Goal: Task Accomplishment & Management: Use online tool/utility

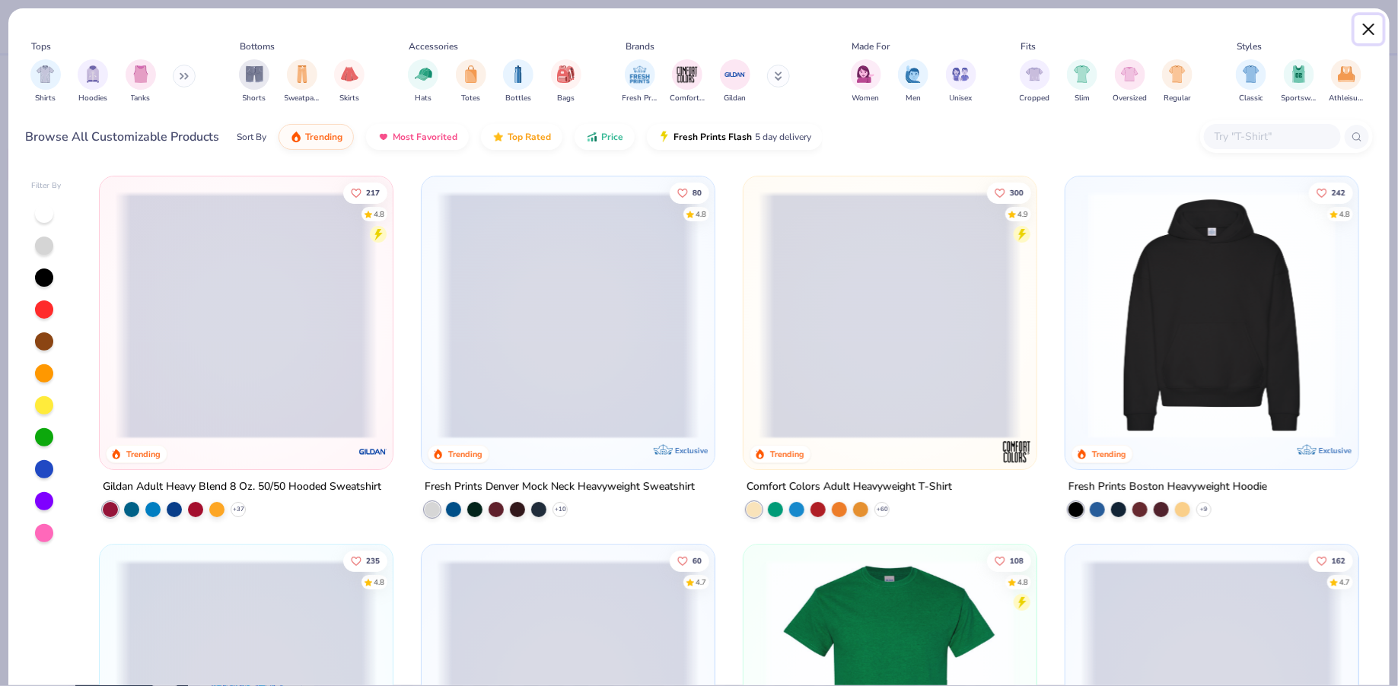
click at [1366, 32] on button "Close" at bounding box center [1369, 29] width 29 height 29
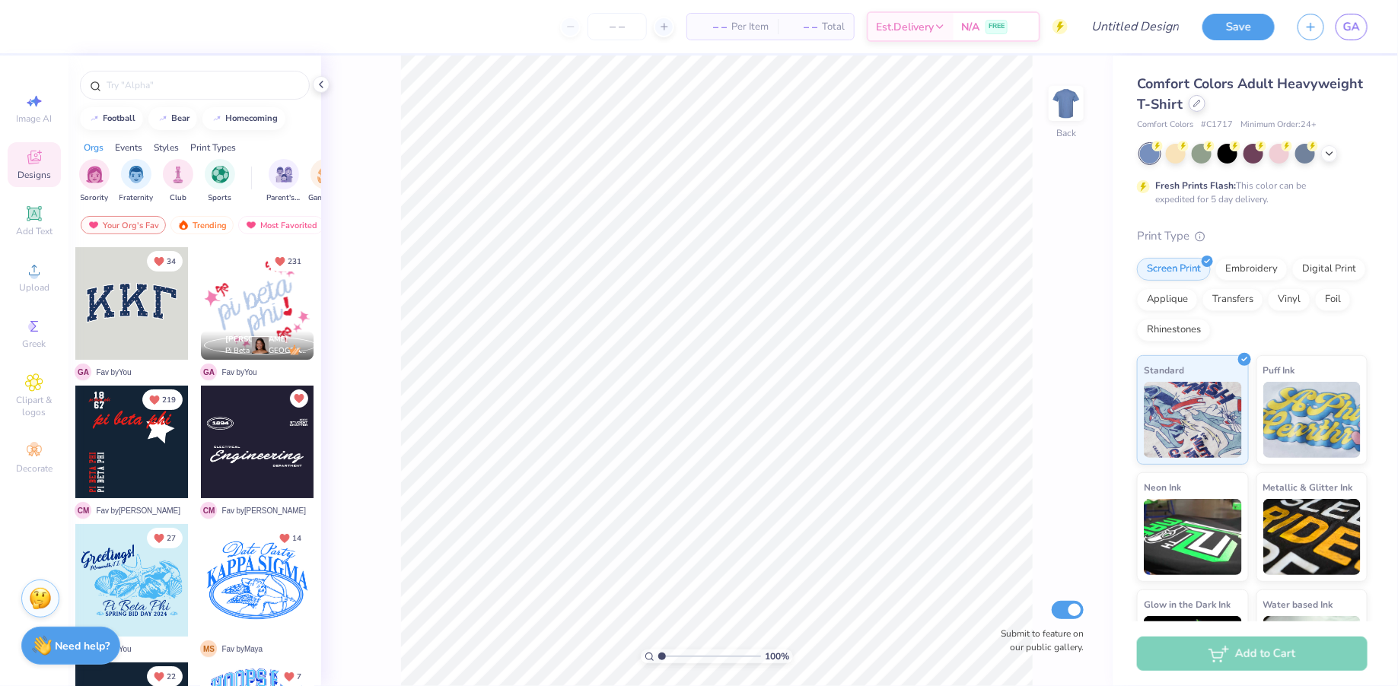
click at [1199, 108] on div at bounding box center [1197, 103] width 17 height 17
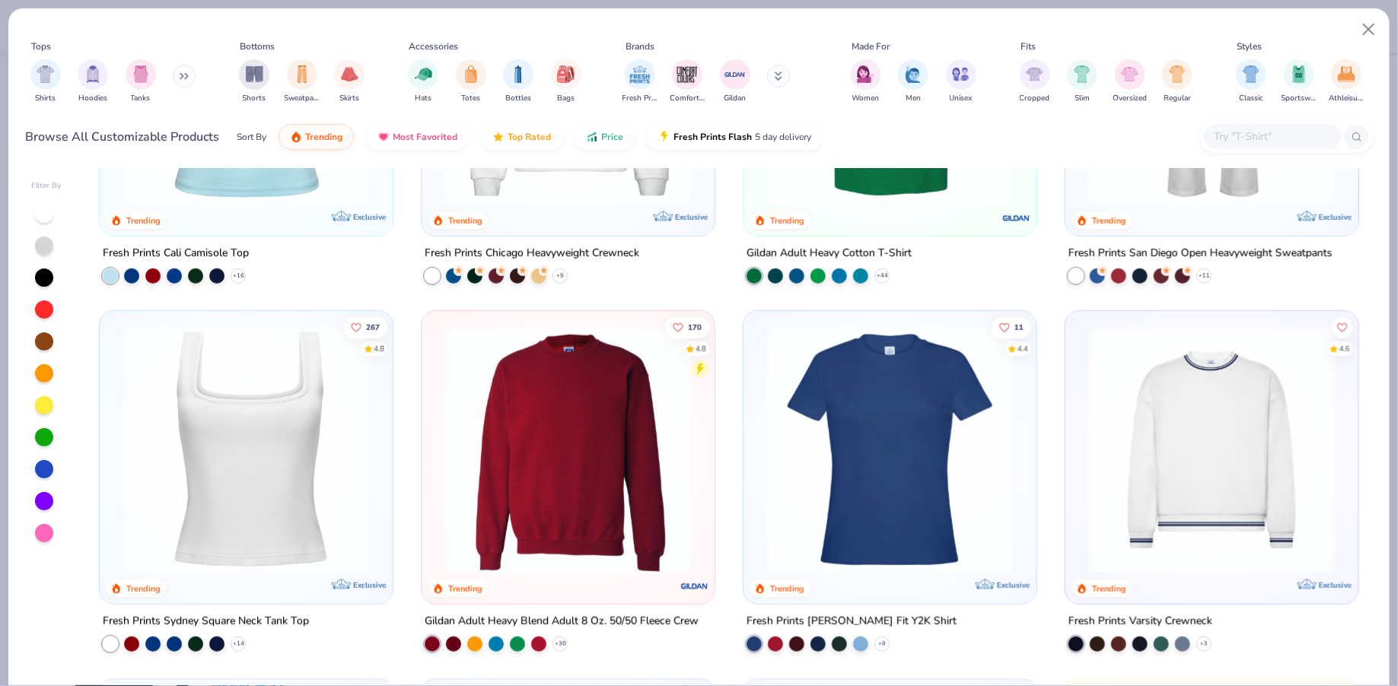
scroll to position [643, 0]
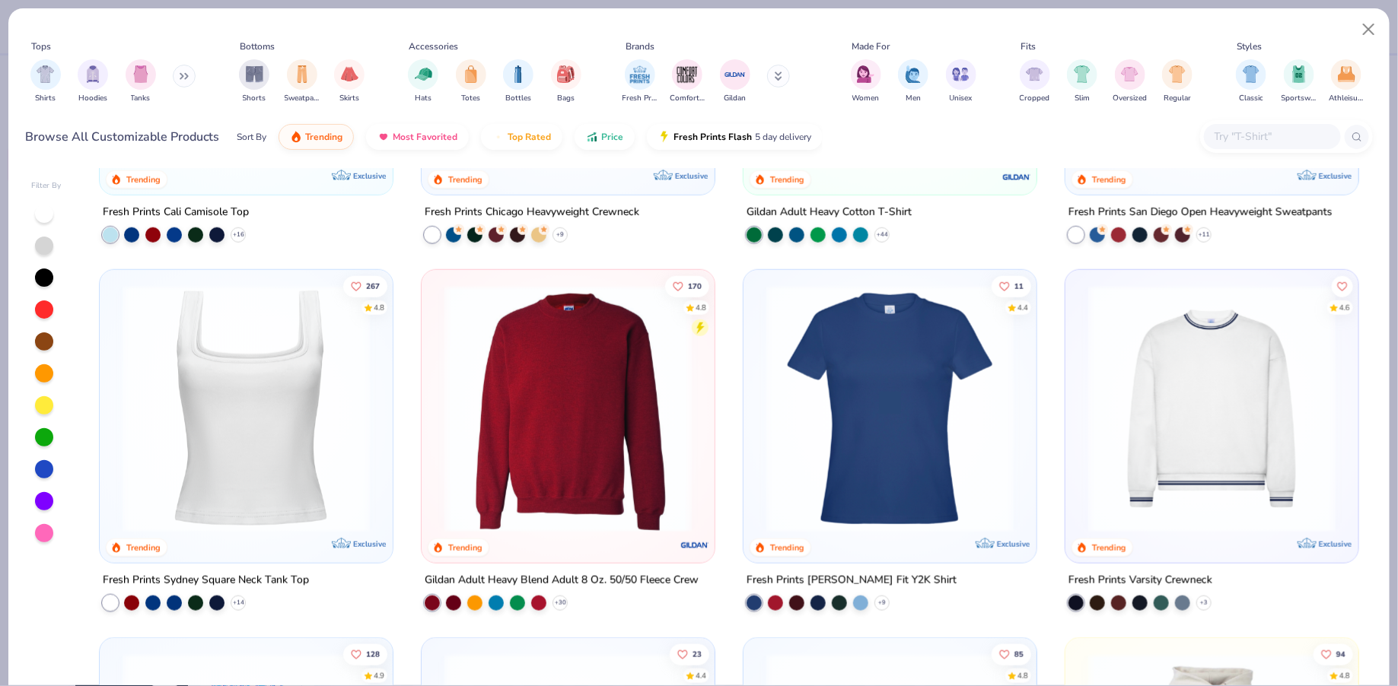
click at [291, 405] on img at bounding box center [246, 408] width 263 height 247
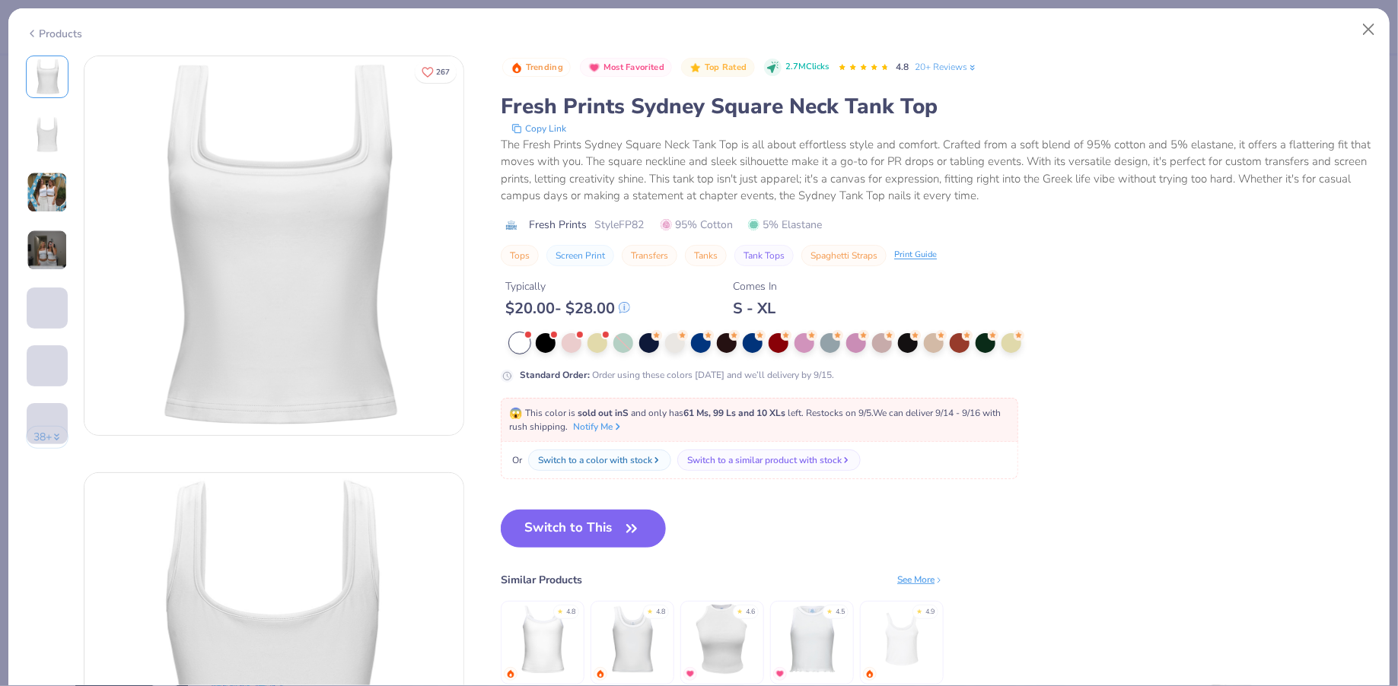
click at [557, 515] on button "Switch to This" at bounding box center [583, 529] width 165 height 38
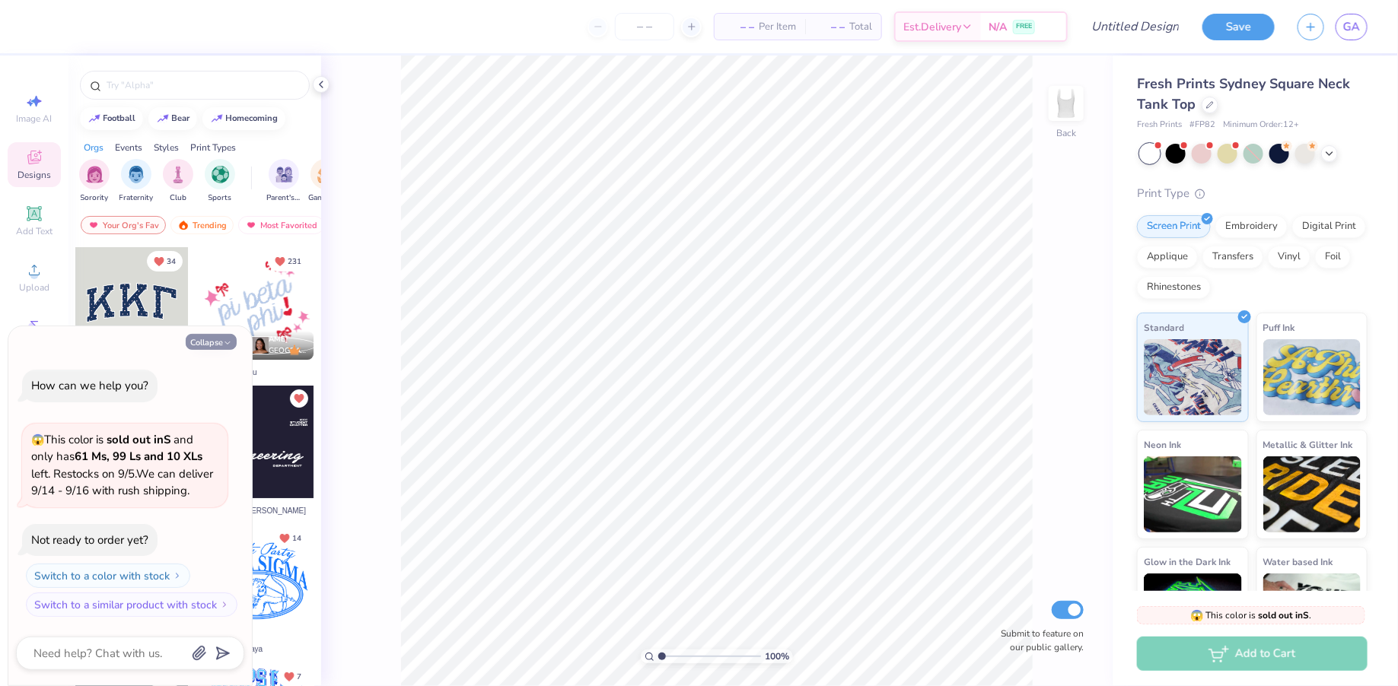
click at [206, 345] on button "Collapse" at bounding box center [211, 342] width 51 height 16
type textarea "x"
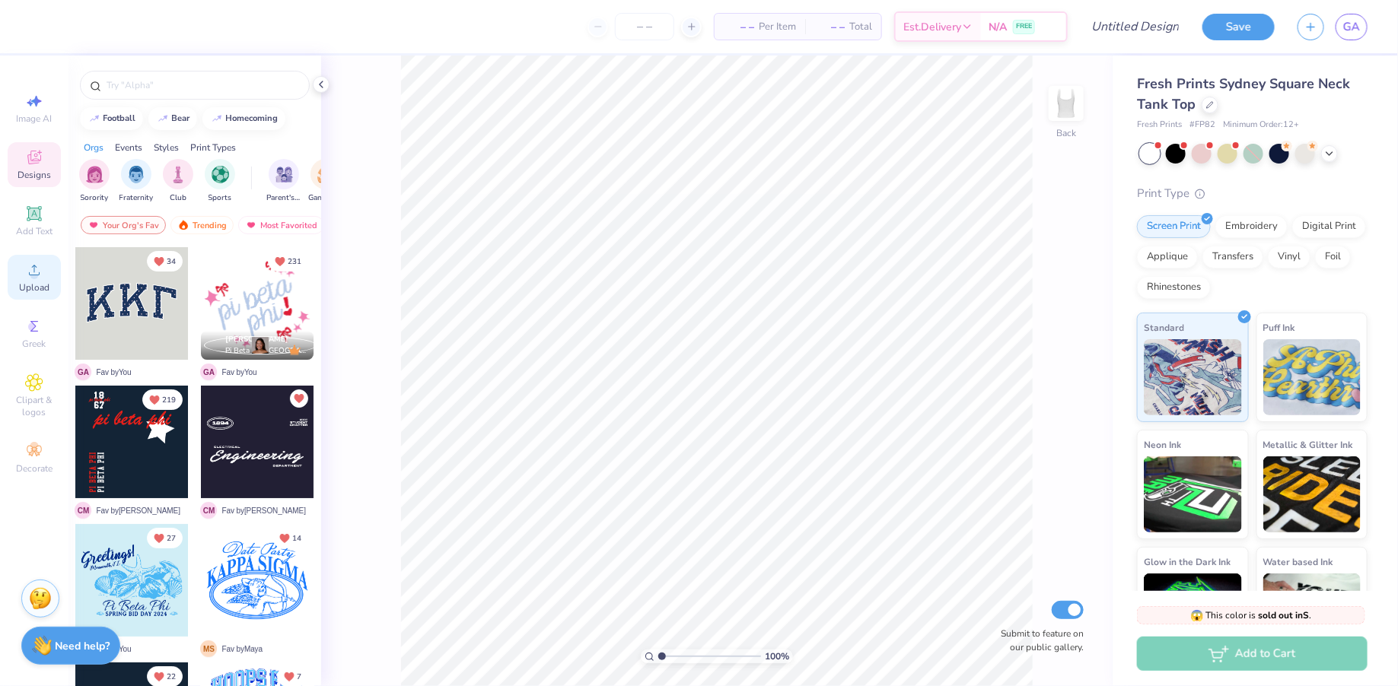
click at [31, 294] on span "Upload" at bounding box center [34, 288] width 30 height 12
click at [35, 266] on icon at bounding box center [34, 270] width 11 height 11
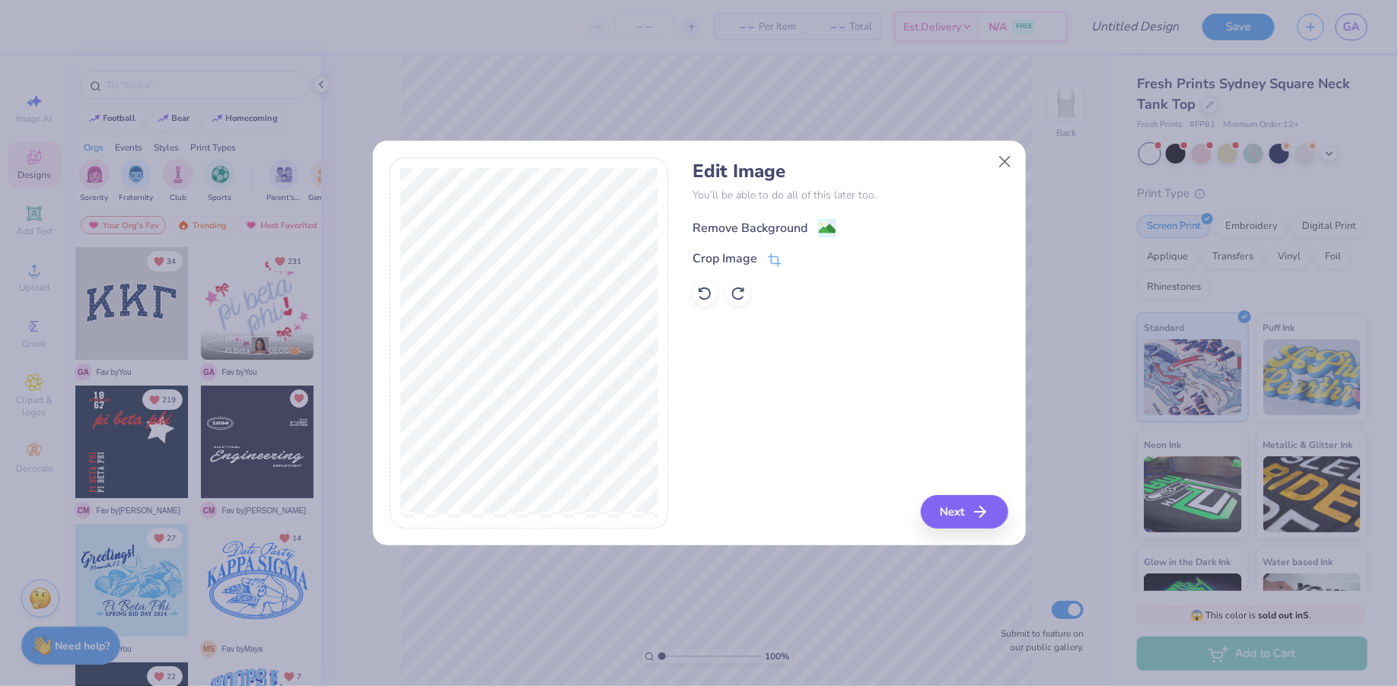
click at [824, 218] on span at bounding box center [827, 227] width 18 height 19
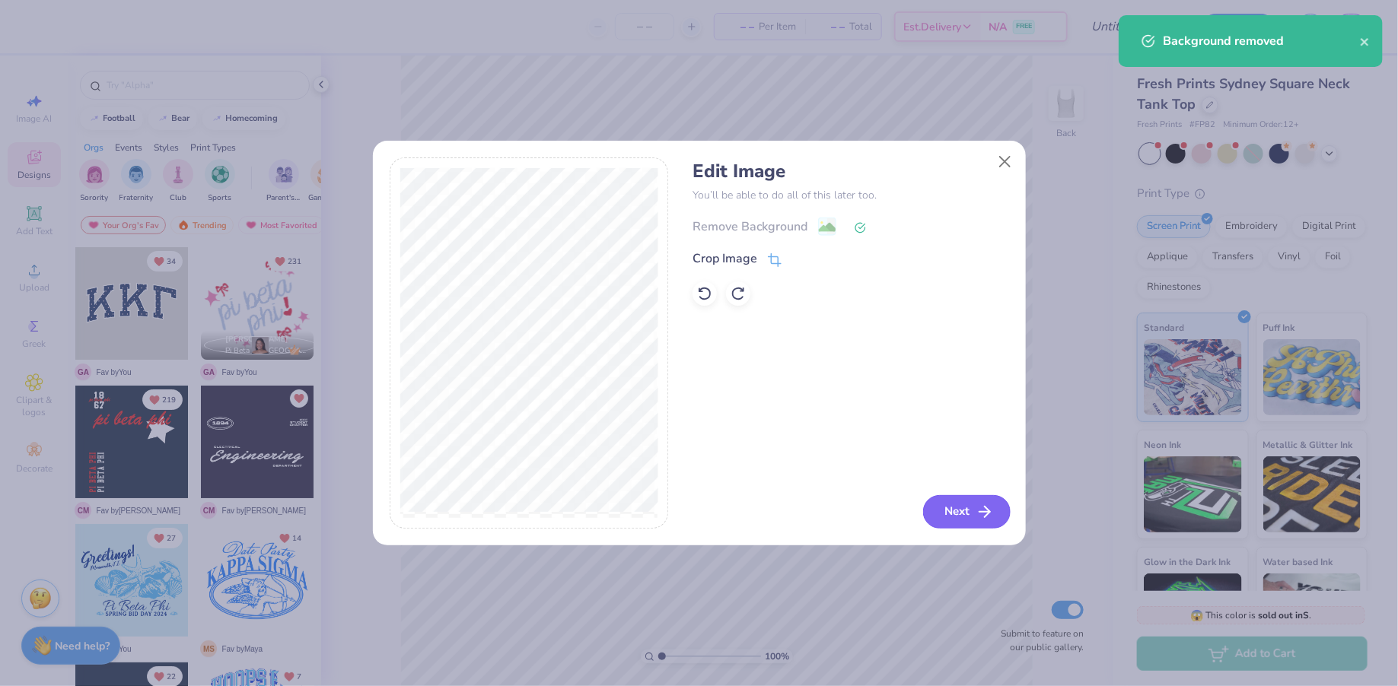
click at [964, 517] on button "Next" at bounding box center [967, 511] width 88 height 33
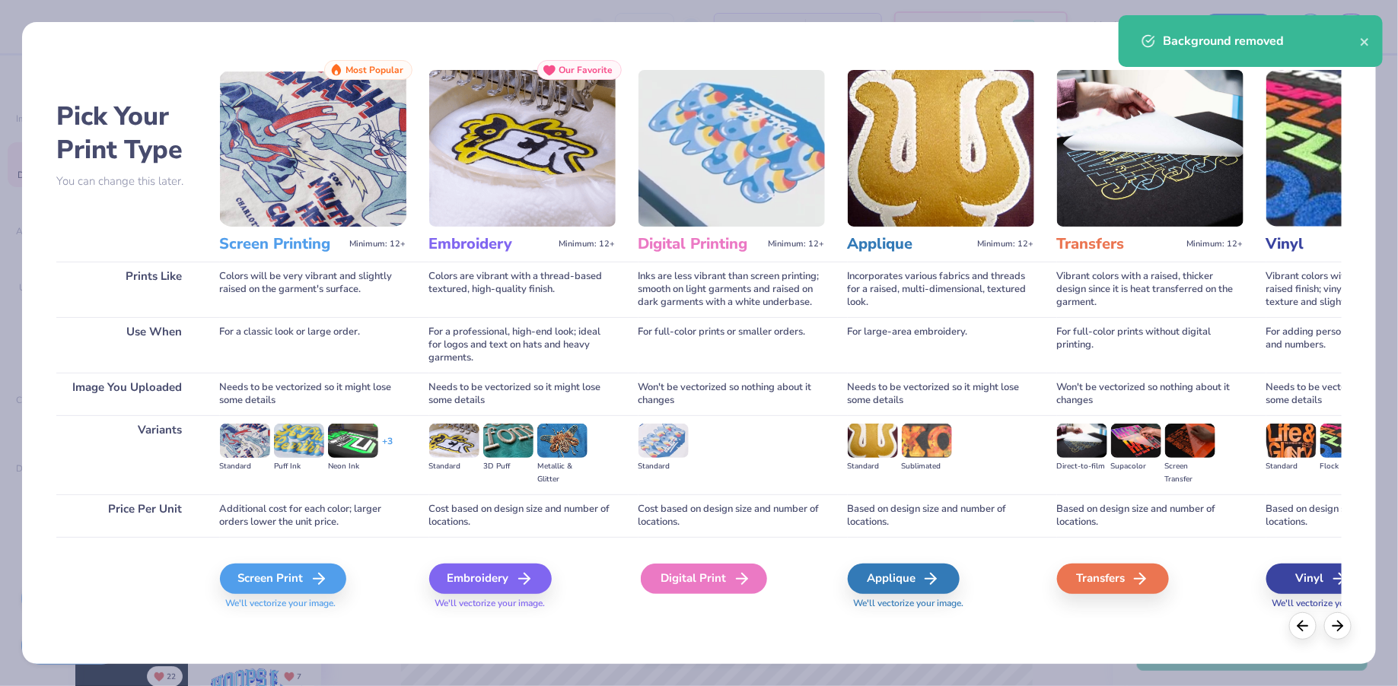
click at [695, 575] on div "Digital Print" at bounding box center [704, 579] width 126 height 30
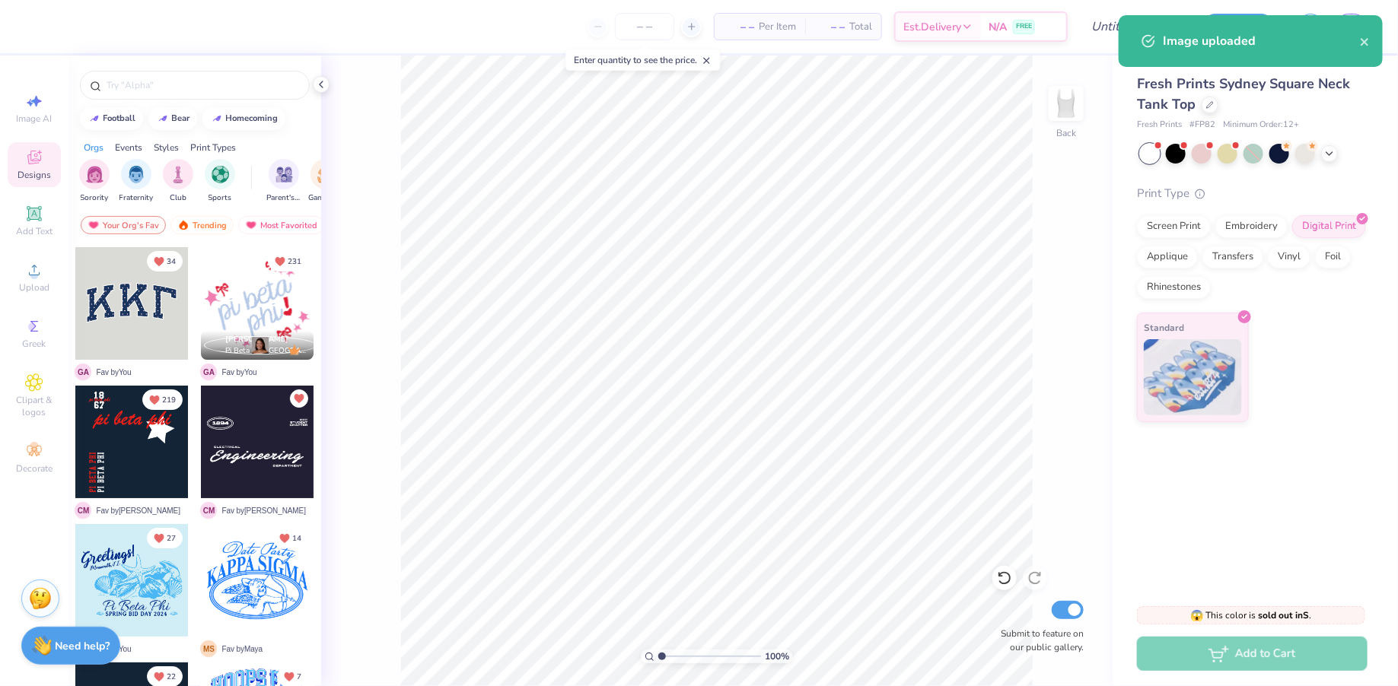
click at [674, 392] on body "– – Per Item – – Total Est. Delivery N/A FREE Design Title Save GA Image AI Des…" at bounding box center [699, 343] width 1398 height 686
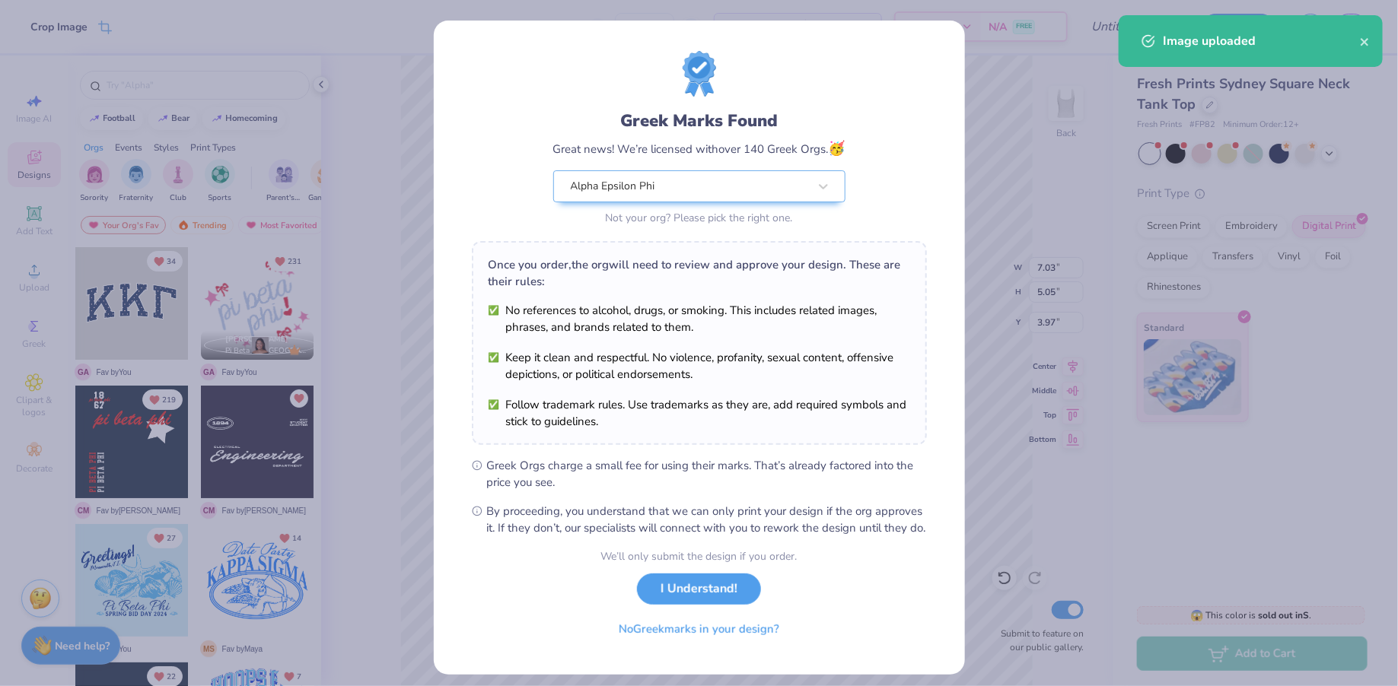
click at [680, 623] on div "We’ll only submit the design if you order. I Understand! No Greek marks in your…" at bounding box center [699, 597] width 196 height 96
click at [680, 601] on button "I Understand!" at bounding box center [699, 585] width 124 height 31
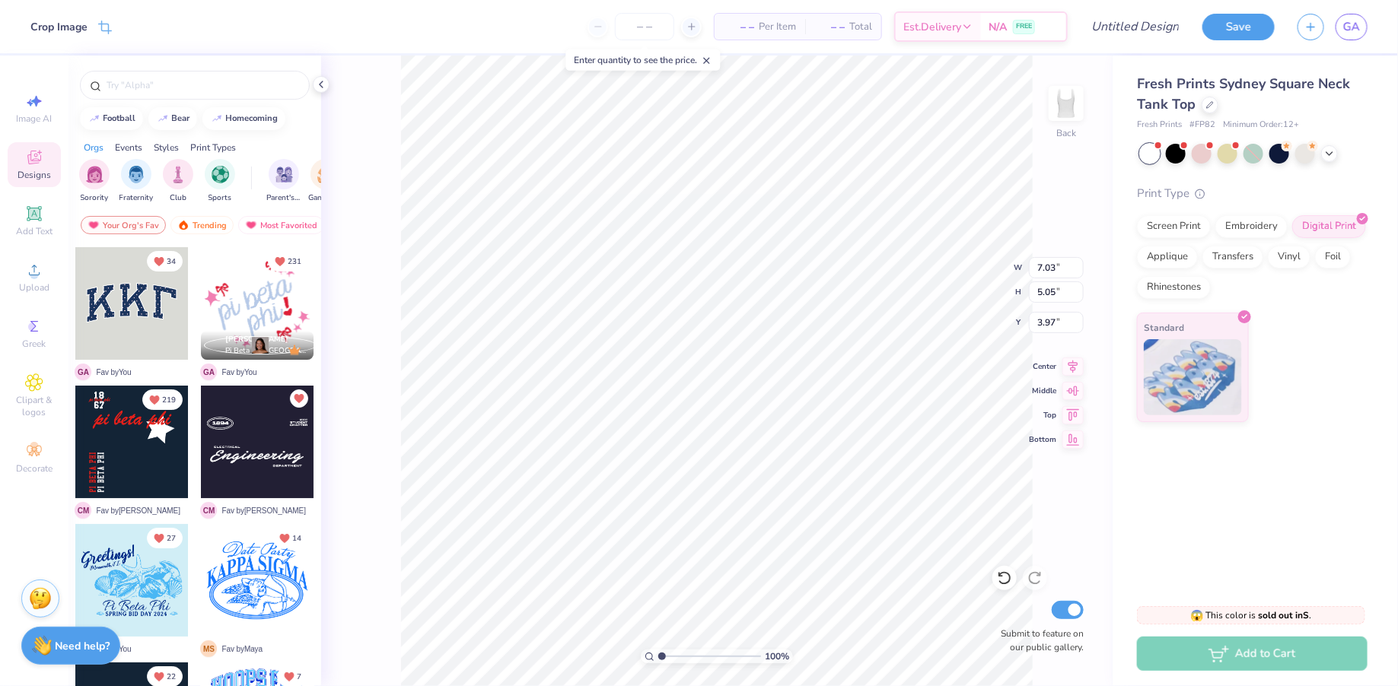
type input "1.84"
click at [34, 302] on div "Image AI Designs Add Text Upload Greek Clipart & logos Decorate" at bounding box center [34, 283] width 53 height 395
click at [30, 293] on span "Upload" at bounding box center [34, 288] width 30 height 12
click at [43, 268] on icon at bounding box center [34, 270] width 18 height 18
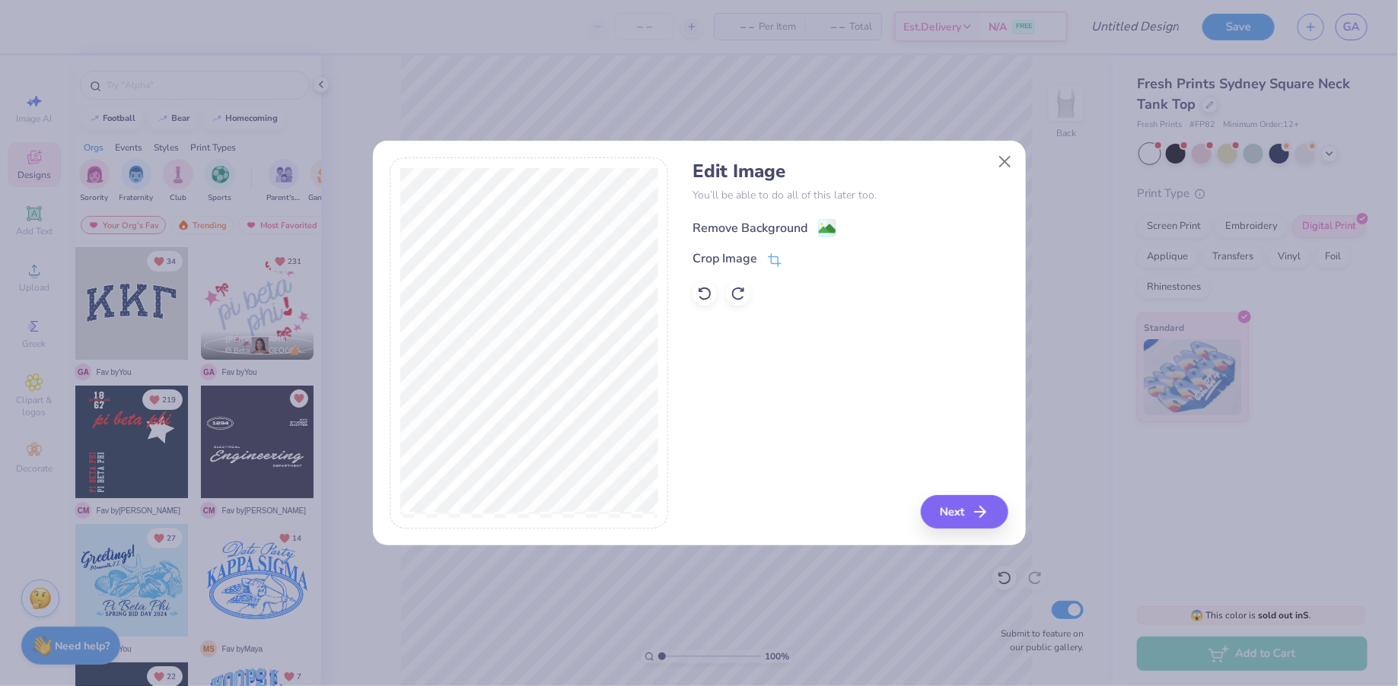
click at [826, 228] on image at bounding box center [827, 229] width 17 height 17
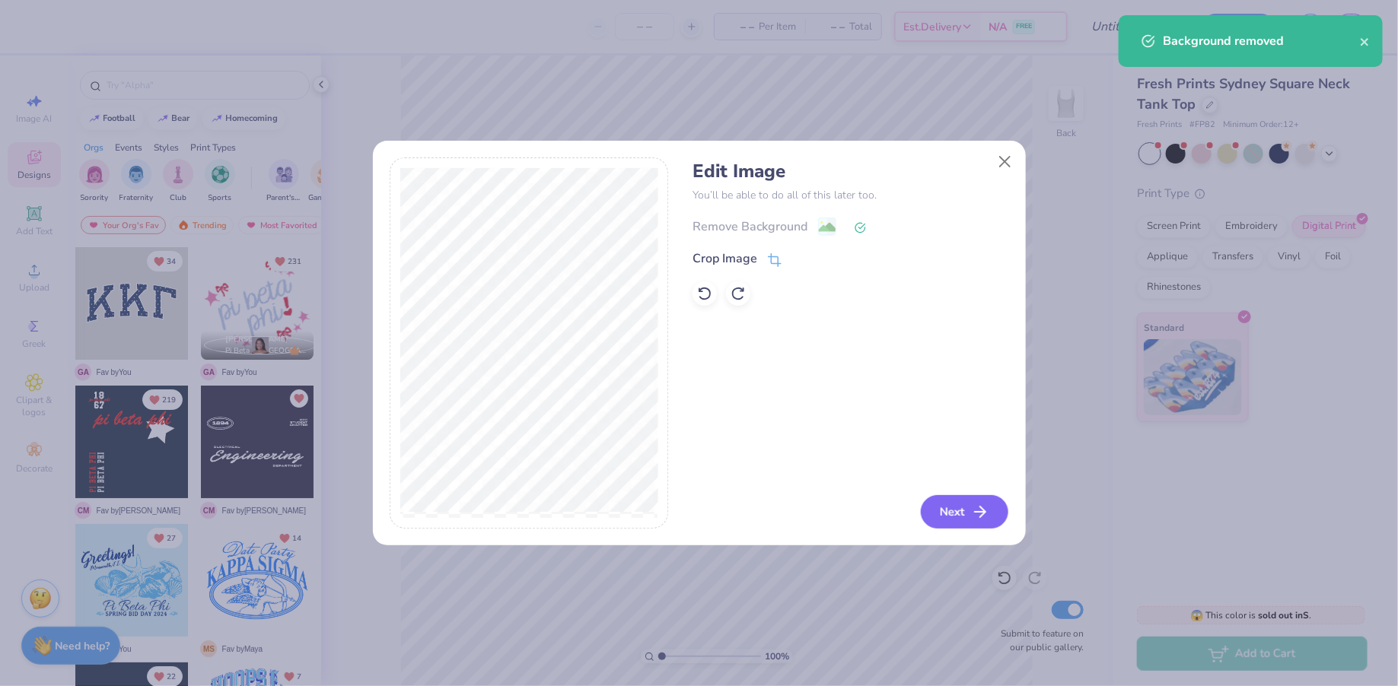
click at [968, 512] on button "Next" at bounding box center [965, 511] width 88 height 33
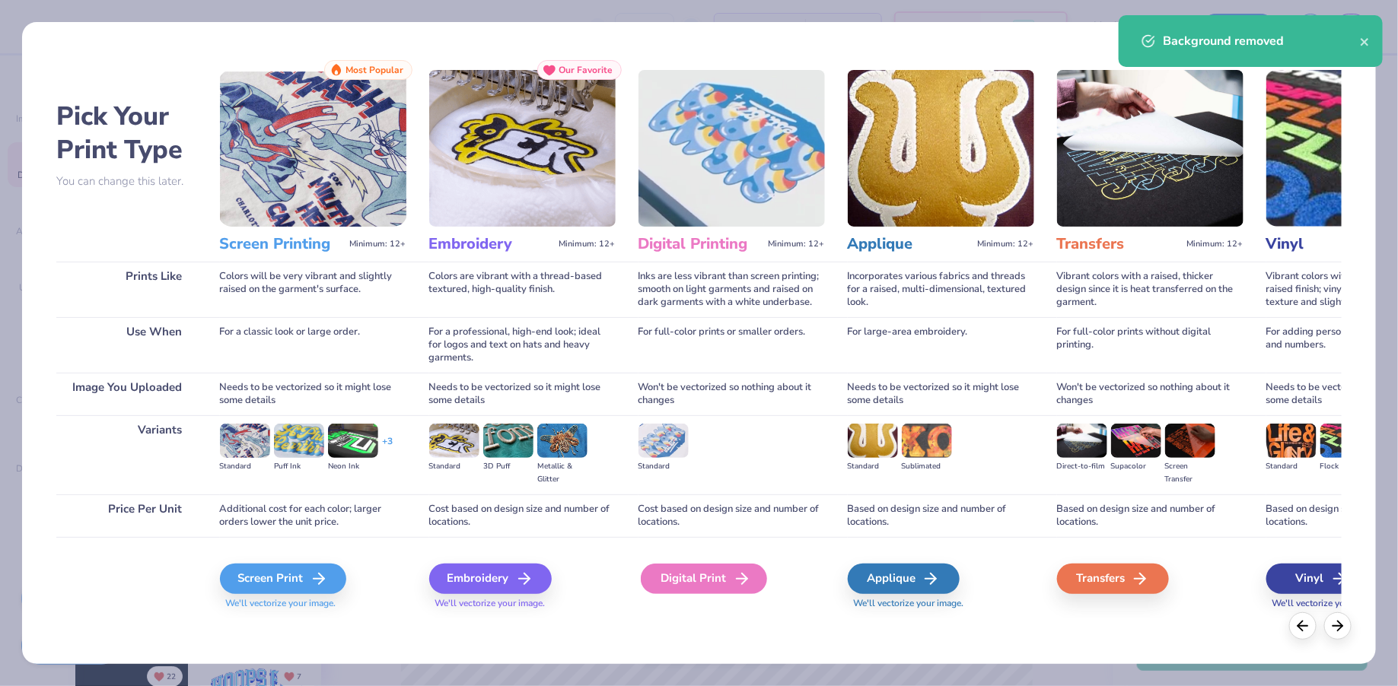
click at [668, 591] on div "Digital Print" at bounding box center [704, 579] width 126 height 30
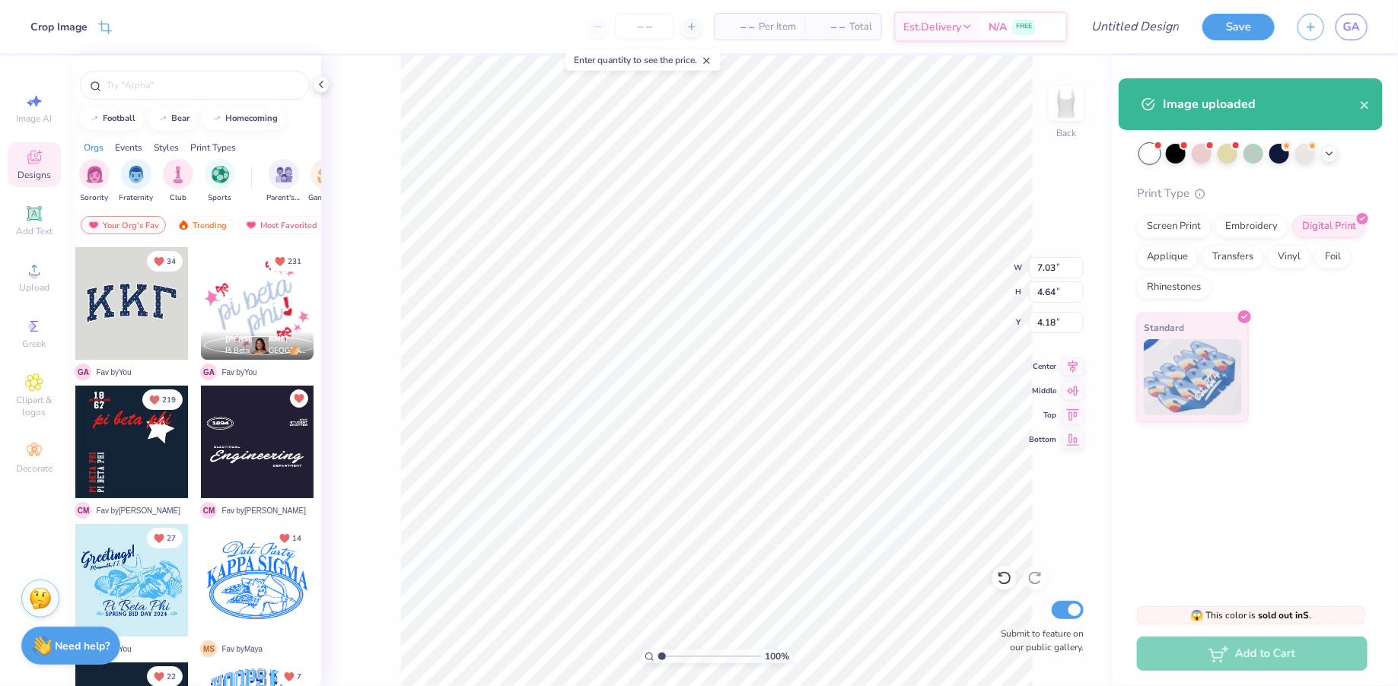
type input "1.16"
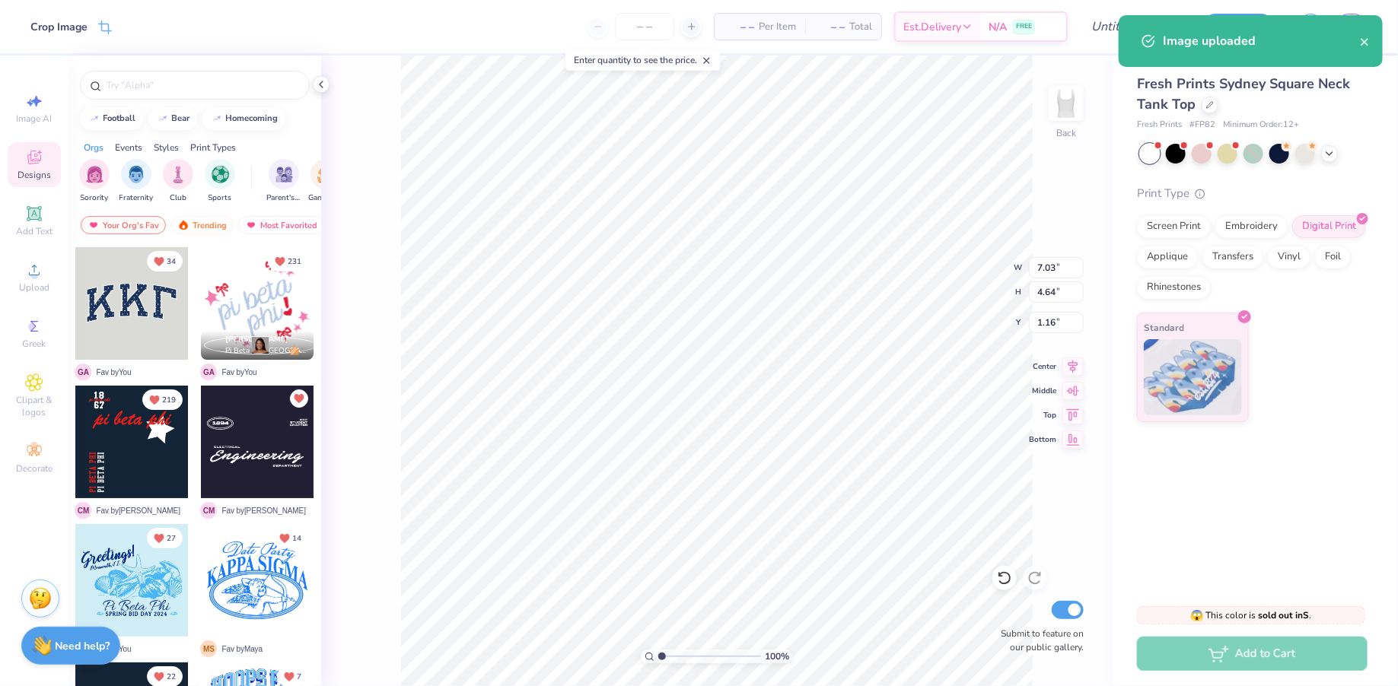
type input "5.02"
type input "3.31"
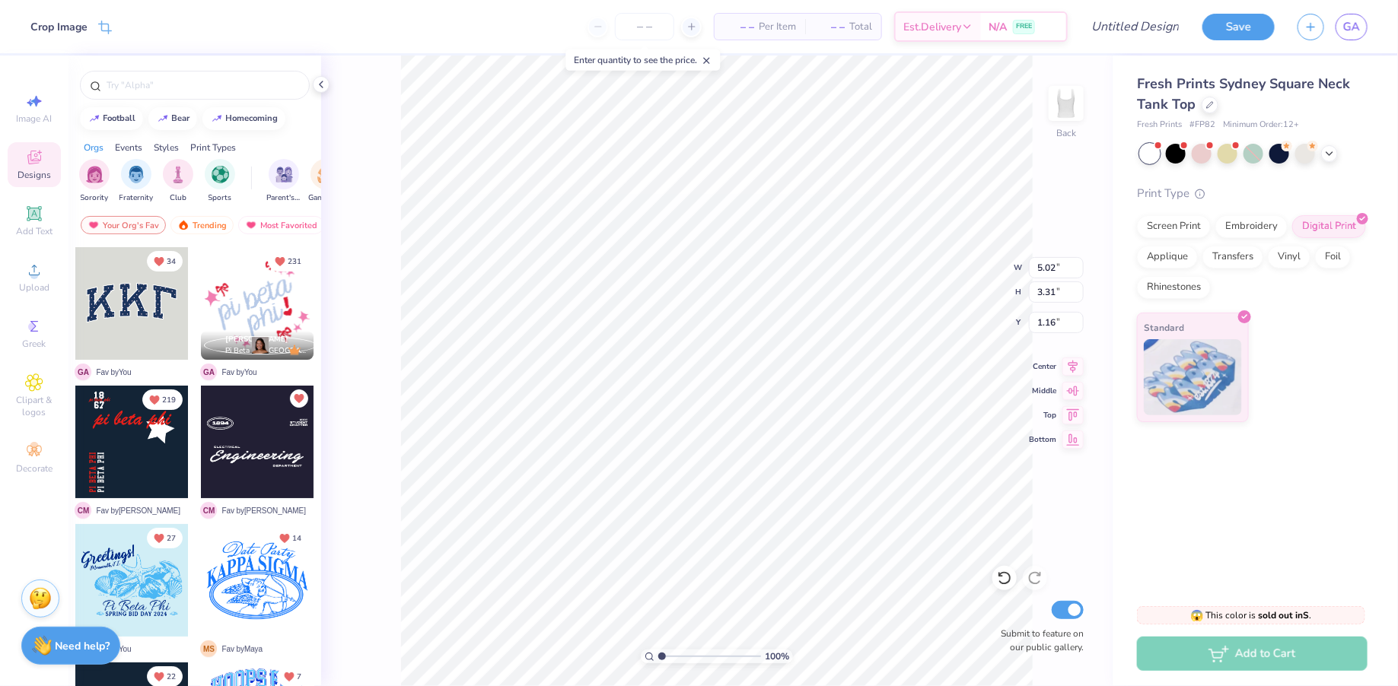
type input "2.13"
click at [32, 221] on icon at bounding box center [34, 214] width 18 height 18
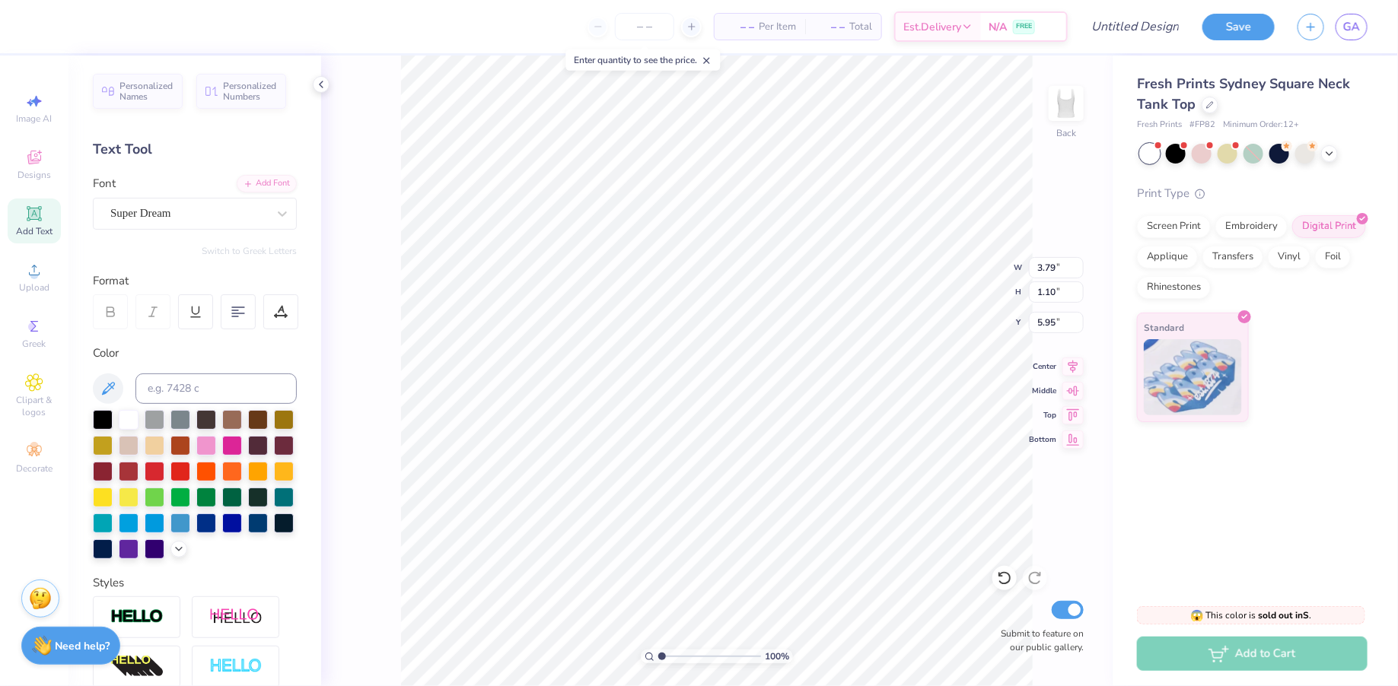
scroll to position [0, 1]
type textarea "AEPHI"
click at [104, 410] on div at bounding box center [103, 419] width 20 height 20
click at [183, 214] on div "Super Dream" at bounding box center [189, 214] width 160 height 24
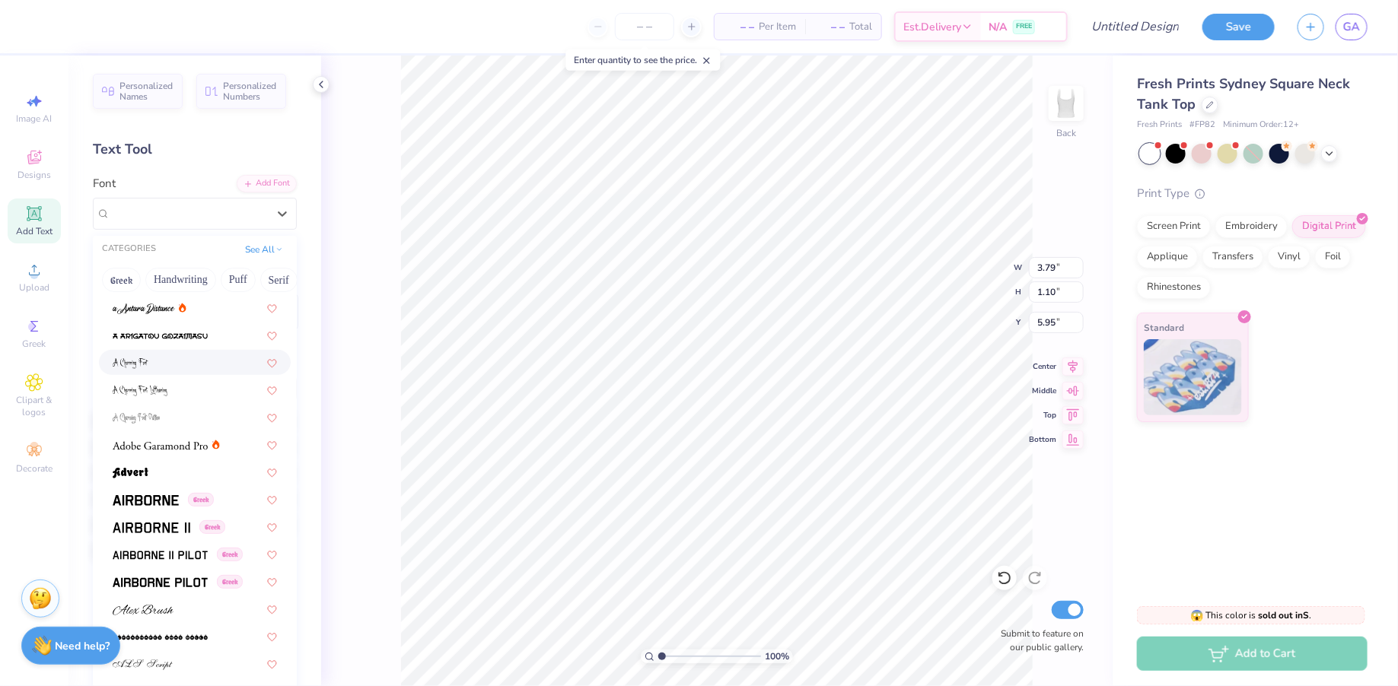
scroll to position [120, 0]
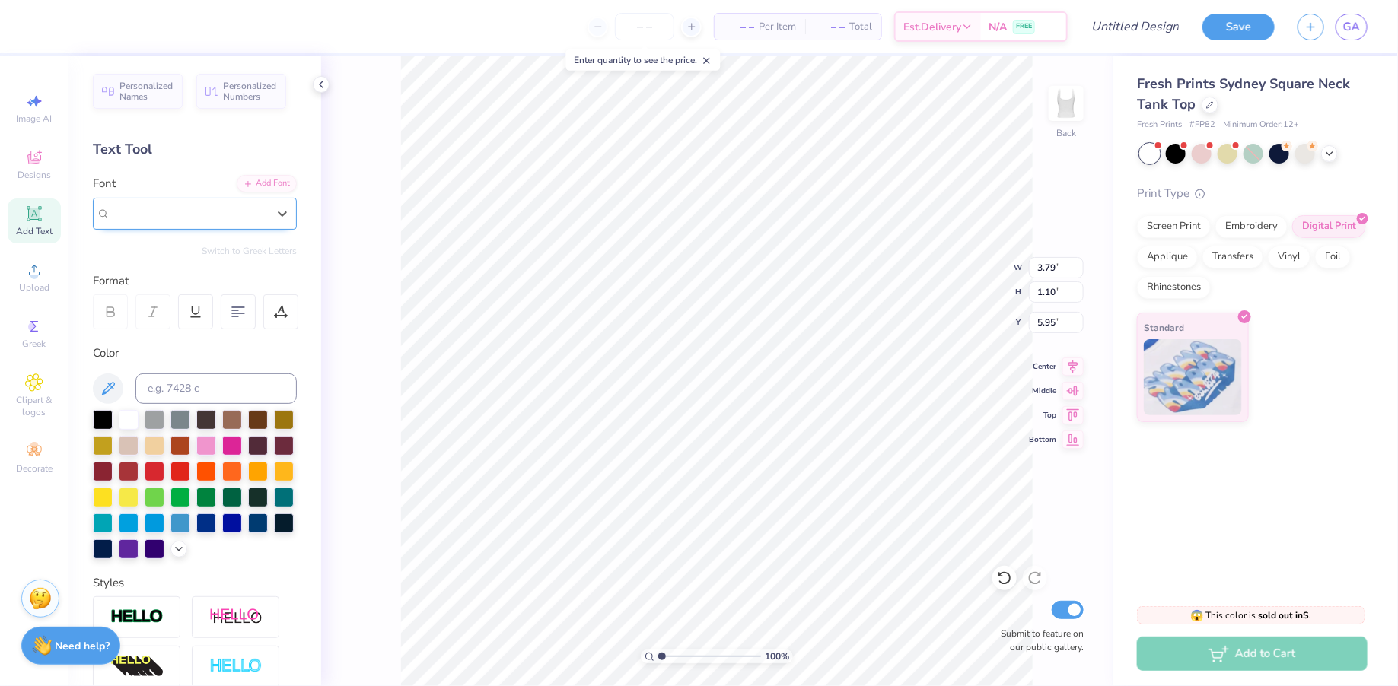
click at [145, 219] on span "Super Dream" at bounding box center [140, 214] width 61 height 18
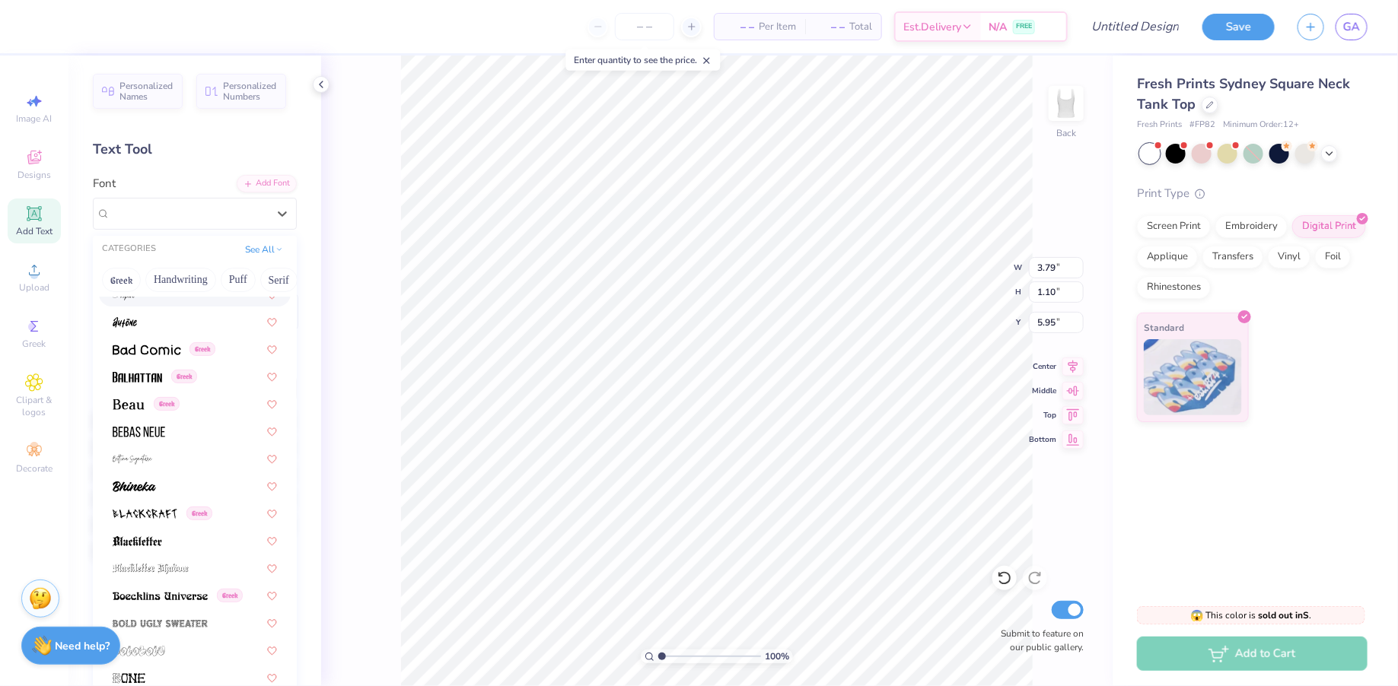
scroll to position [632, 0]
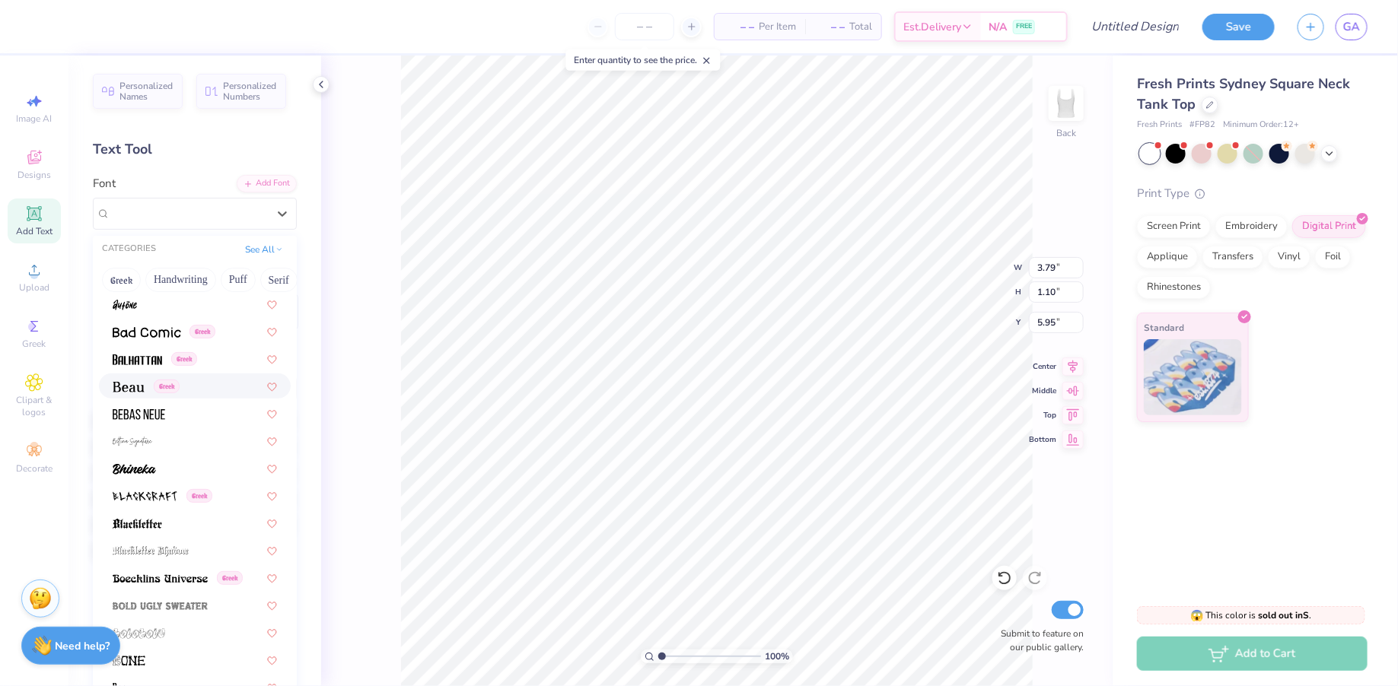
click at [139, 393] on span at bounding box center [129, 386] width 32 height 16
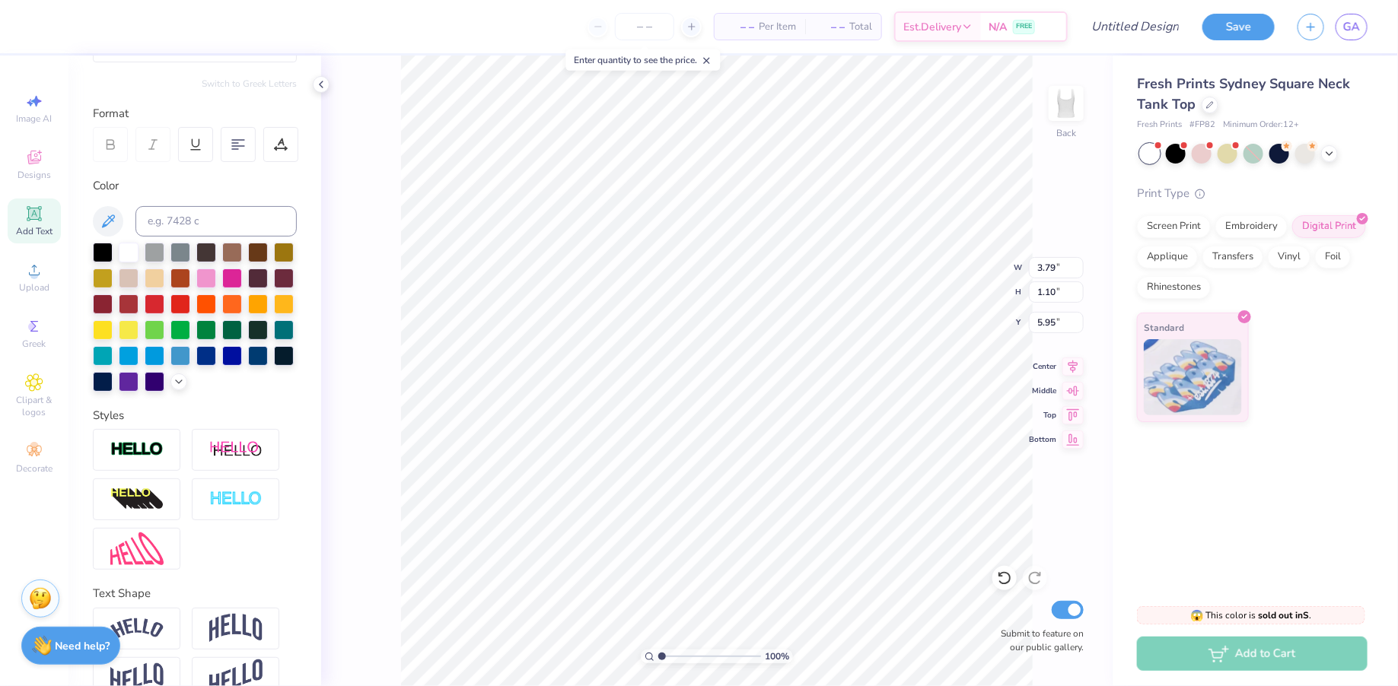
scroll to position [197, 0]
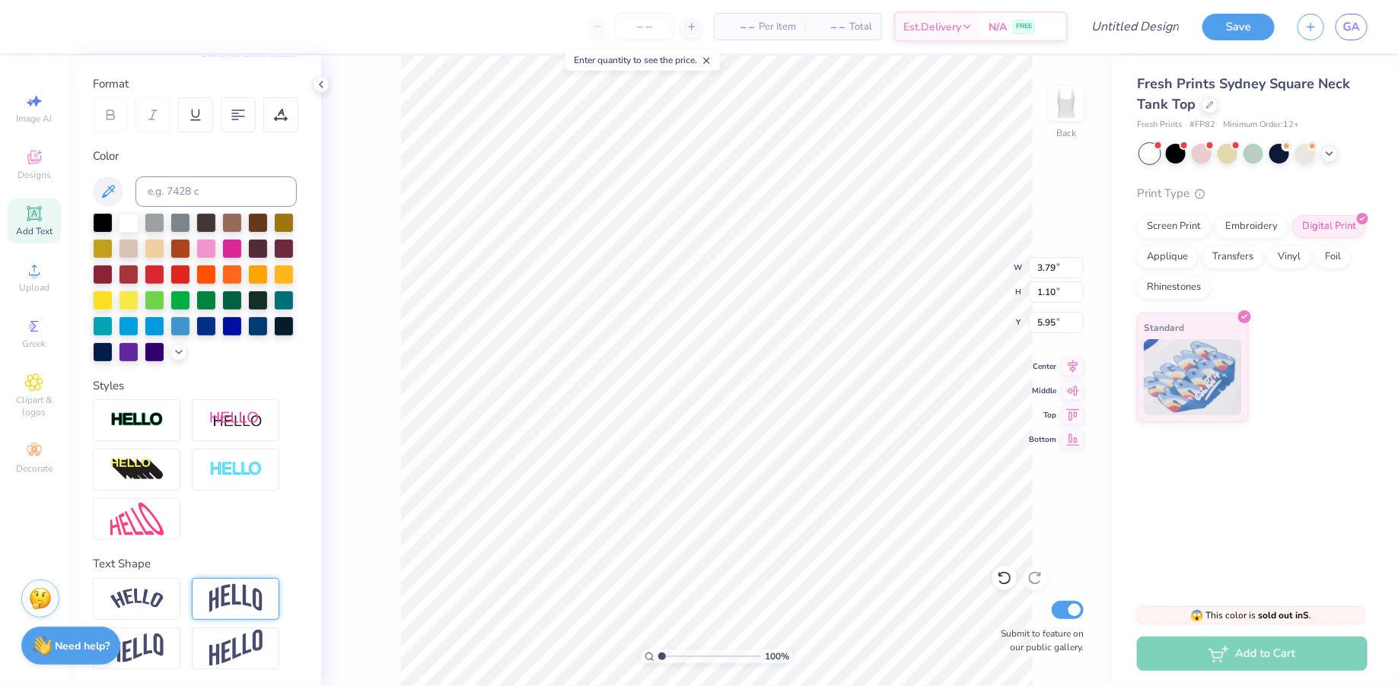
click at [228, 607] on img at bounding box center [235, 598] width 53 height 29
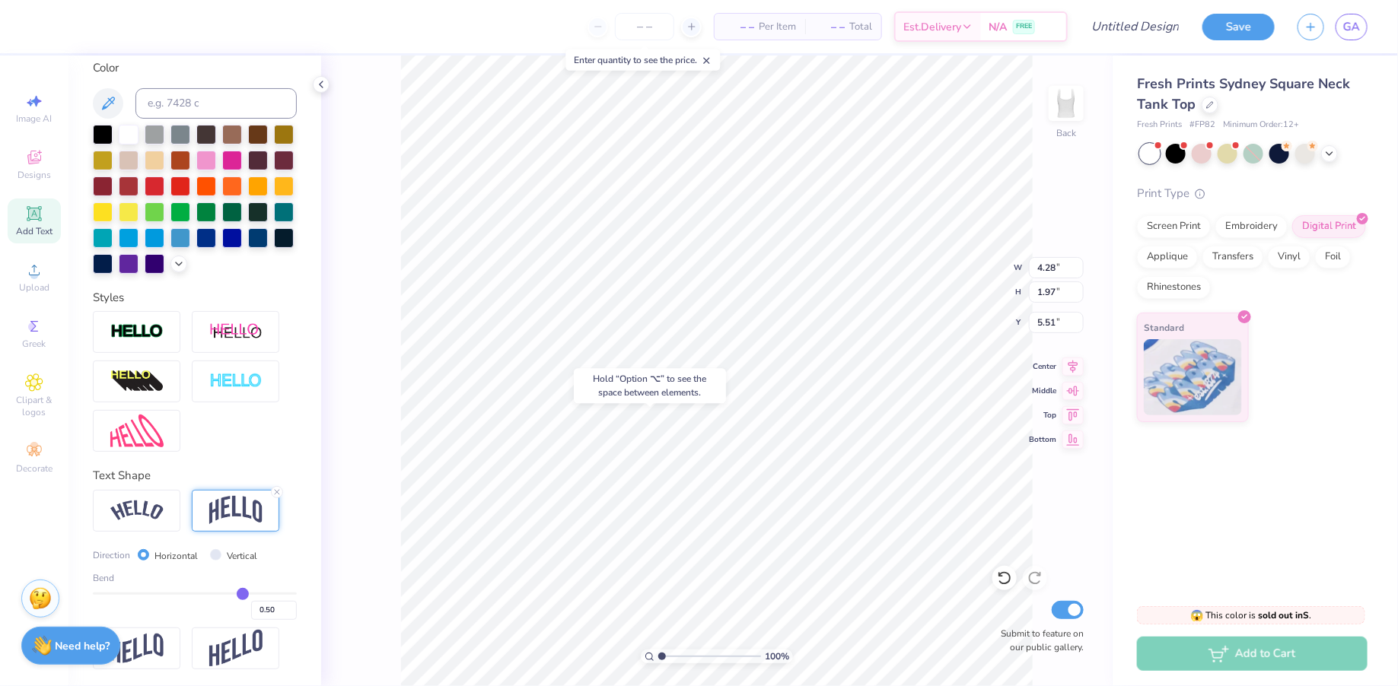
type input "0.45"
type input "0.44"
type input "0.42"
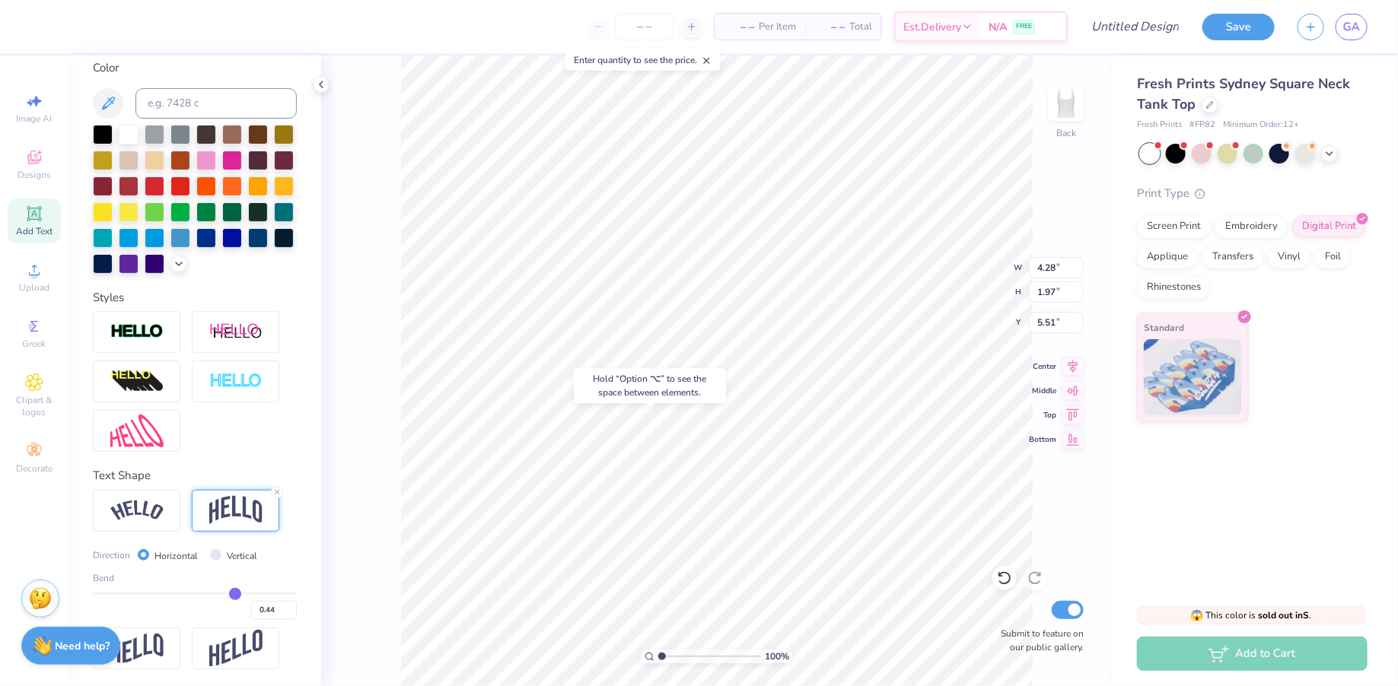
type input "0.42"
type input "0.41"
type input "0.4"
type input "0.40"
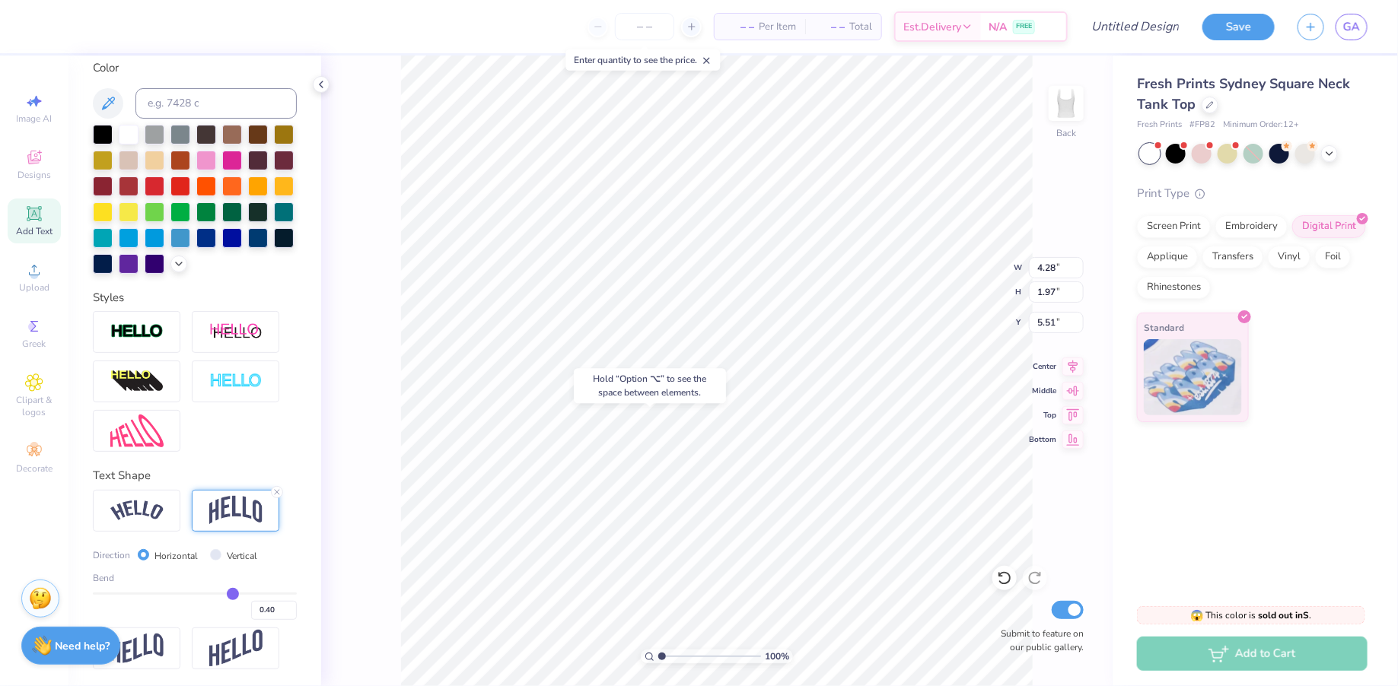
type input "0.39"
click at [232, 593] on input "range" at bounding box center [195, 594] width 204 height 2
type input "1.76"
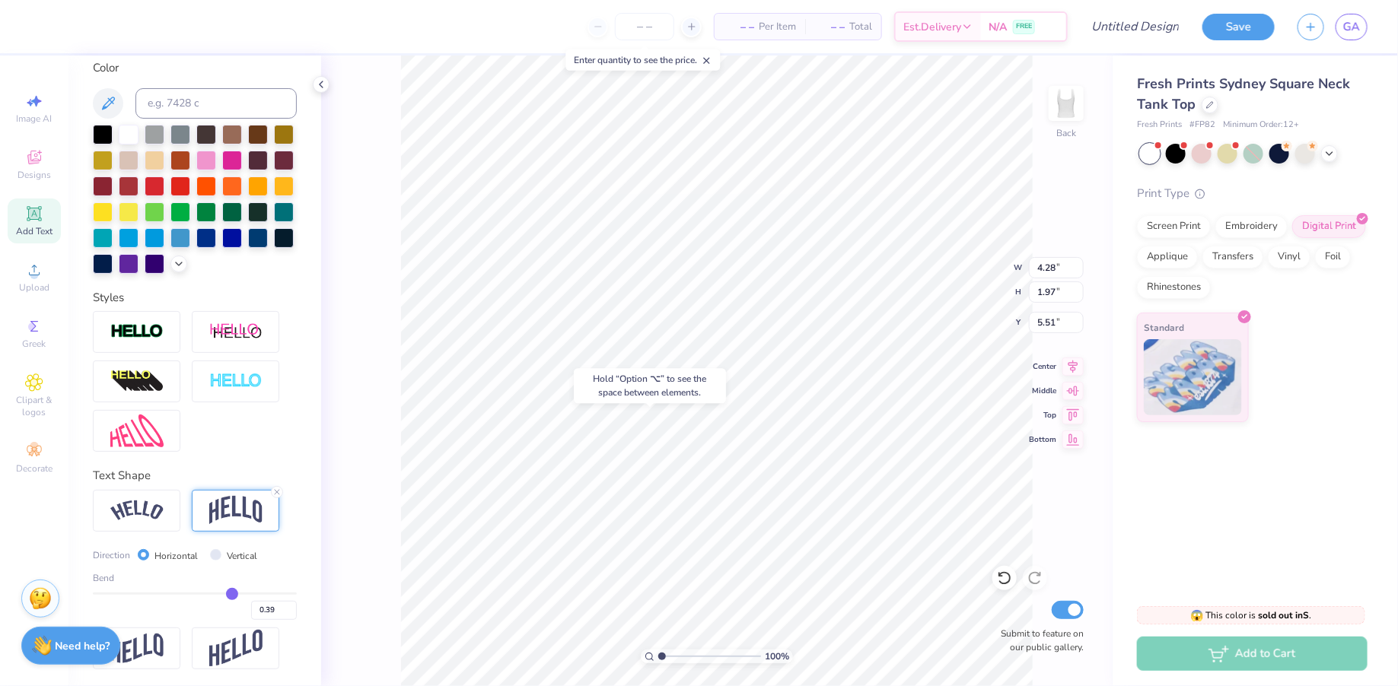
type input "5.62"
type input "0.38"
type input "0.36"
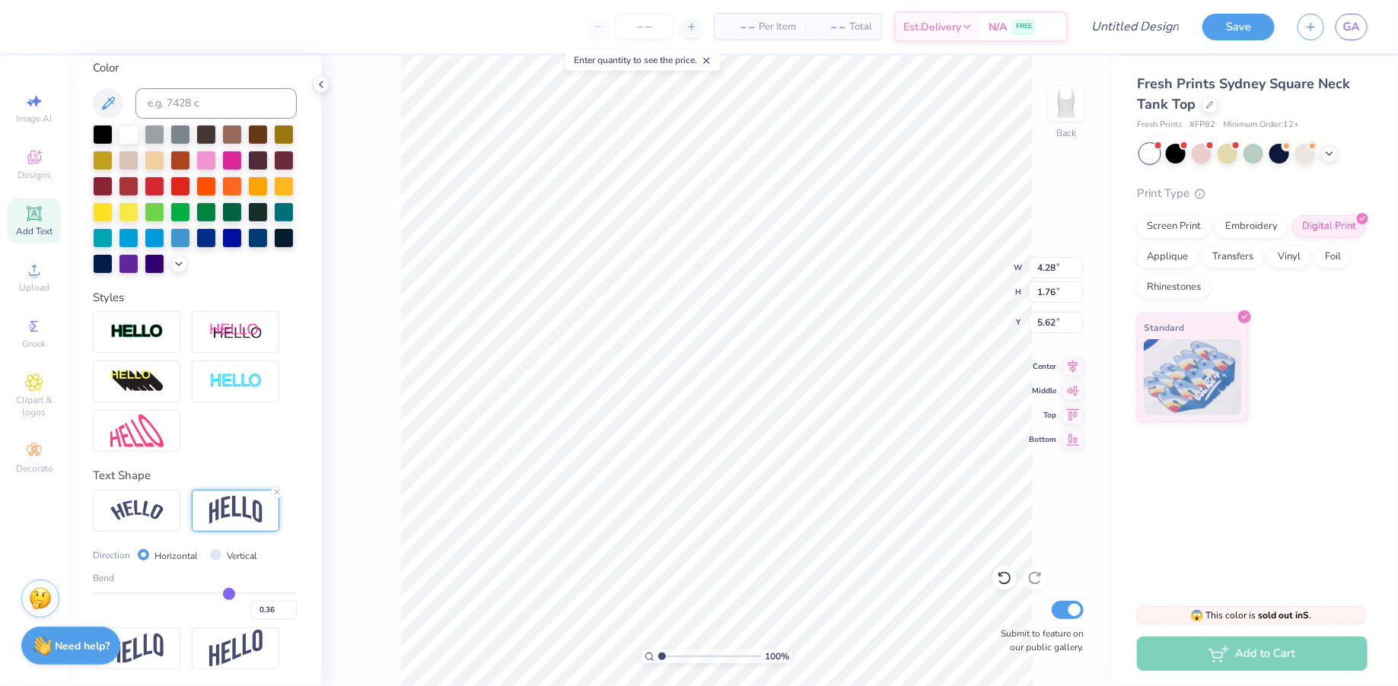
type input "0.35"
type input "0.34"
type input "0.33"
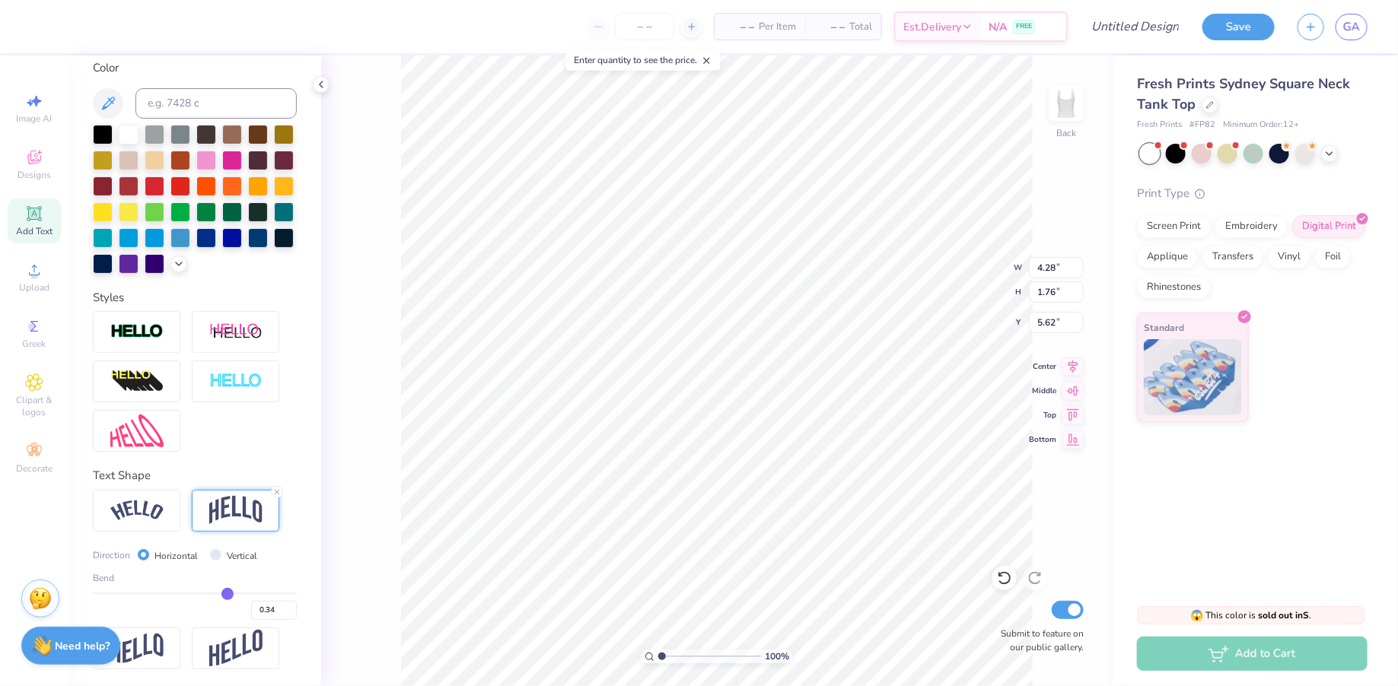
type input "0.33"
type input "0.32"
type input "0.31"
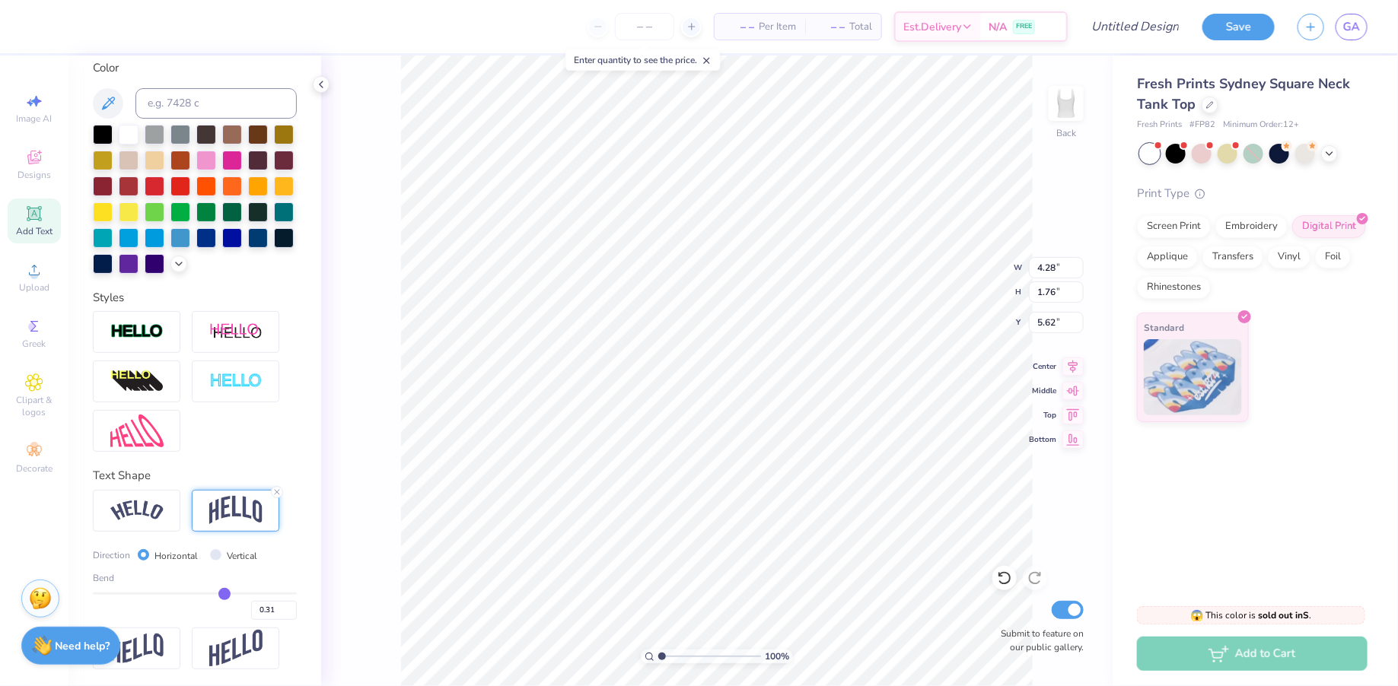
drag, startPoint x: 232, startPoint y: 591, endPoint x: 223, endPoint y: 591, distance: 9.1
type input "0.3"
click at [224, 593] on input "range" at bounding box center [195, 594] width 204 height 2
type input "0.30"
type input "1.60"
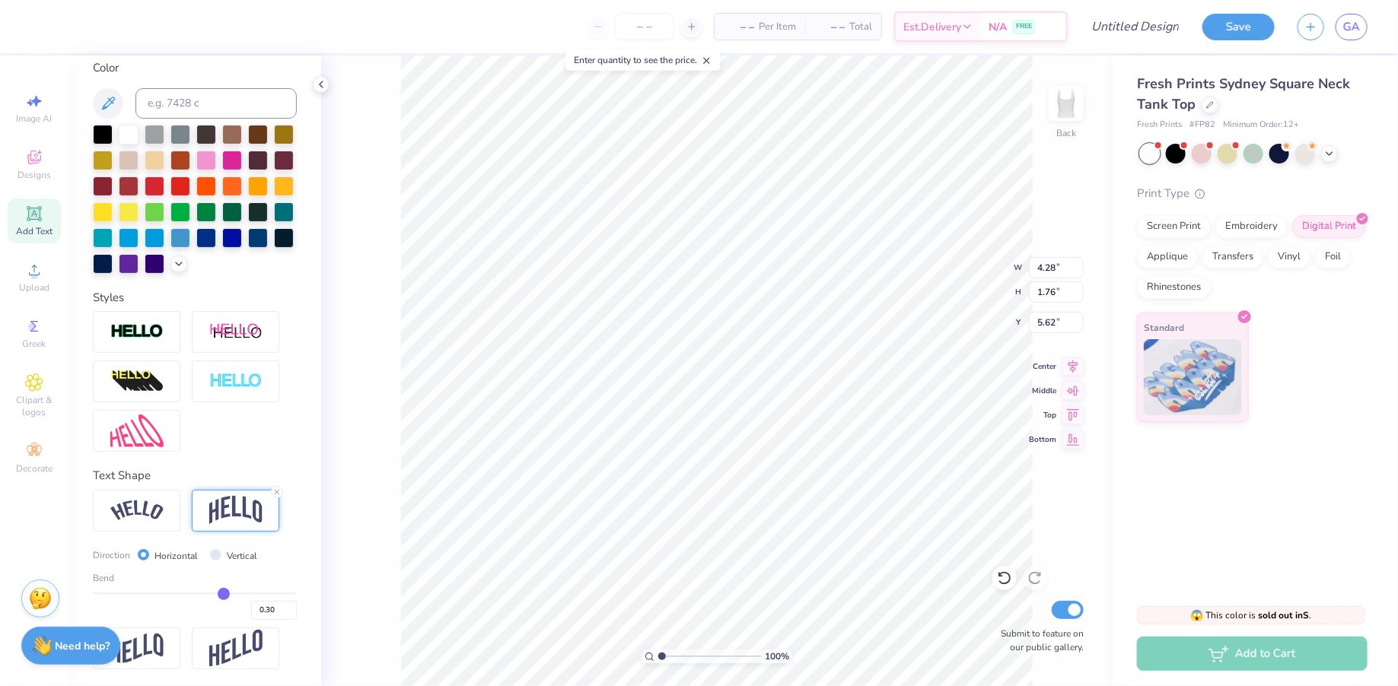
type input "5.70"
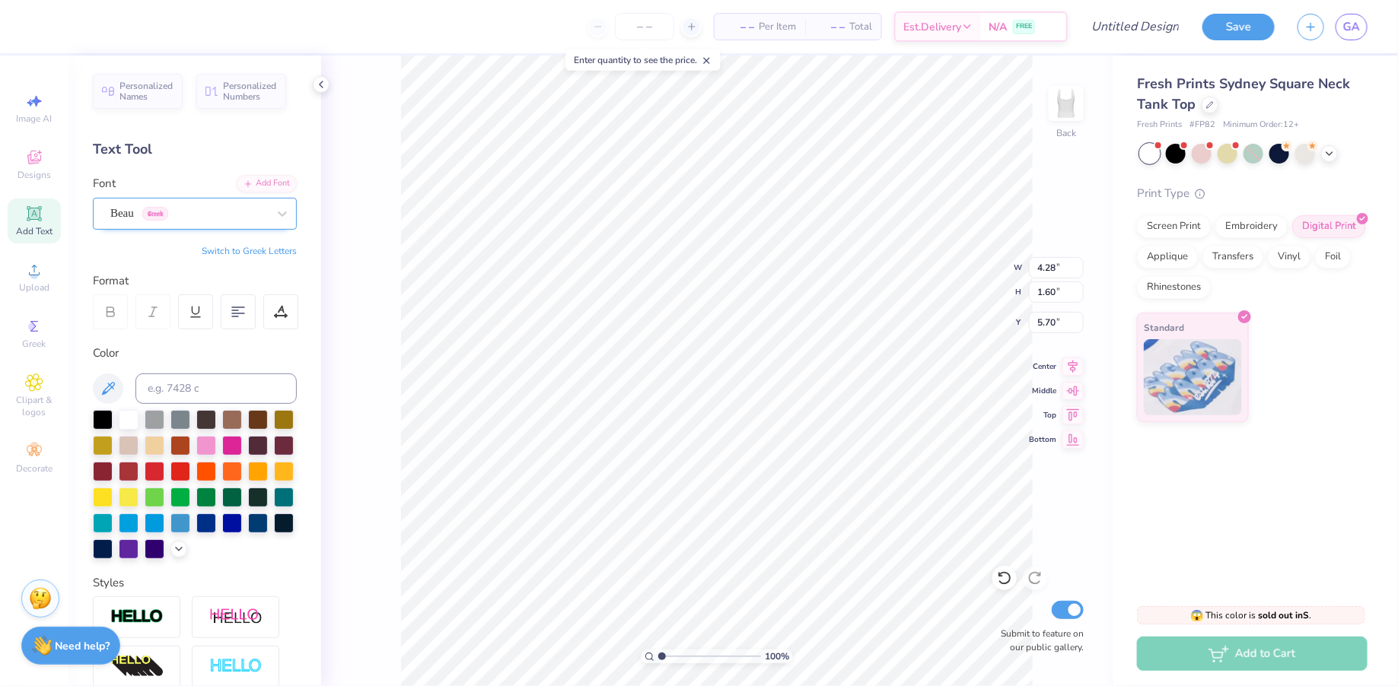
click at [173, 223] on div "Beau Greek" at bounding box center [189, 214] width 160 height 24
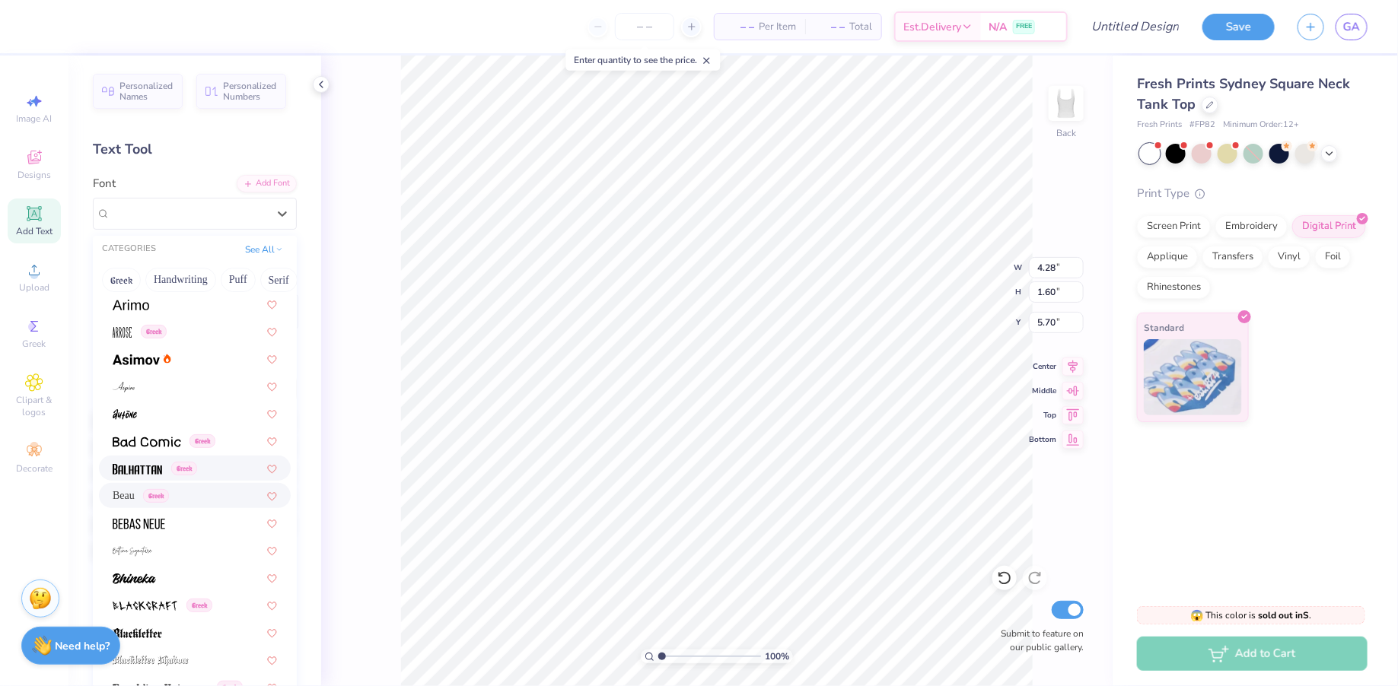
scroll to position [537, 0]
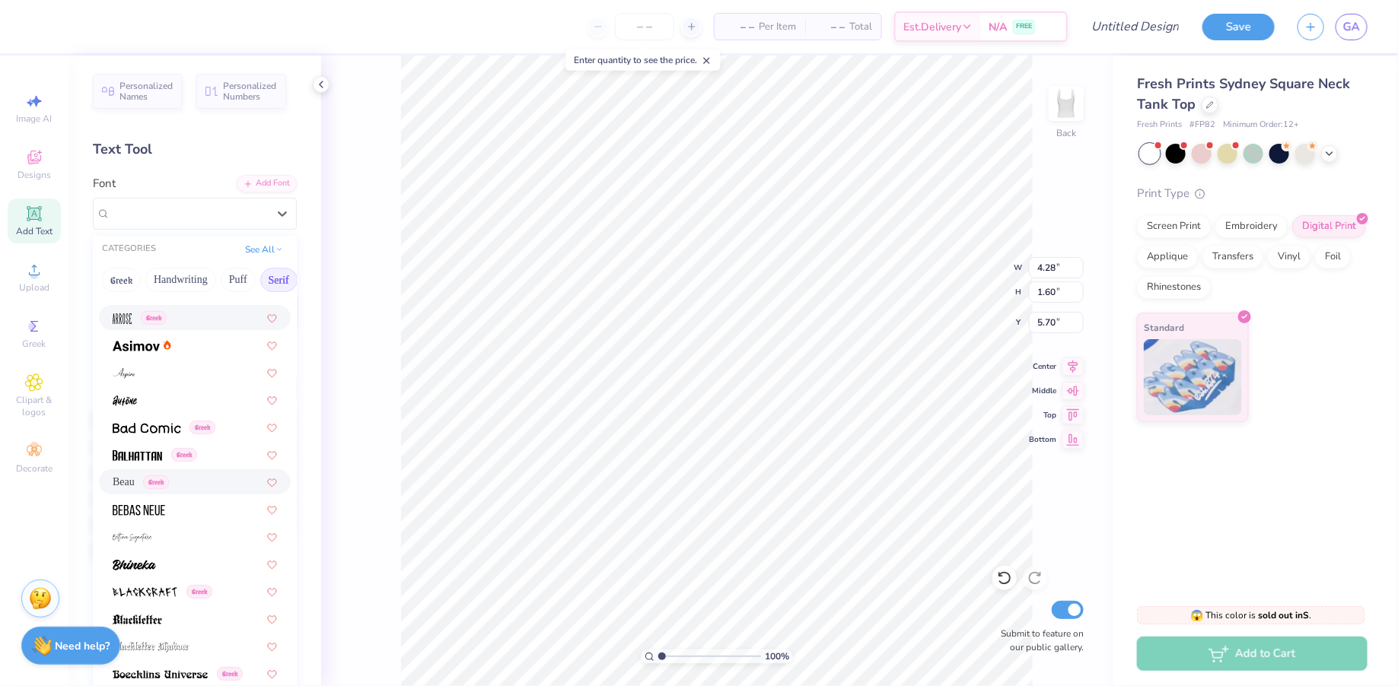
click at [272, 284] on button "Serif" at bounding box center [278, 280] width 37 height 24
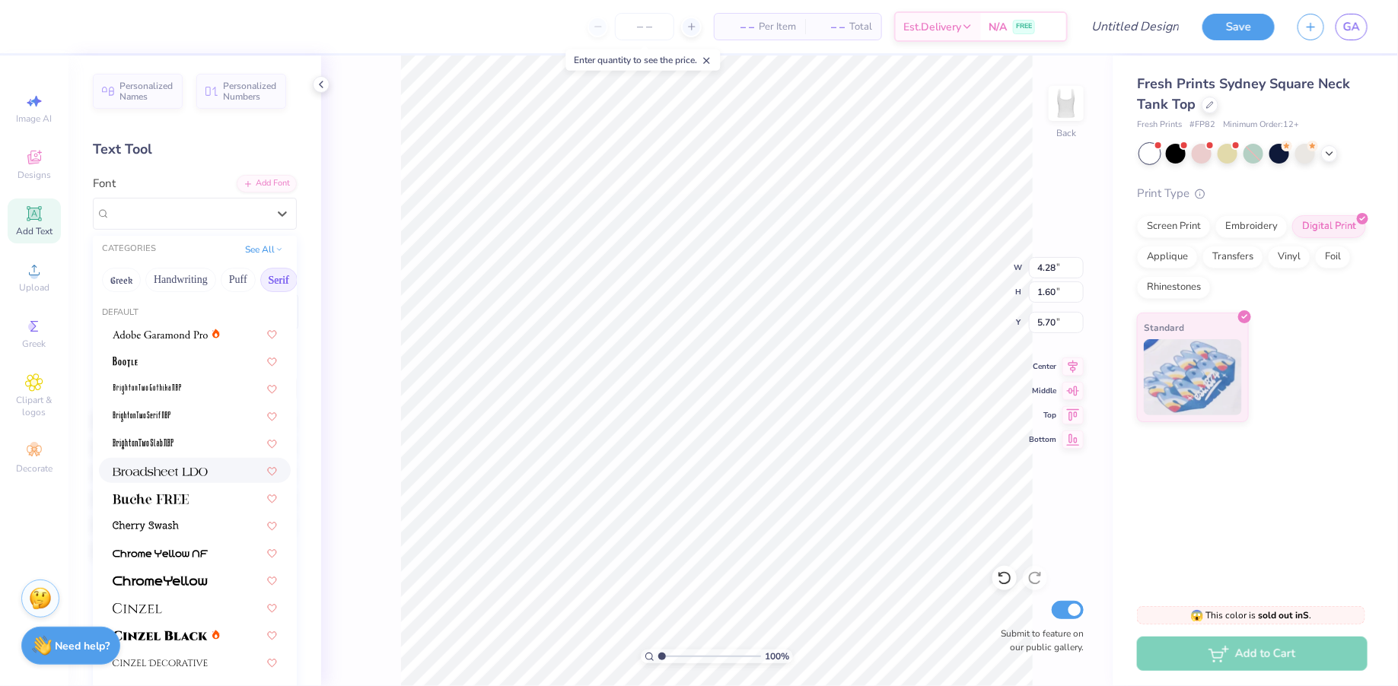
click at [190, 476] on img at bounding box center [160, 471] width 95 height 11
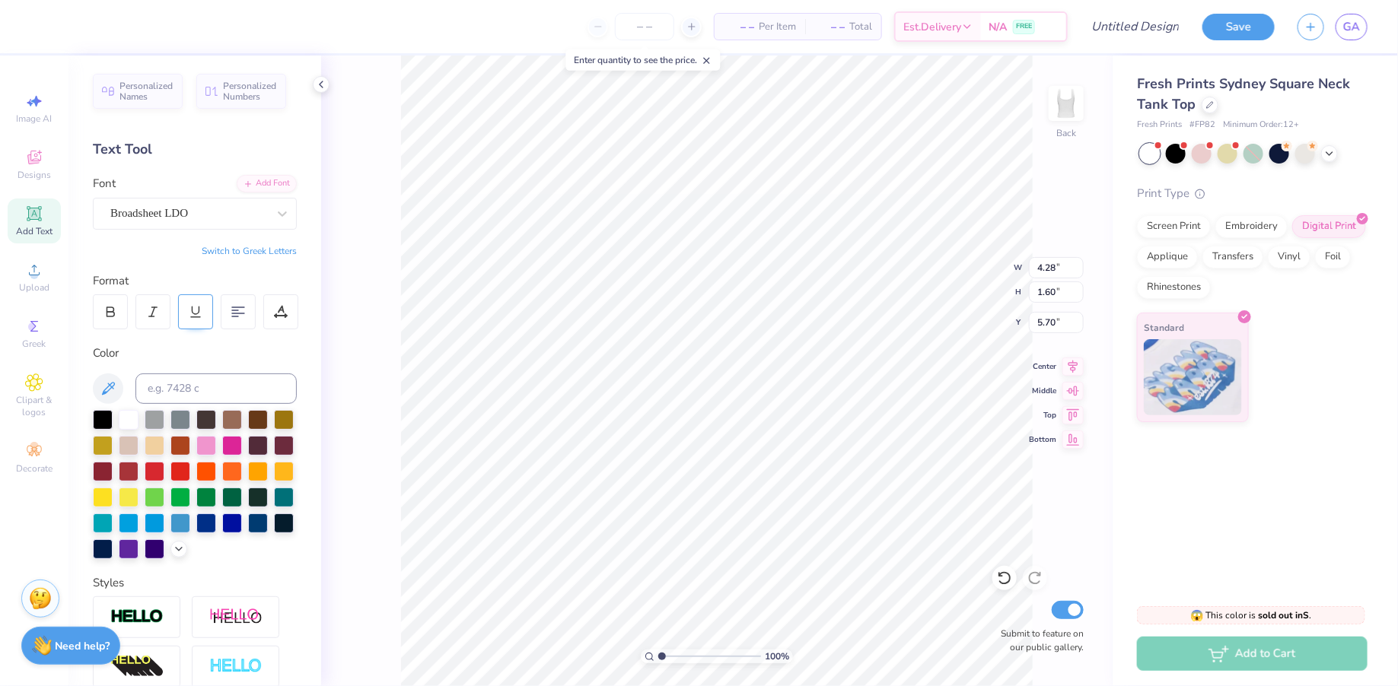
type input "4.80"
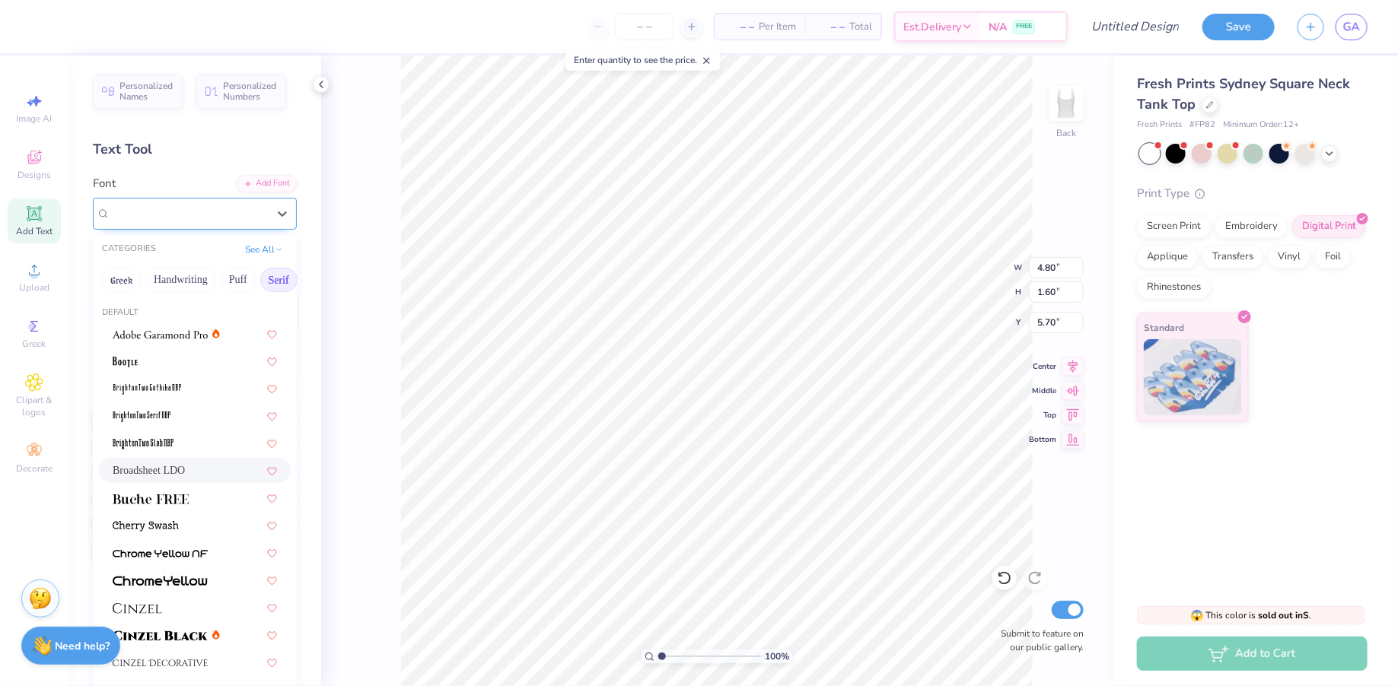
click at [174, 226] on div "Broadsheet LDO" at bounding box center [195, 214] width 204 height 32
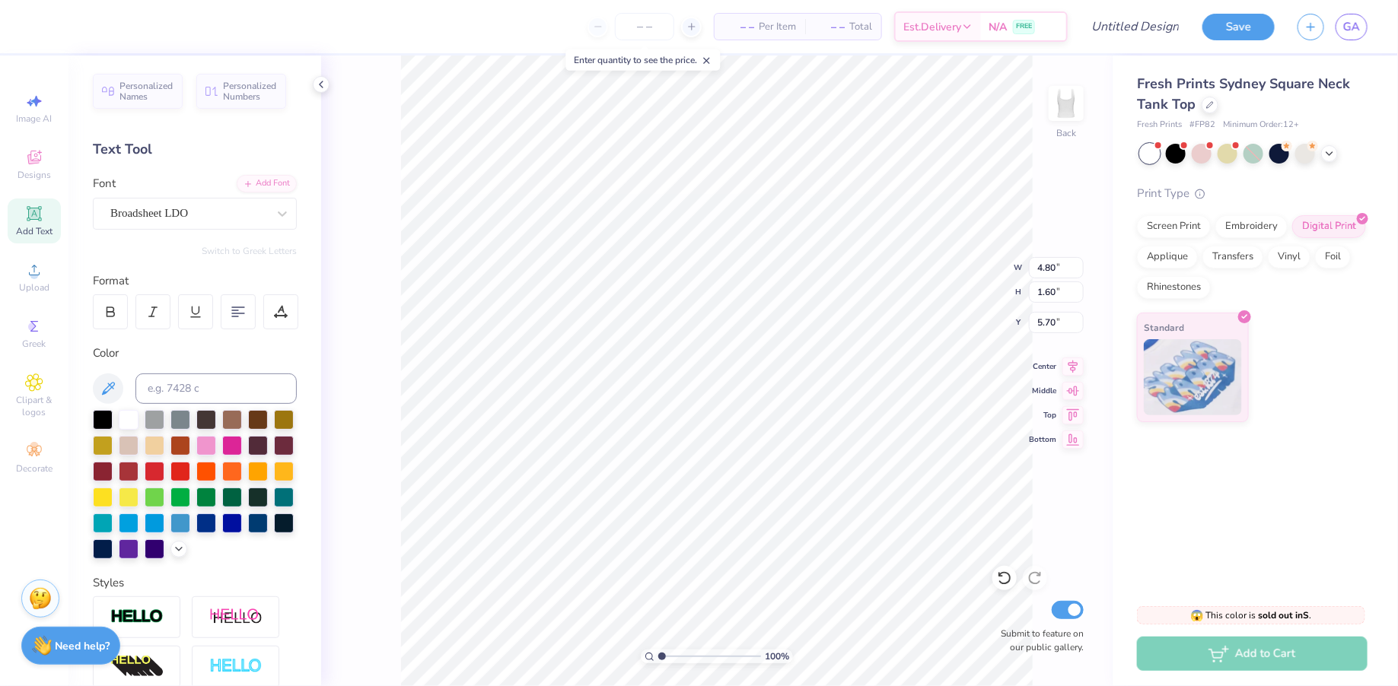
scroll to position [0, 0]
type textarea "A"
type textarea "Alpha Epsilon Phi"
type input "1.59"
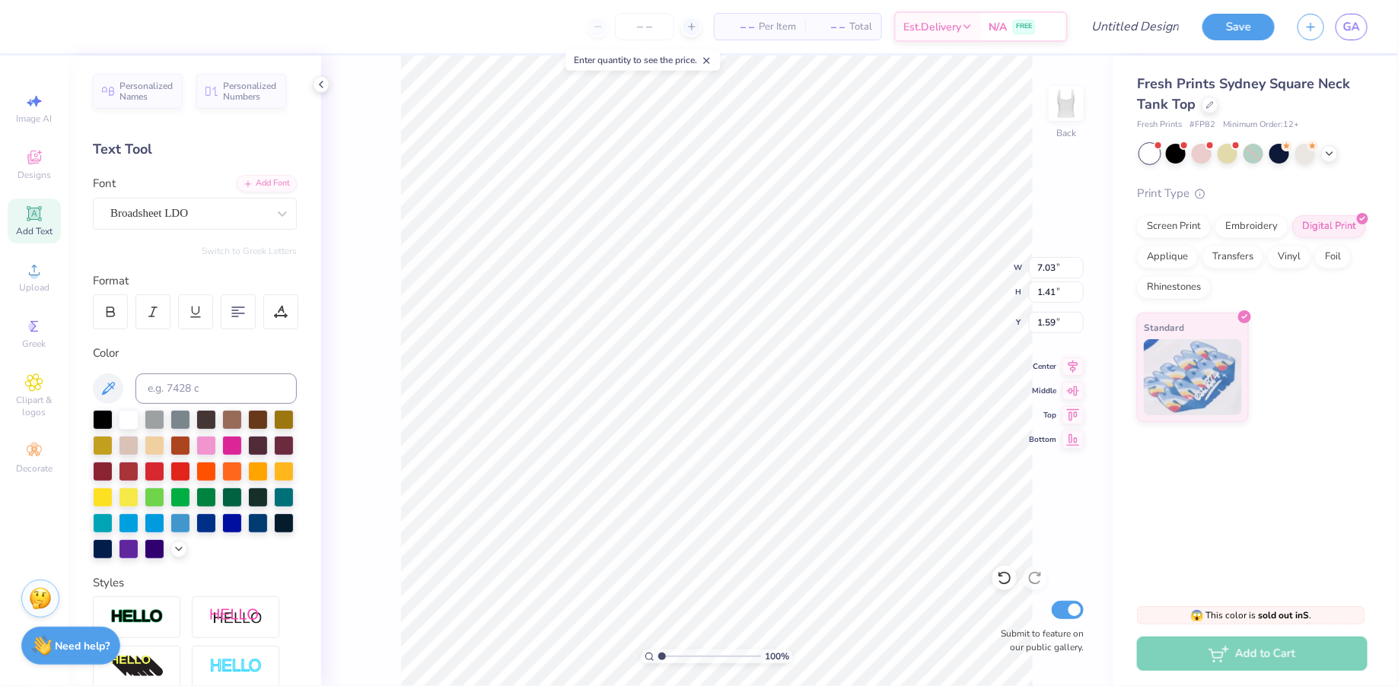
type input "1.43"
type input "1.10"
type input "1.27"
type input "2.30"
click at [33, 222] on icon at bounding box center [34, 214] width 18 height 18
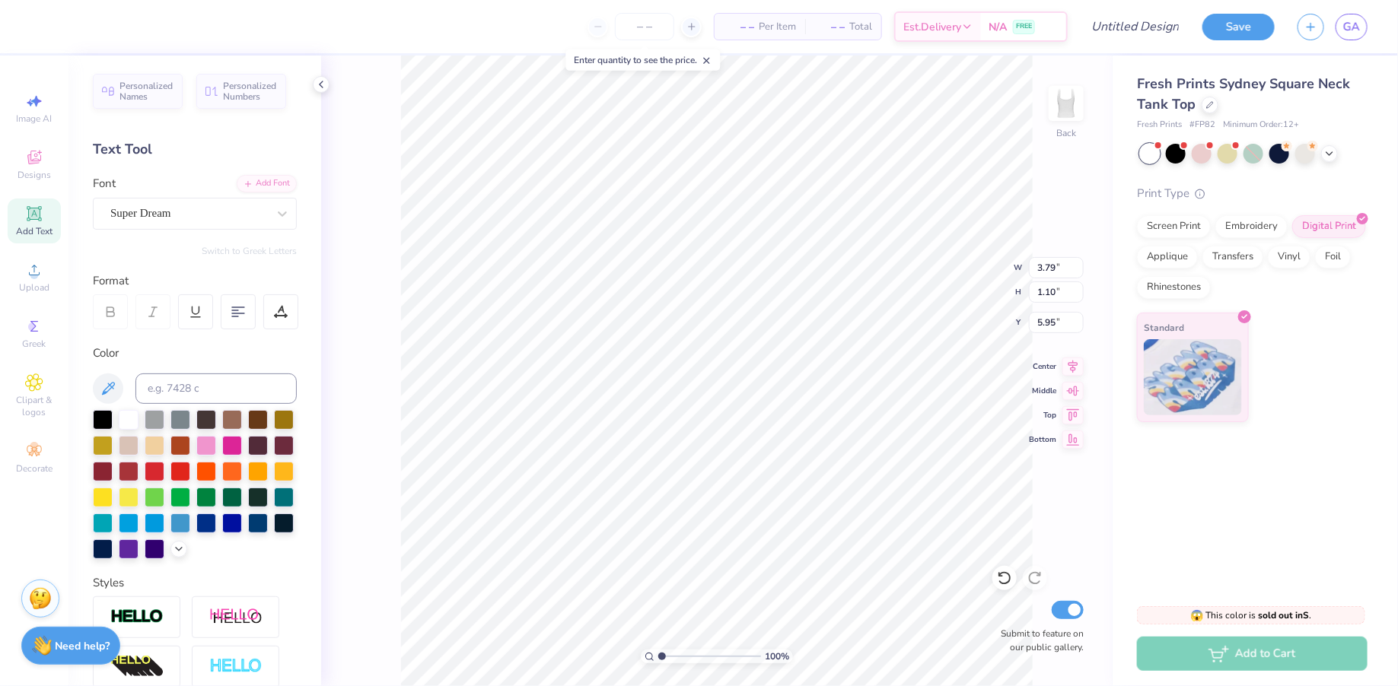
scroll to position [0, 4]
type textarea "Fall Bid Day 2025"
click at [174, 474] on div at bounding box center [180, 470] width 20 height 20
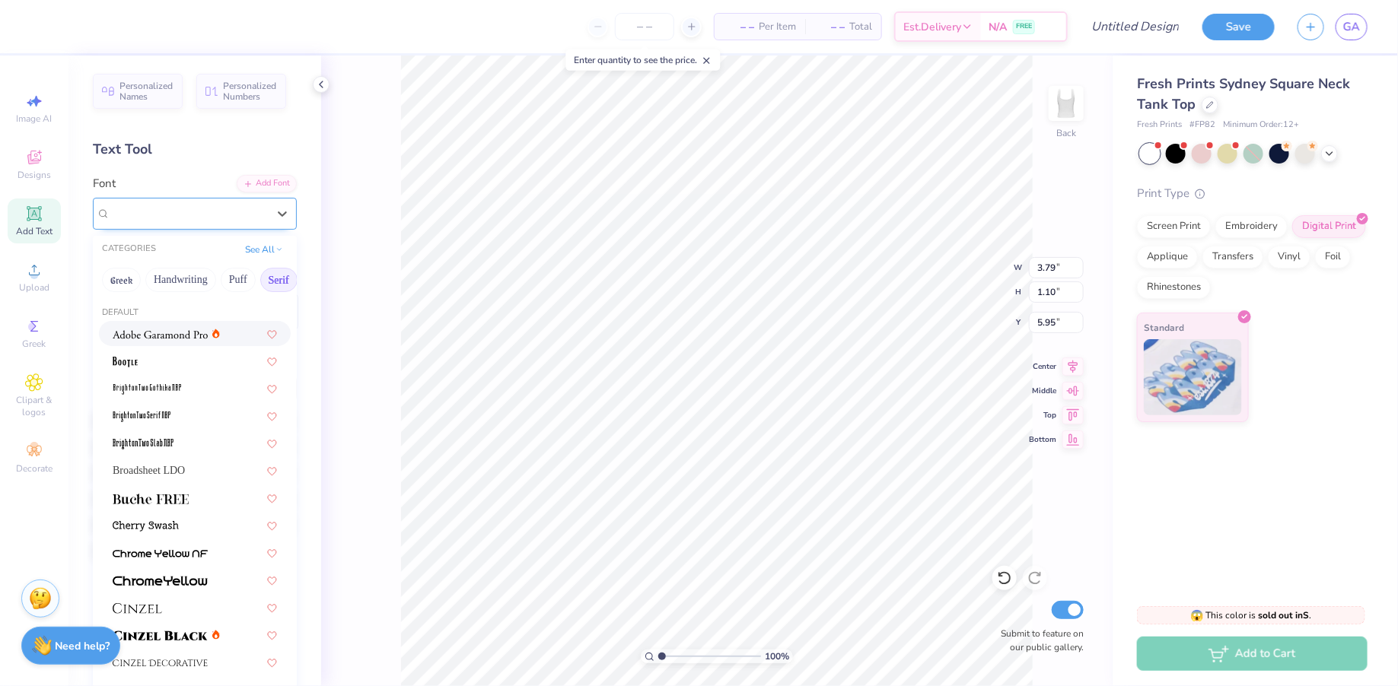
click at [190, 217] on div "Super Dream" at bounding box center [189, 214] width 160 height 24
click at [159, 334] on img at bounding box center [160, 335] width 95 height 11
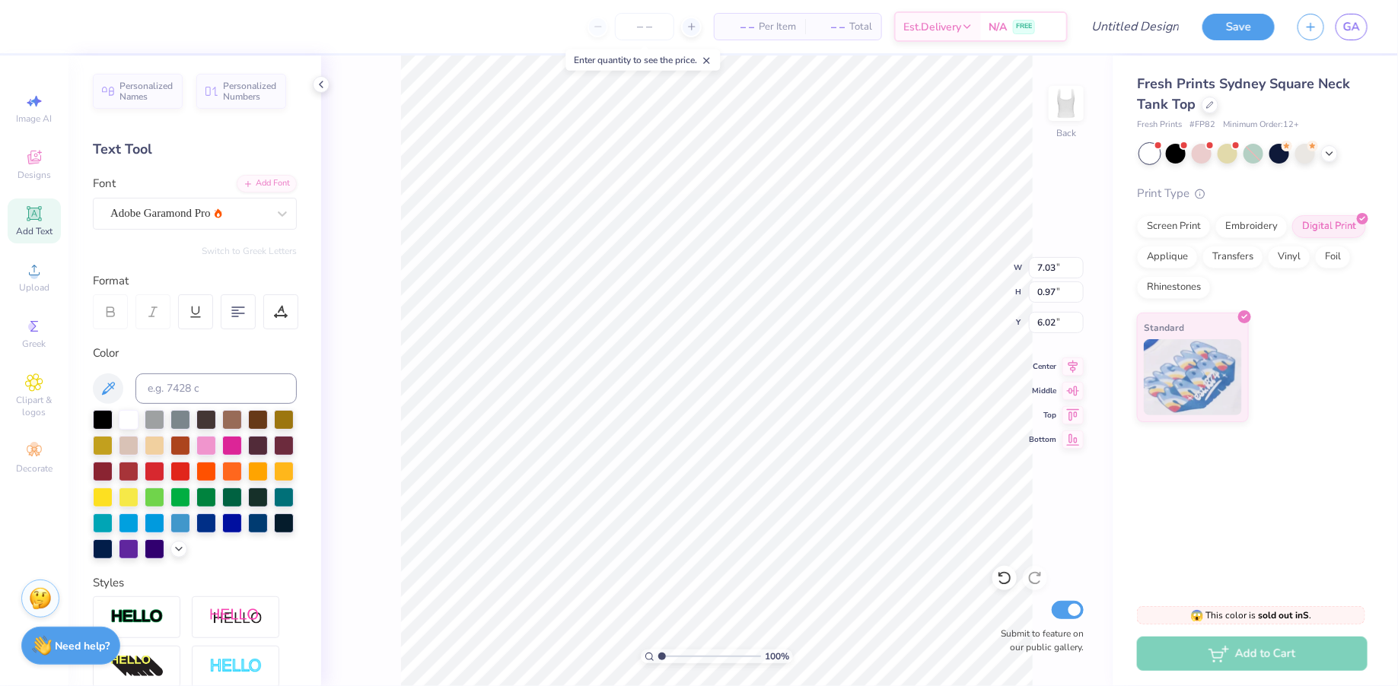
type input "3.02"
type input "0.42"
type input "6.96"
click at [113, 417] on div at bounding box center [103, 419] width 20 height 20
type input "2.11"
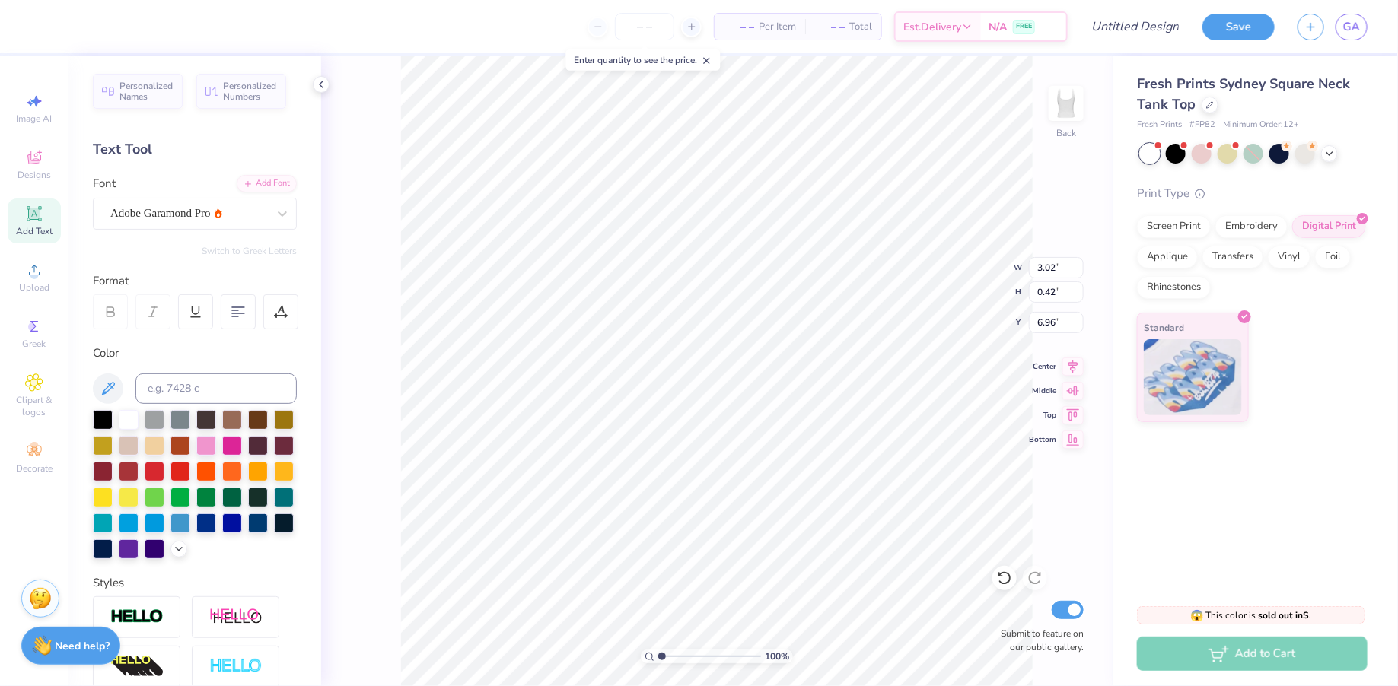
type input "0.29"
type input "4.75"
type input "2.31"
type input "2.40"
type input "6.77"
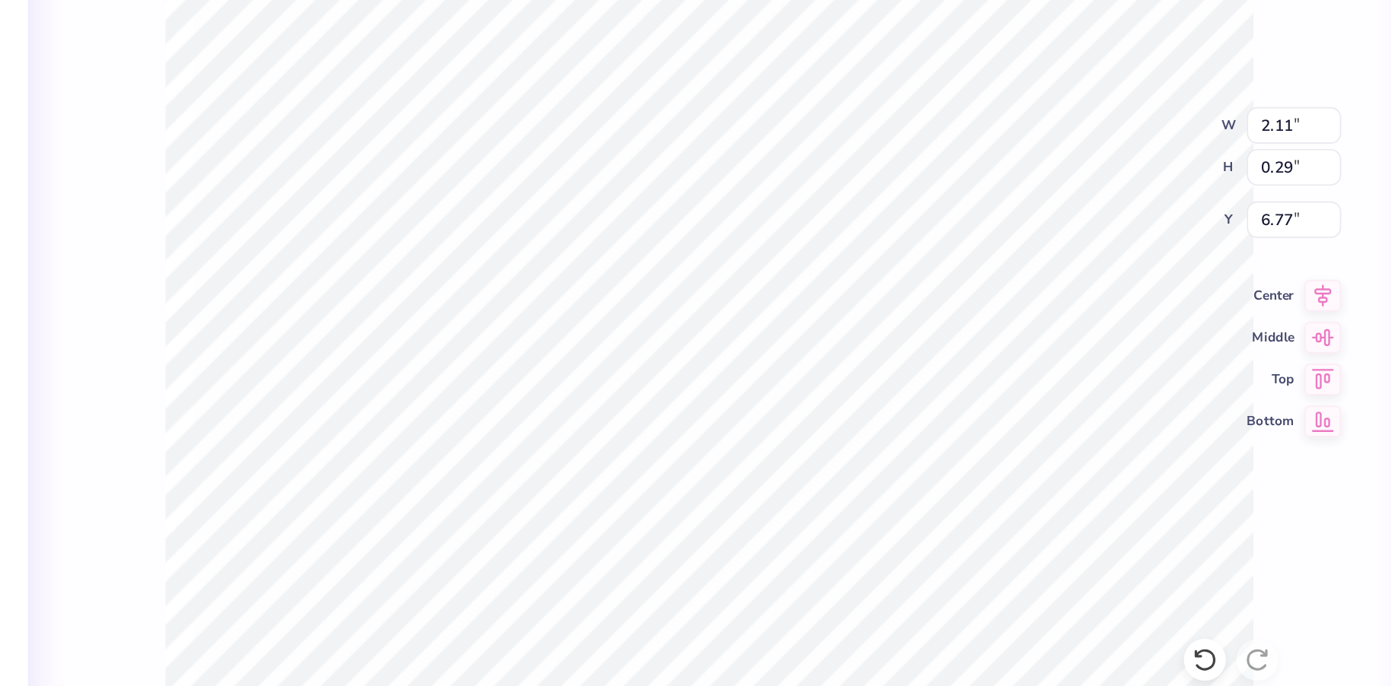
type input "2.06"
type input "0.81"
type input "6.49"
type input "6.50"
type input "2.12"
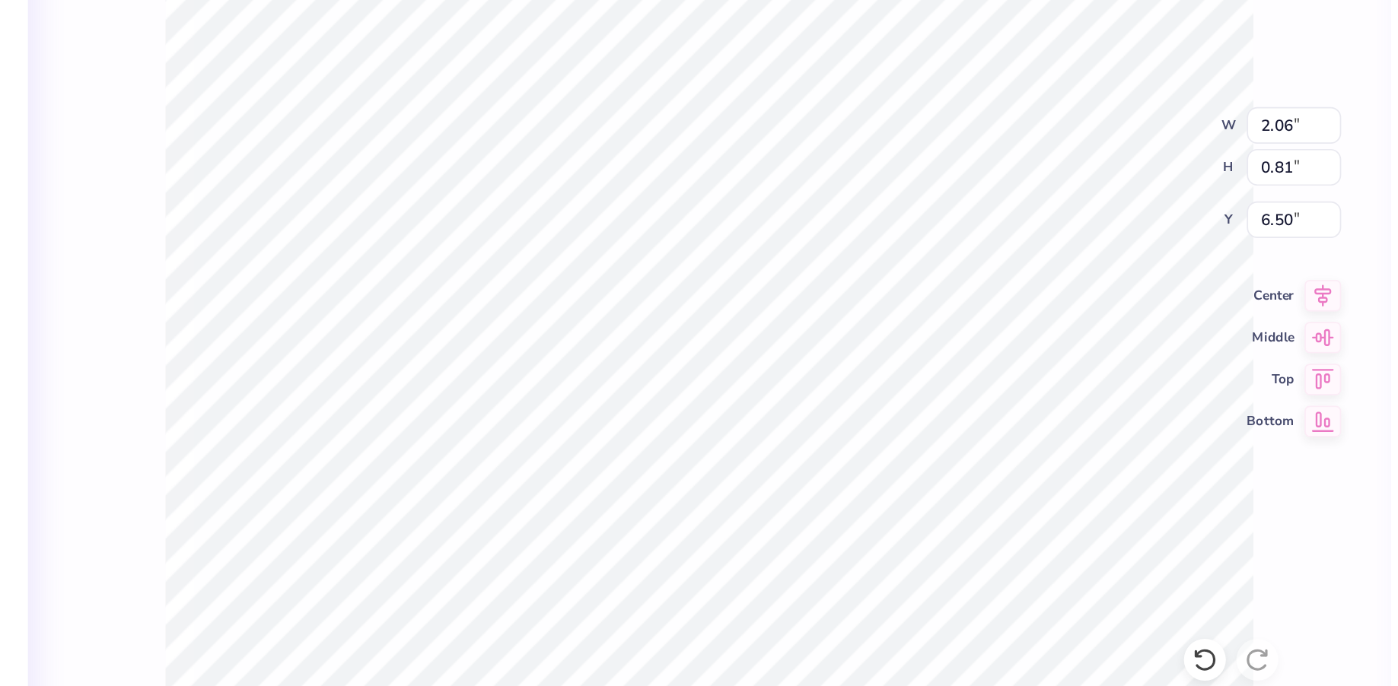
type input "0.30"
type input "6.78"
type input "4.80"
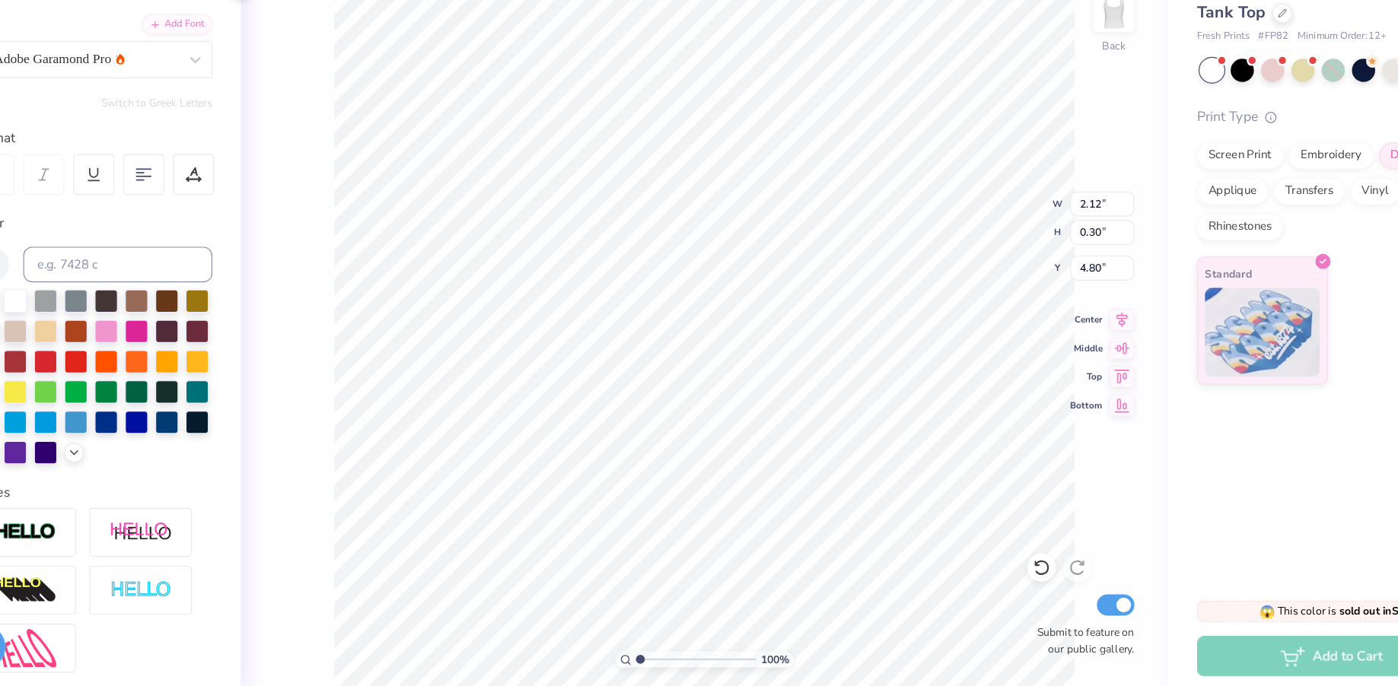
scroll to position [197, 0]
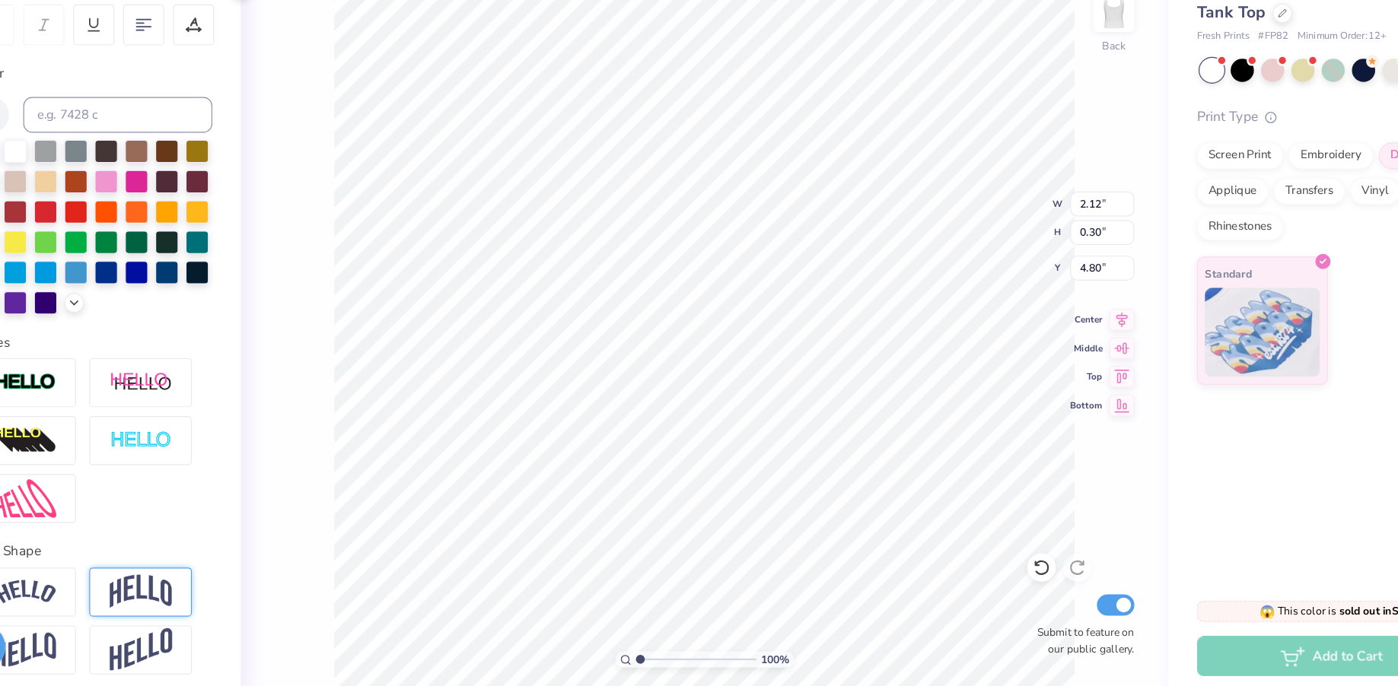
click at [240, 593] on img at bounding box center [235, 598] width 53 height 29
type input "0.63"
type input "4.63"
type input "1.53"
type input "1.70"
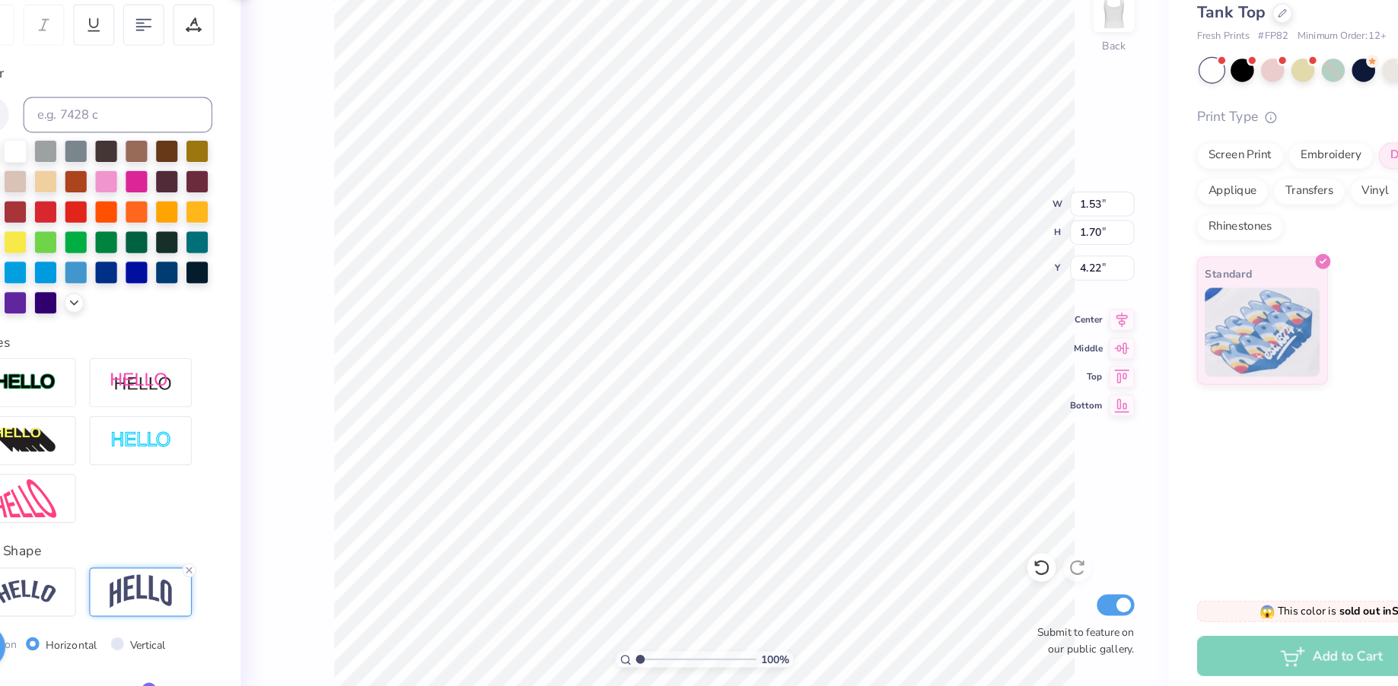
type input "7.86"
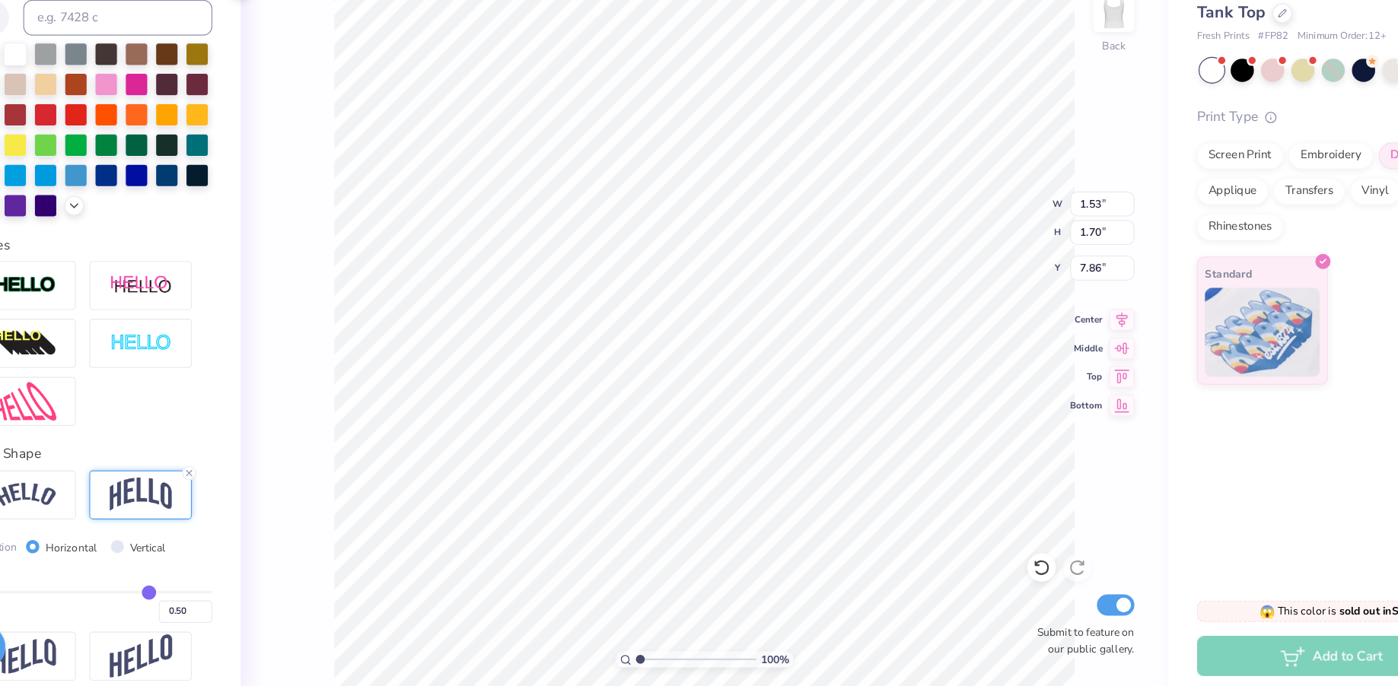
scroll to position [285, 0]
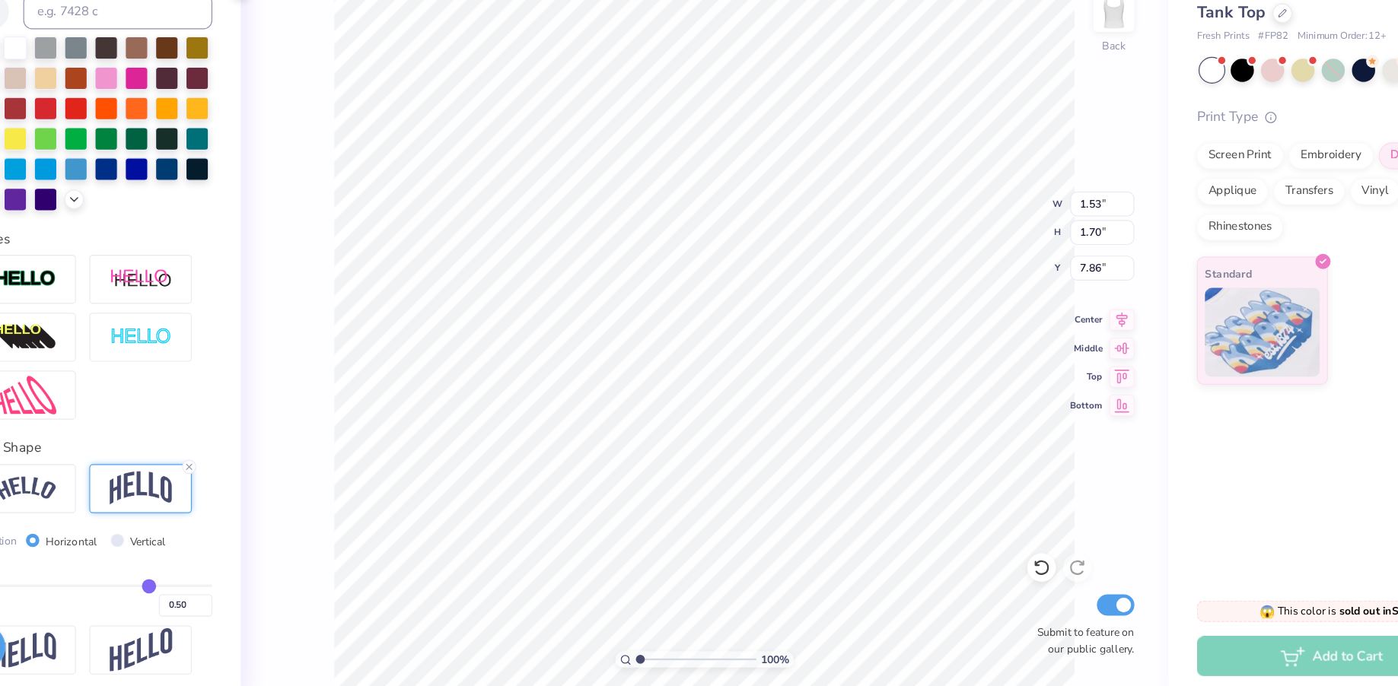
click at [247, 587] on div "Bend 0.50" at bounding box center [195, 596] width 204 height 49
type input "0.51"
type input "0.52"
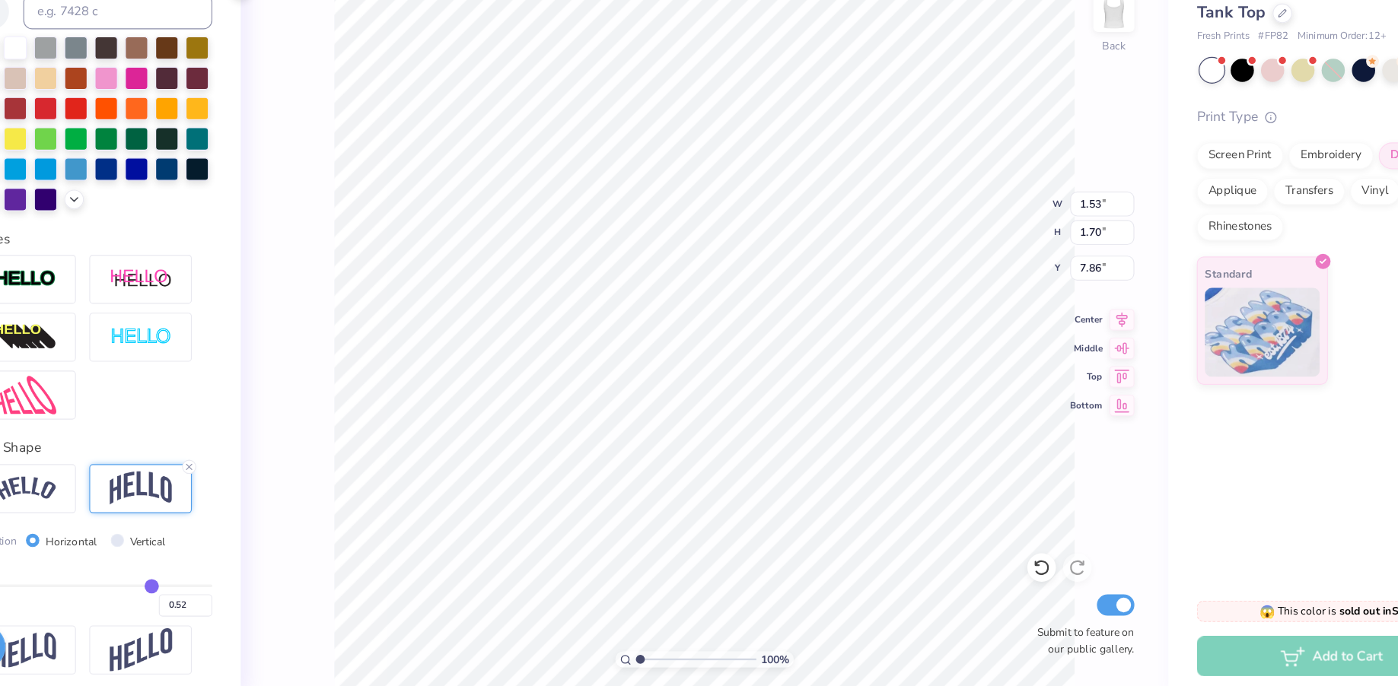
type input "0.53"
type input "0.54"
type input "0.55"
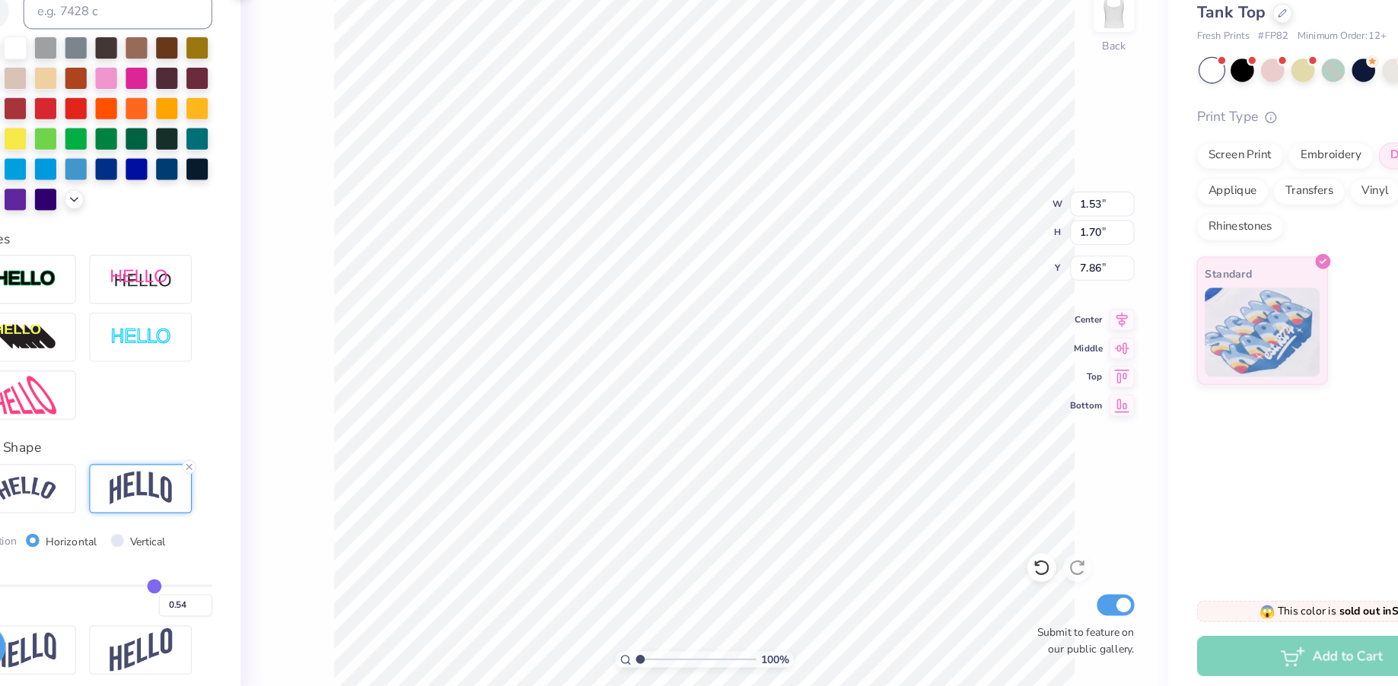
type input "0.55"
type input "0.56"
type input "0.57"
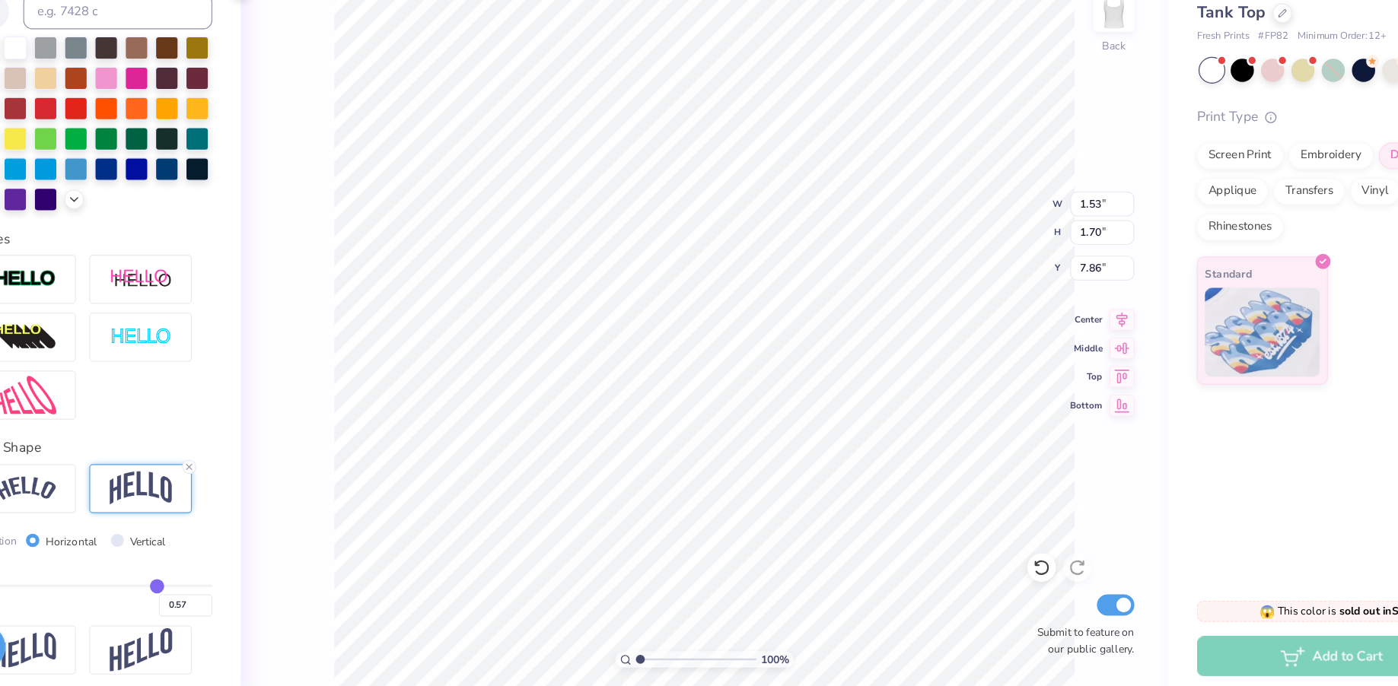
type input "0.58"
type input "0.59"
type input "0.6"
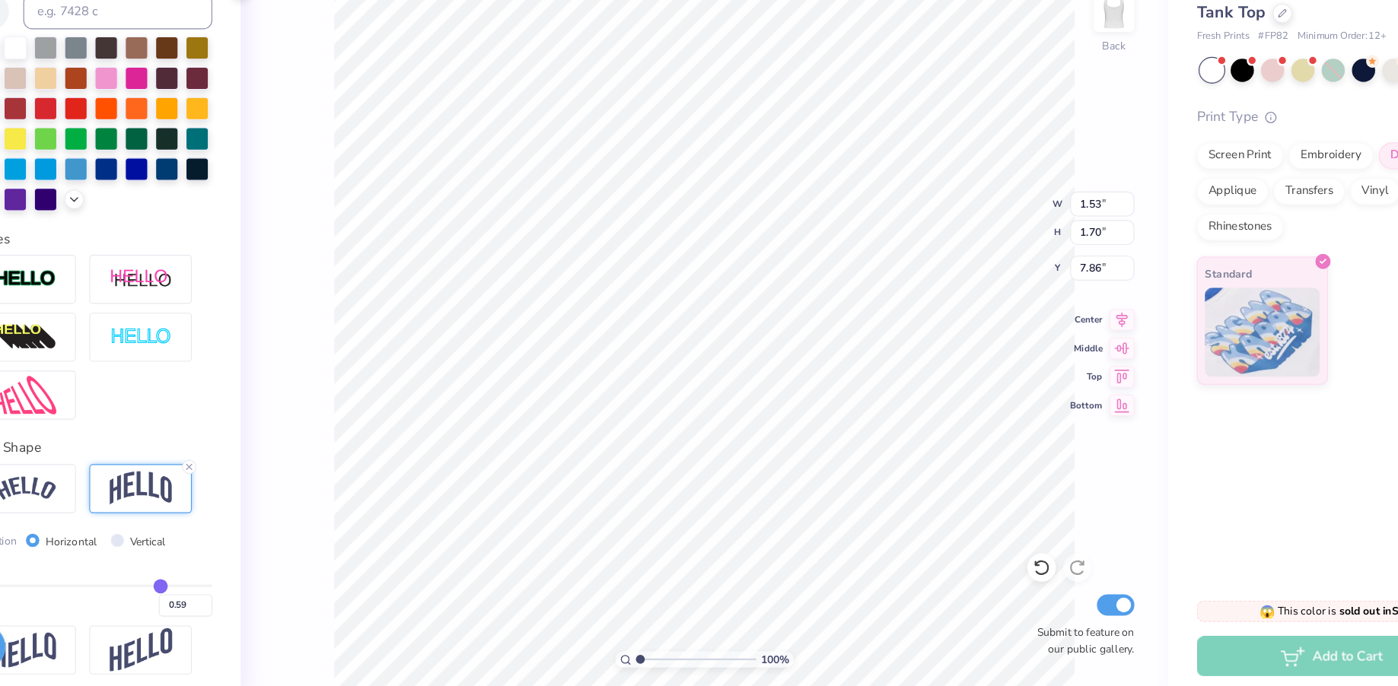
type input "0.60"
type input "0.61"
drag, startPoint x: 244, startPoint y: 591, endPoint x: 253, endPoint y: 592, distance: 9.2
type input "0.61"
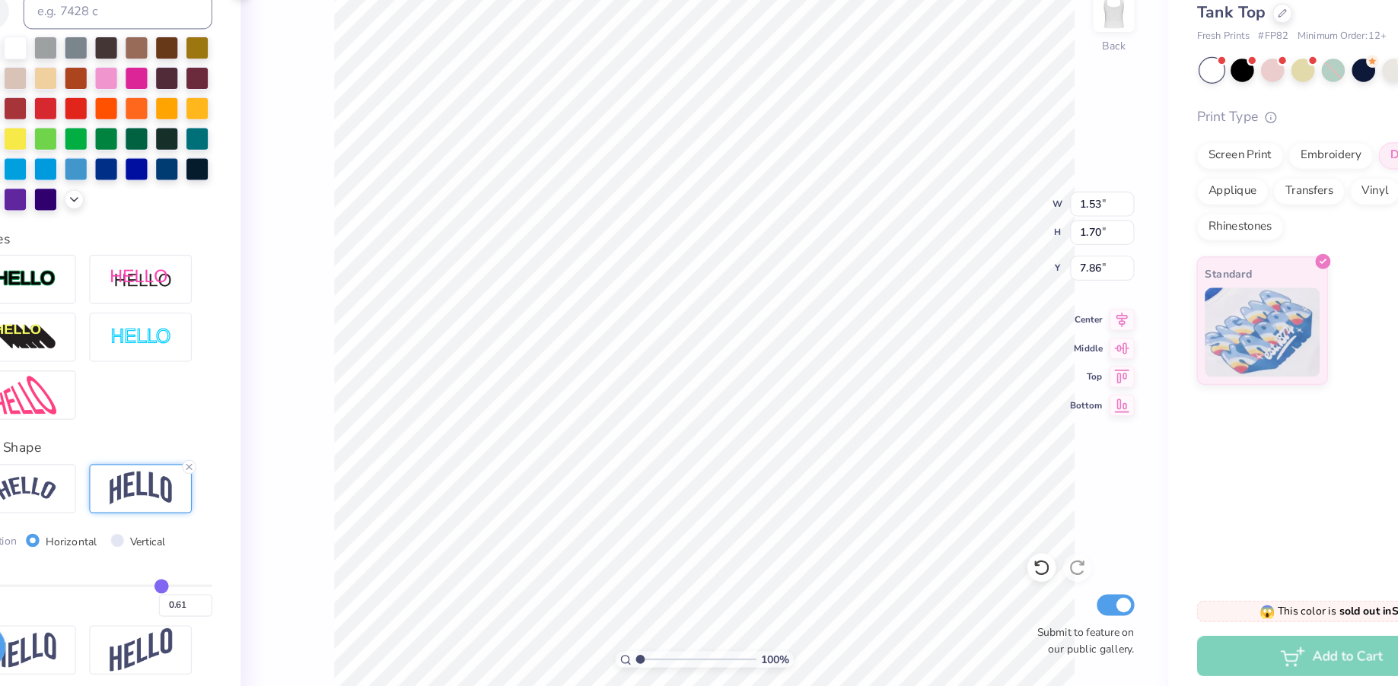
click at [253, 593] on input "range" at bounding box center [195, 594] width 204 height 2
type input "1.56"
type input "1.71"
type input "7.89"
type input "5.02"
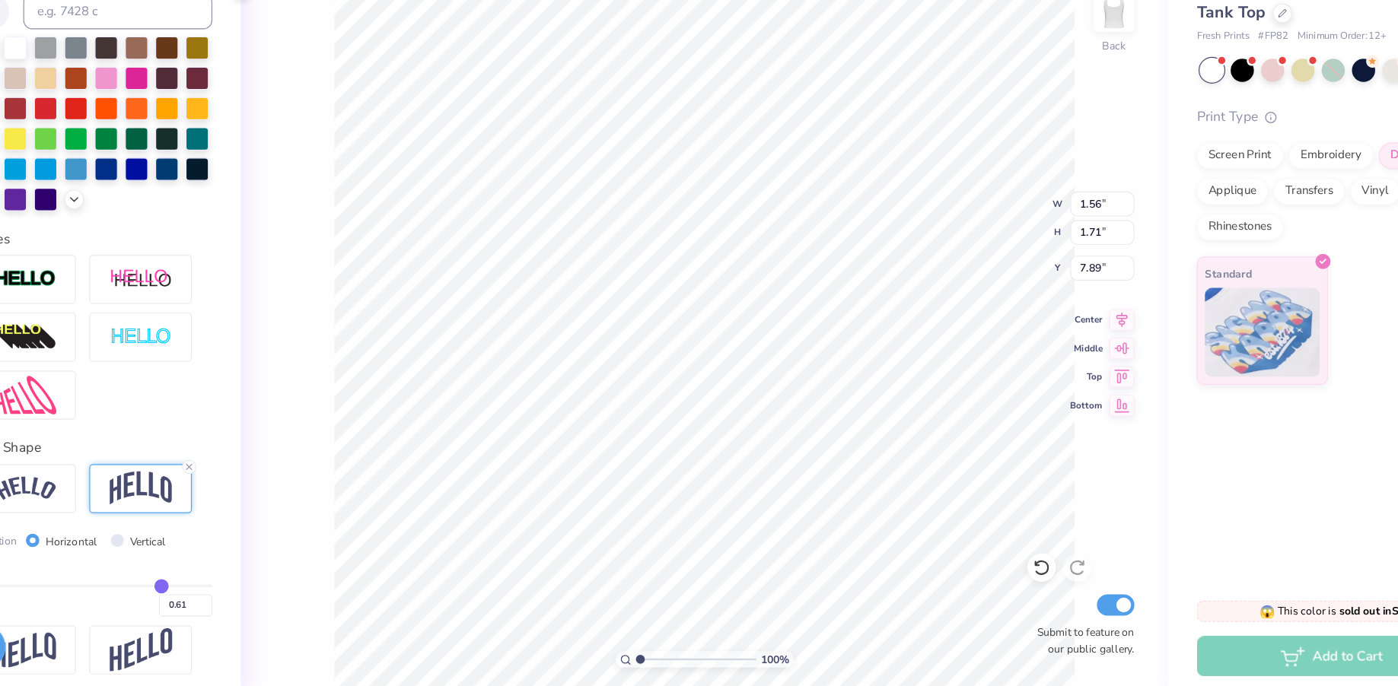
type input "3.31"
type input "2.40"
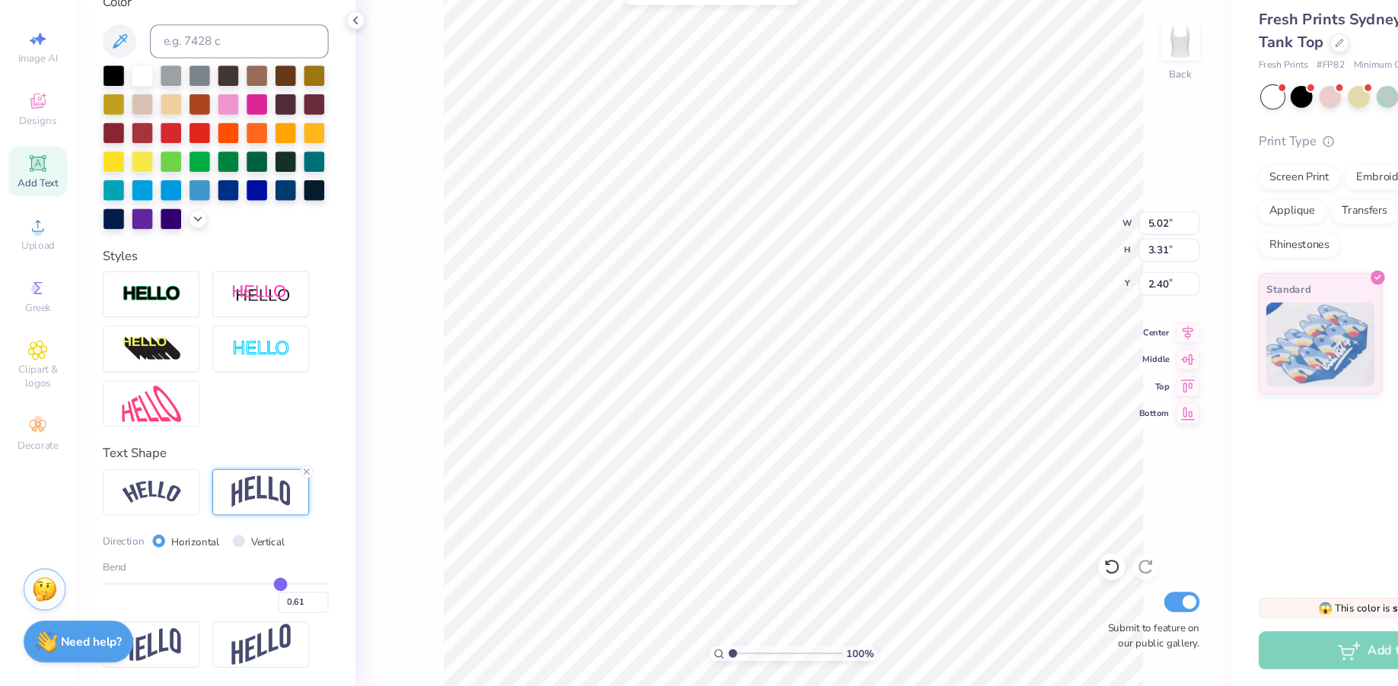
type input "1.56"
type input "1.71"
type input "7.89"
click at [161, 186] on div at bounding box center [155, 185] width 20 height 20
click at [175, 186] on div at bounding box center [180, 185] width 20 height 20
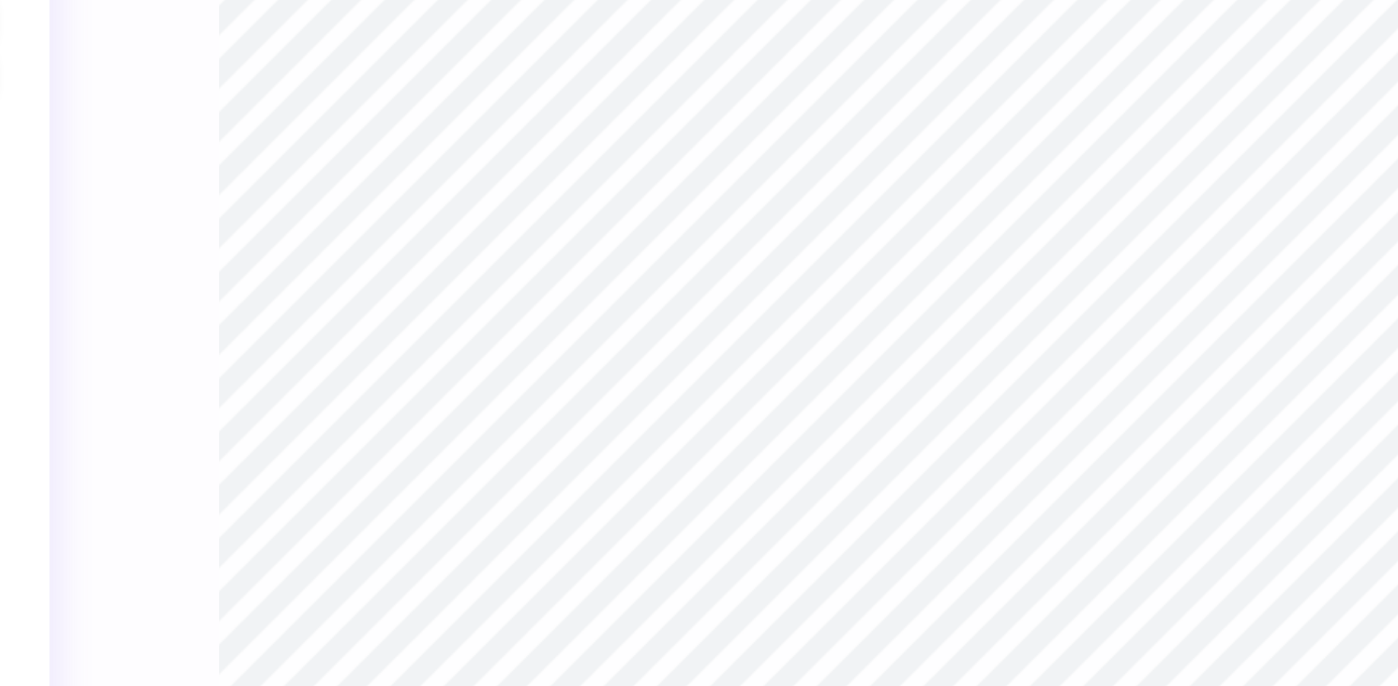
type input "5.65"
type input "2.11"
type input "0.76"
type input "2.24"
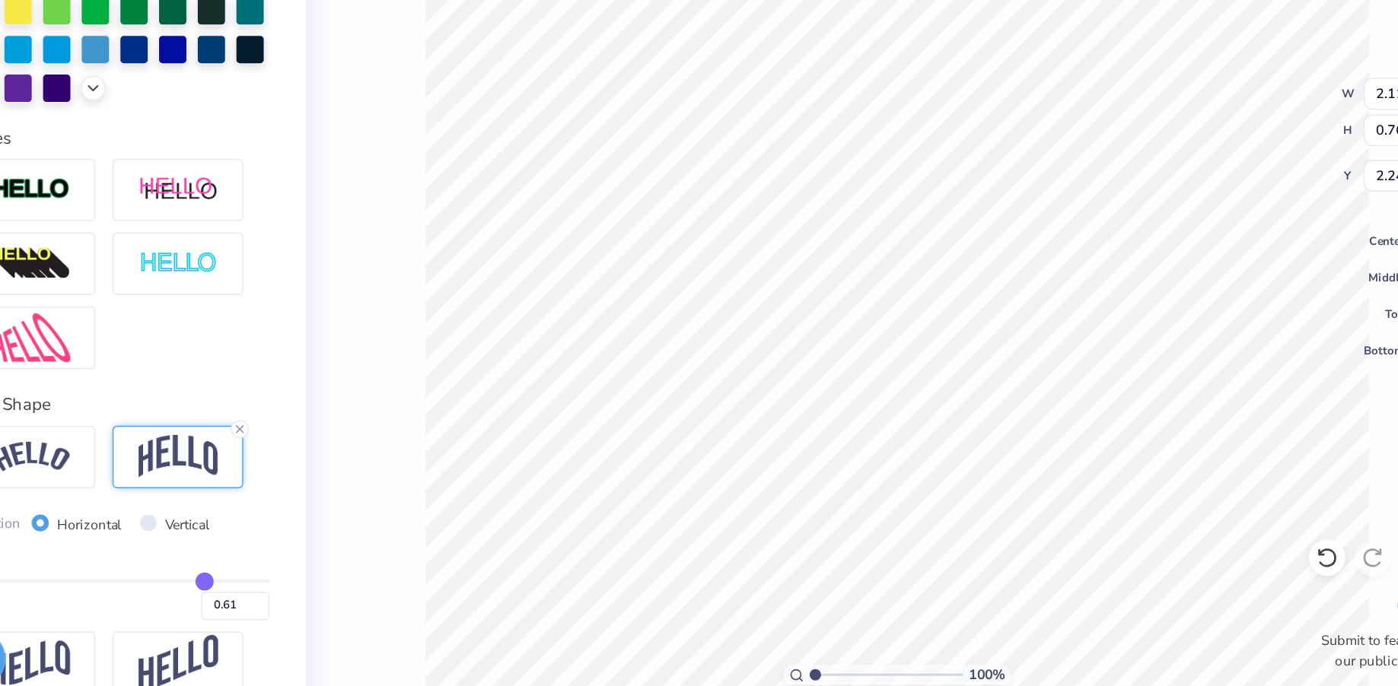
type input "0.6"
type input "0.60"
type input "0.59"
type input "0.57"
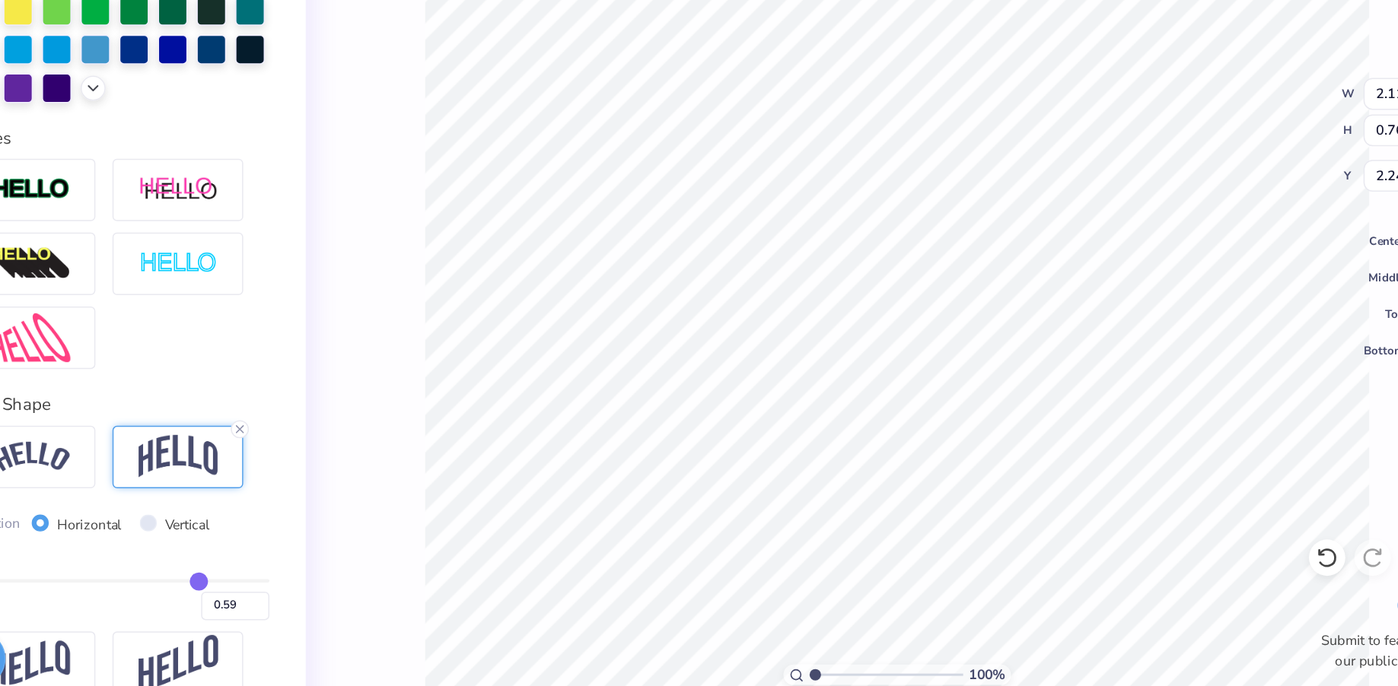
type input "0.57"
type input "0.56"
type input "0.54"
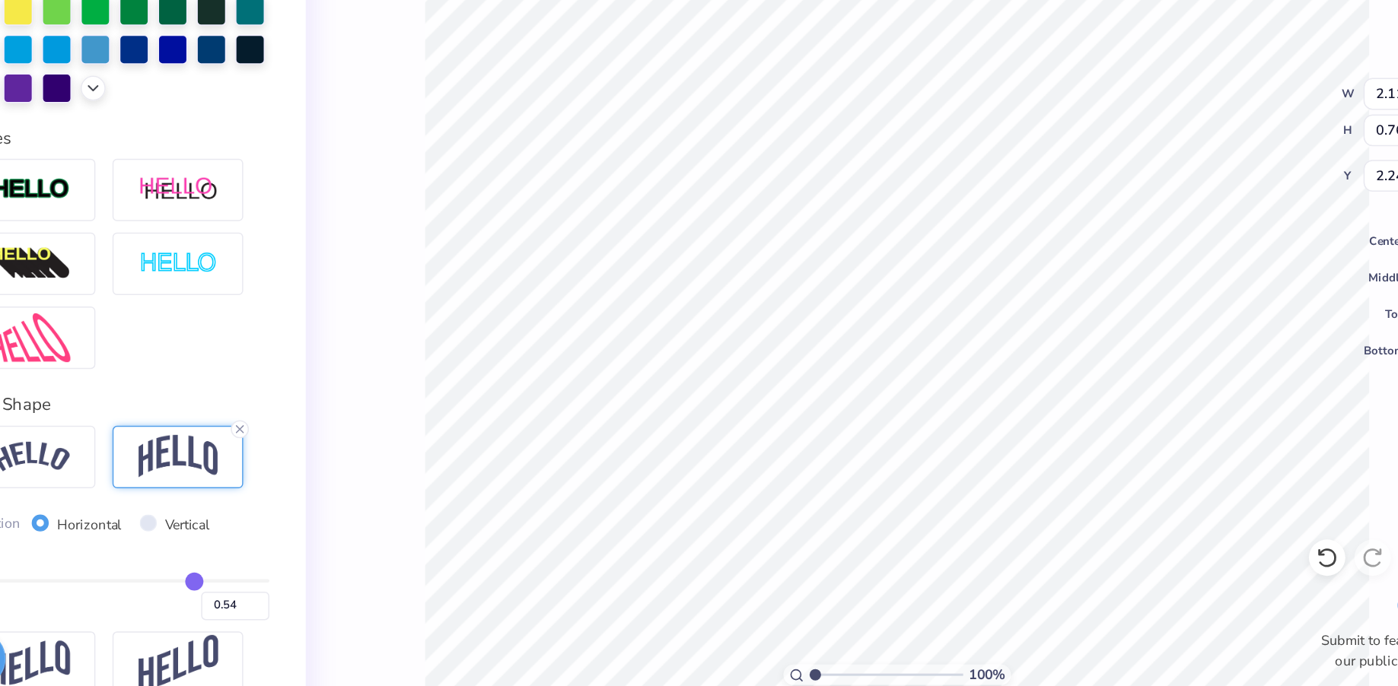
type input "0.52"
type input "0.51"
drag, startPoint x: 253, startPoint y: 588, endPoint x: 244, endPoint y: 588, distance: 9.1
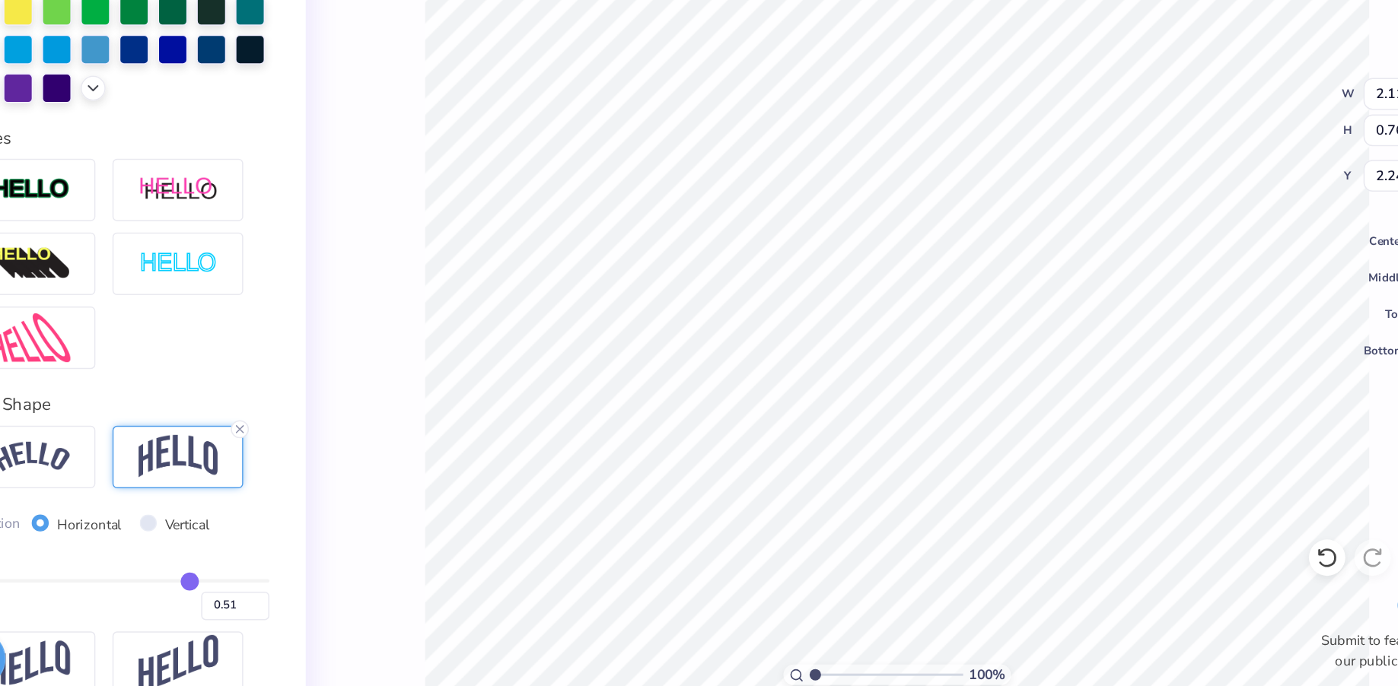
type input "0.51"
click at [244, 593] on input "range" at bounding box center [195, 594] width 204 height 2
type input "0.66"
type input "2.29"
type input "0.54"
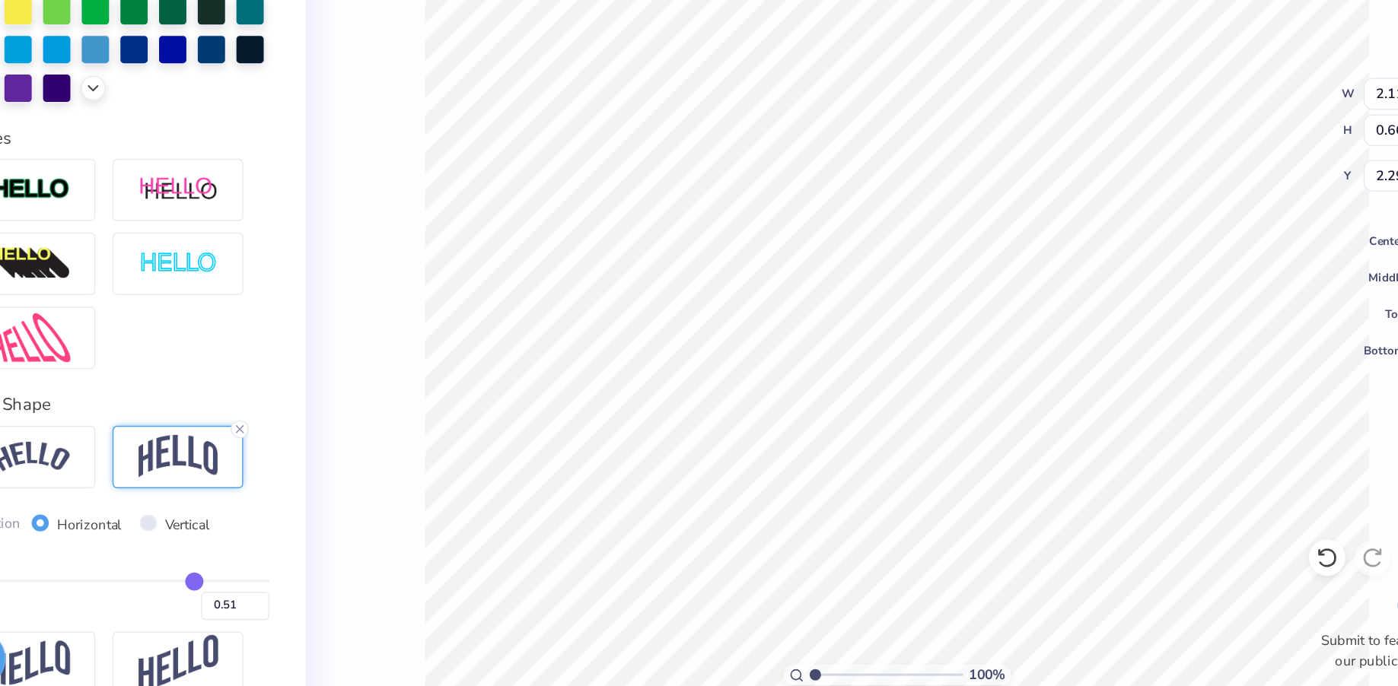
type input "0.54"
type input "0.53"
type input "0.51"
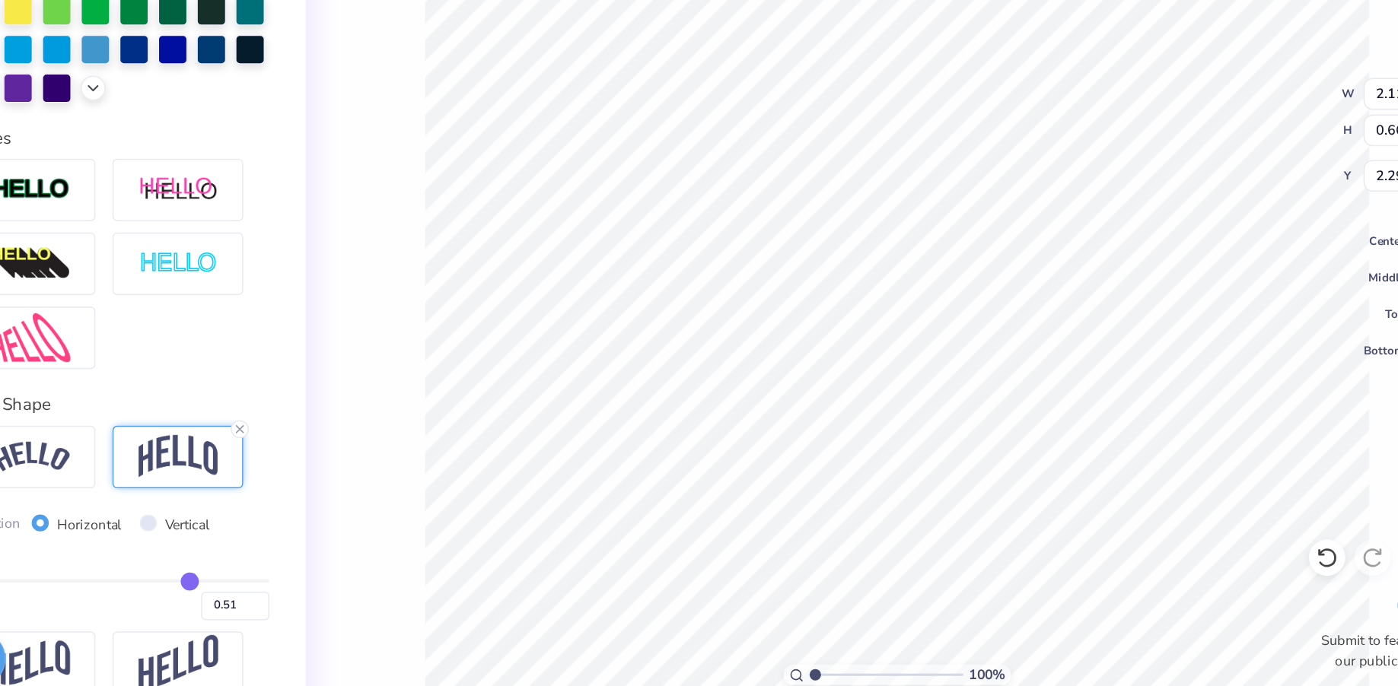
type input "0.5"
type input "0.50"
type input "0.48"
type input "0.47"
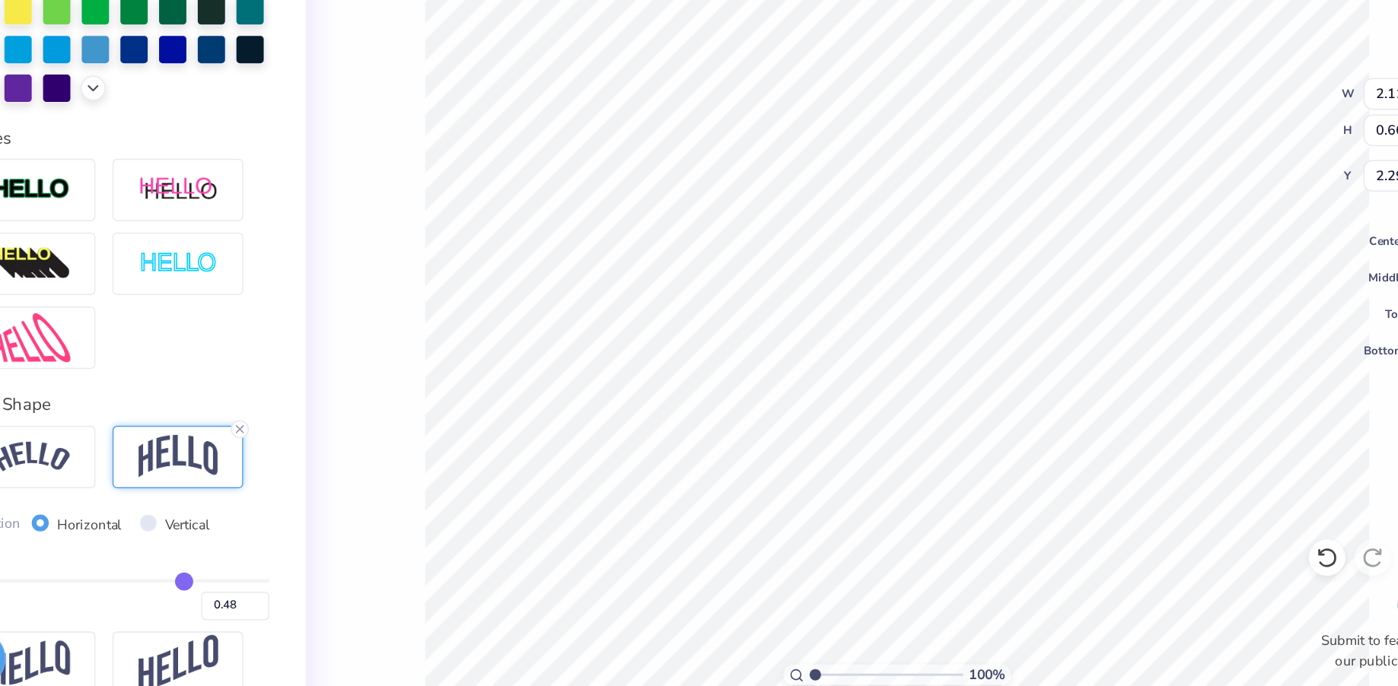
type input "0.47"
type input "0.46"
type input "0.45"
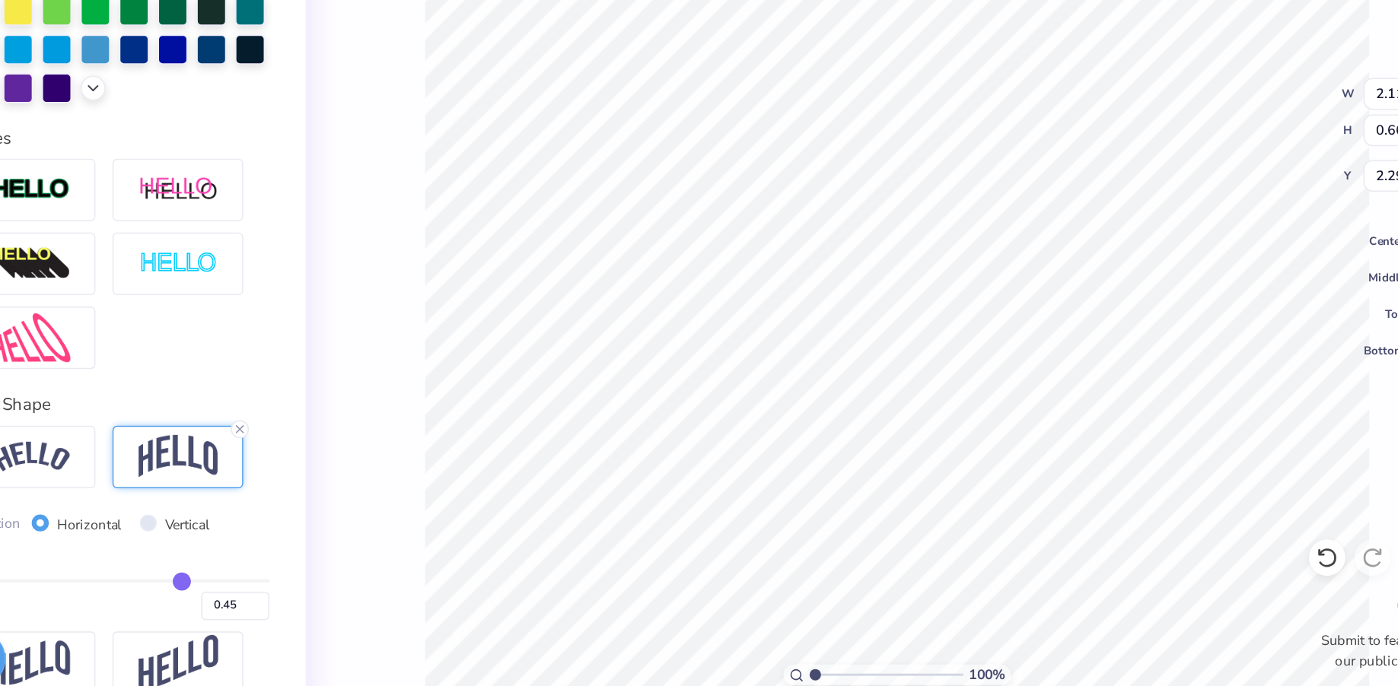
type input "0.44"
type input "0.42"
type input "0.41"
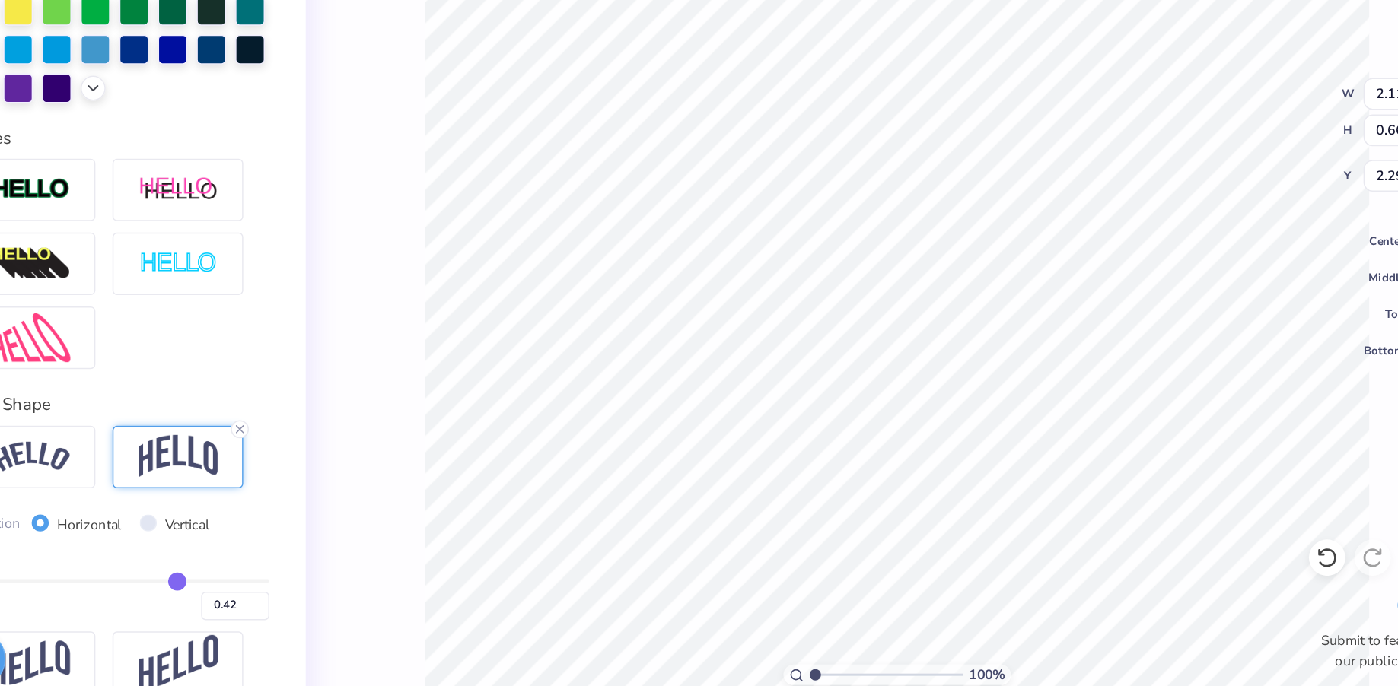
type input "0.41"
type input "0.4"
type input "0.40"
type input "0.38"
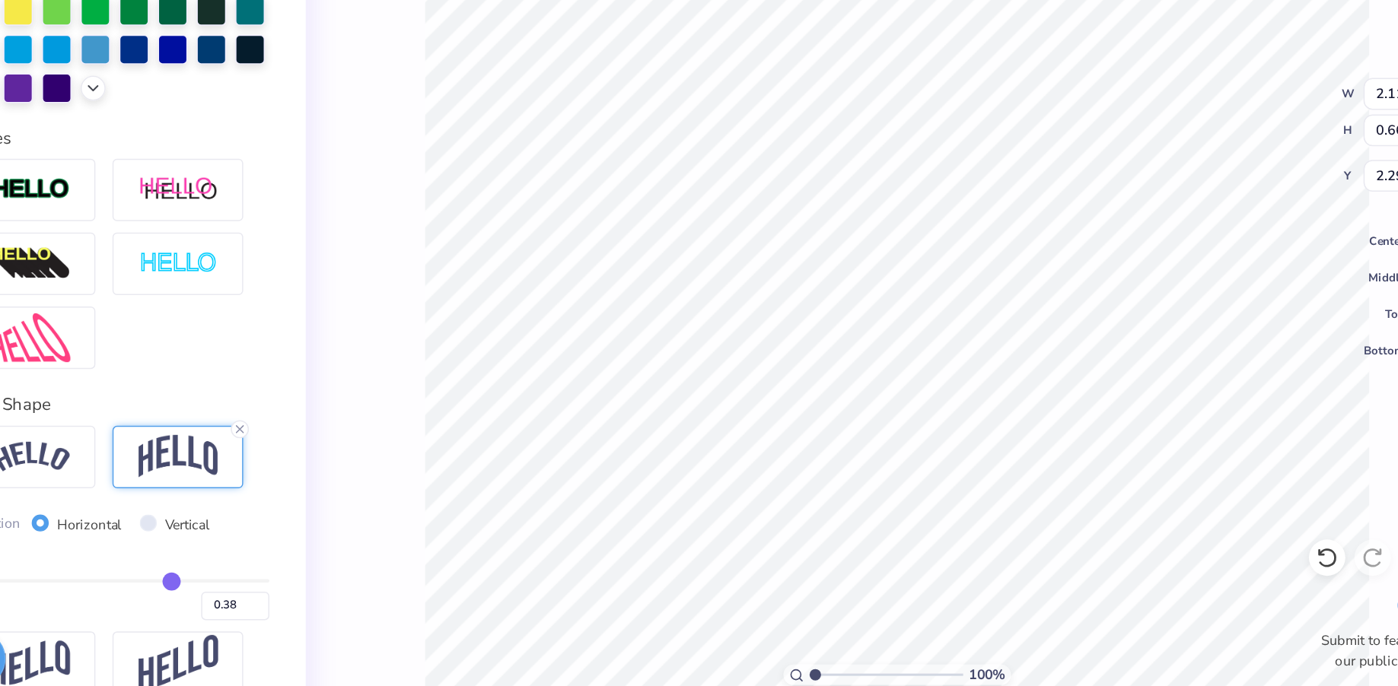
type input "0.37"
drag, startPoint x: 247, startPoint y: 594, endPoint x: 230, endPoint y: 594, distance: 16.8
type input "0.37"
click at [230, 594] on input "range" at bounding box center [195, 594] width 204 height 2
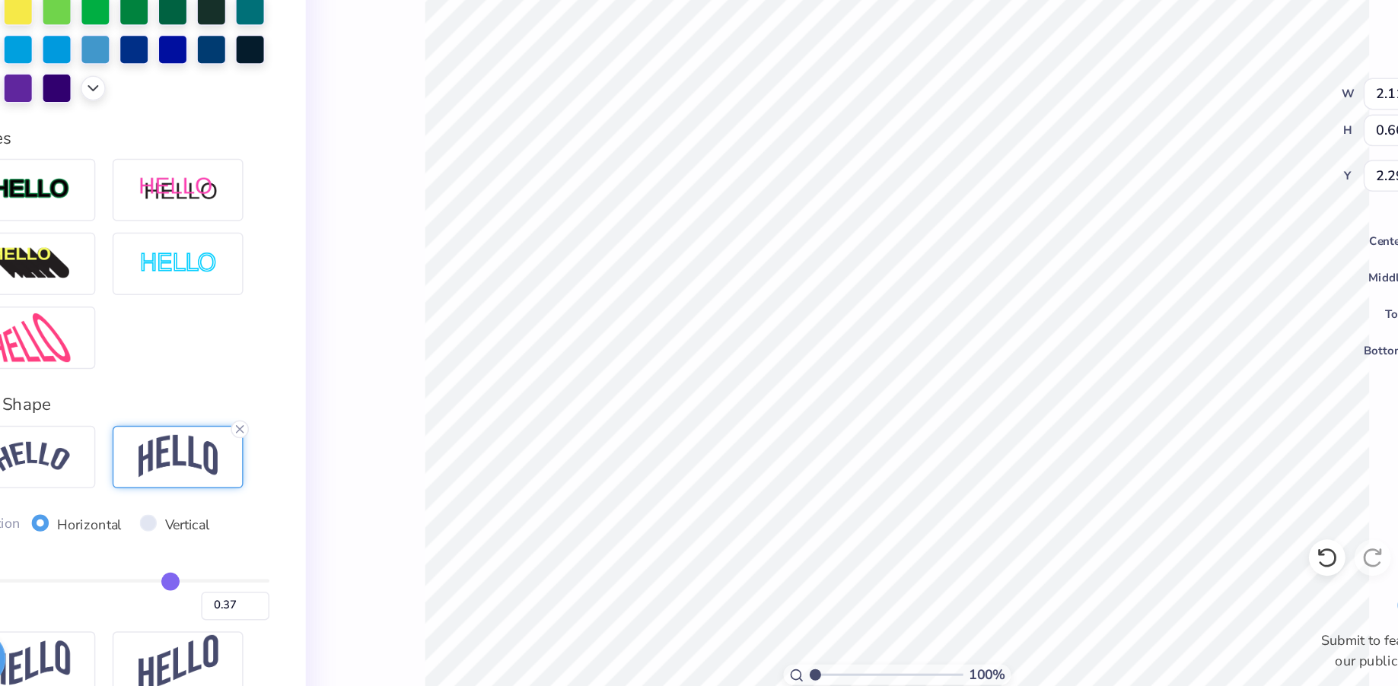
type input "0.53"
type input "2.35"
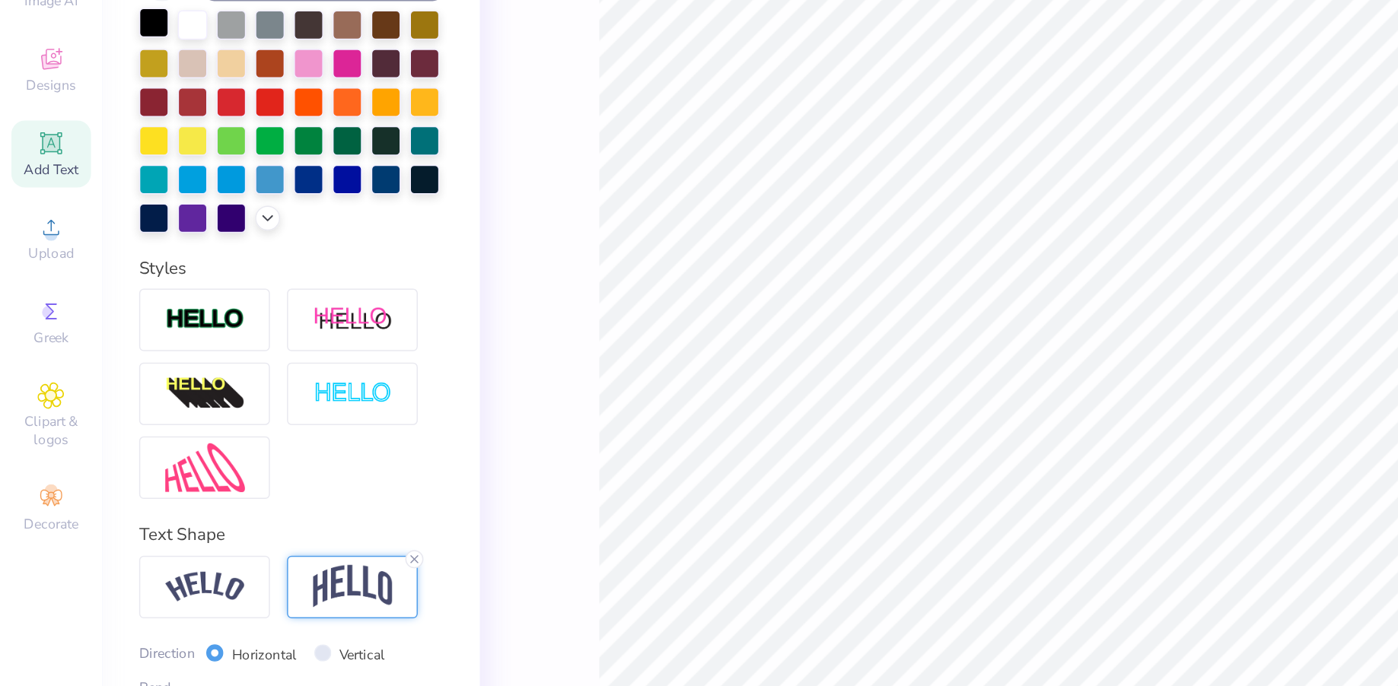
click at [104, 131] on div at bounding box center [103, 133] width 20 height 20
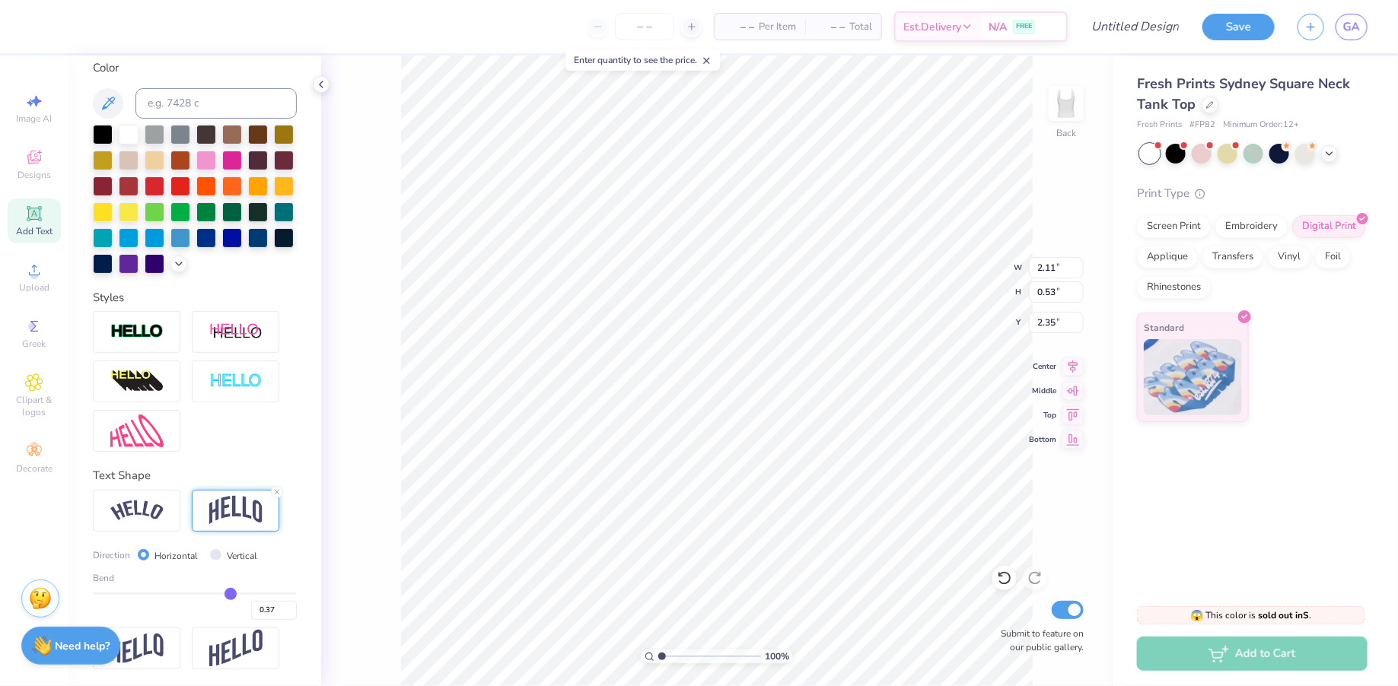
type input "0.36"
type input "0.34"
type input "0.32"
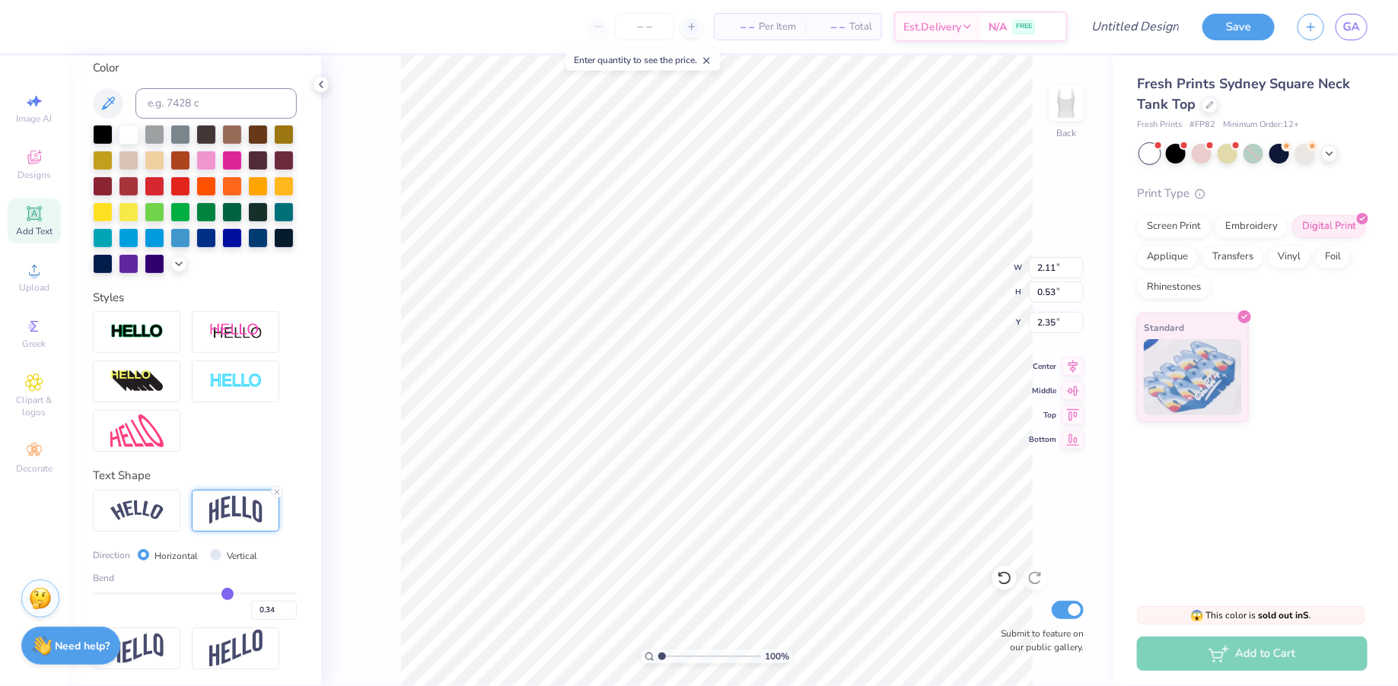
type input "0.32"
type input "0.31"
click at [224, 593] on input "range" at bounding box center [195, 594] width 204 height 2
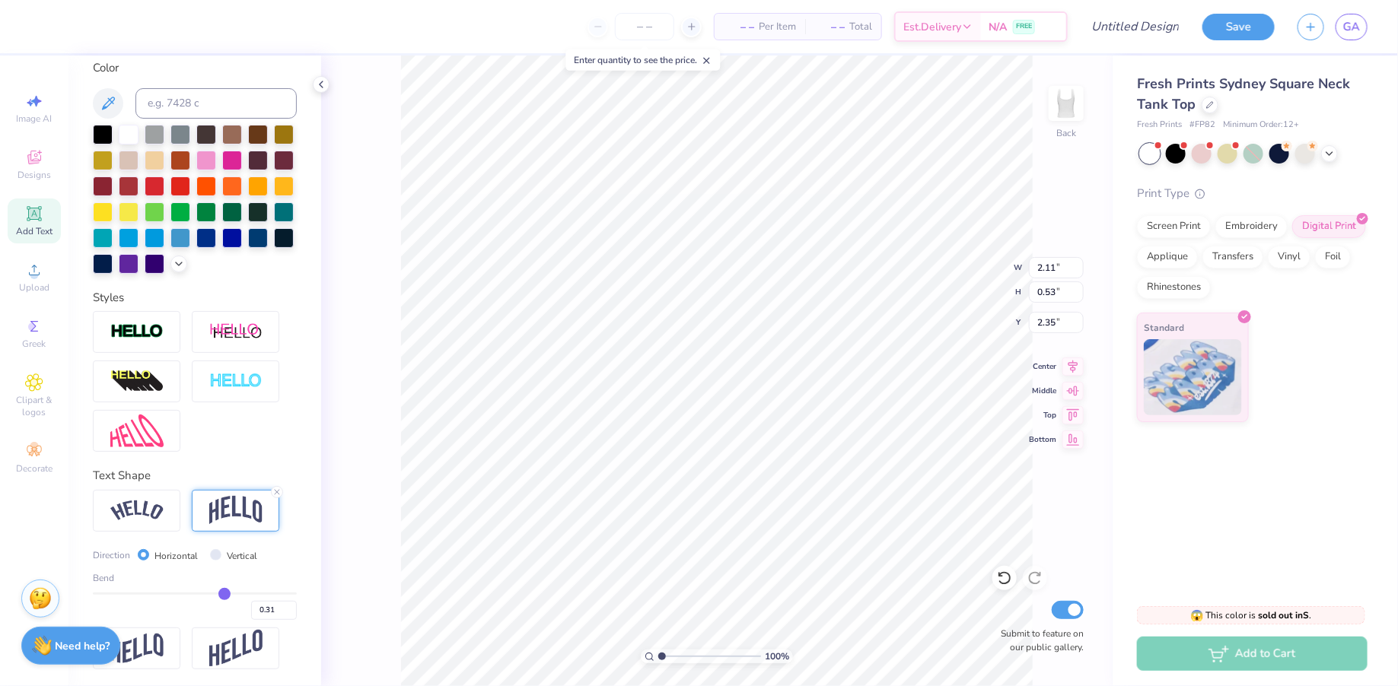
type input "0.48"
type input "2.38"
type input "0.33"
type input "0.31"
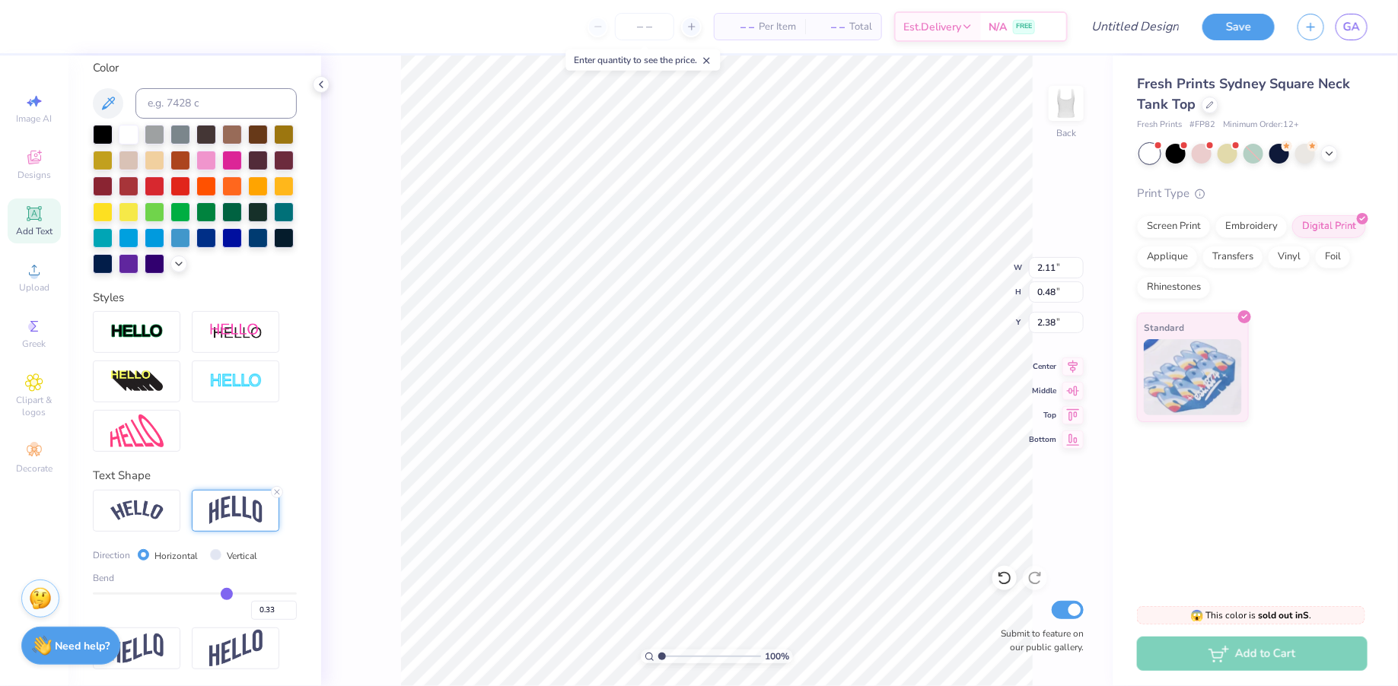
type input "0.31"
type input "0.3"
type input "0.30"
type input "0.28"
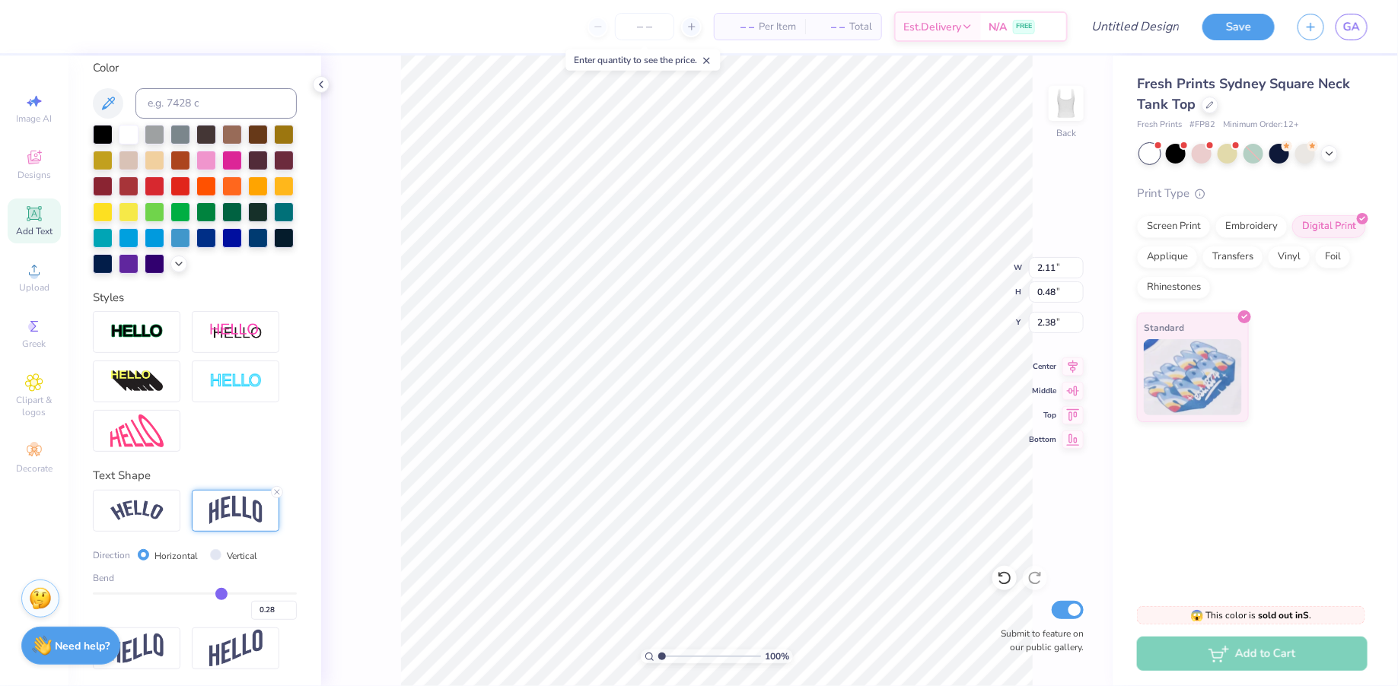
type input "0.27"
type input "0.26"
type input "0.25"
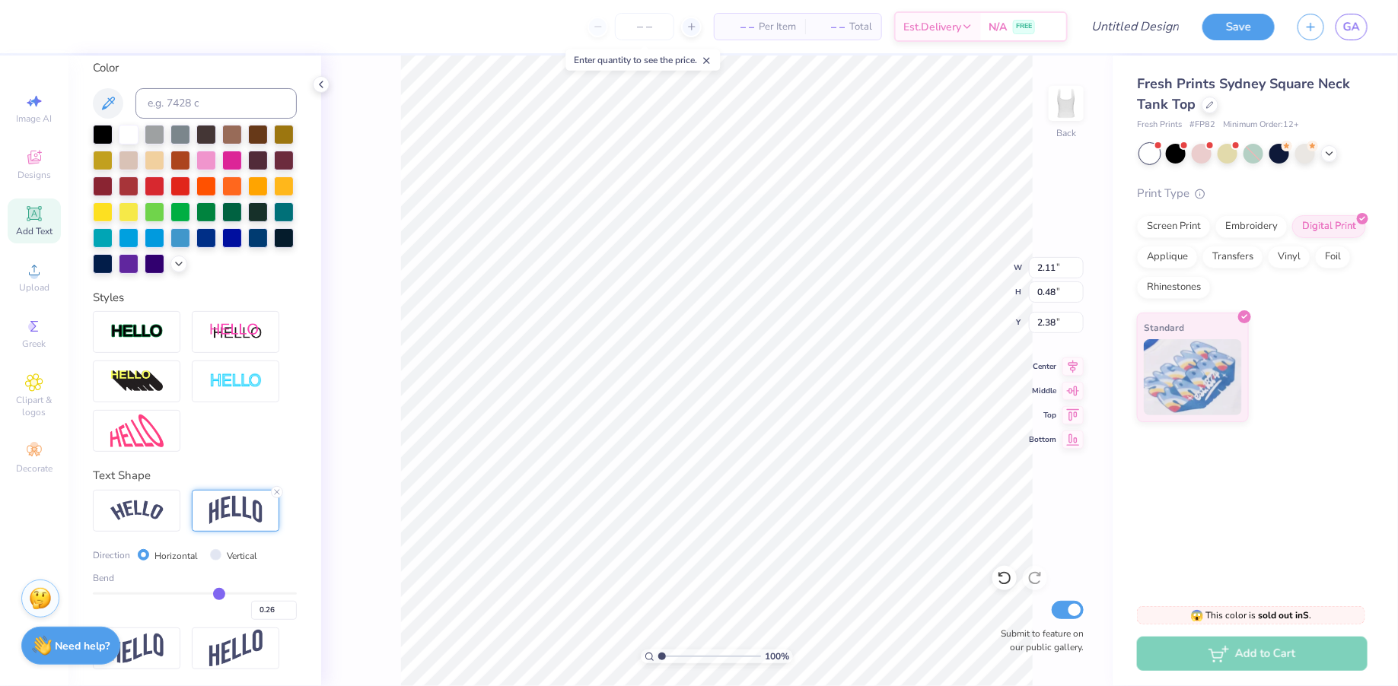
type input "0.25"
type input "0.24"
drag, startPoint x: 226, startPoint y: 589, endPoint x: 217, endPoint y: 589, distance: 9.1
type input "0.24"
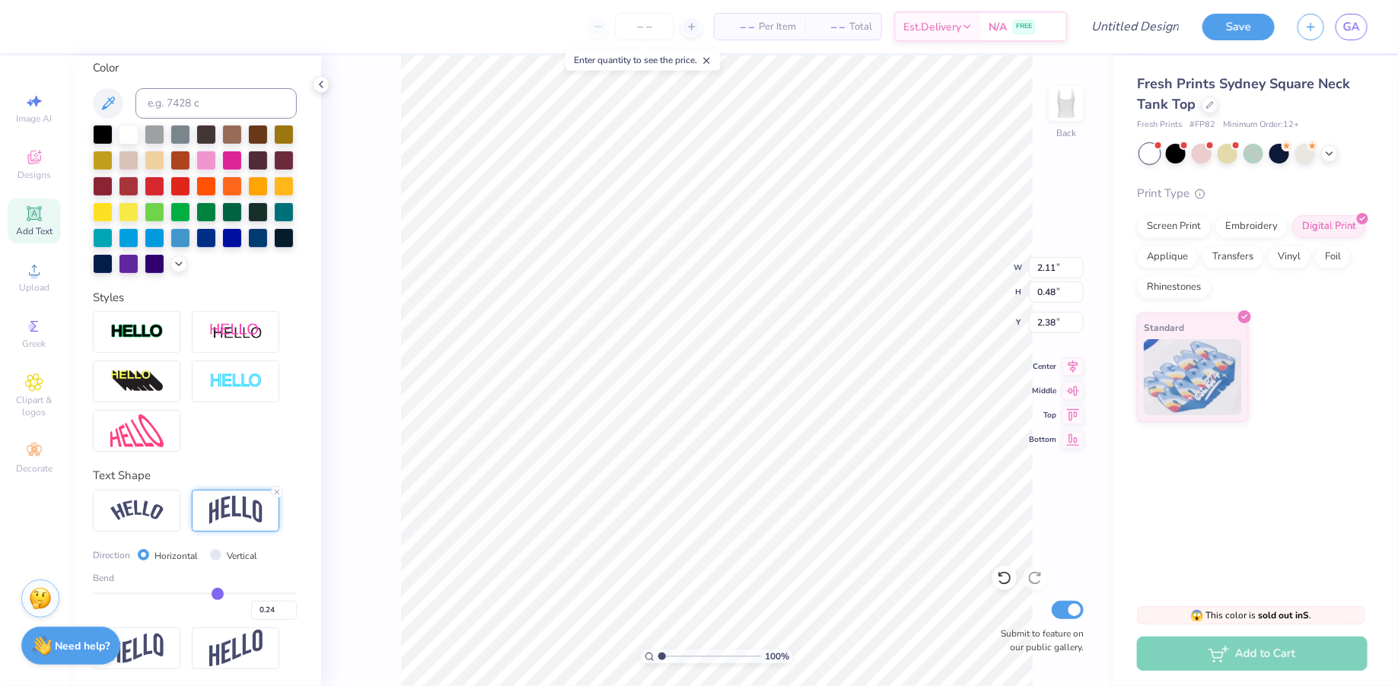
click at [217, 593] on input "range" at bounding box center [195, 594] width 204 height 2
type input "7.03"
type input "1.41"
type input "1.27"
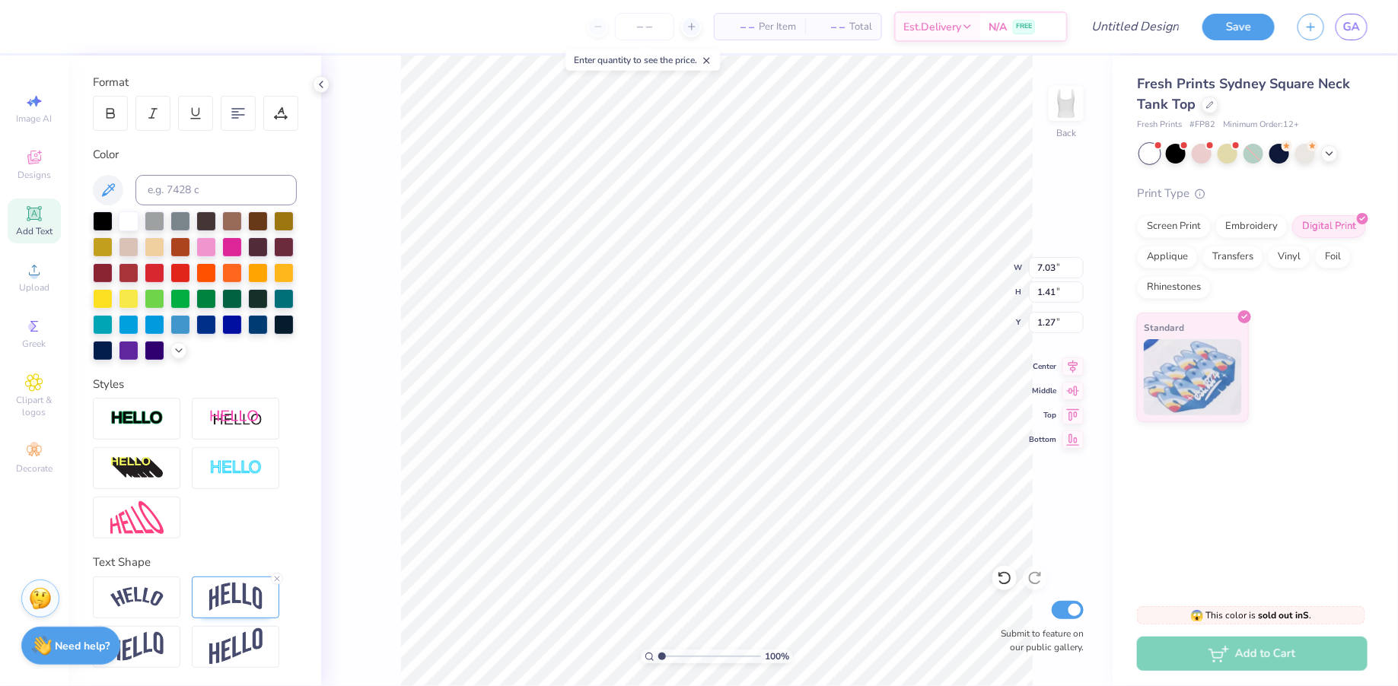
scroll to position [197, 0]
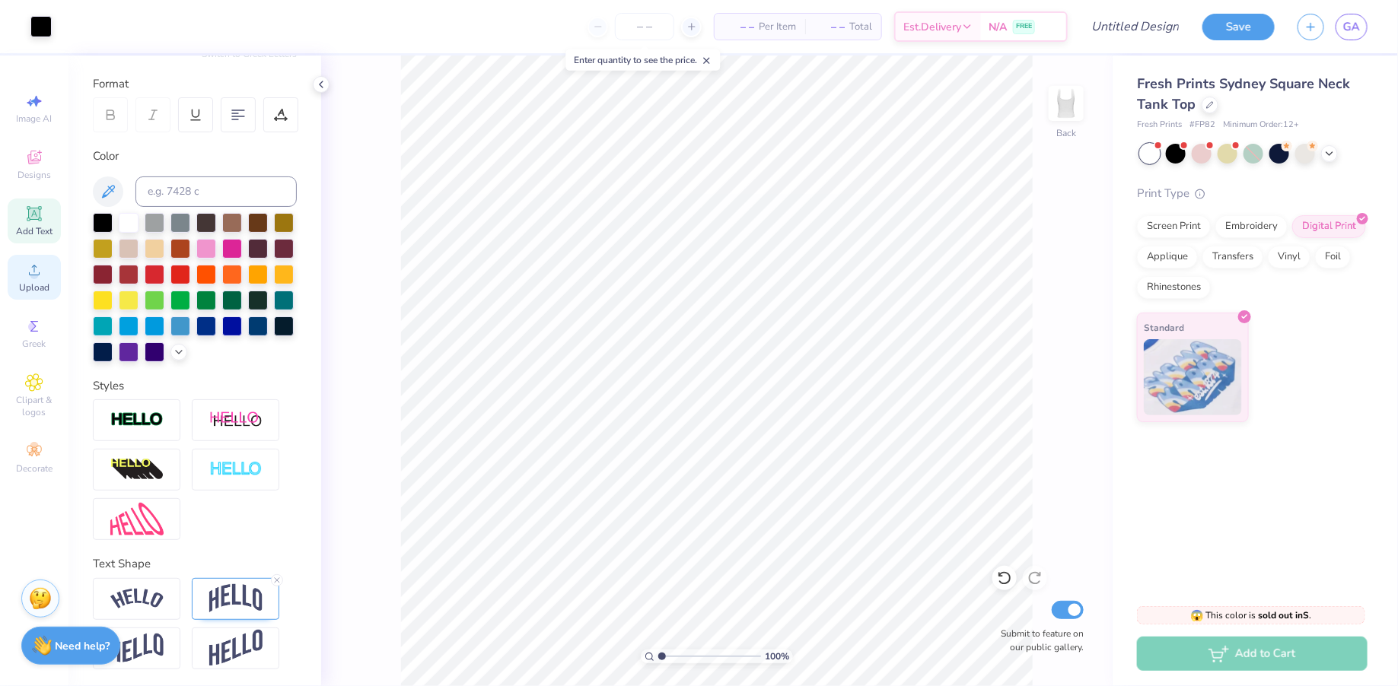
click at [40, 269] on icon at bounding box center [34, 270] width 18 height 18
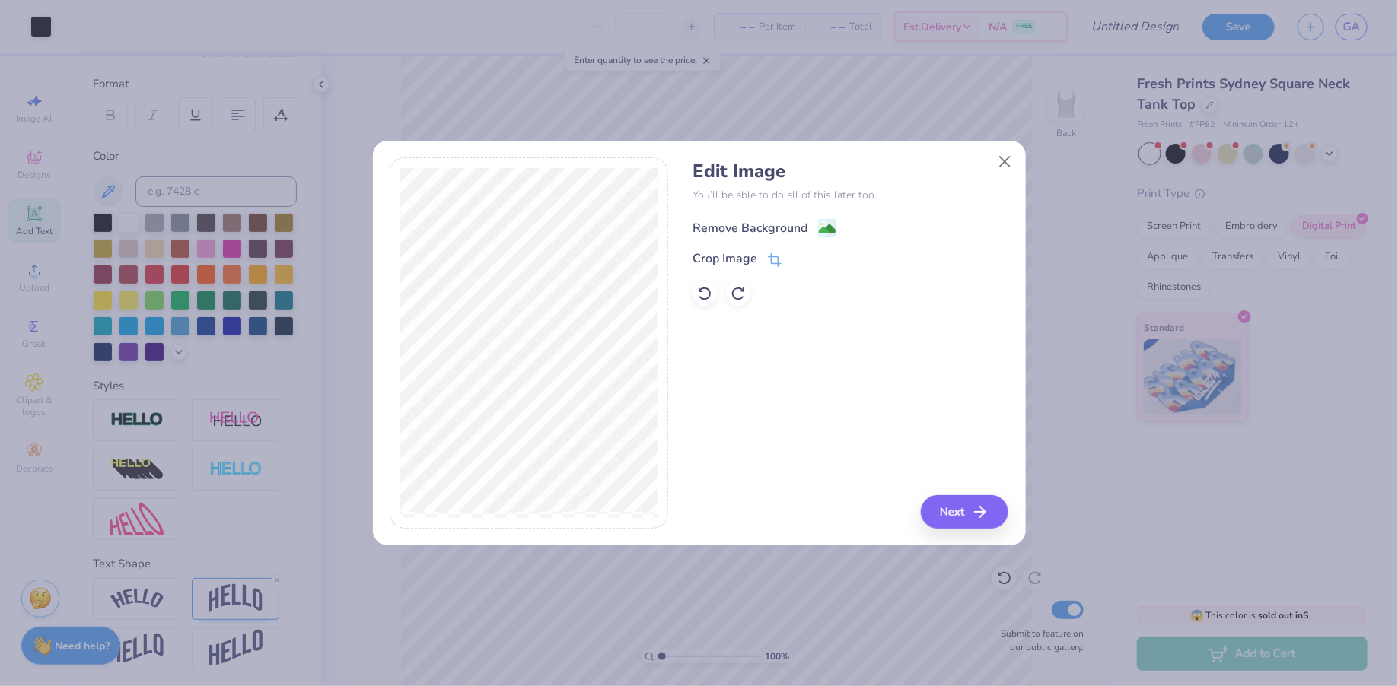
click at [829, 231] on image at bounding box center [827, 229] width 17 height 17
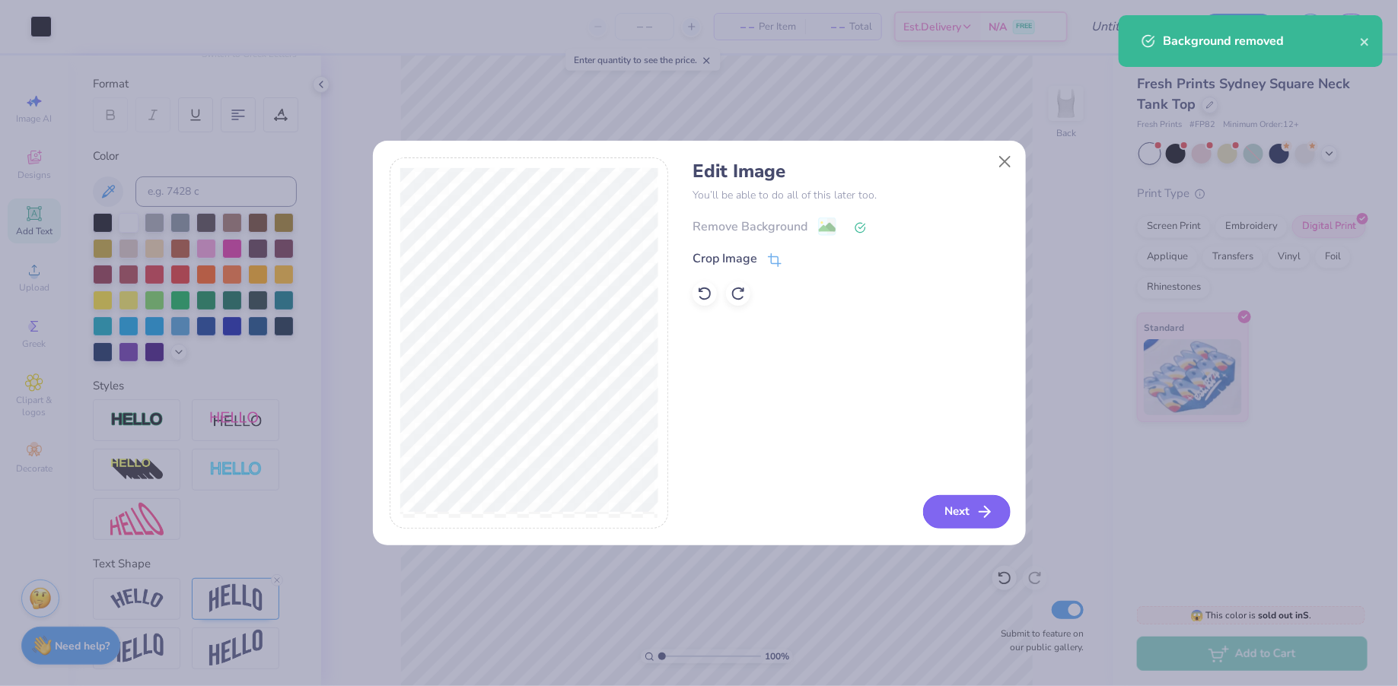
click at [974, 514] on button "Next" at bounding box center [967, 511] width 88 height 33
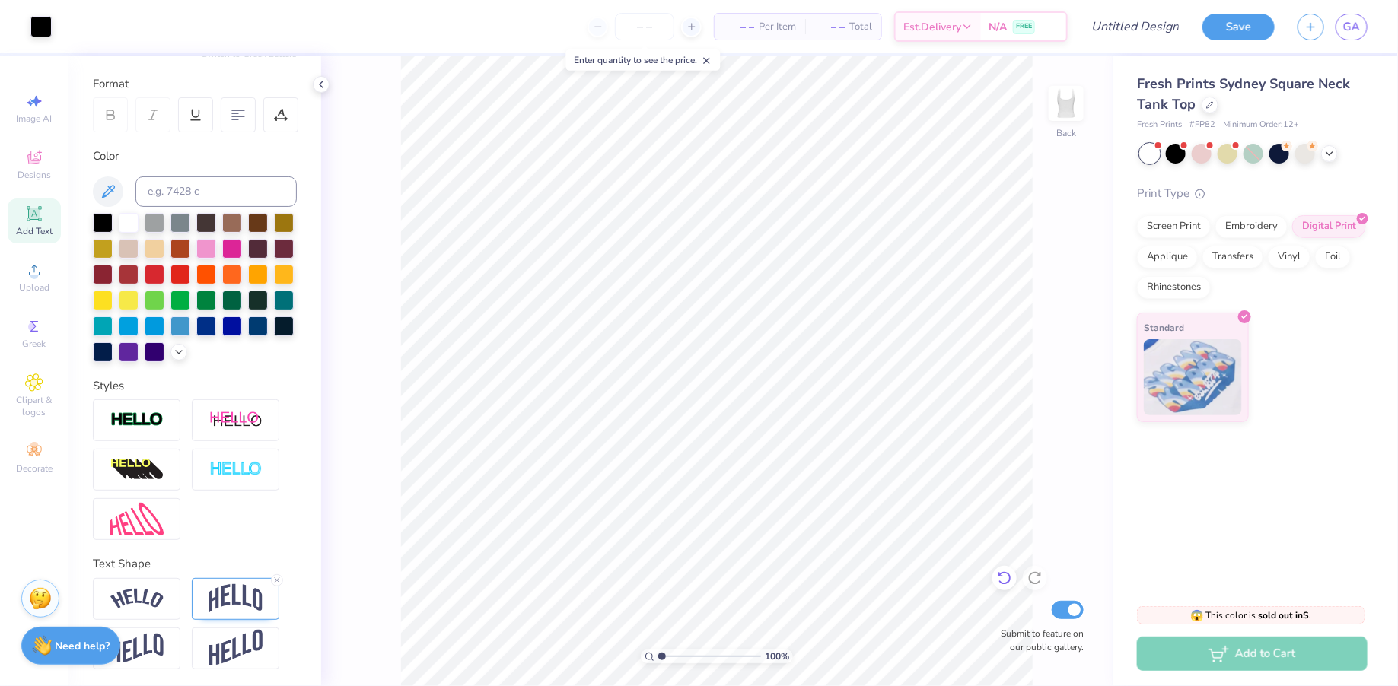
click at [995, 580] on div at bounding box center [1004, 578] width 24 height 24
click at [1036, 584] on icon at bounding box center [1034, 579] width 13 height 14
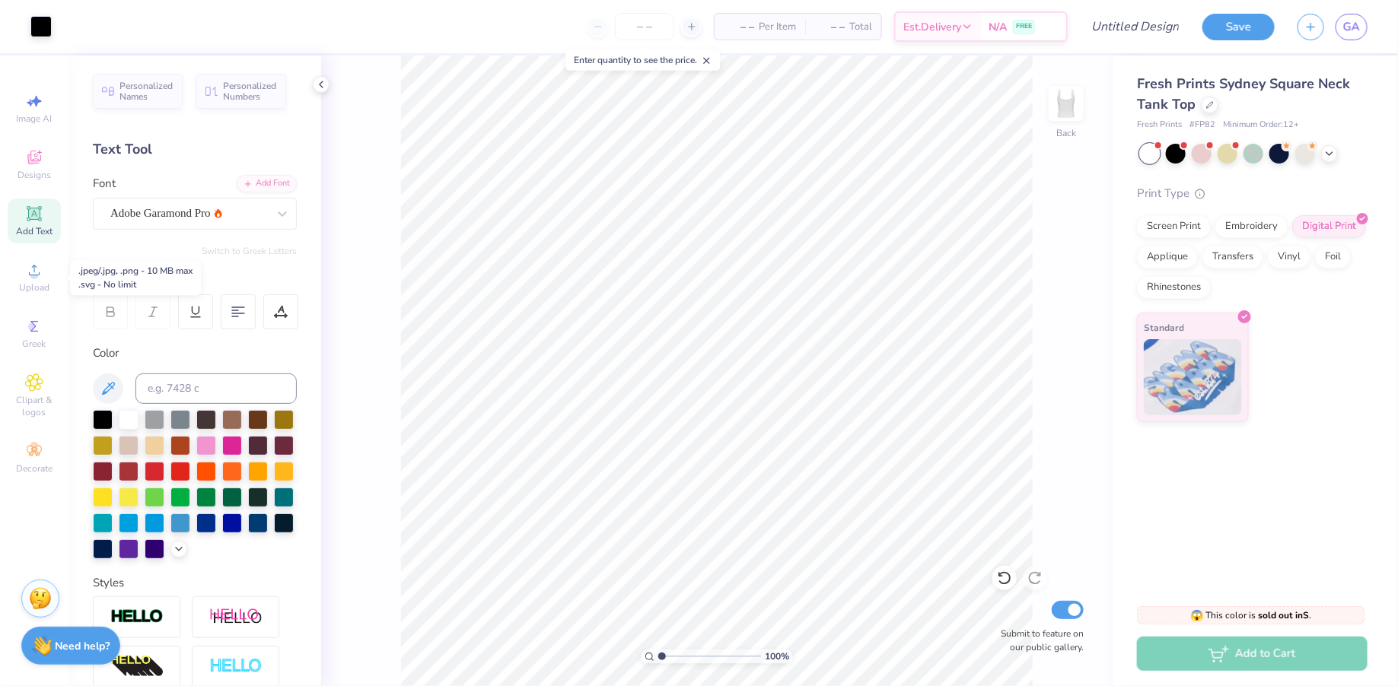
scroll to position [197, 0]
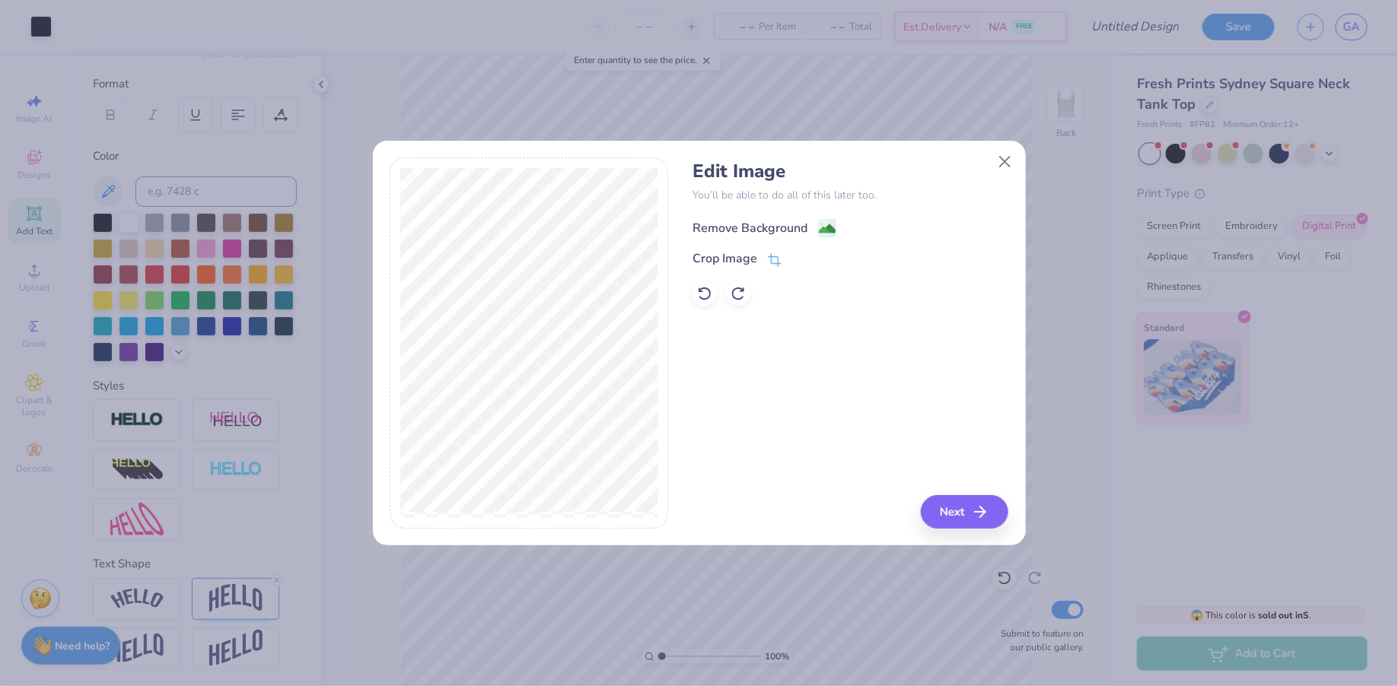
click at [825, 226] on image at bounding box center [827, 229] width 17 height 17
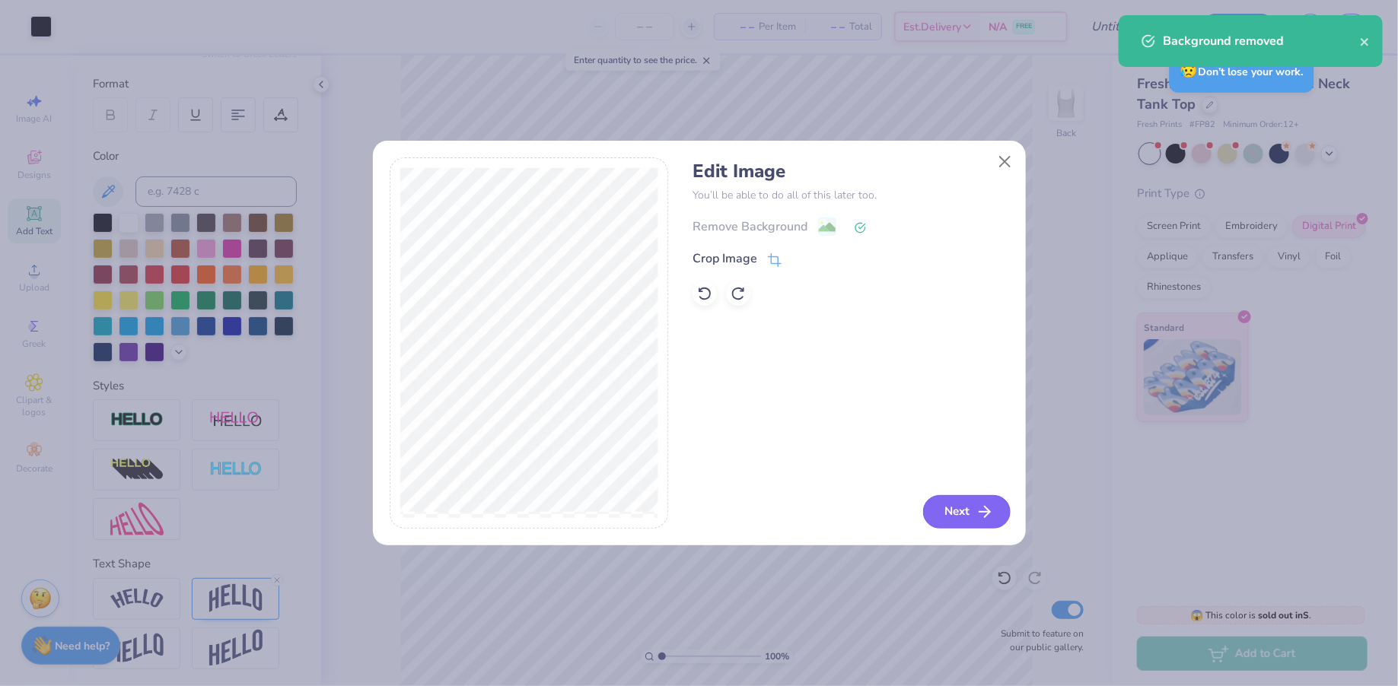
click at [966, 514] on button "Next" at bounding box center [967, 511] width 88 height 33
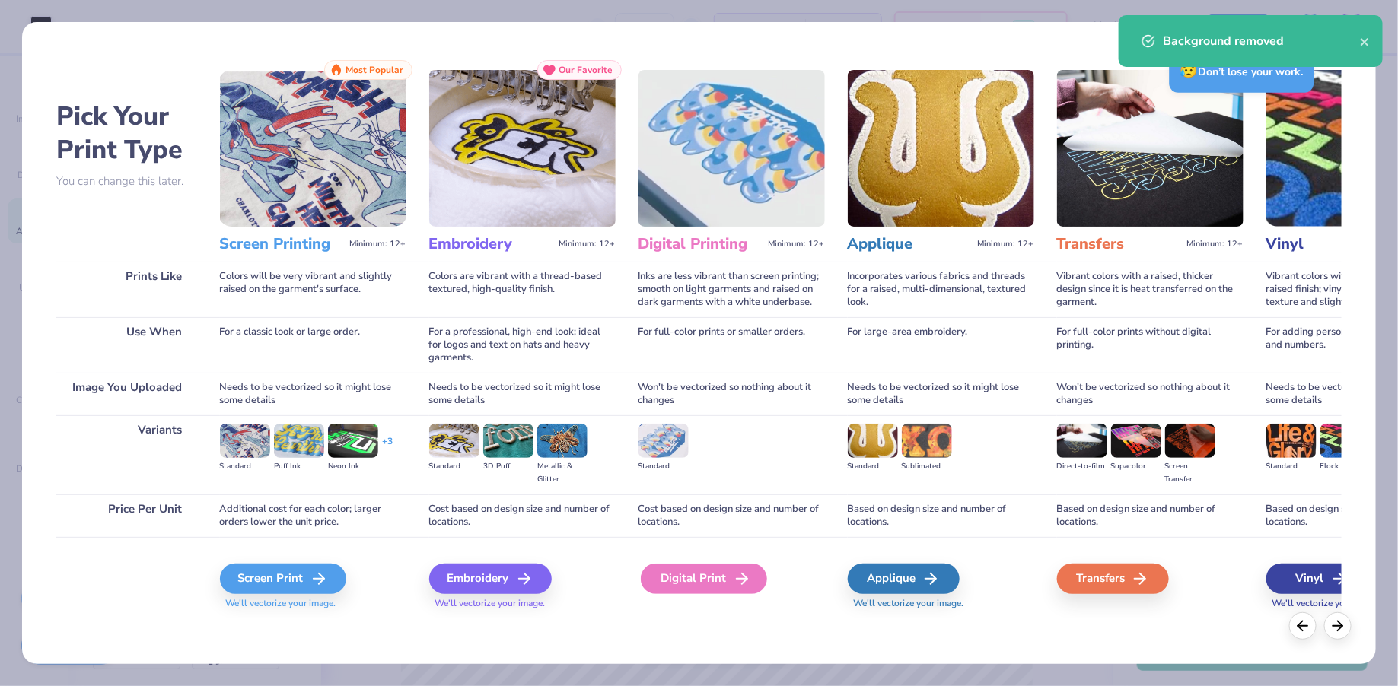
click at [684, 588] on div "Digital Print" at bounding box center [704, 579] width 126 height 30
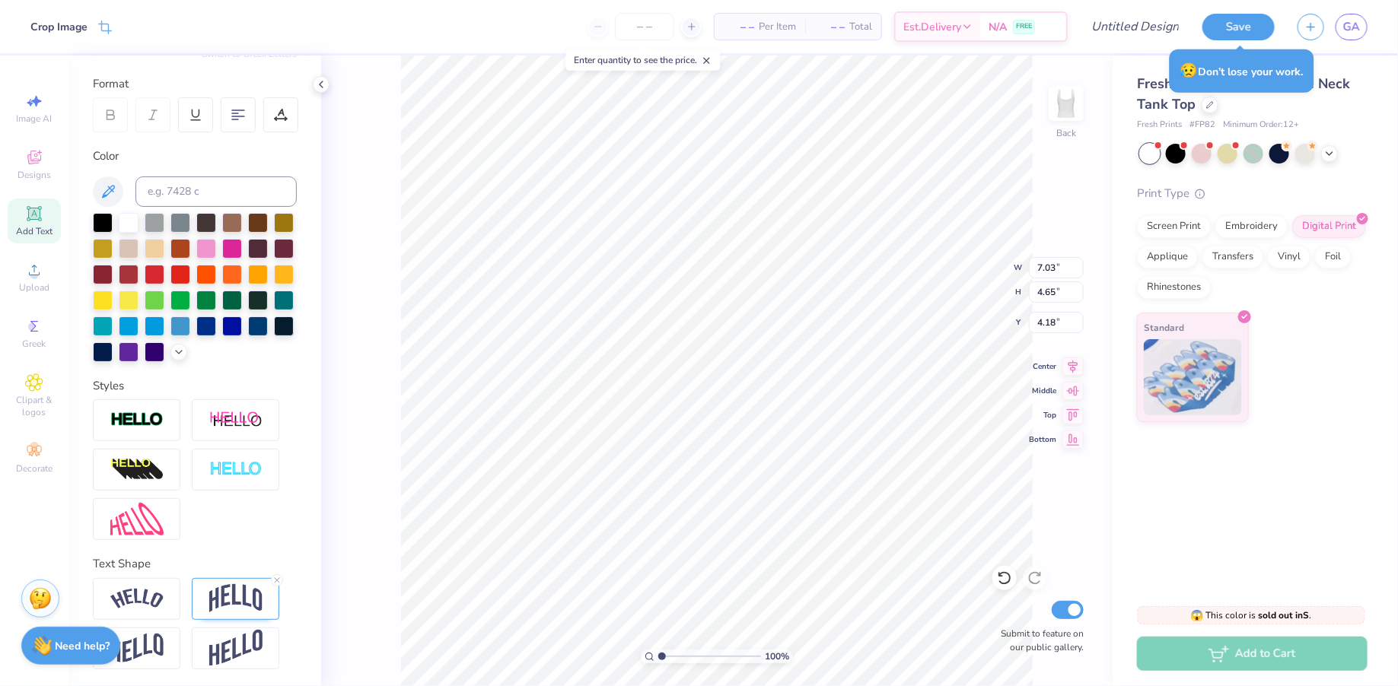
type input "4.72"
type input "3.12"
type input "3.23"
type input "1.75"
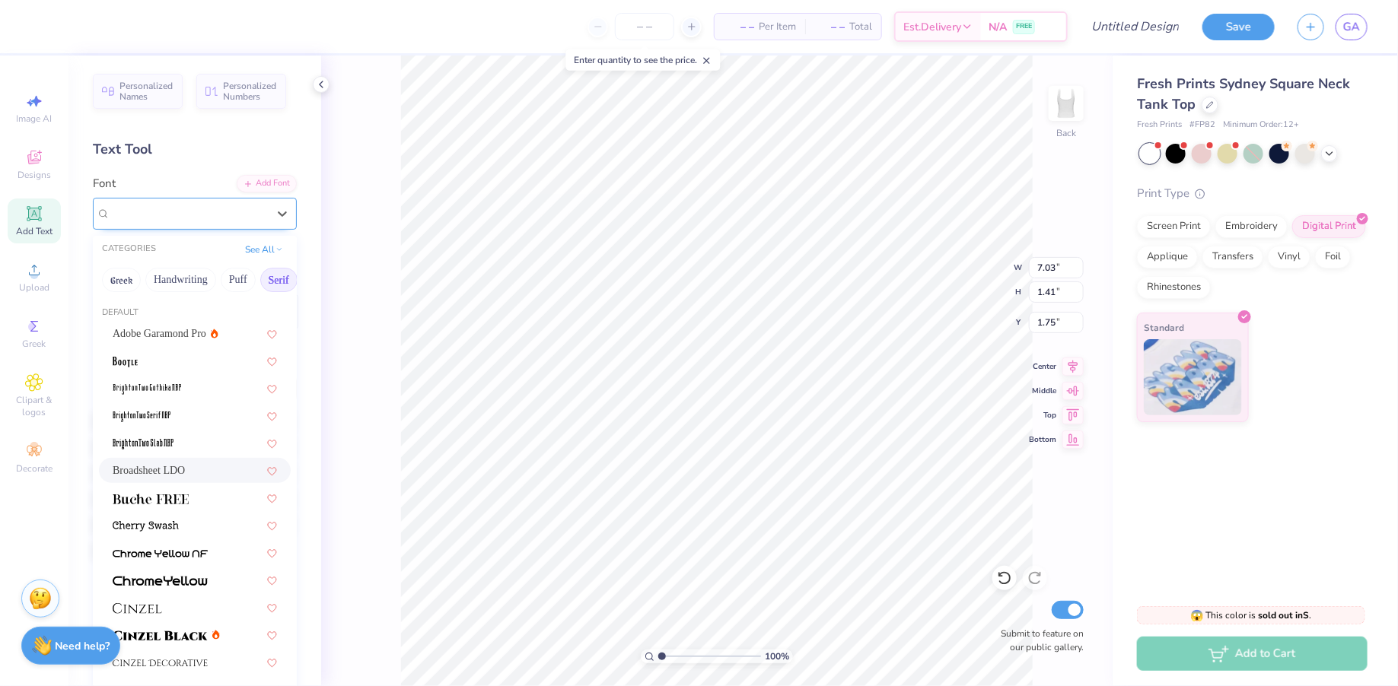
click at [161, 222] on div at bounding box center [188, 213] width 157 height 21
click at [163, 343] on div "Adobe Garamond Pro" at bounding box center [195, 333] width 192 height 25
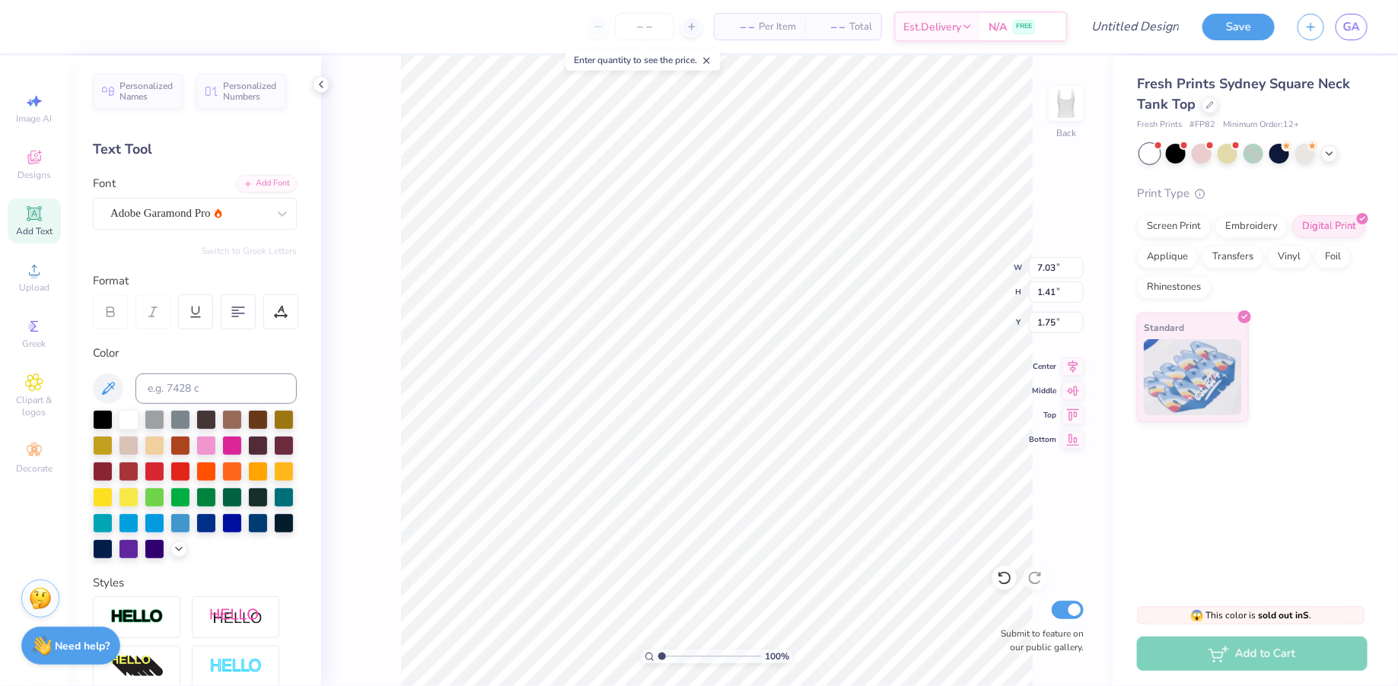
type input "5.96"
type input "1.28"
type input "1.81"
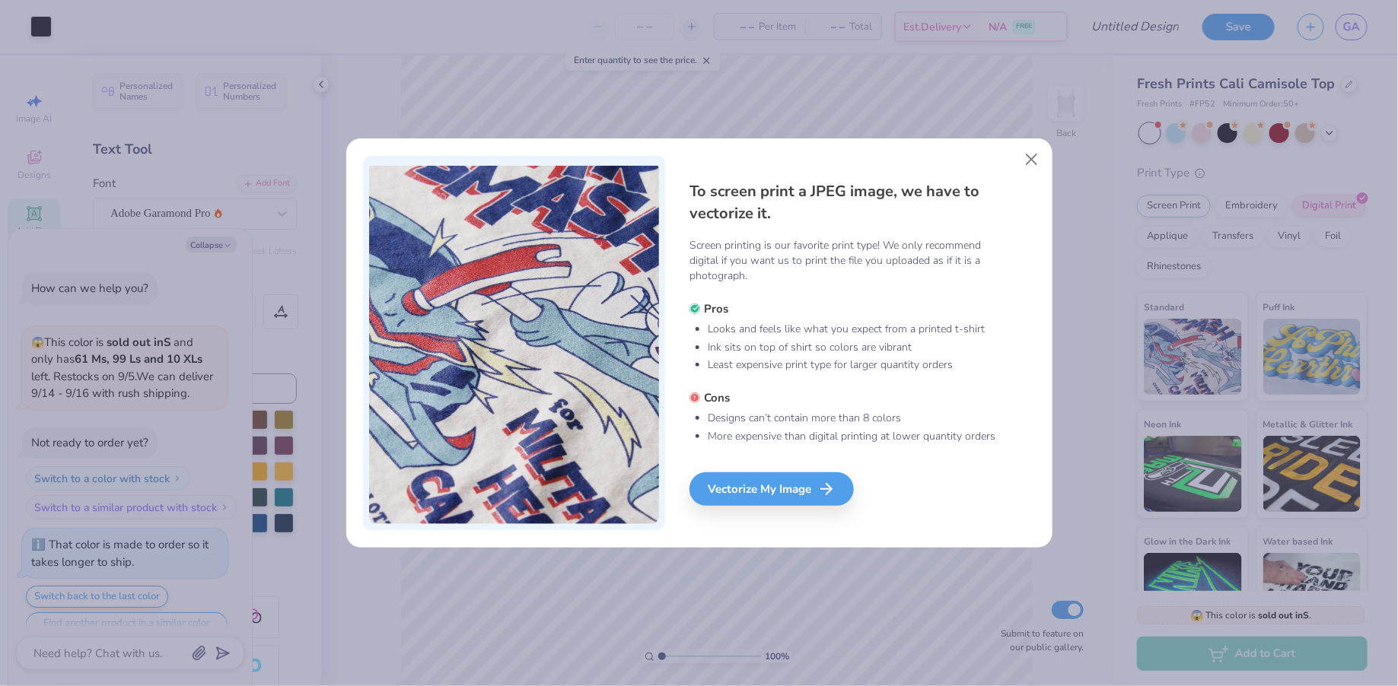
scroll to position [103, 0]
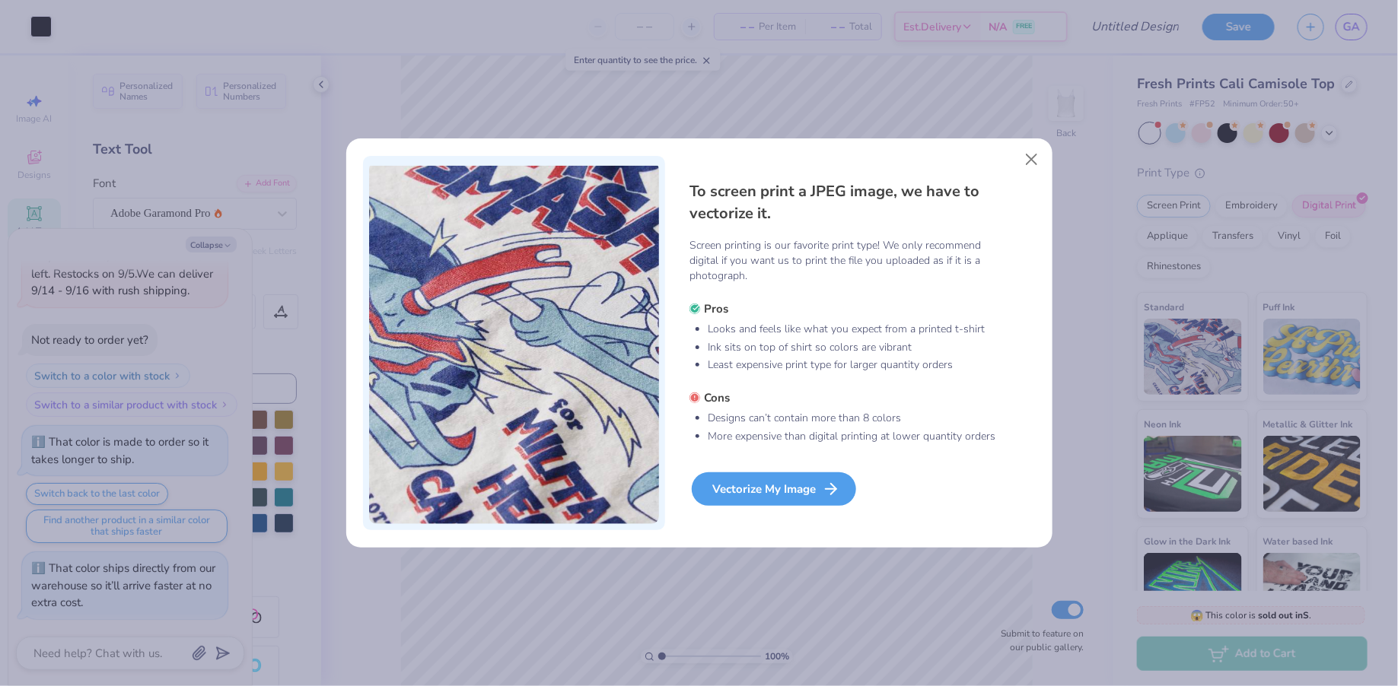
click at [759, 486] on div "Vectorize My Image" at bounding box center [774, 489] width 164 height 33
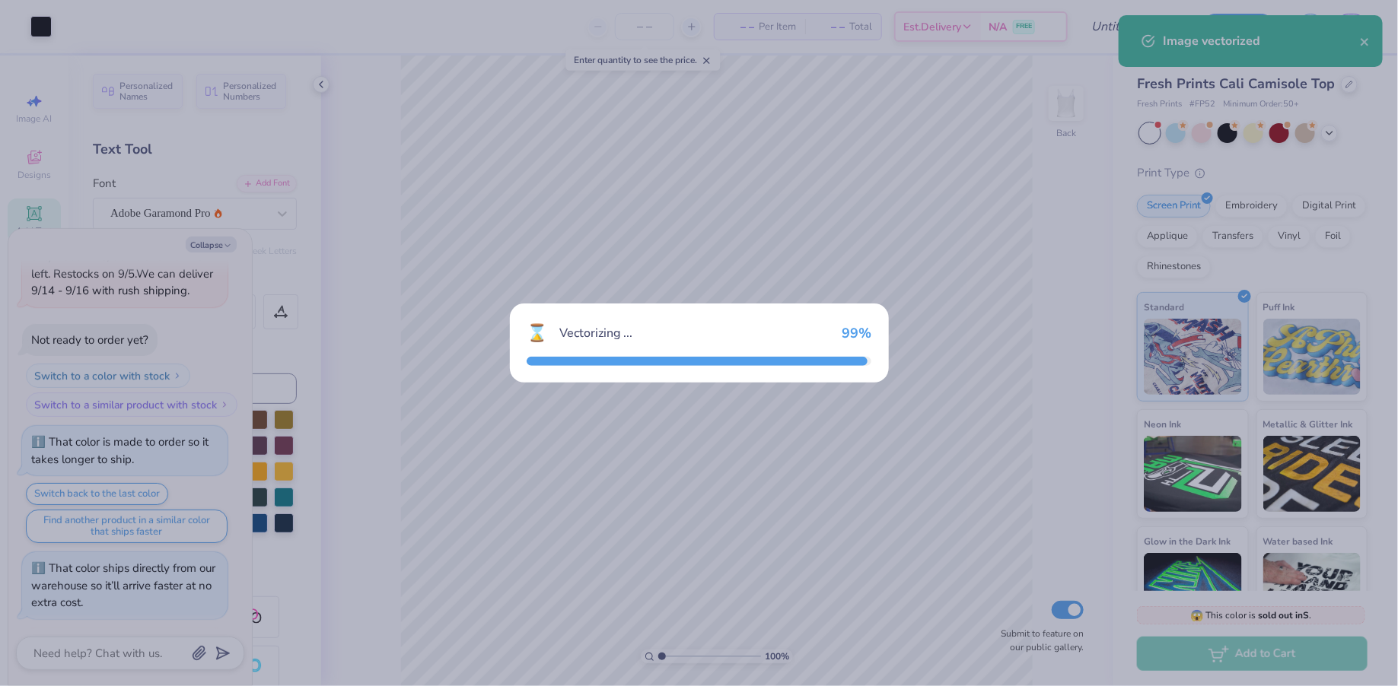
scroll to position [228, 0]
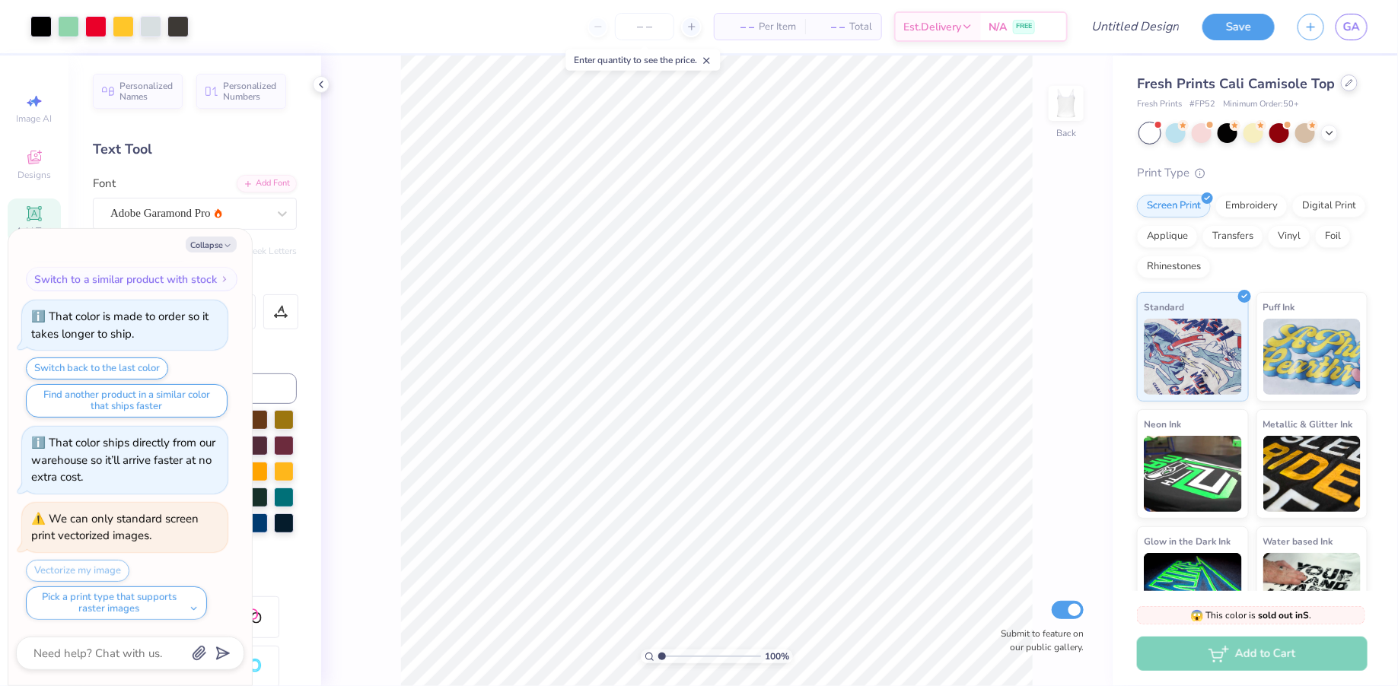
click at [1341, 85] on div at bounding box center [1349, 83] width 17 height 17
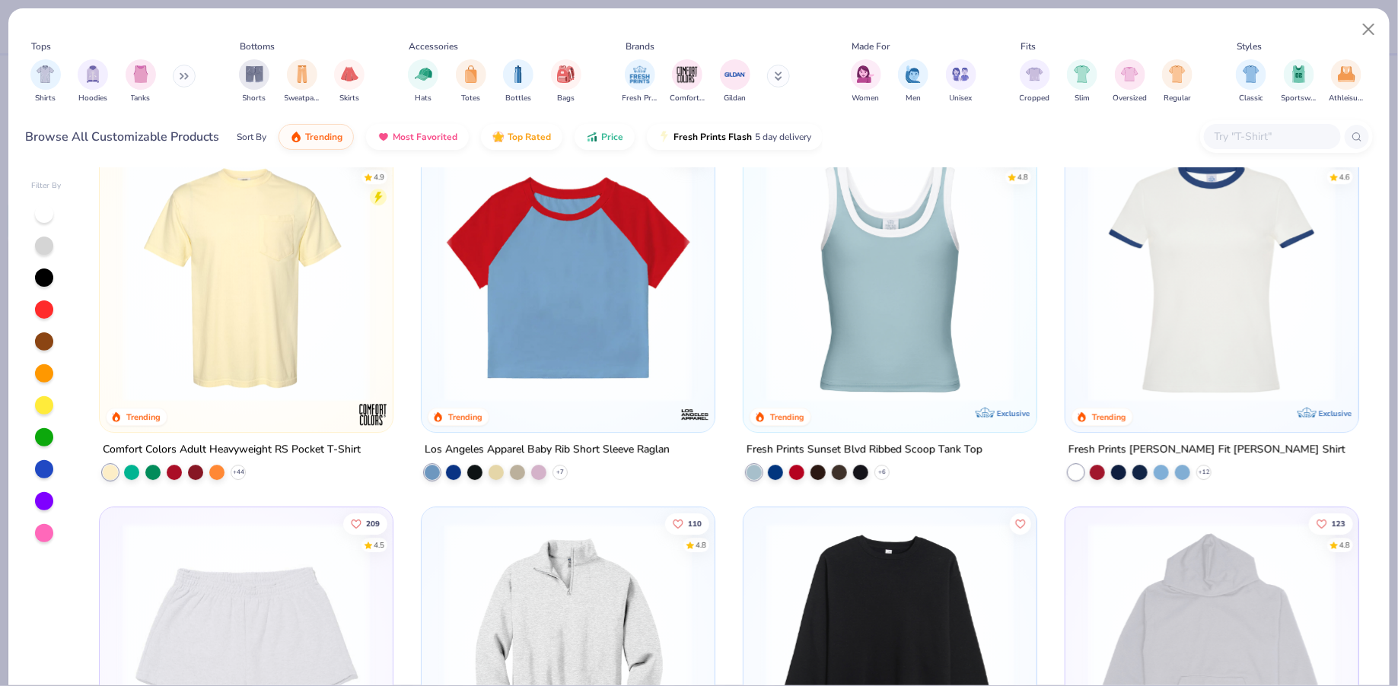
scroll to position [2202, 0]
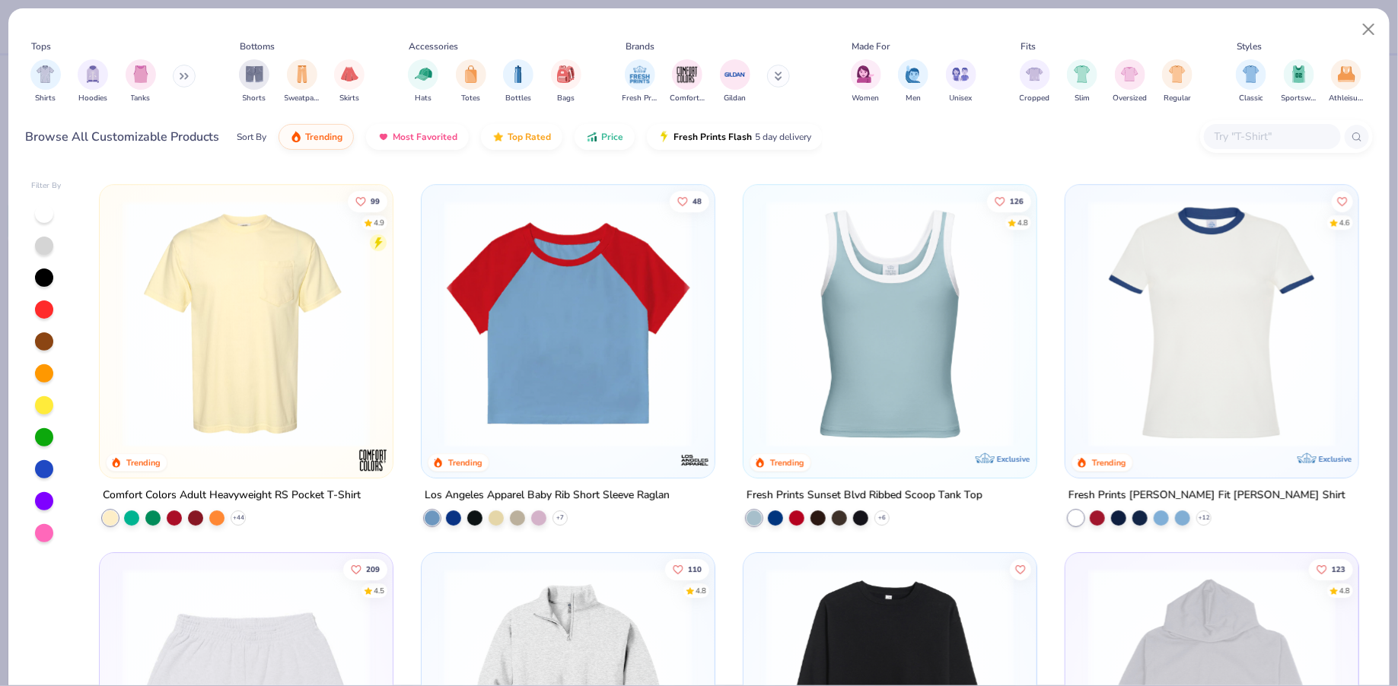
click at [919, 407] on img at bounding box center [890, 323] width 263 height 247
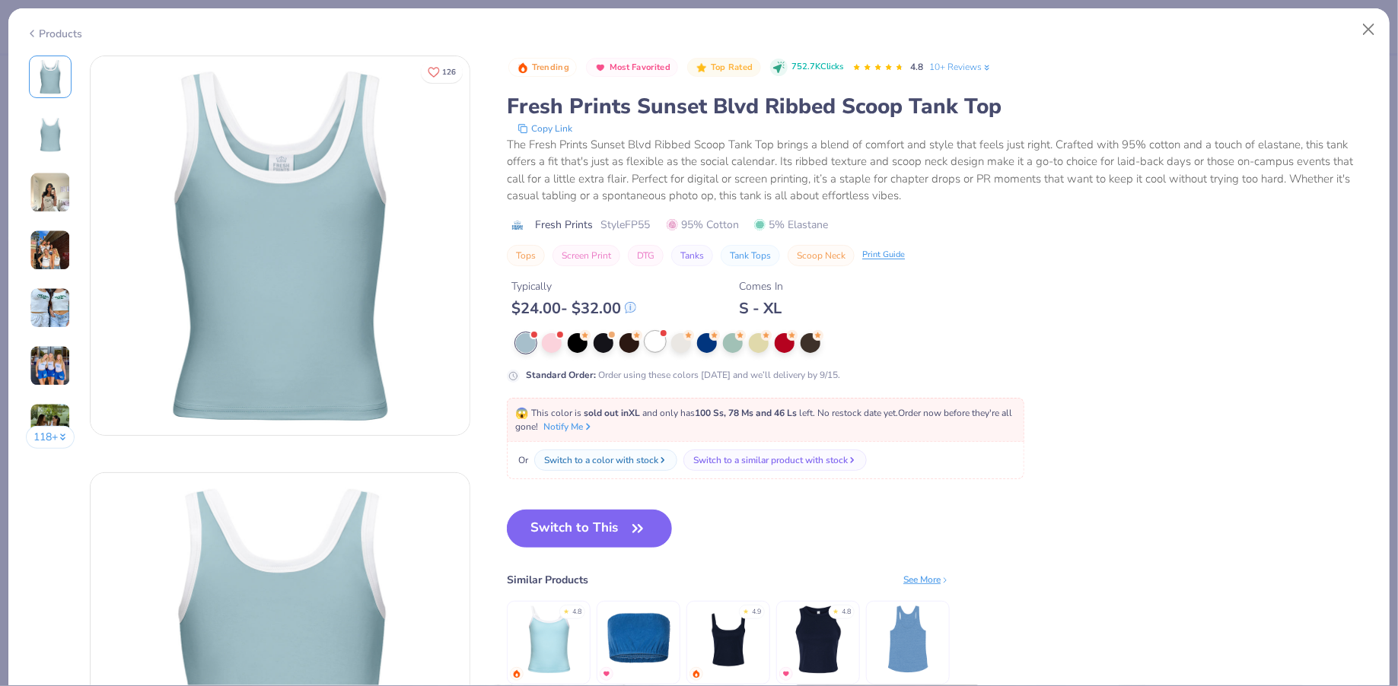
click at [651, 339] on div at bounding box center [655, 342] width 20 height 20
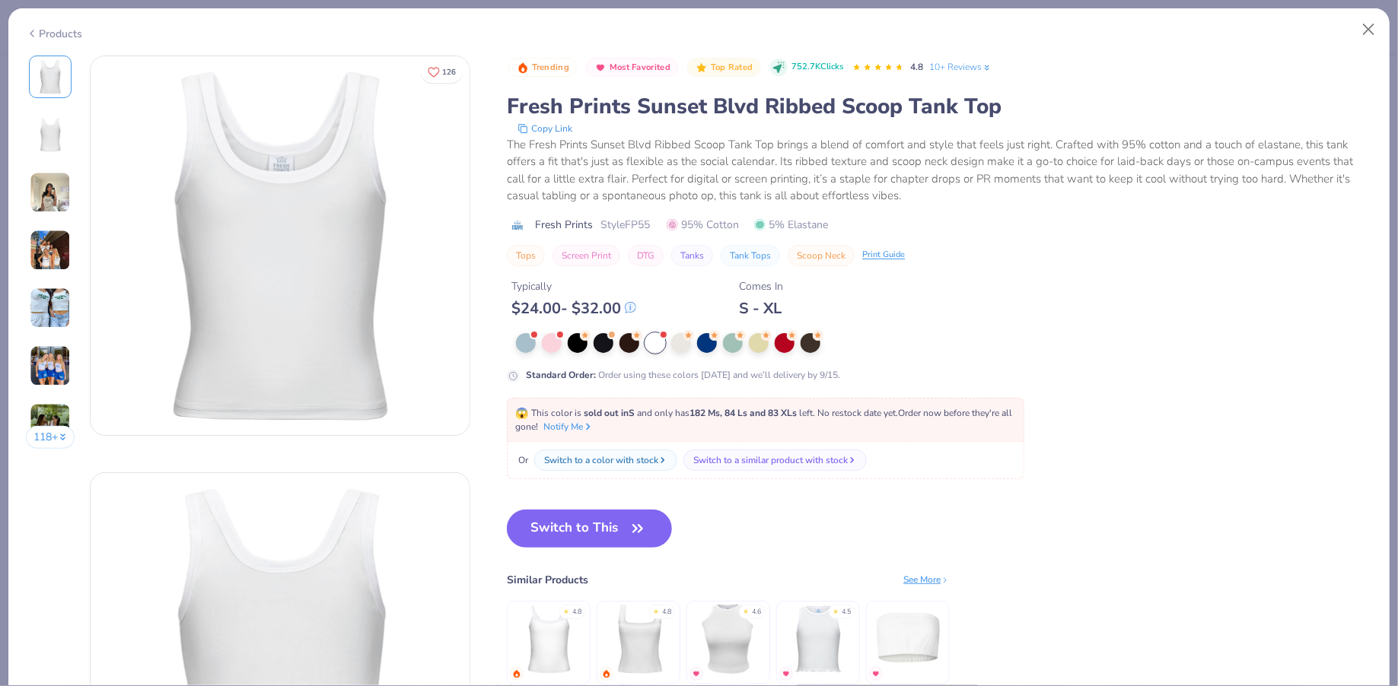
click at [40, 298] on img at bounding box center [50, 308] width 41 height 41
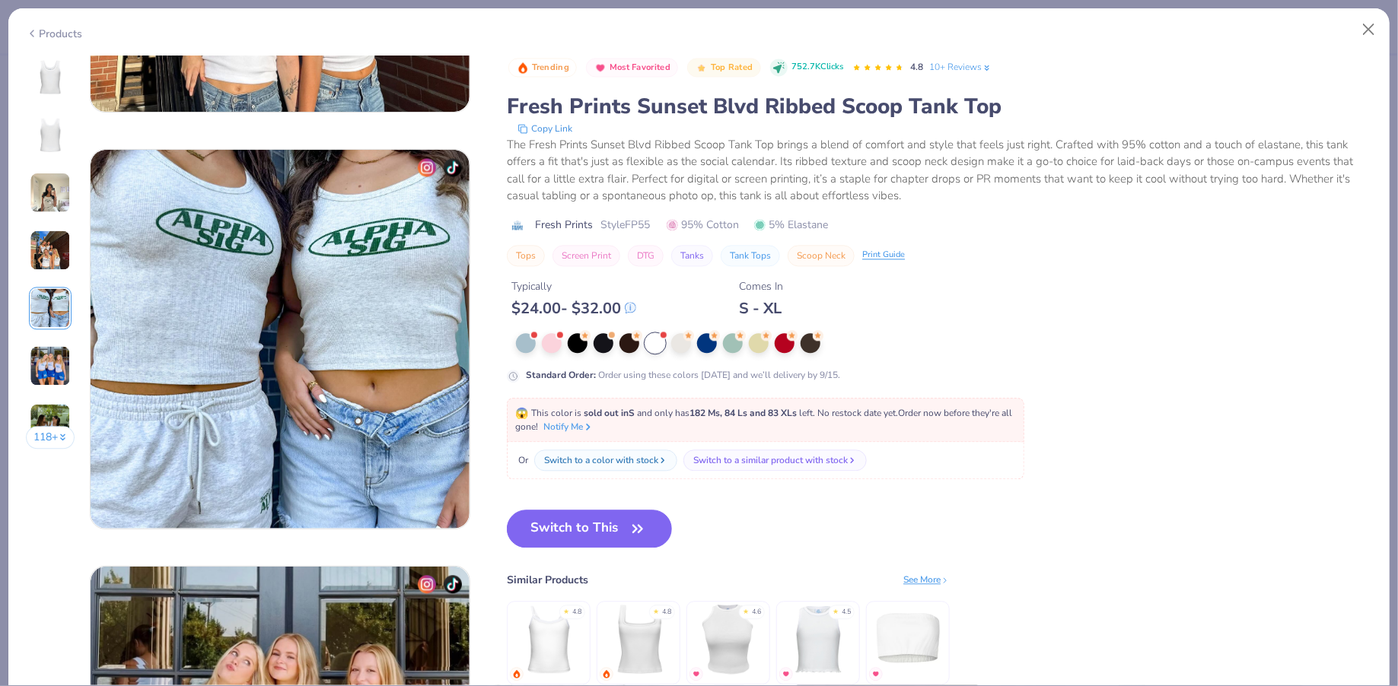
scroll to position [1668, 0]
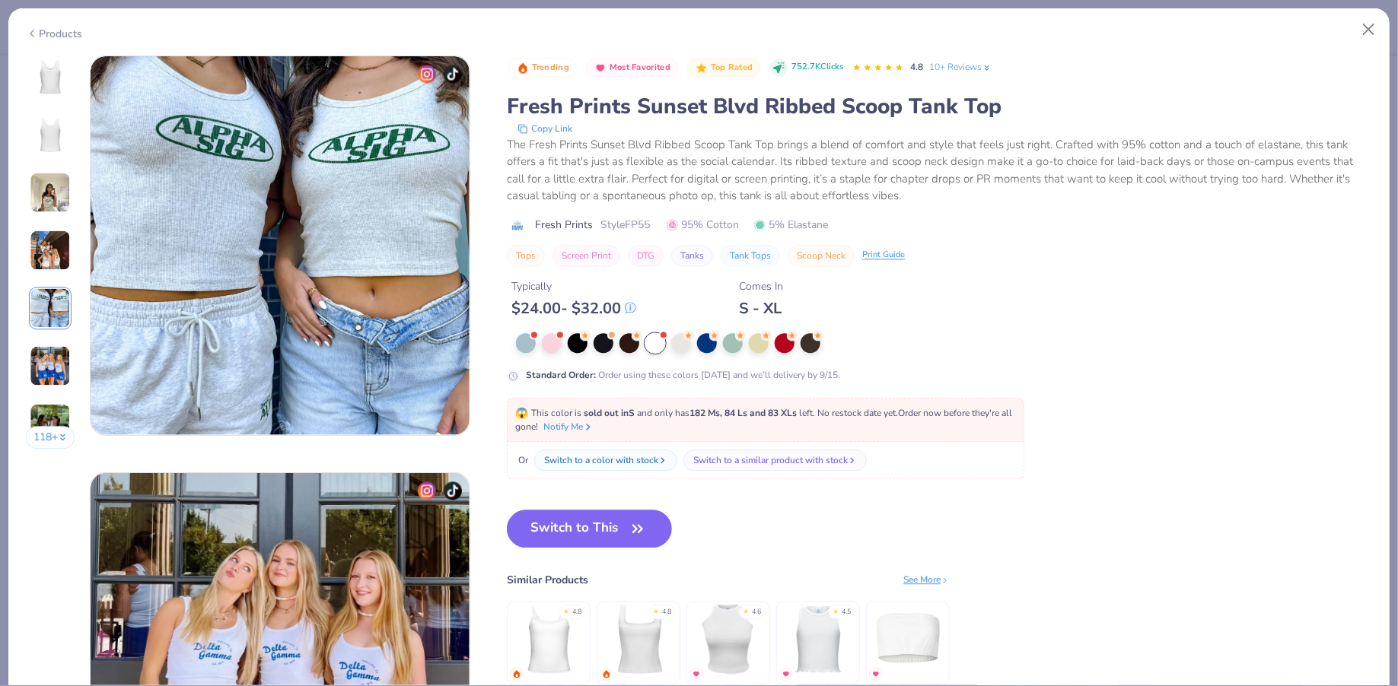
click at [38, 349] on img at bounding box center [50, 365] width 41 height 41
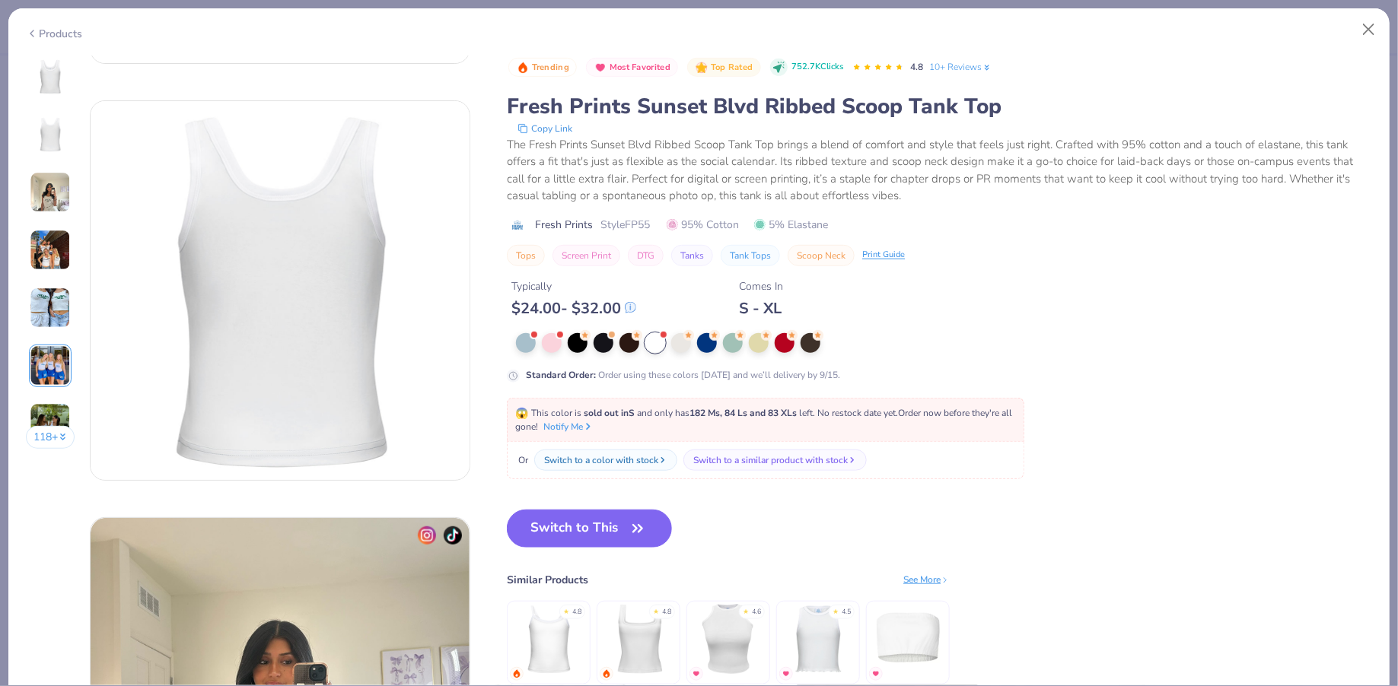
scroll to position [91, 0]
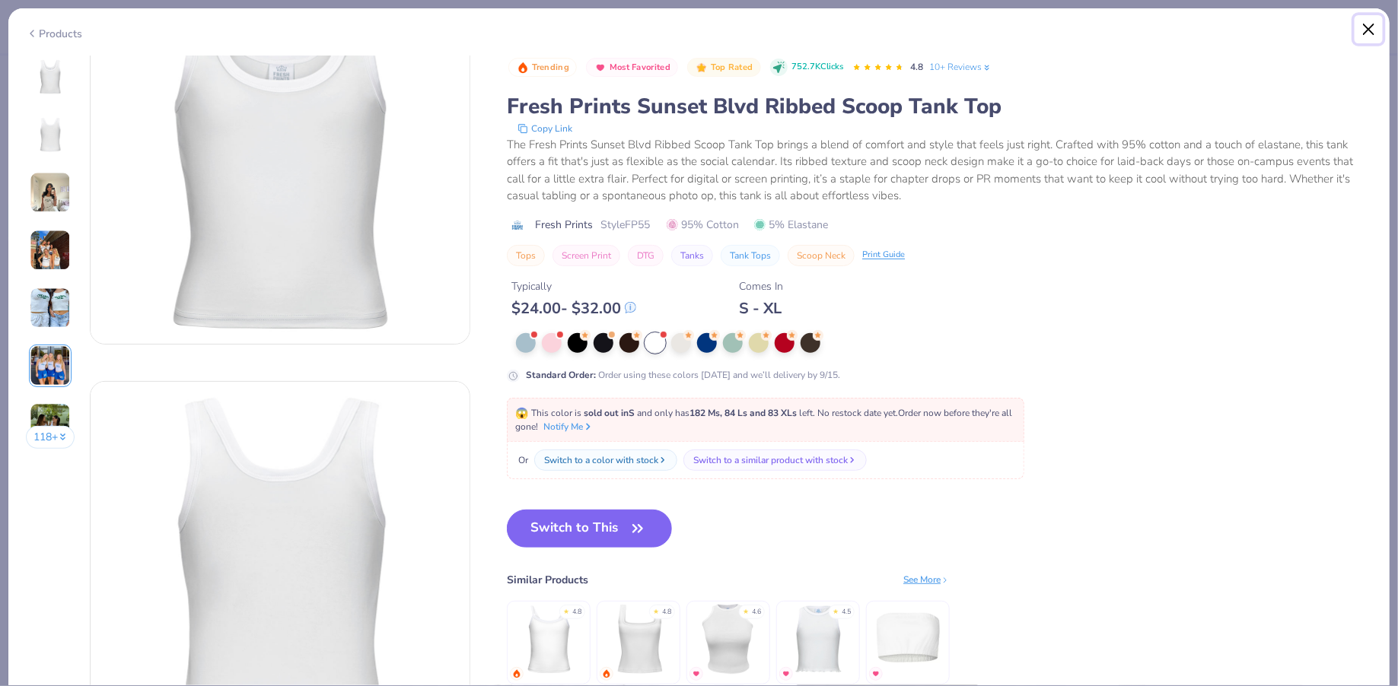
click at [1374, 22] on button "Close" at bounding box center [1369, 29] width 29 height 29
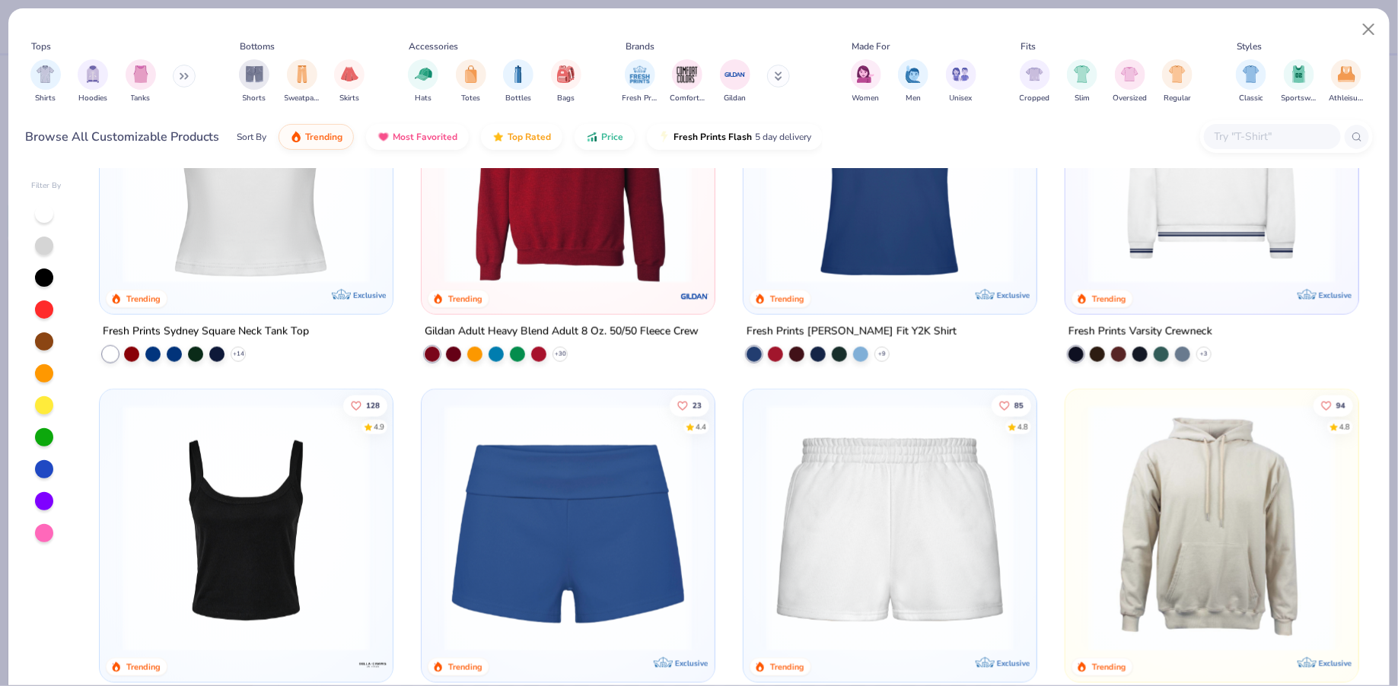
scroll to position [929, 0]
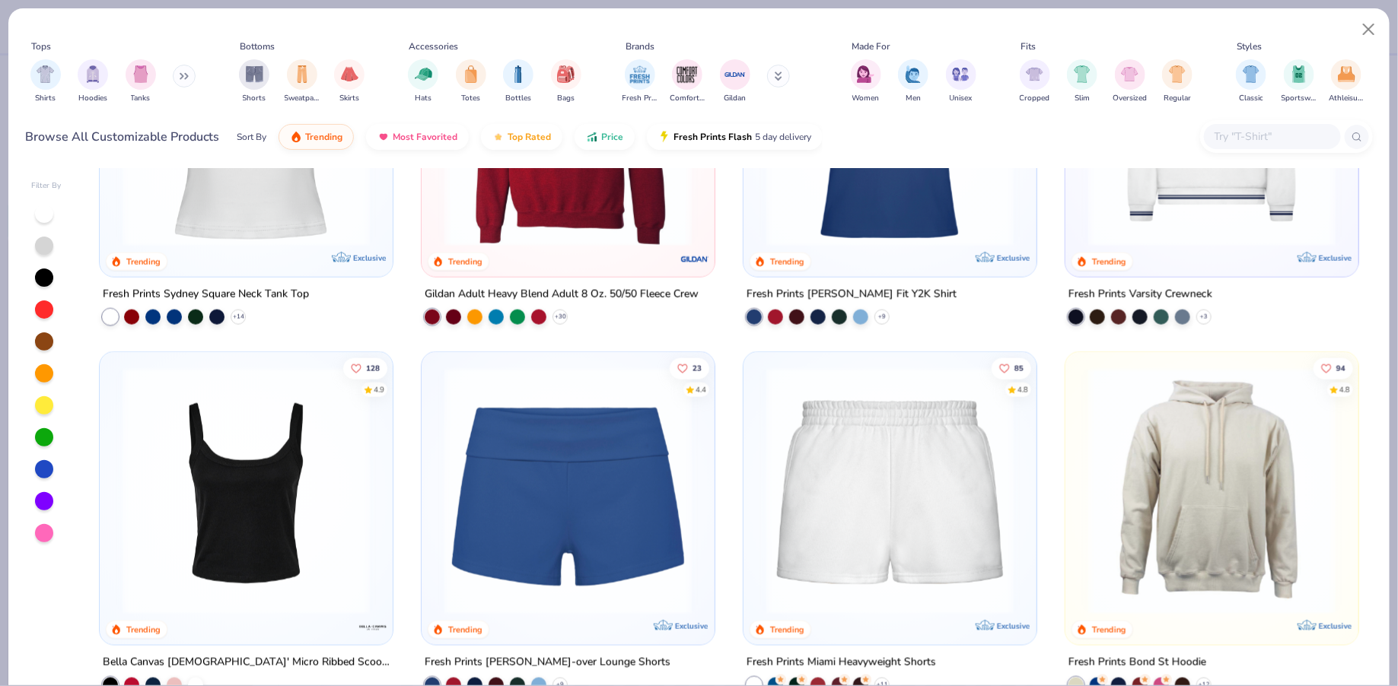
click at [264, 506] on img at bounding box center [246, 491] width 263 height 247
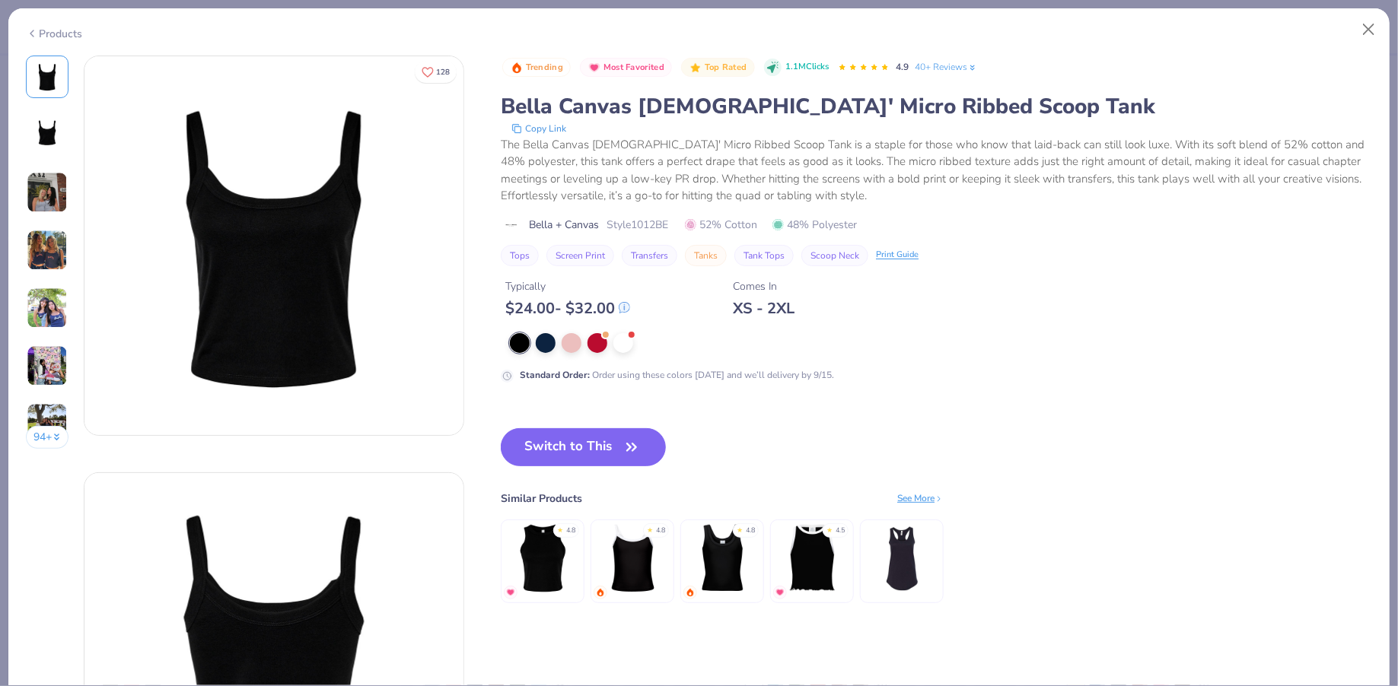
click at [54, 30] on div "Products" at bounding box center [54, 34] width 57 height 16
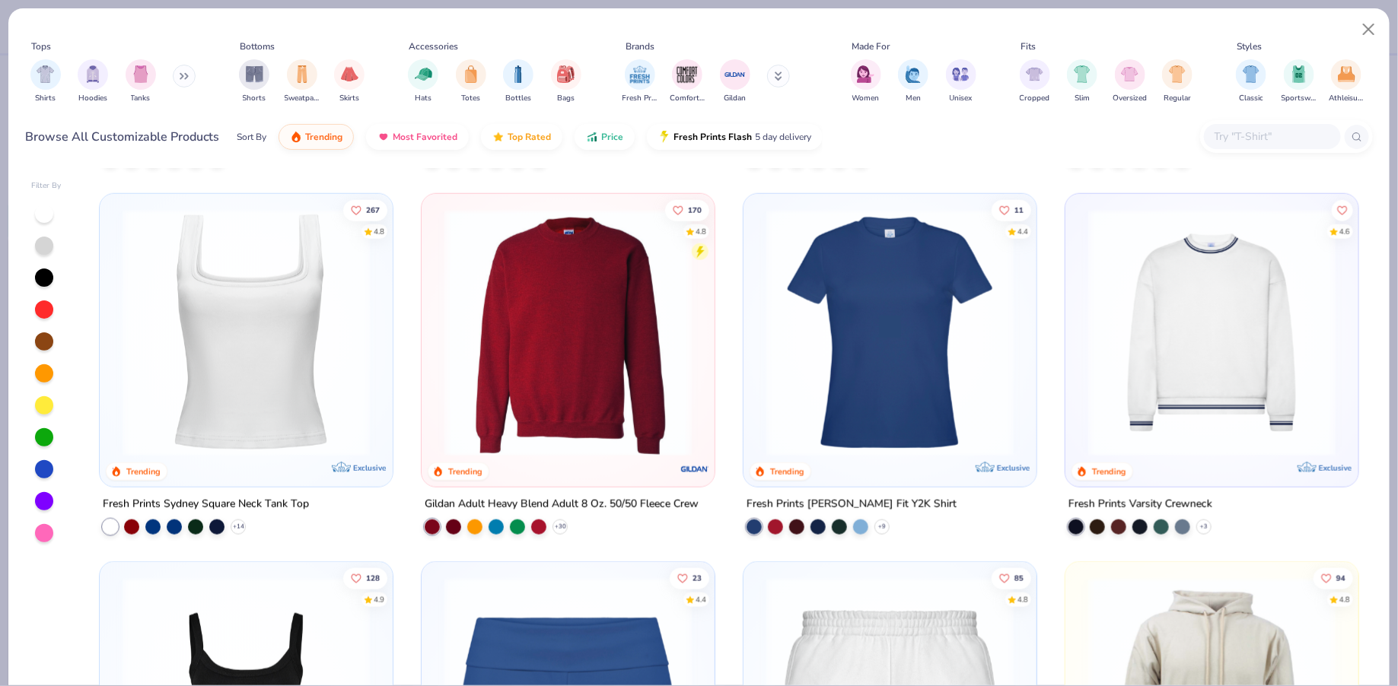
scroll to position [682, 0]
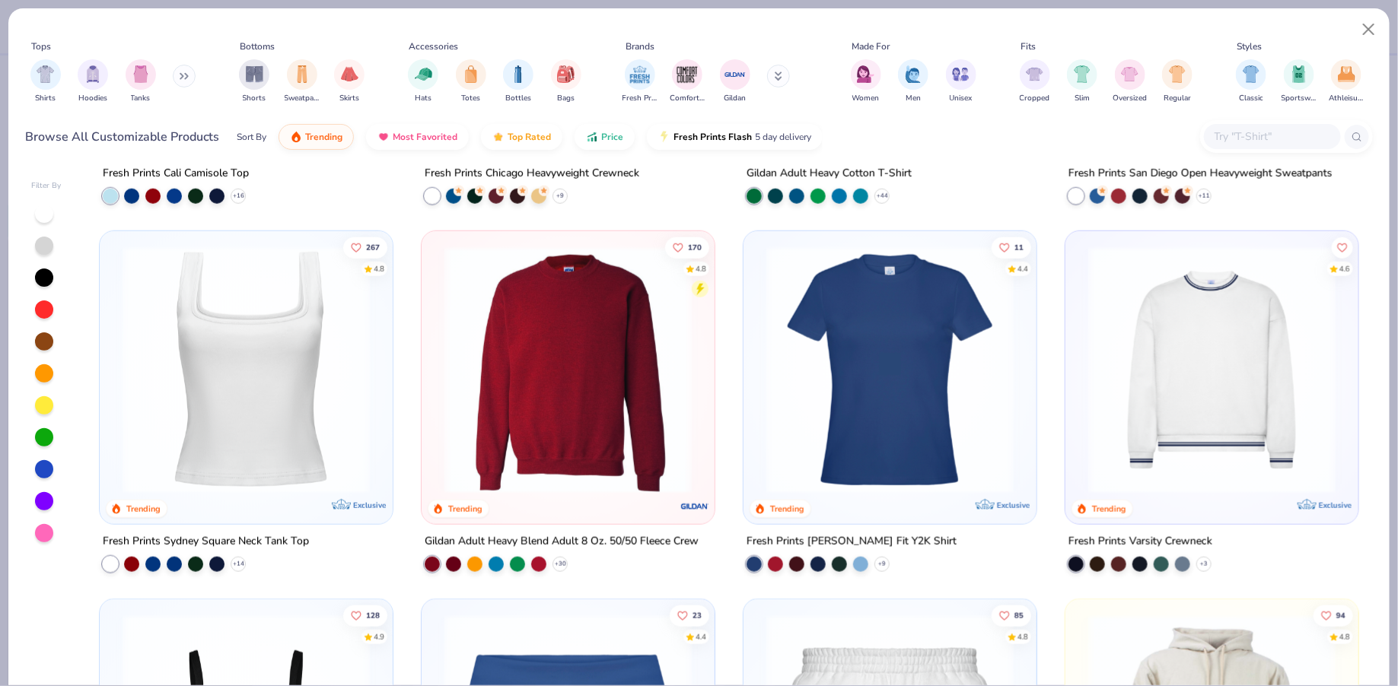
click at [292, 328] on img at bounding box center [246, 370] width 263 height 247
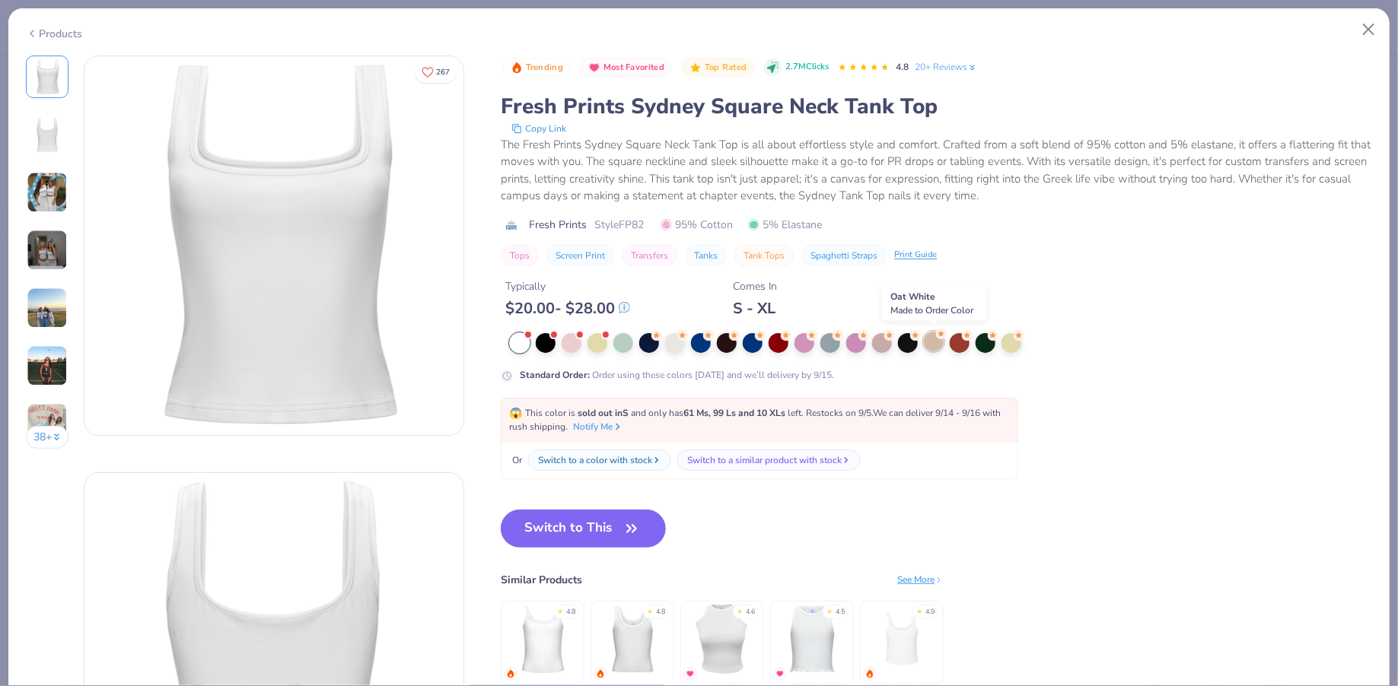
click at [930, 339] on div at bounding box center [934, 342] width 20 height 20
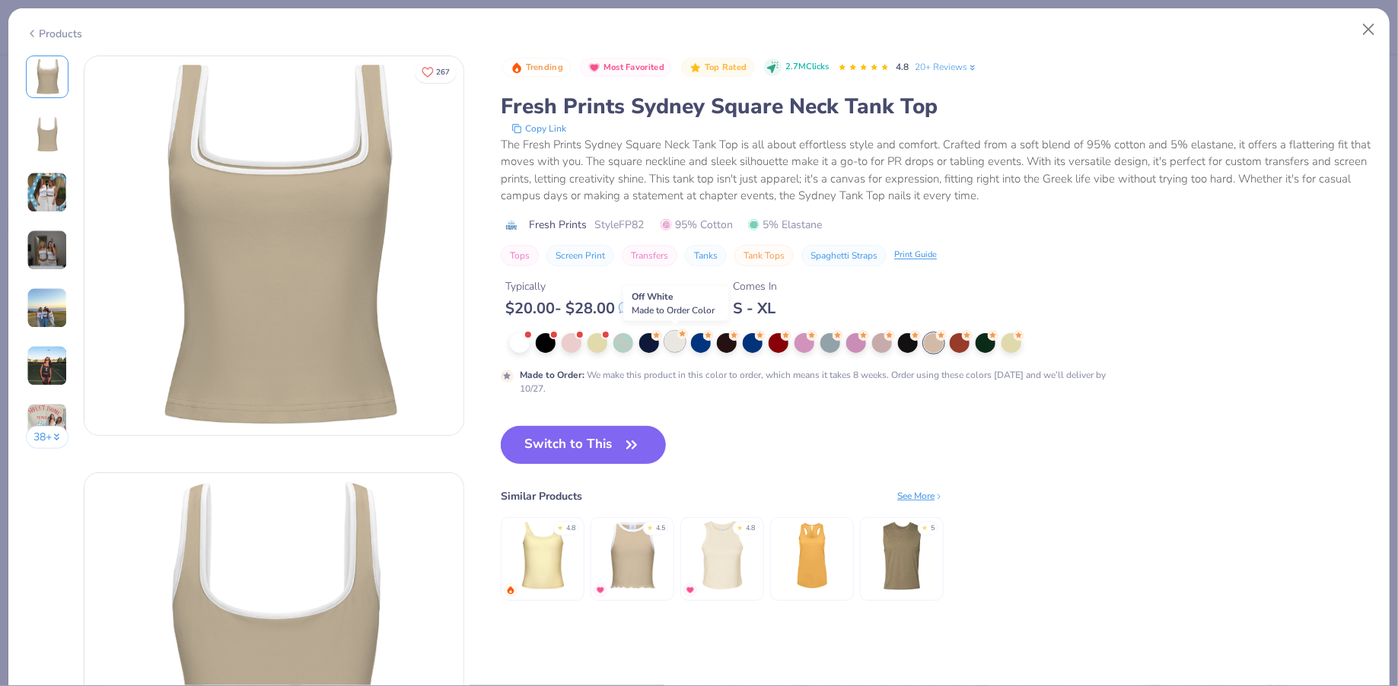
click at [676, 345] on div at bounding box center [675, 342] width 20 height 20
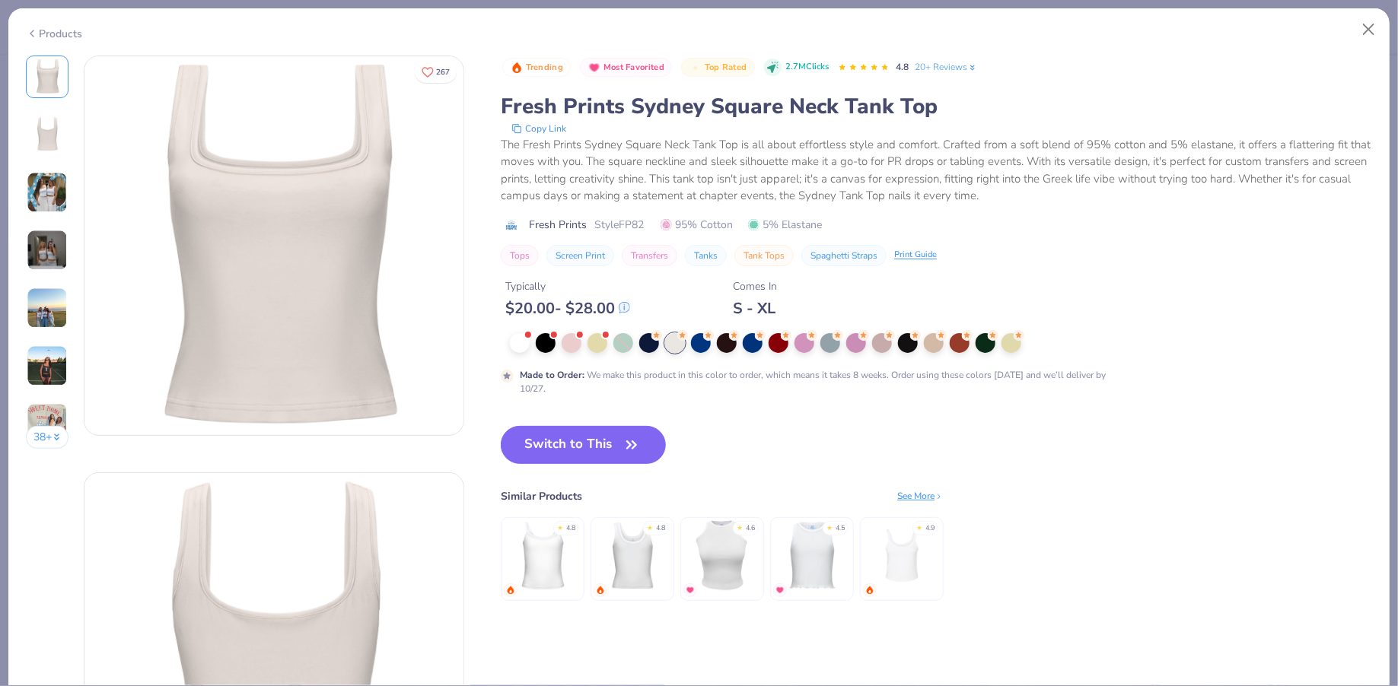
click at [52, 207] on img at bounding box center [47, 192] width 41 height 41
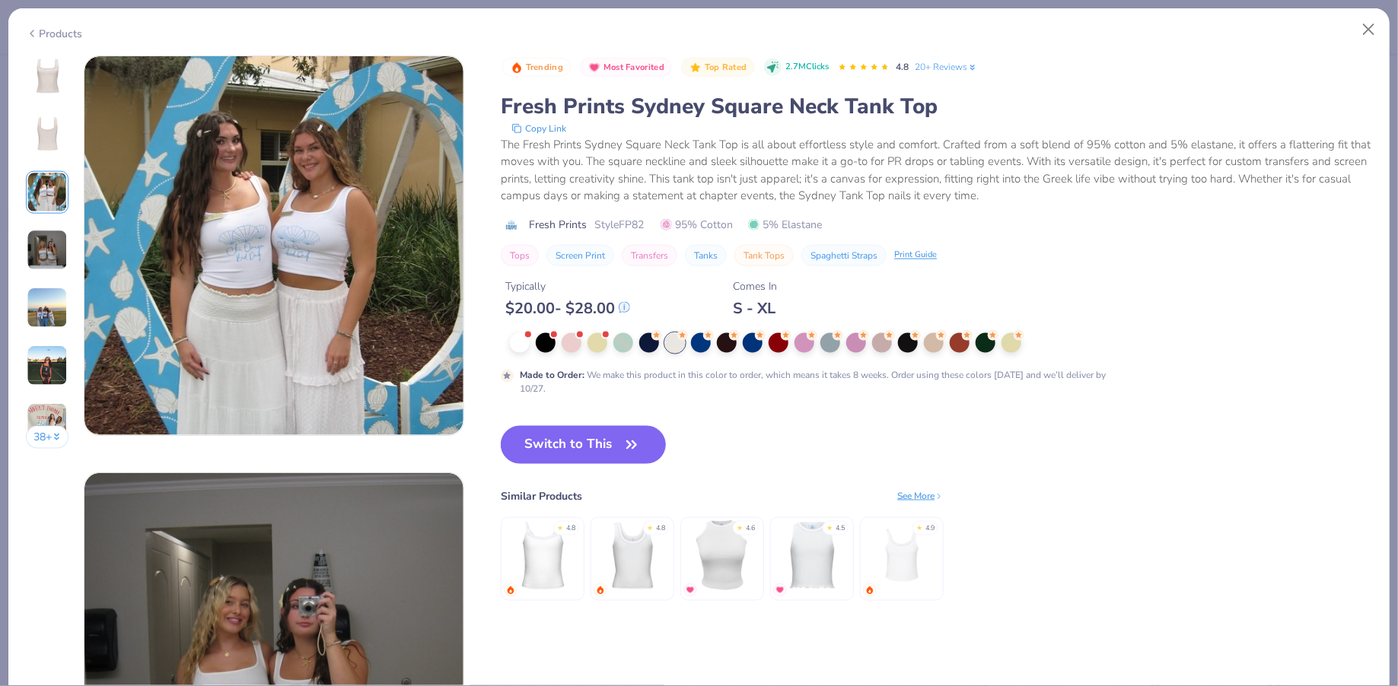
click at [48, 261] on img at bounding box center [47, 250] width 41 height 41
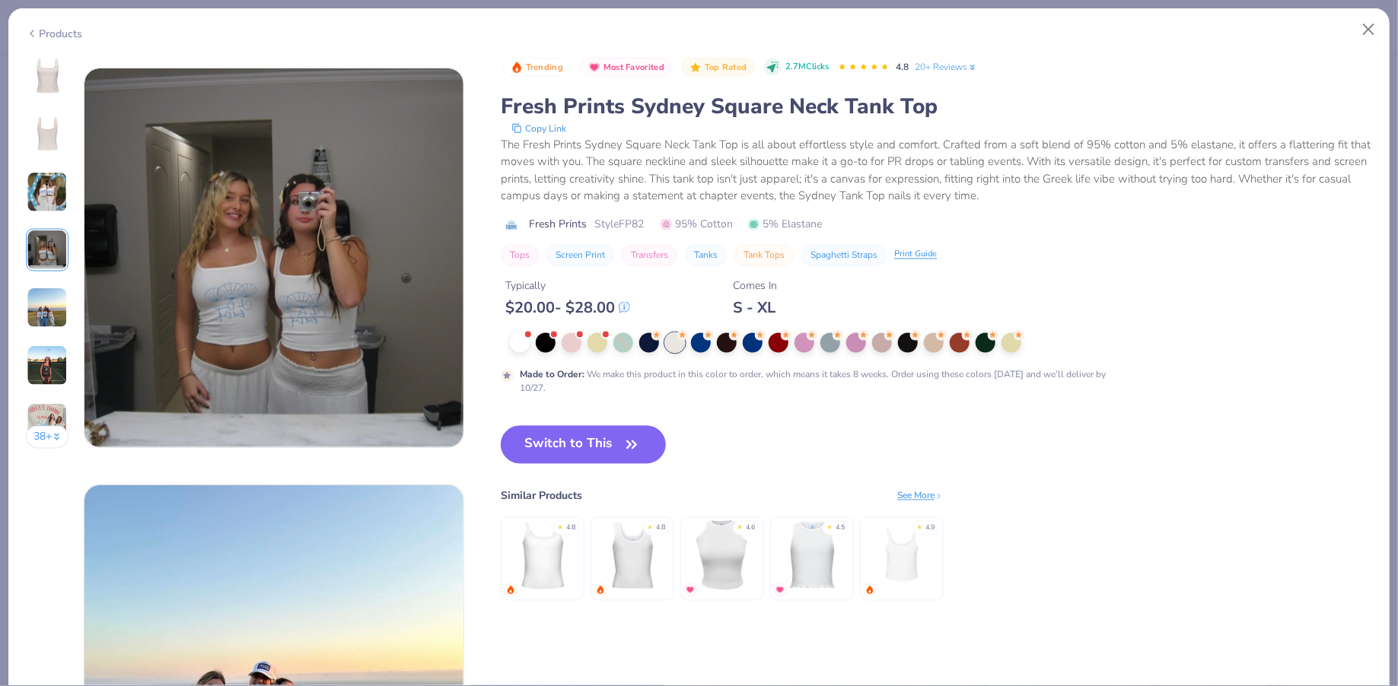
scroll to position [1251, 0]
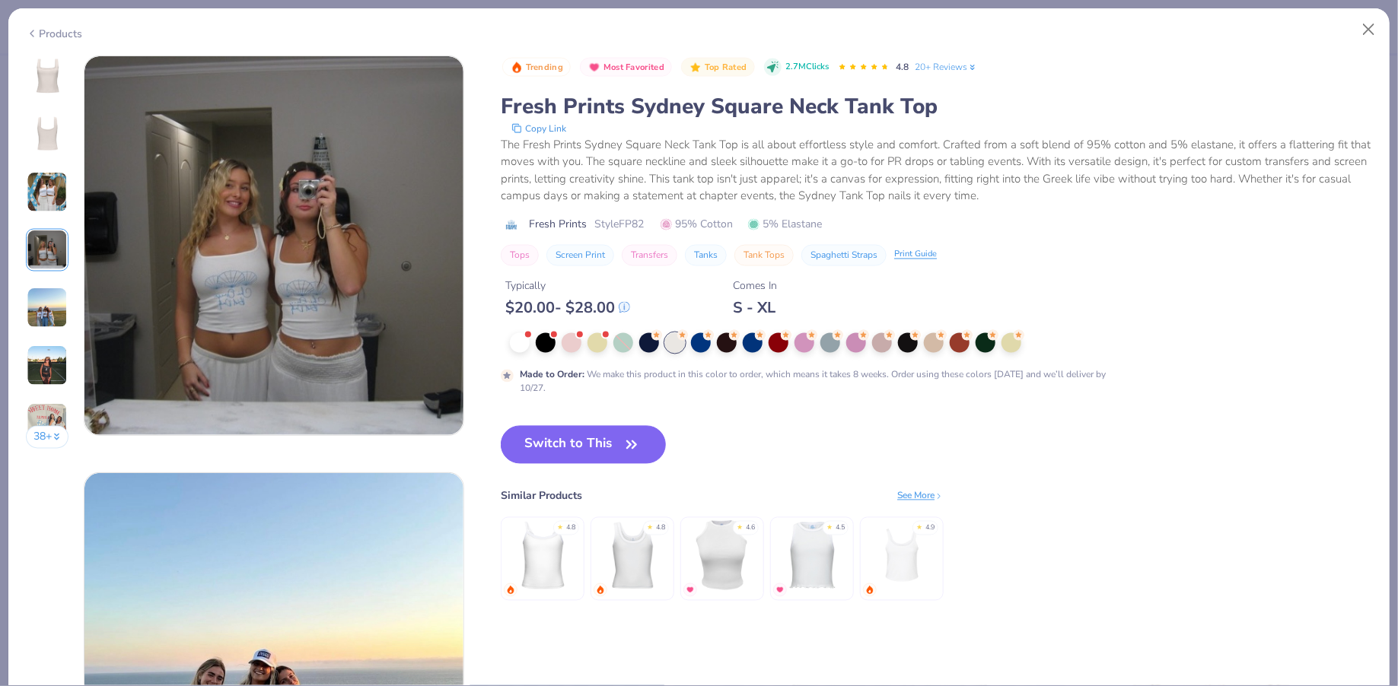
click at [49, 368] on img at bounding box center [47, 365] width 41 height 41
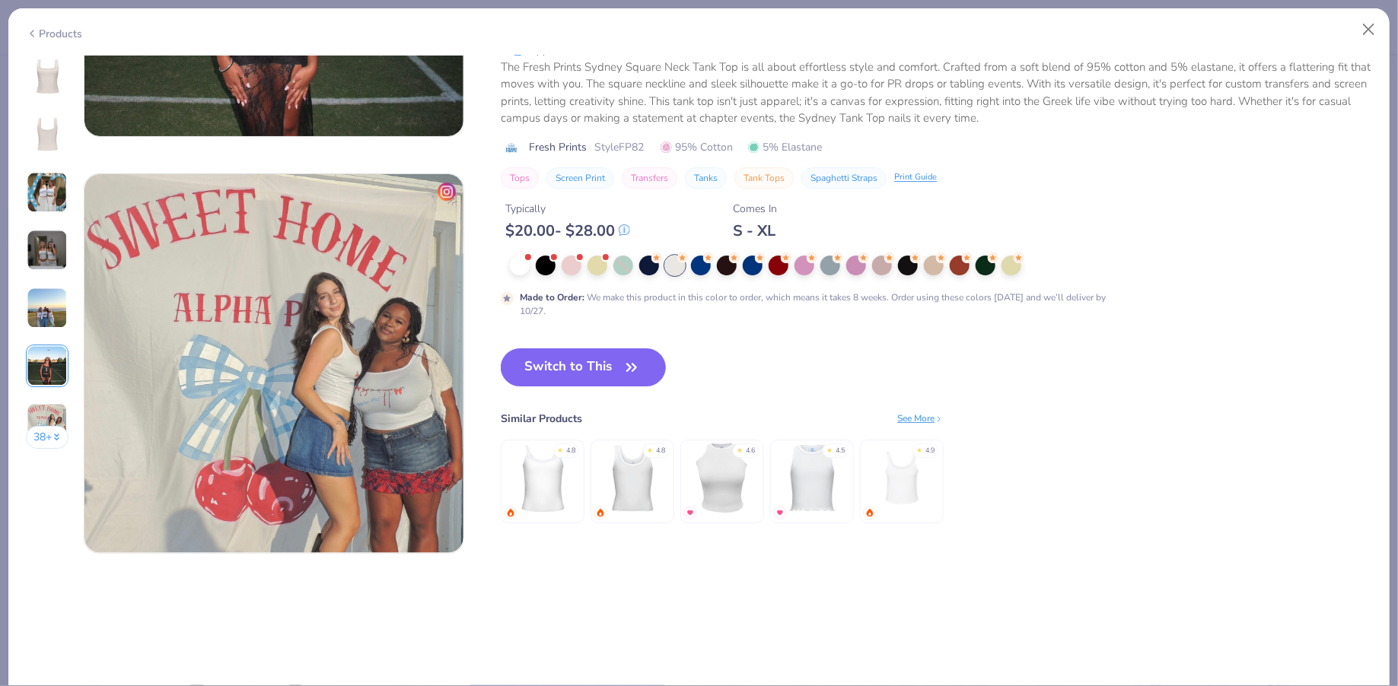
scroll to position [2399, 0]
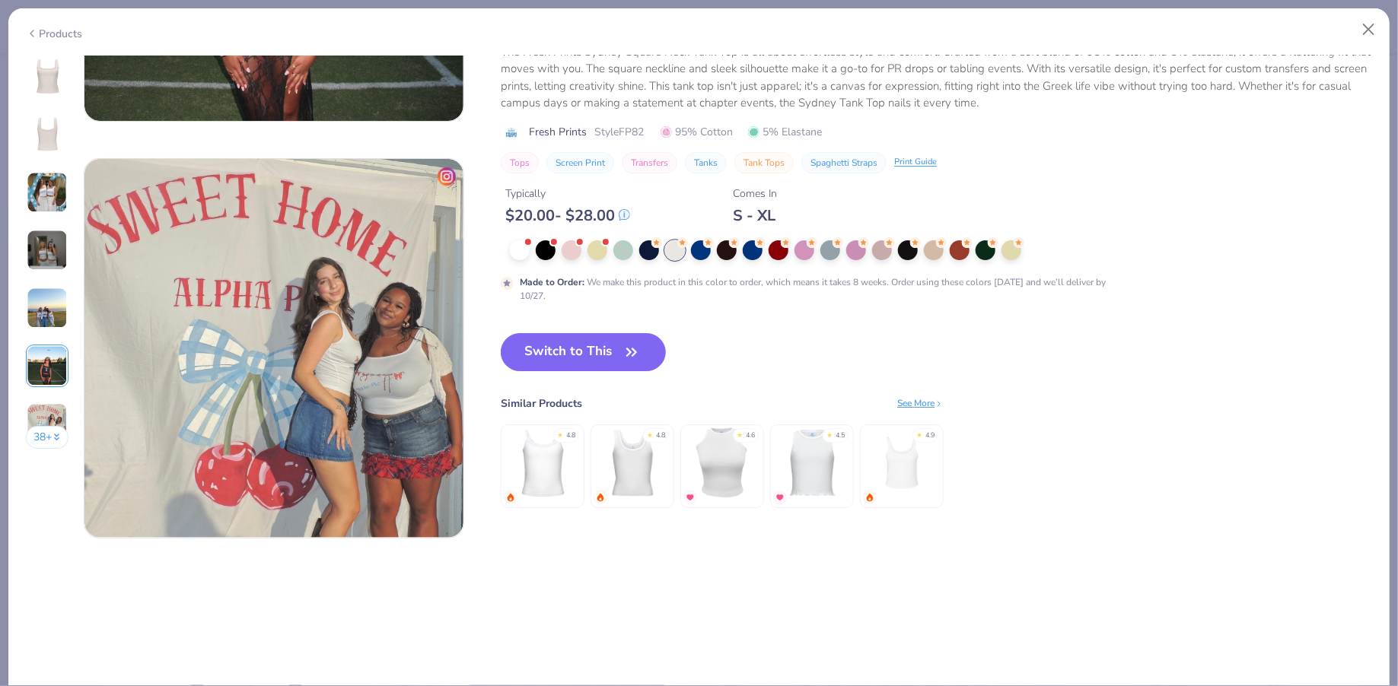
click at [917, 398] on div "See More" at bounding box center [920, 403] width 46 height 14
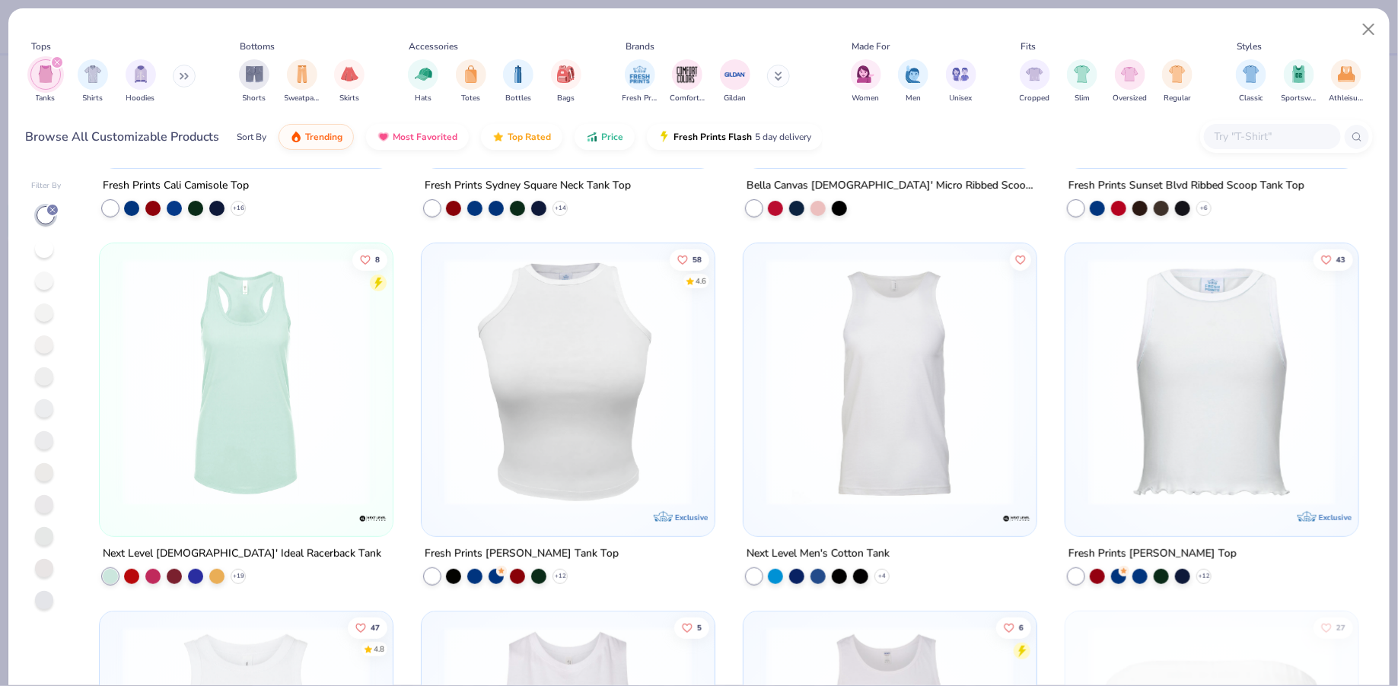
scroll to position [339, 0]
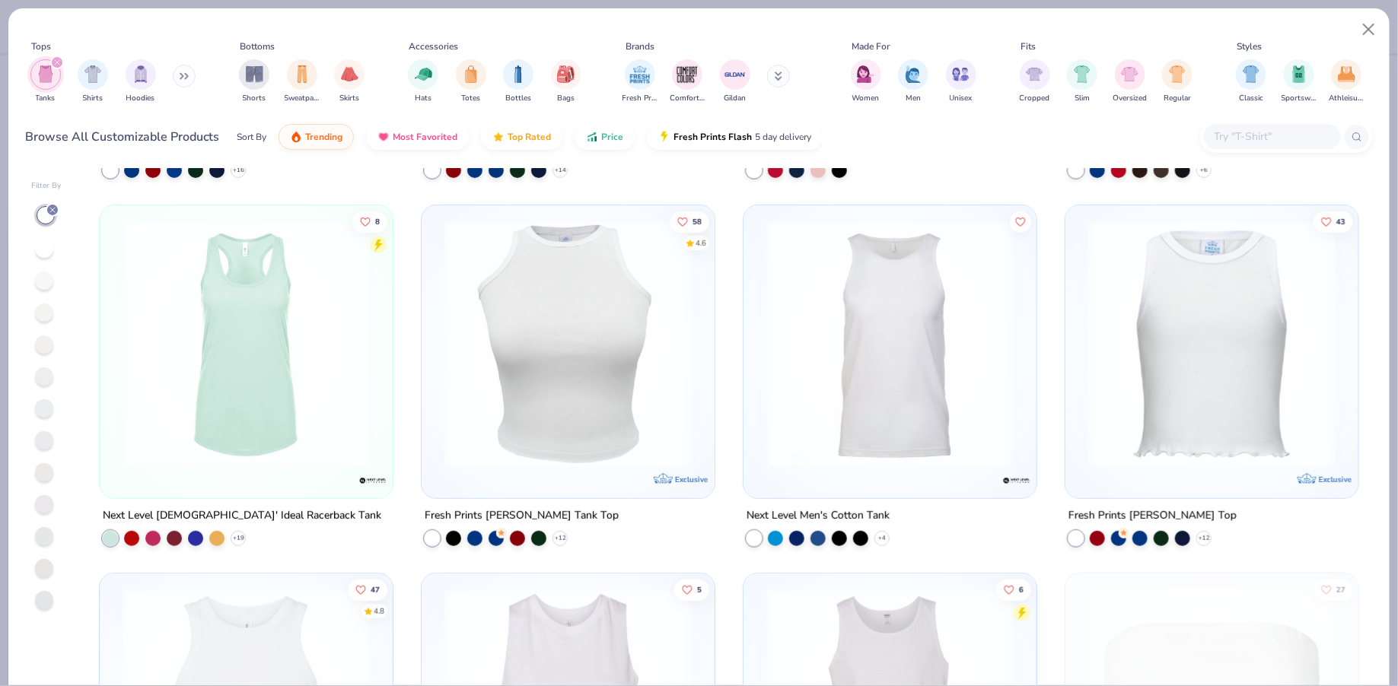
click at [596, 431] on img at bounding box center [568, 344] width 263 height 247
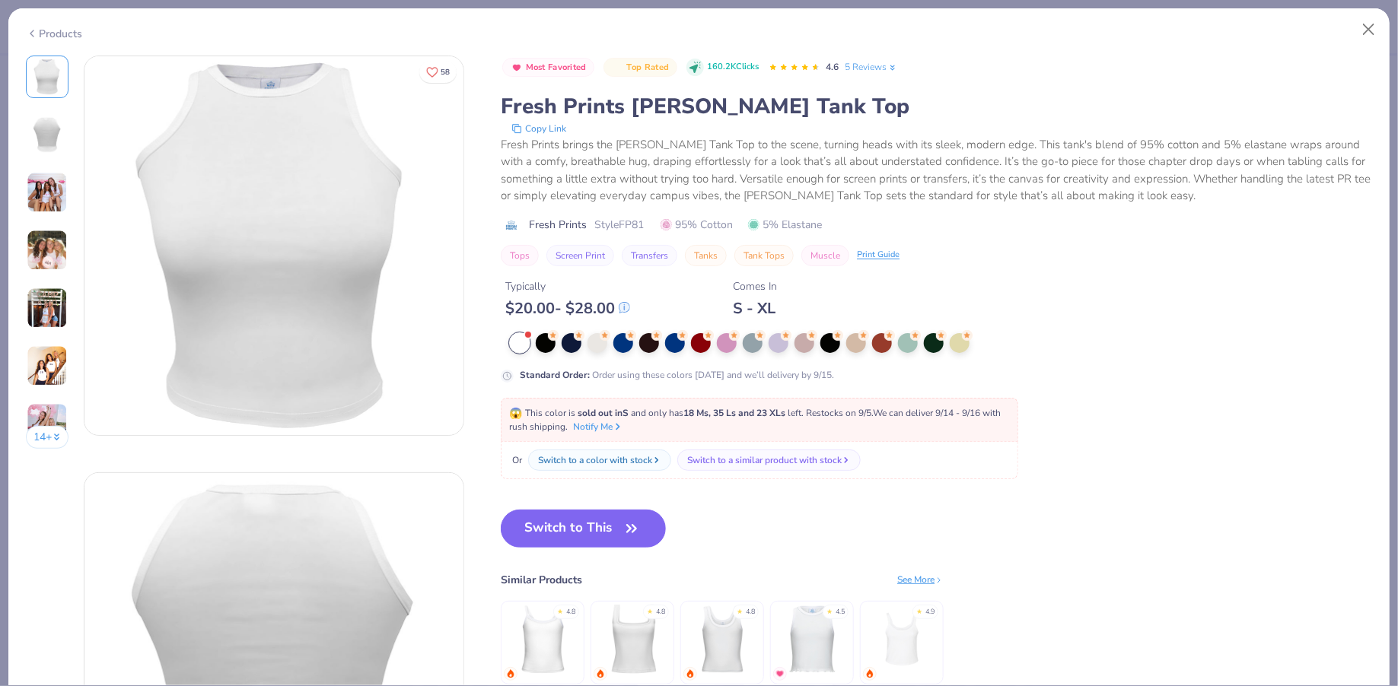
drag, startPoint x: 577, startPoint y: 537, endPoint x: 364, endPoint y: 218, distance: 383.5
click at [43, 189] on img at bounding box center [47, 192] width 41 height 41
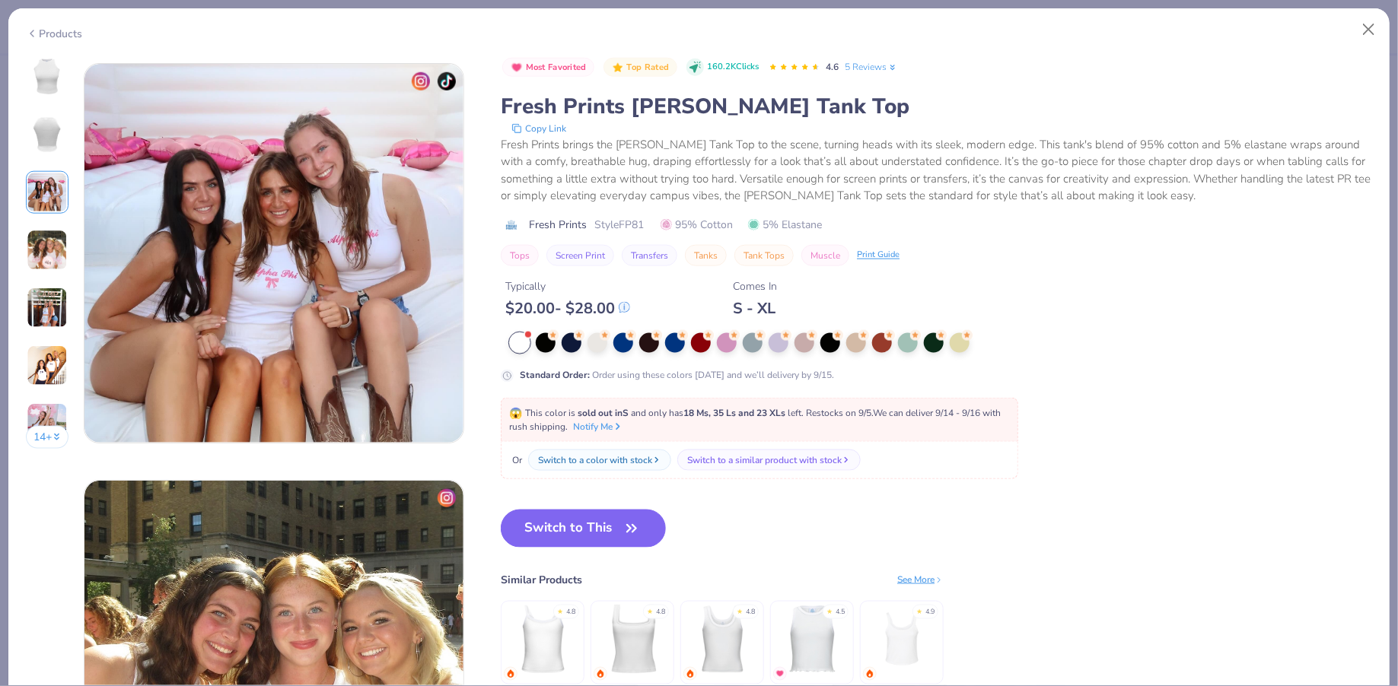
scroll to position [834, 0]
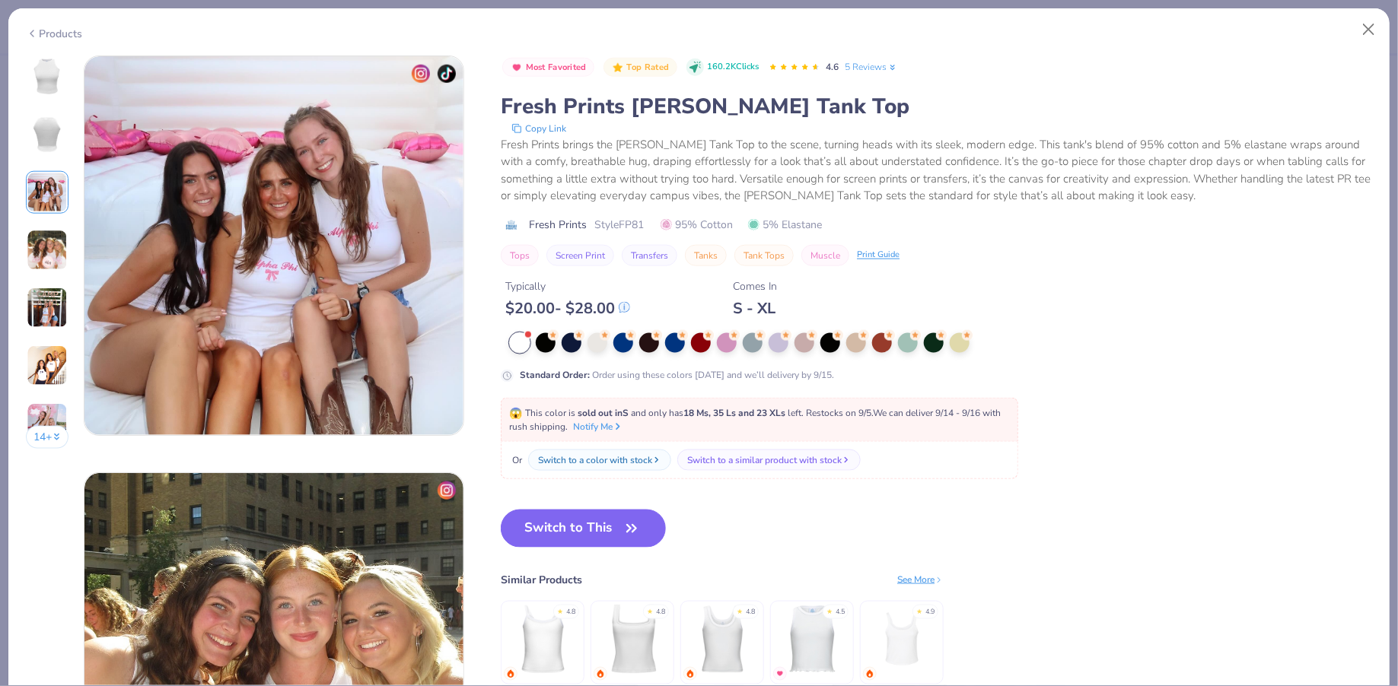
click at [49, 252] on img at bounding box center [47, 250] width 41 height 41
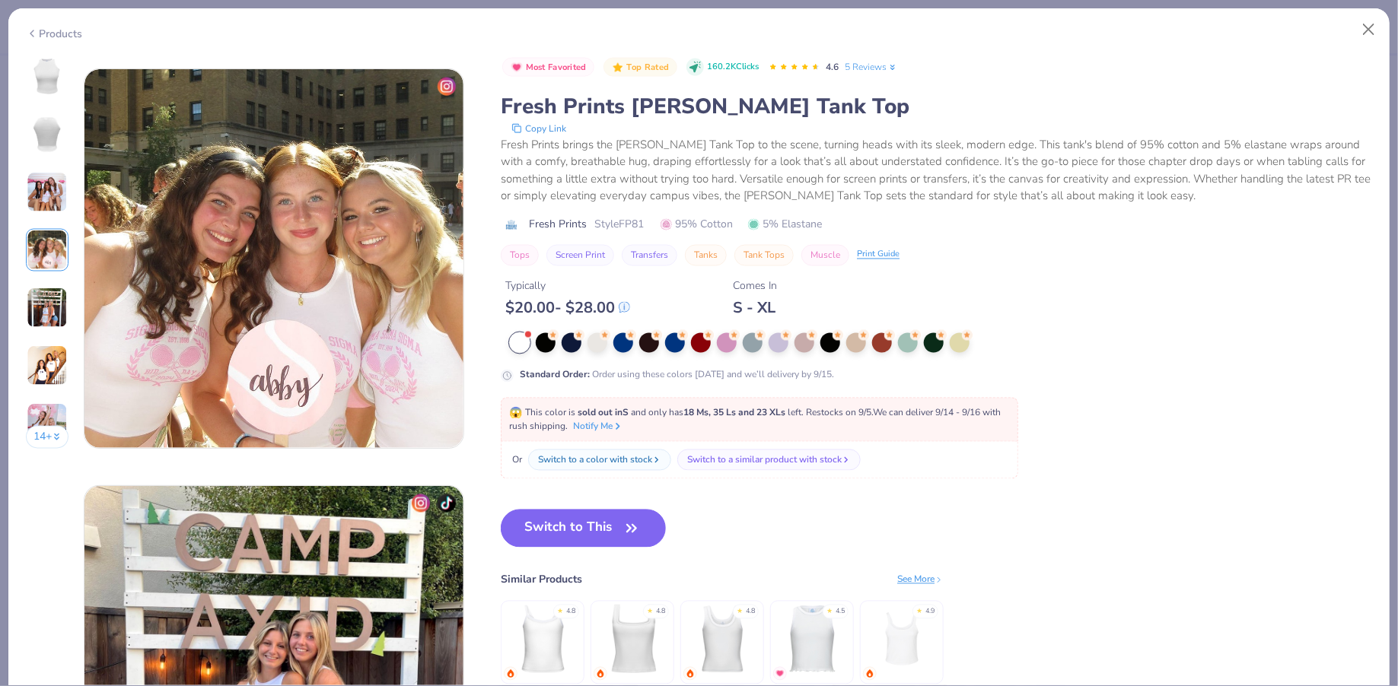
scroll to position [1251, 0]
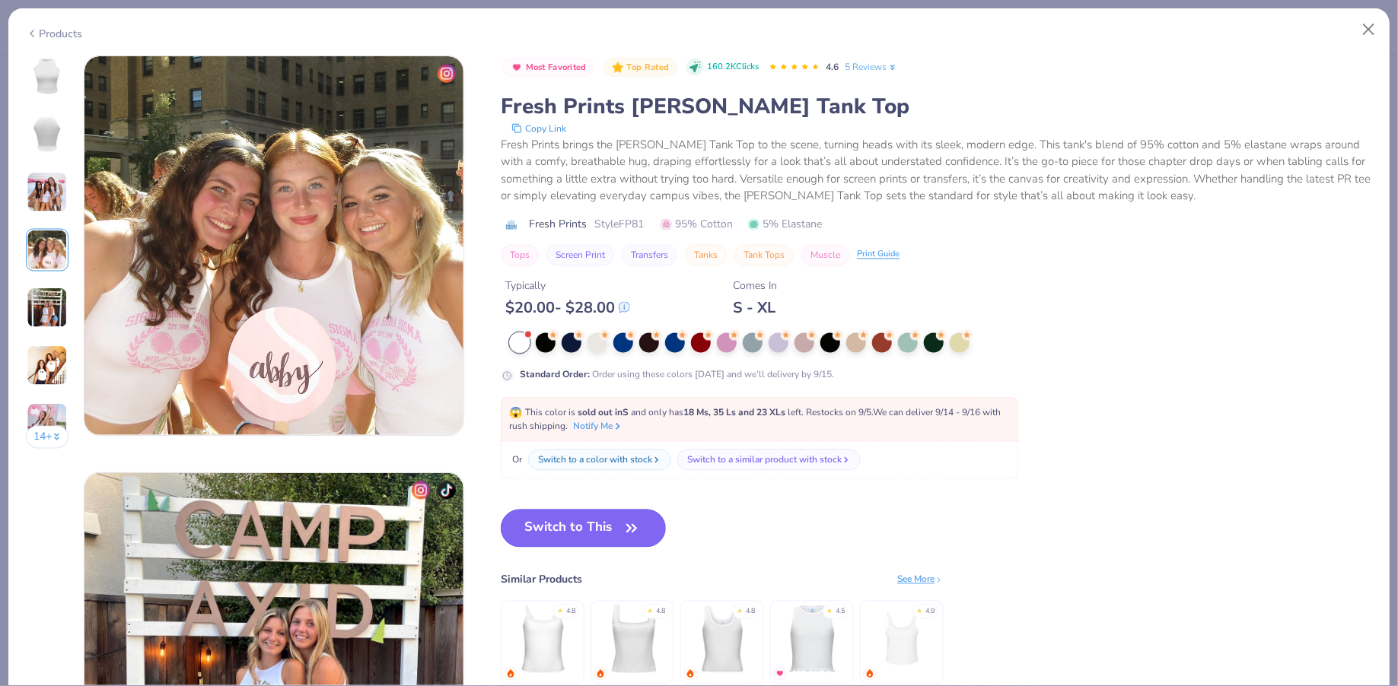
click at [568, 514] on button "Switch to This" at bounding box center [583, 529] width 165 height 38
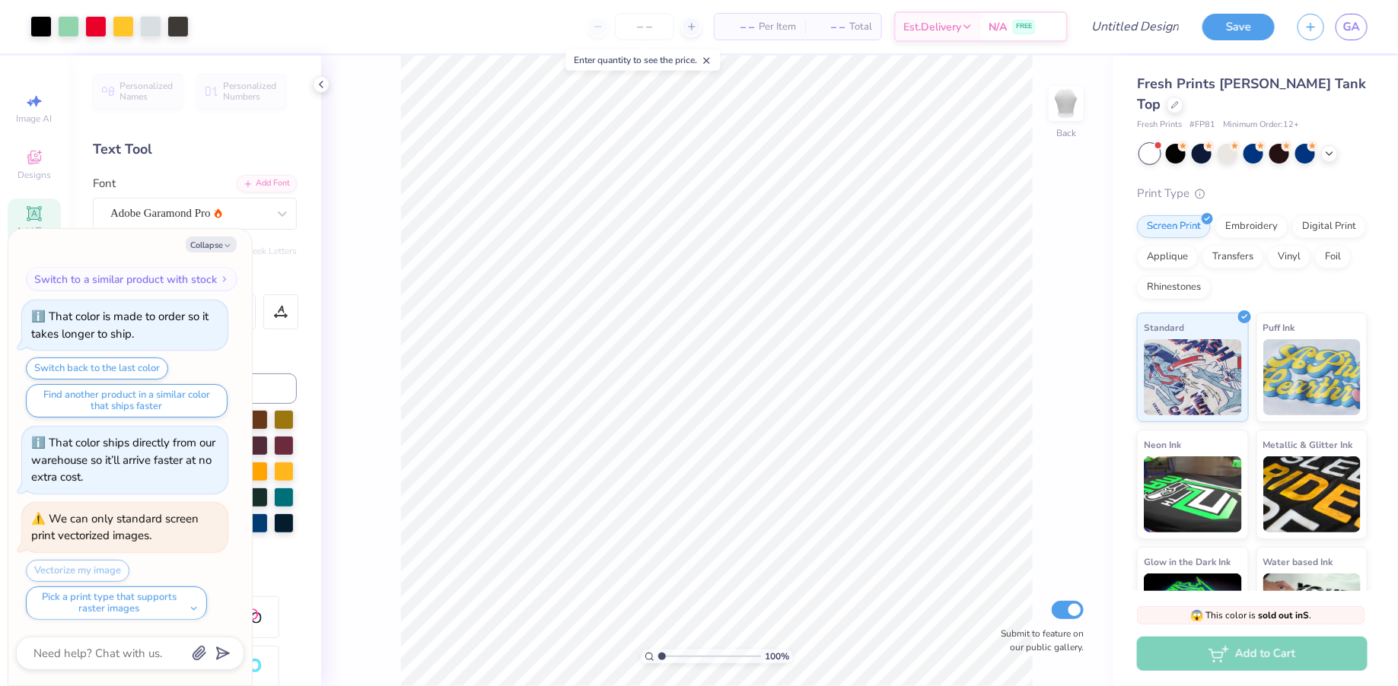
type textarea "x"
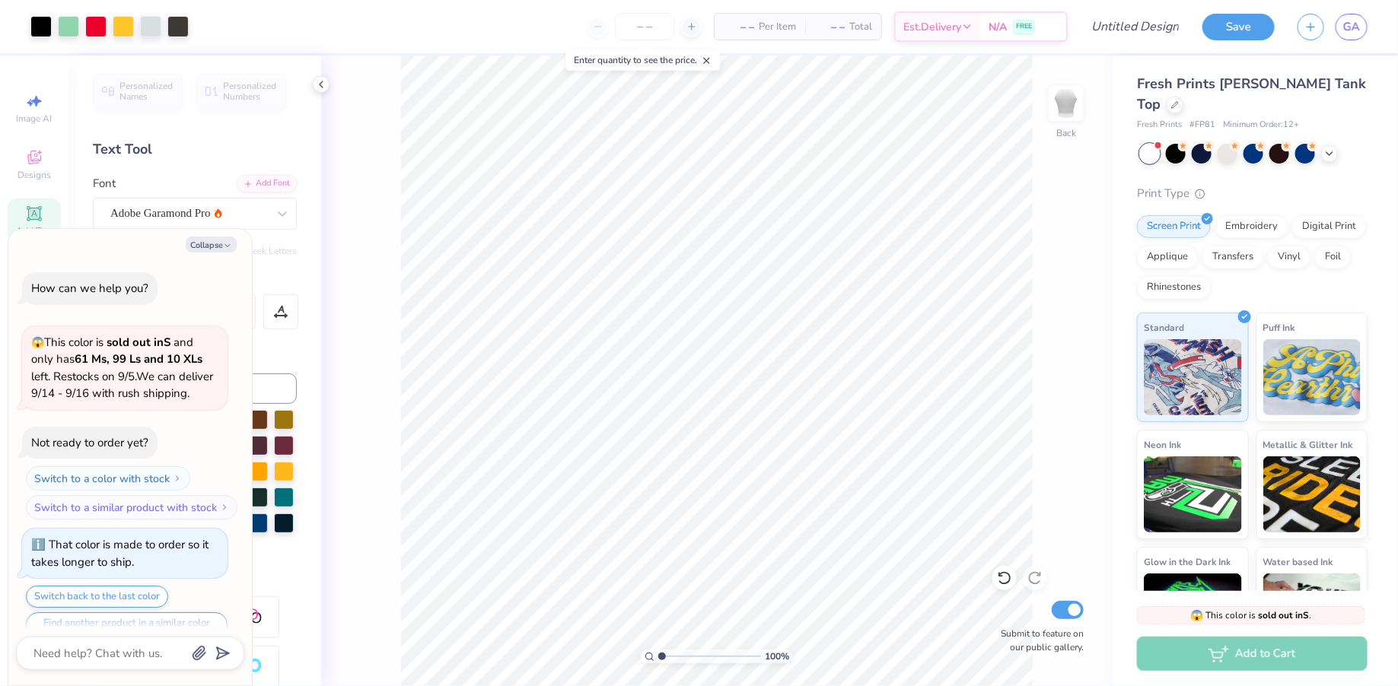
scroll to position [428, 0]
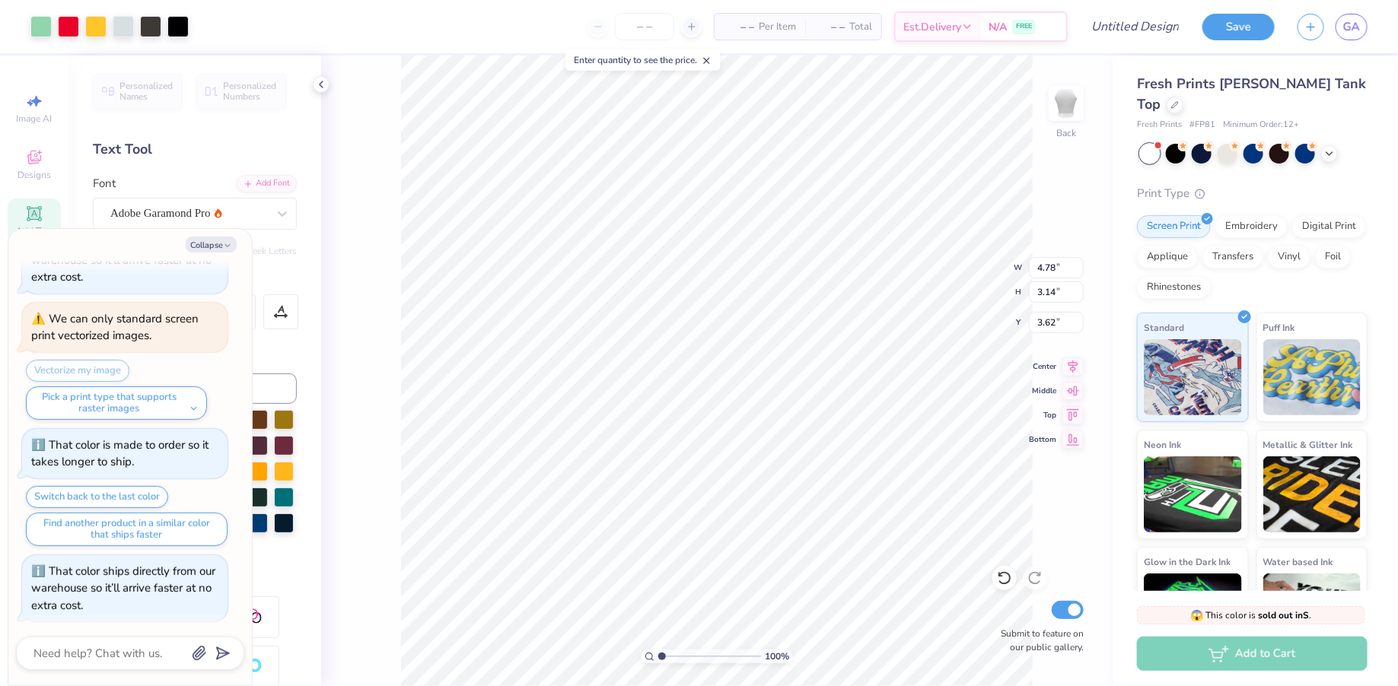
type textarea "x"
type input "5.36"
type input "3.53"
click at [1397, 79] on div "Fresh Prints Marilyn Tank Top Fresh Prints # FP81 Minimum Order: 12 + Print Typ…" at bounding box center [1255, 356] width 285 height 601
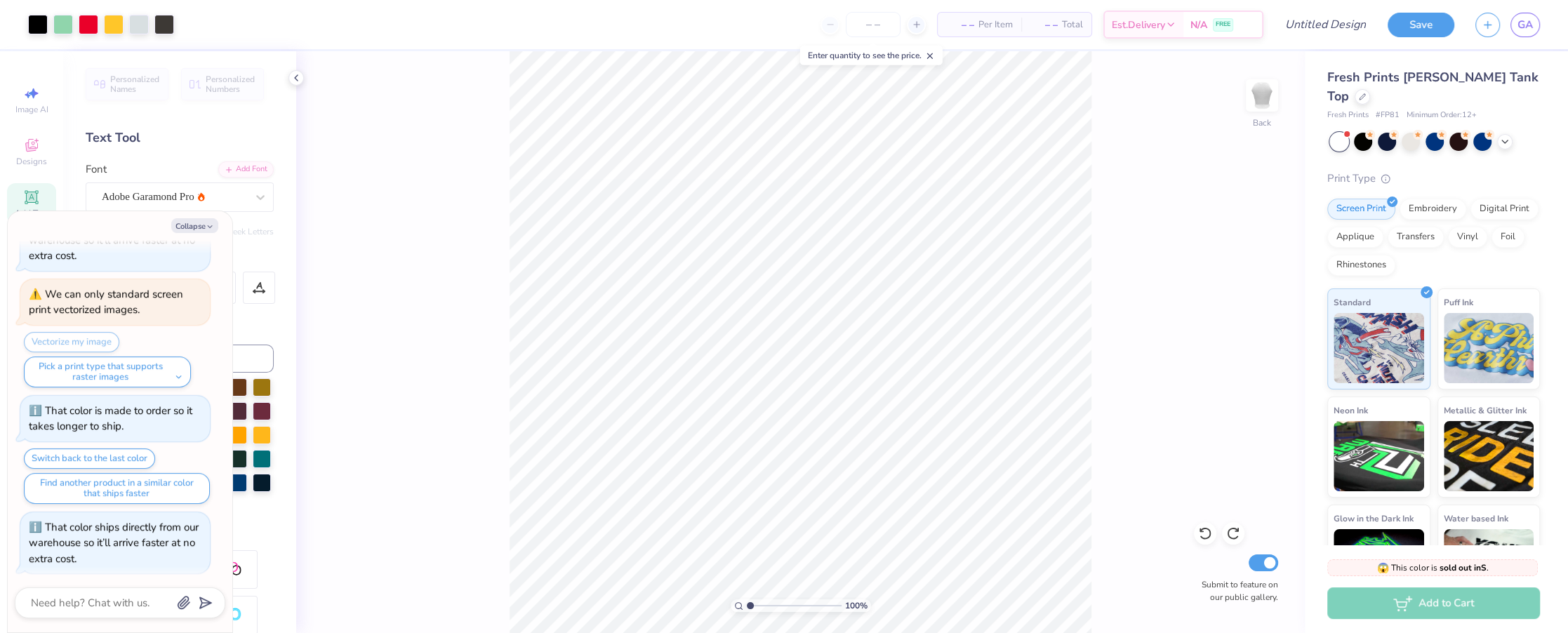
drag, startPoint x: 1535, startPoint y: 136, endPoint x: 1454, endPoint y: 148, distance: 81.9
click at [1289, 149] on div "Fresh Prints Marilyn Tank Top Fresh Prints # FP81 Minimum Order: 12 + Print Typ…" at bounding box center [1433, 337] width 213 height 538
drag, startPoint x: 1535, startPoint y: 94, endPoint x: 1470, endPoint y: 89, distance: 65.2
click at [1289, 89] on div "Fresh Prints Marilyn Tank Top Fresh Prints # FP81 Minimum Order: 12 +" at bounding box center [1433, 95] width 213 height 54
drag, startPoint x: 1535, startPoint y: 127, endPoint x: 1484, endPoint y: 126, distance: 51.0
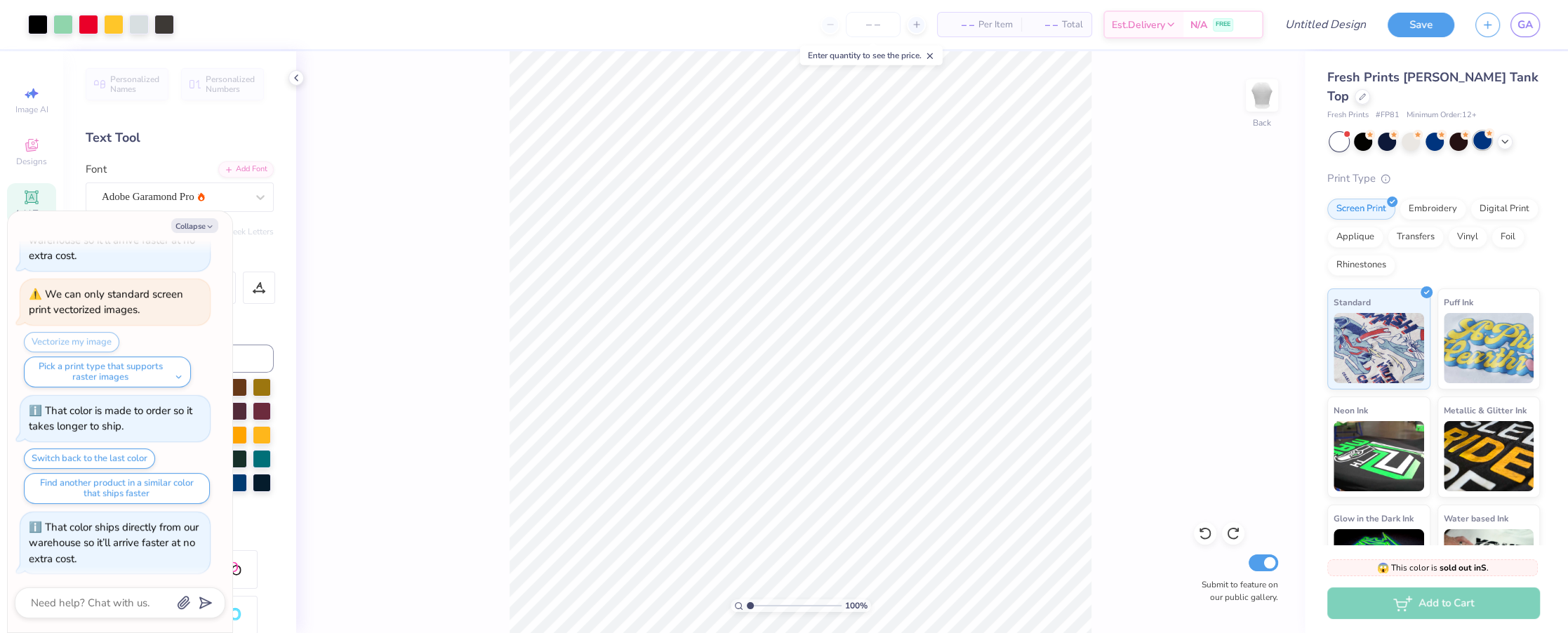
click at [1289, 133] on div at bounding box center [1435, 142] width 210 height 18
click at [1227, 210] on div "100 % Back Submit to feature on our public gallery." at bounding box center [801, 342] width 1009 height 582
drag, startPoint x: 1535, startPoint y: 143, endPoint x: 1479, endPoint y: 143, distance: 56.0
click at [1289, 143] on div "Fresh Prints Marilyn Tank Top Fresh Prints # FP81 Minimum Order: 12 + Print Typ…" at bounding box center [1433, 337] width 213 height 538
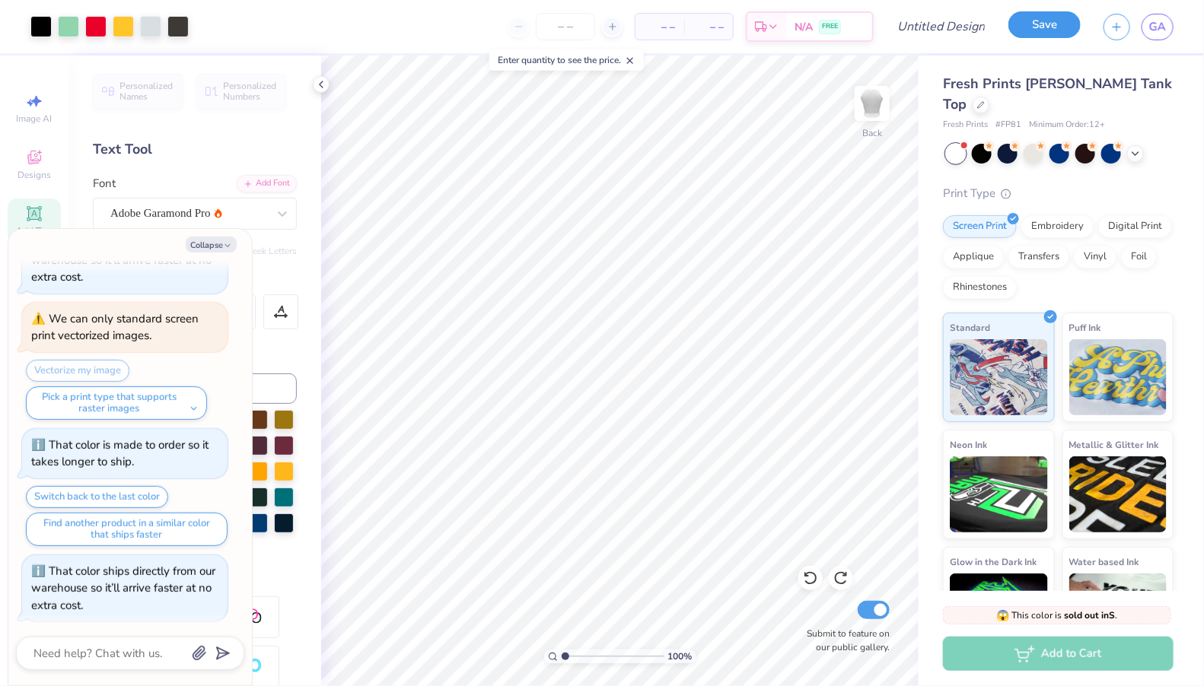
click at [1021, 27] on button "Save" at bounding box center [1044, 24] width 72 height 27
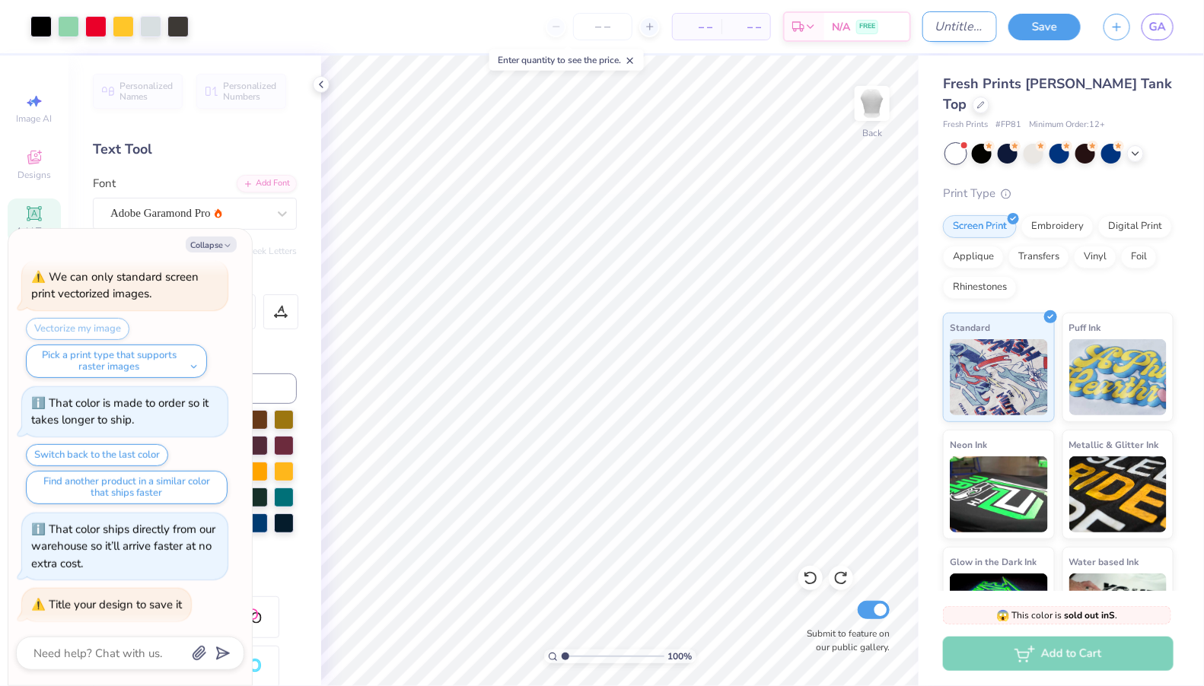
type textarea "x"
click at [954, 33] on input "Design Title" at bounding box center [959, 26] width 75 height 30
type input "f"
type textarea "x"
type input "fi"
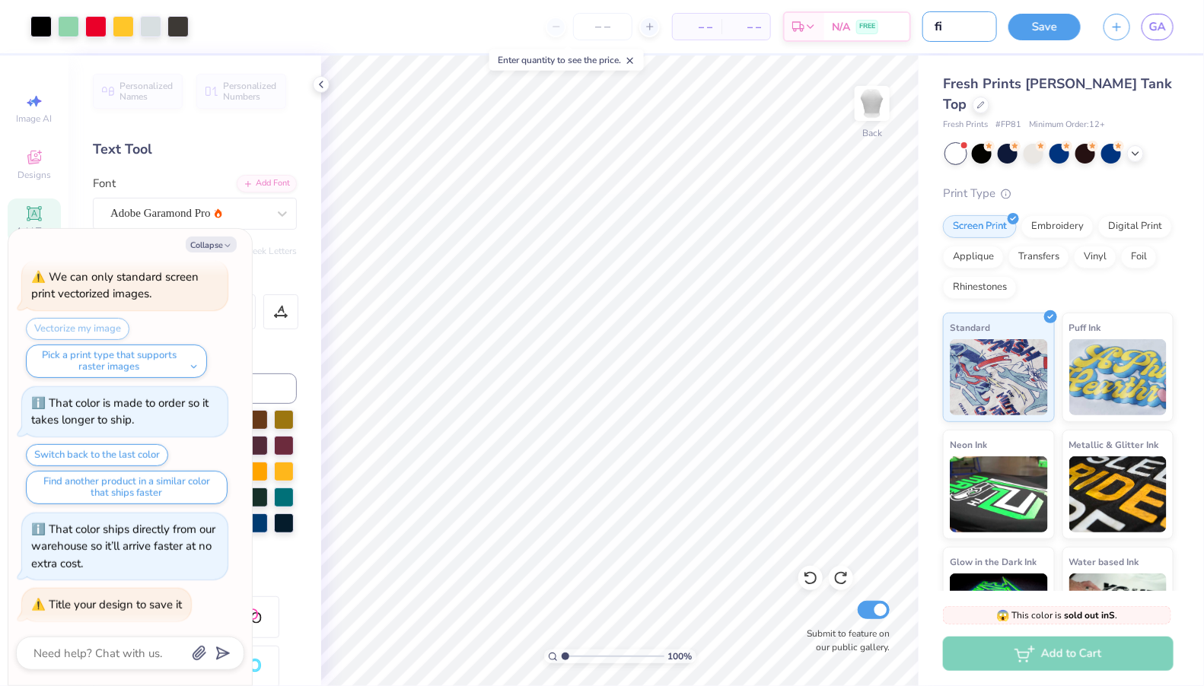
type textarea "x"
type input "fin"
type textarea "x"
type input "fina"
type textarea "x"
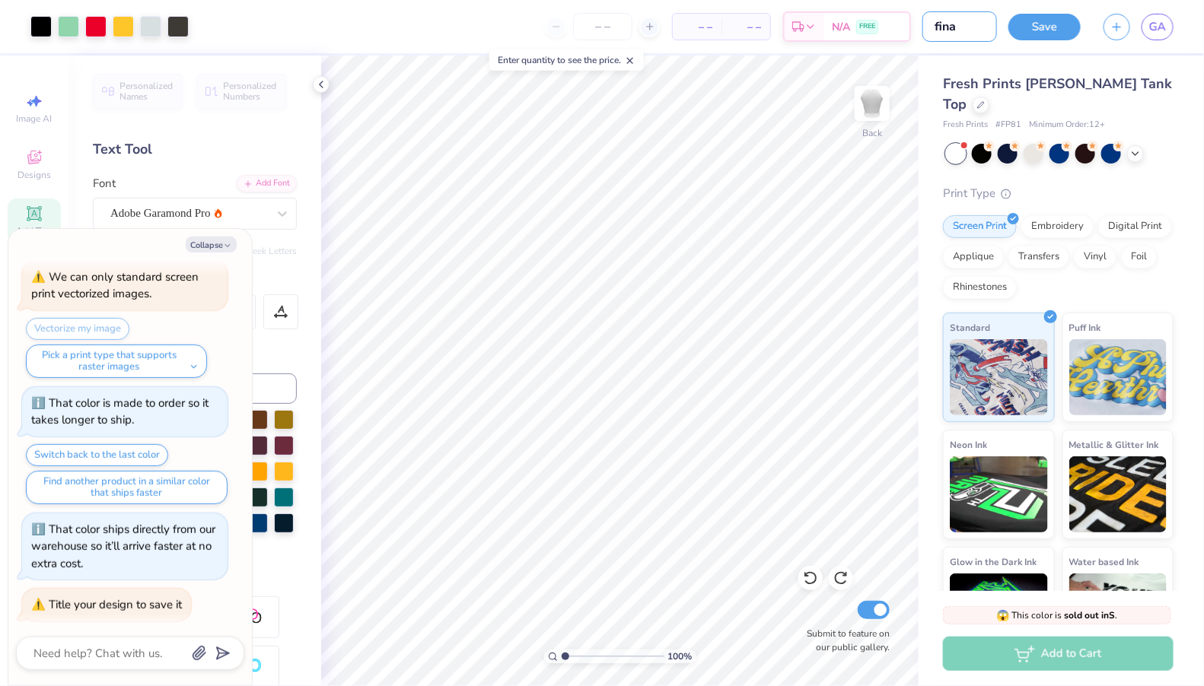
type input "final"
type textarea "x"
type input "fina"
type textarea "x"
type input "fin"
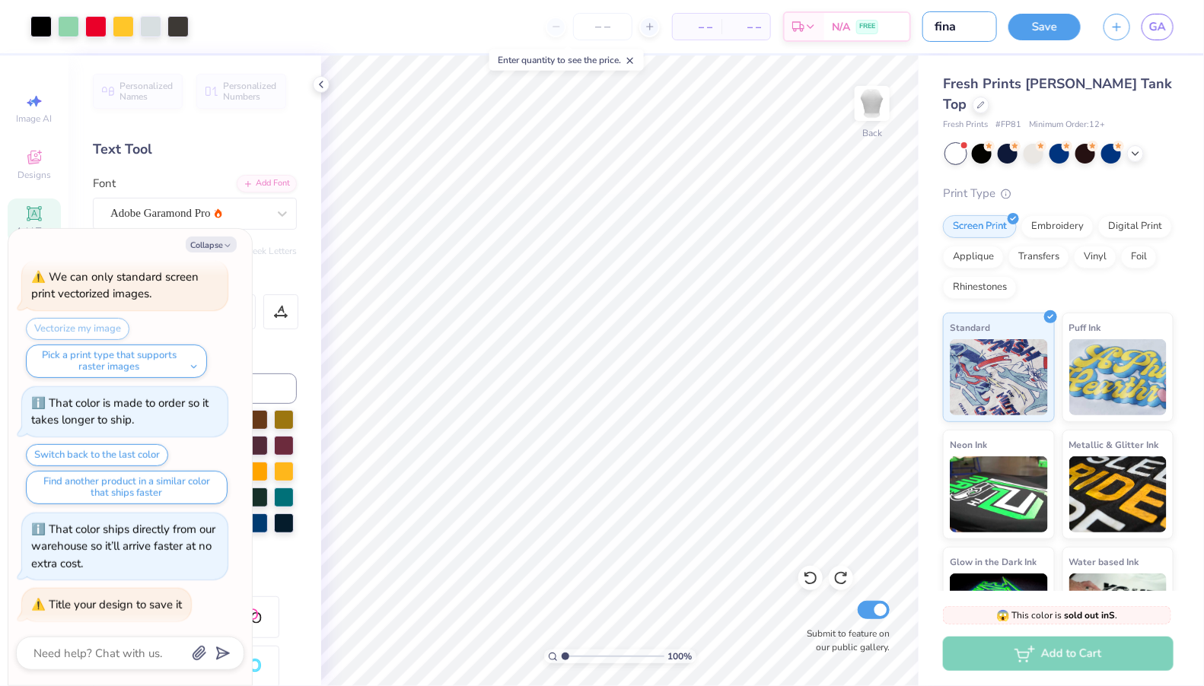
type textarea "x"
type input "fi"
type textarea "x"
type input "fia"
type textarea "x"
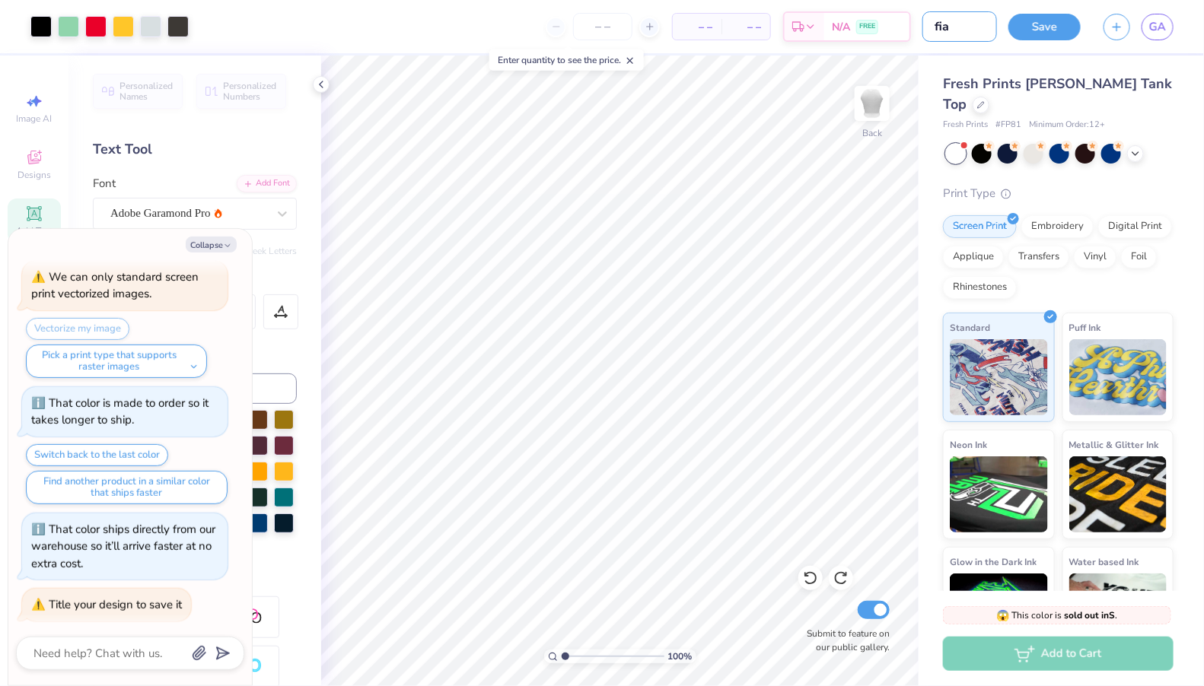
type input "fian"
type textarea "x"
type input "fia"
type textarea "x"
type input "fi"
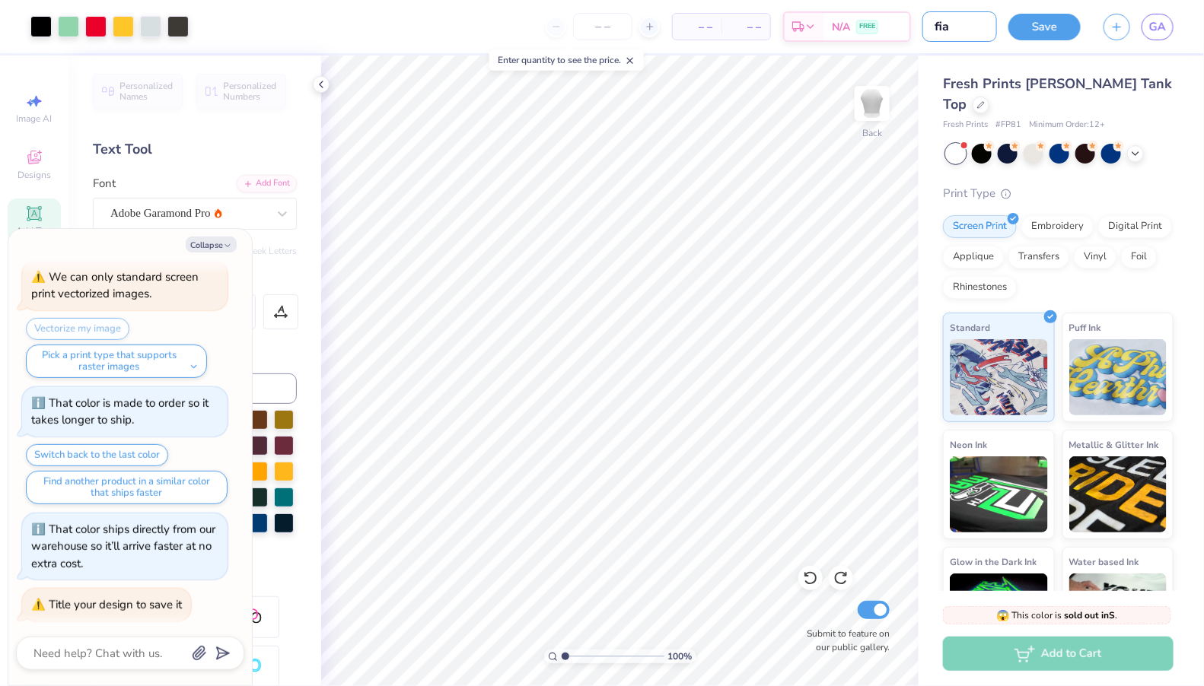
type textarea "x"
type input "fin"
type textarea "x"
type input "fina"
type textarea "x"
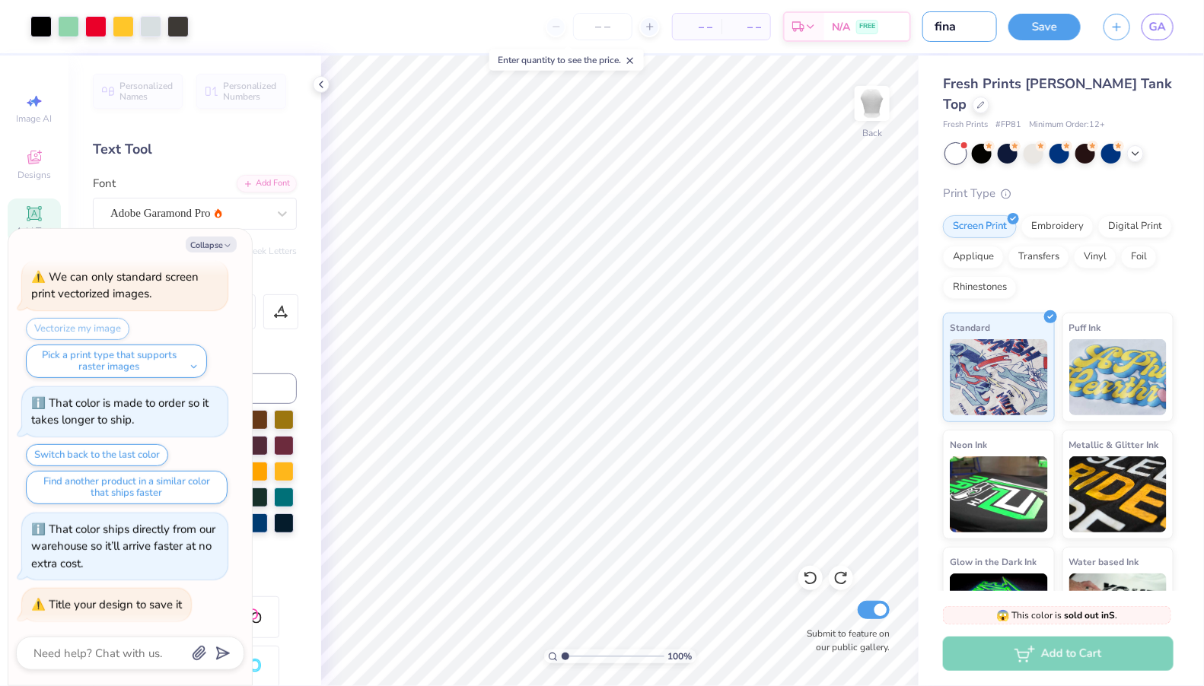
type input "final"
type textarea "x"
type input "final"
type textarea "x"
type input "final a"
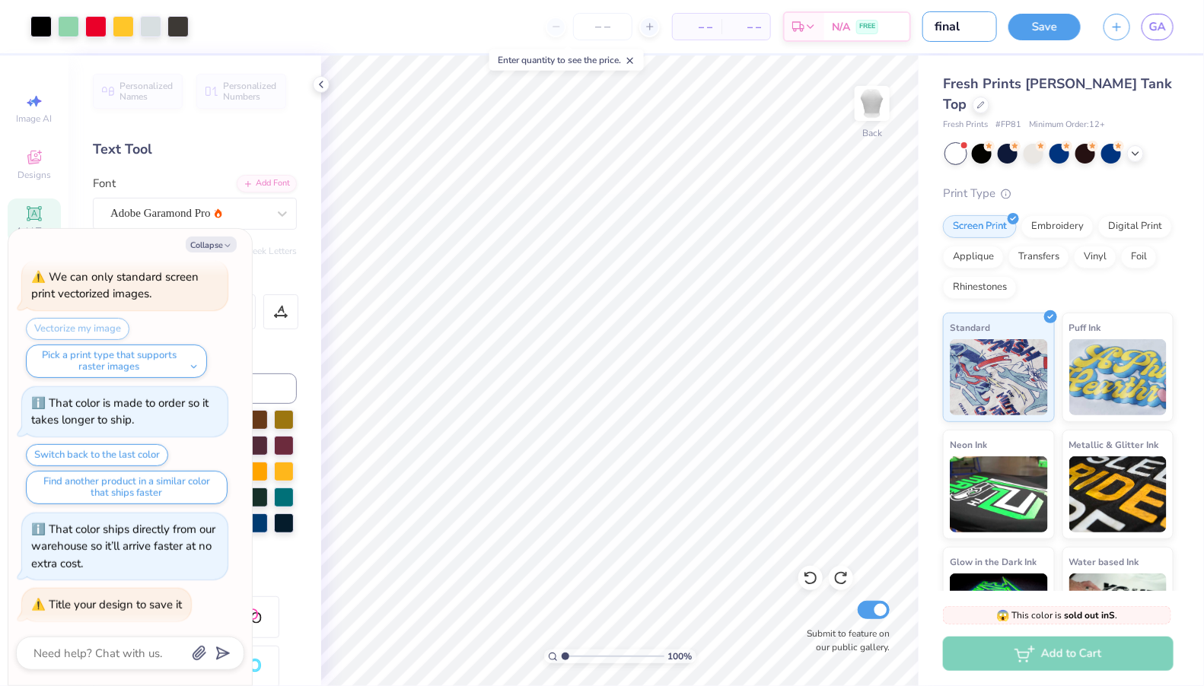
type textarea "x"
type input "final al"
type textarea "x"
type input "final alm"
type textarea "x"
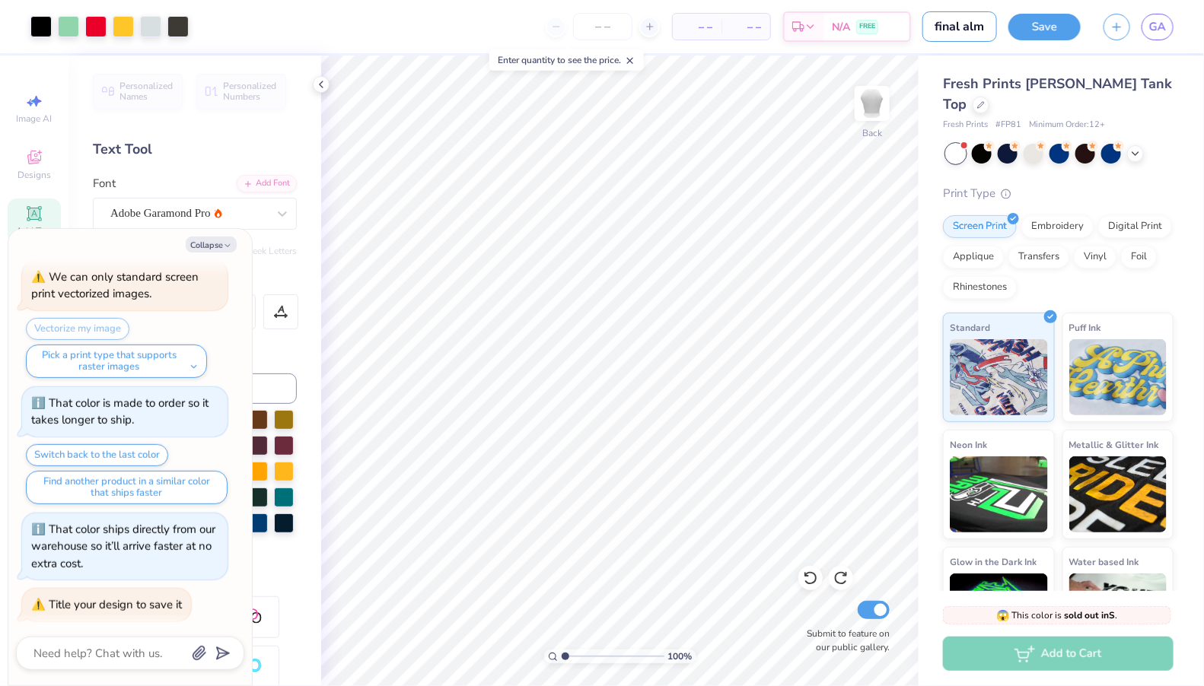
type input "final almo"
type textarea "x"
type input "final almos"
type textarea "x"
type input "final almost"
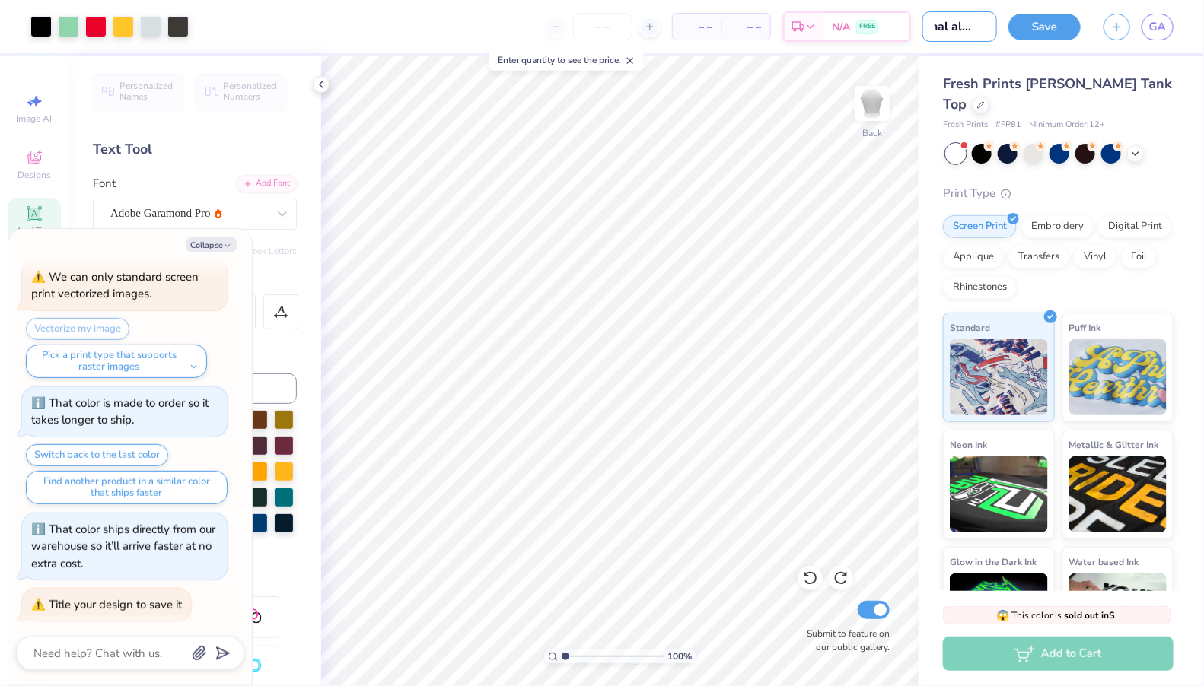
type textarea "x"
type input "final almost"
click at [1036, 18] on button "Save" at bounding box center [1044, 24] width 72 height 27
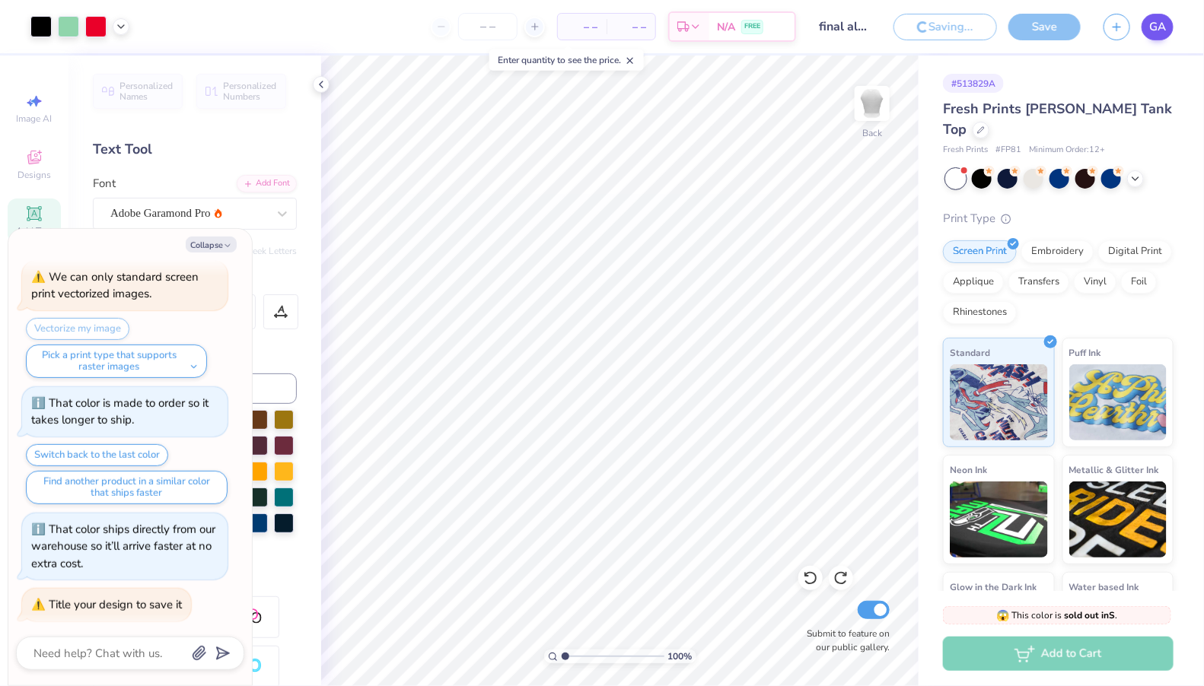
type textarea "x"
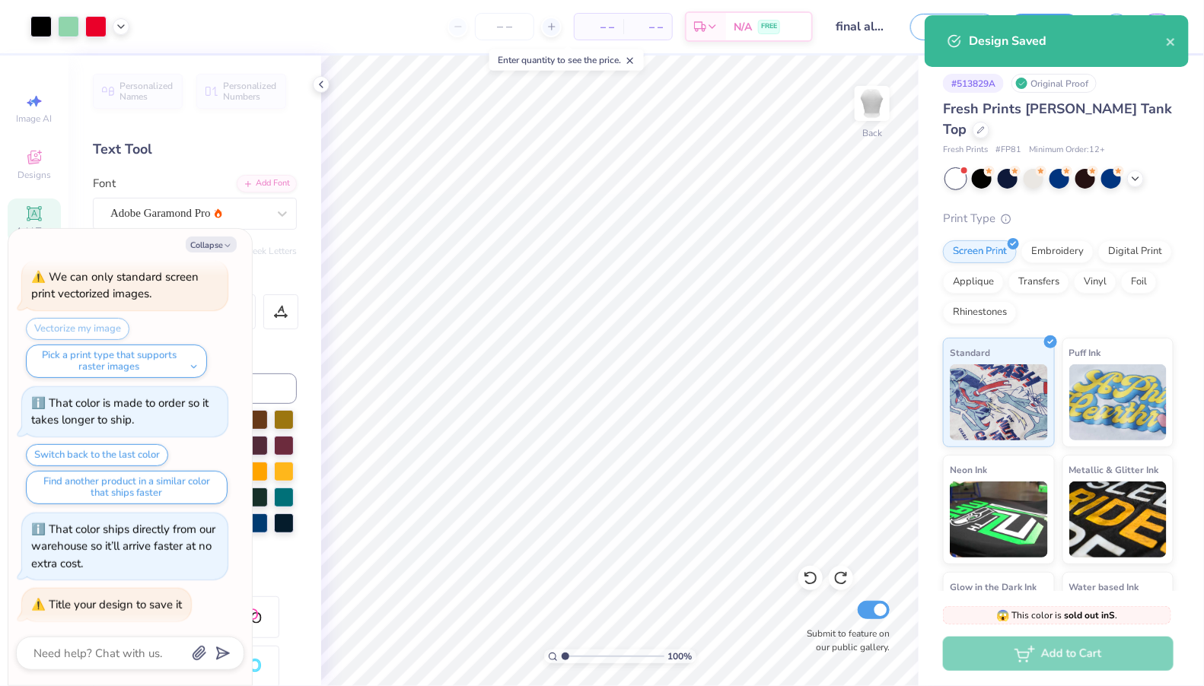
click at [1150, 32] on div "Design Saved" at bounding box center [1067, 41] width 197 height 18
click at [1171, 42] on icon "close" at bounding box center [1171, 42] width 8 height 8
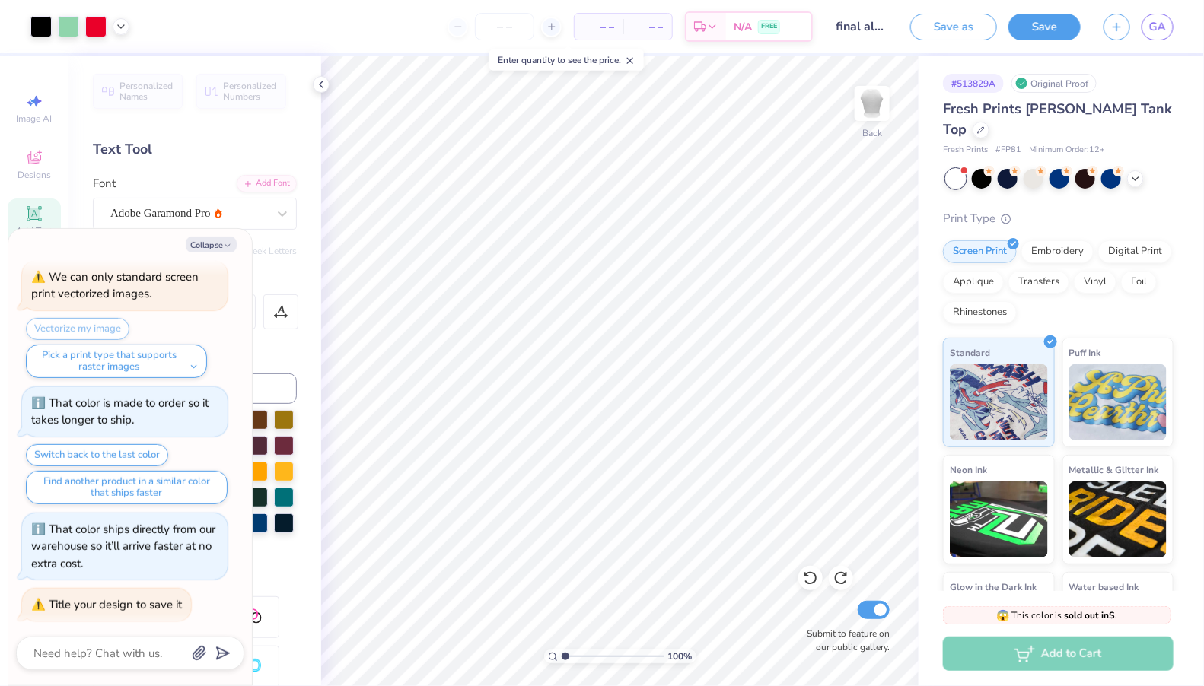
click at [1170, 21] on div "Design Saved" at bounding box center [1057, 46] width 270 height 69
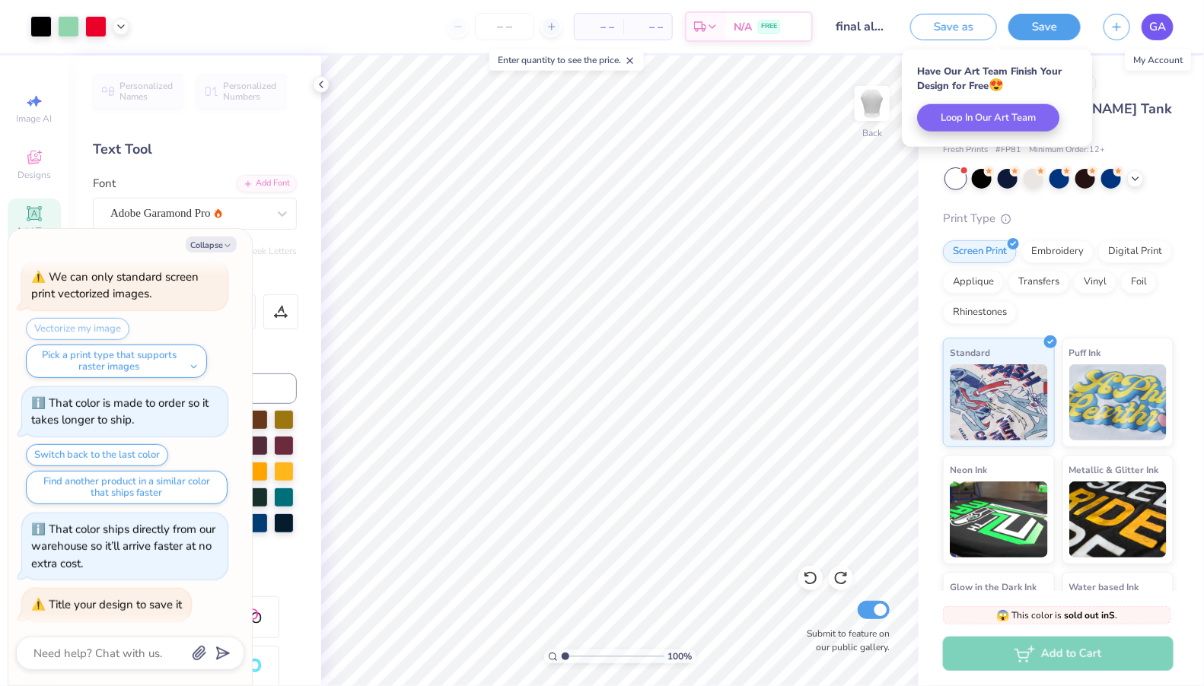
click at [1161, 21] on span "GA" at bounding box center [1157, 27] width 17 height 18
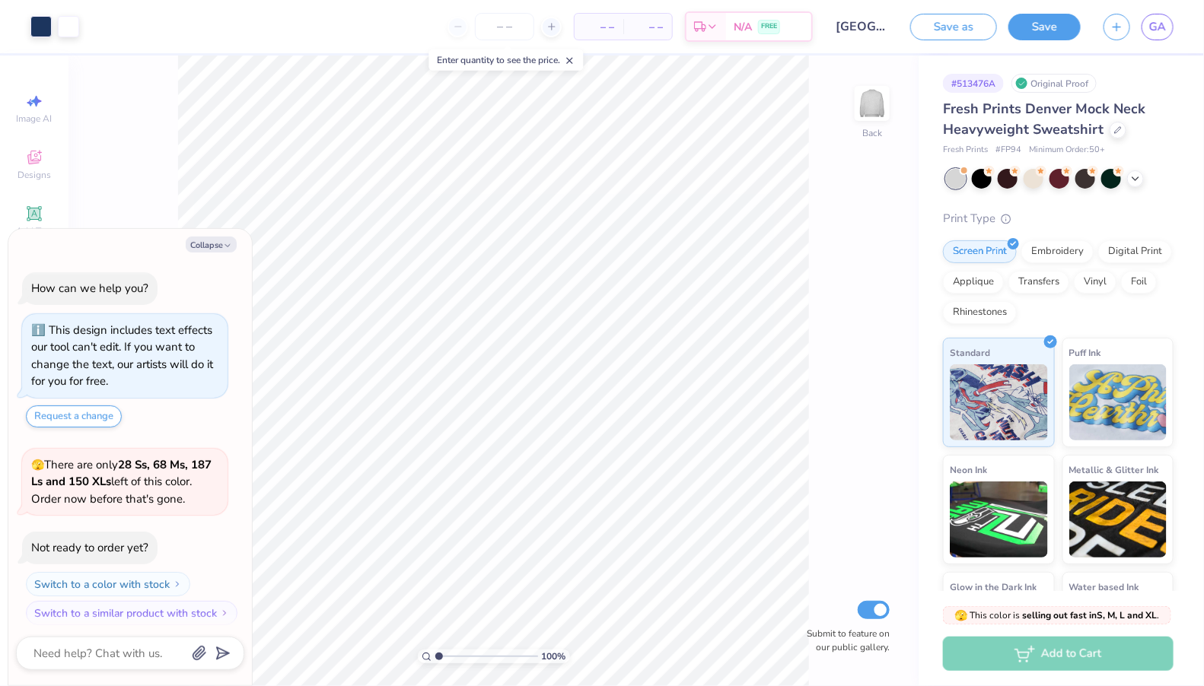
scroll to position [7, 0]
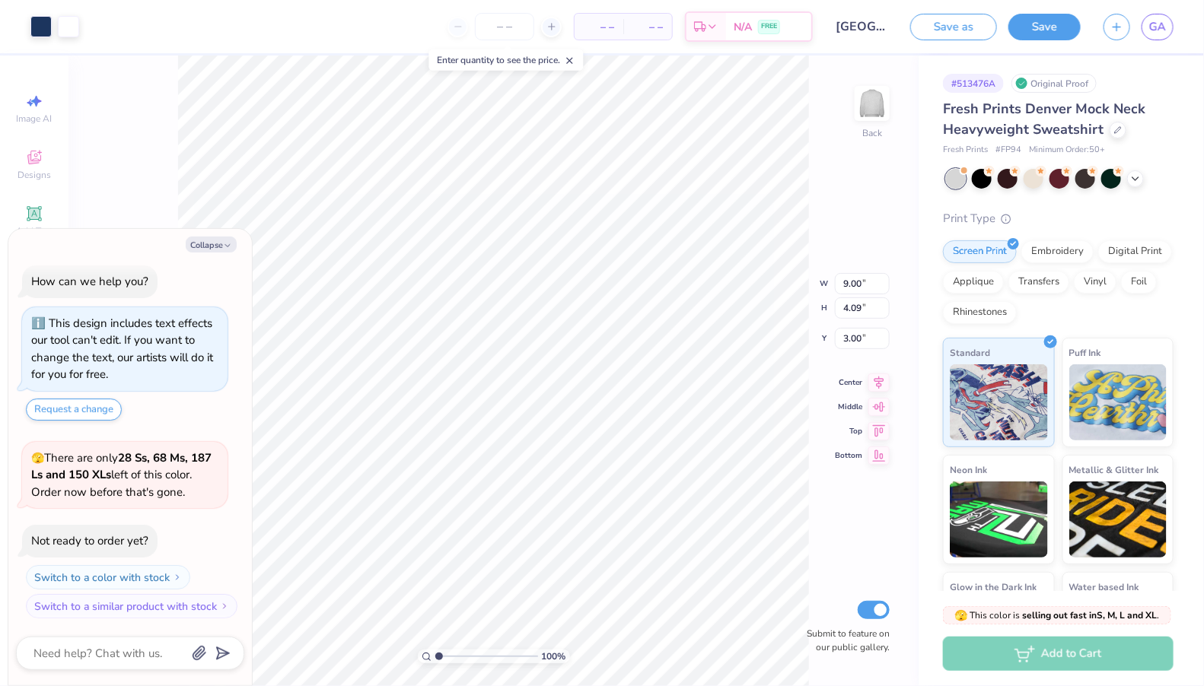
type textarea "x"
type input "11.64"
type input "5.29"
type input "1.80"
type textarea "x"
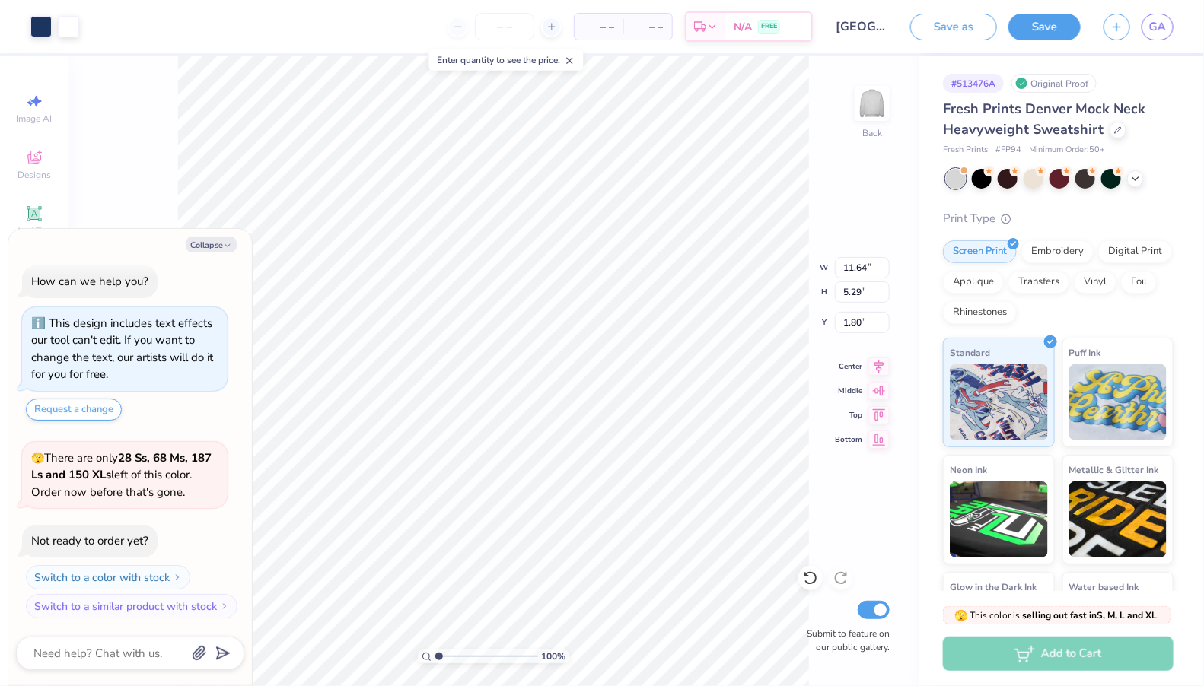
type input "12.79"
type input "5.81"
type textarea "x"
type input "2.14"
type textarea "x"
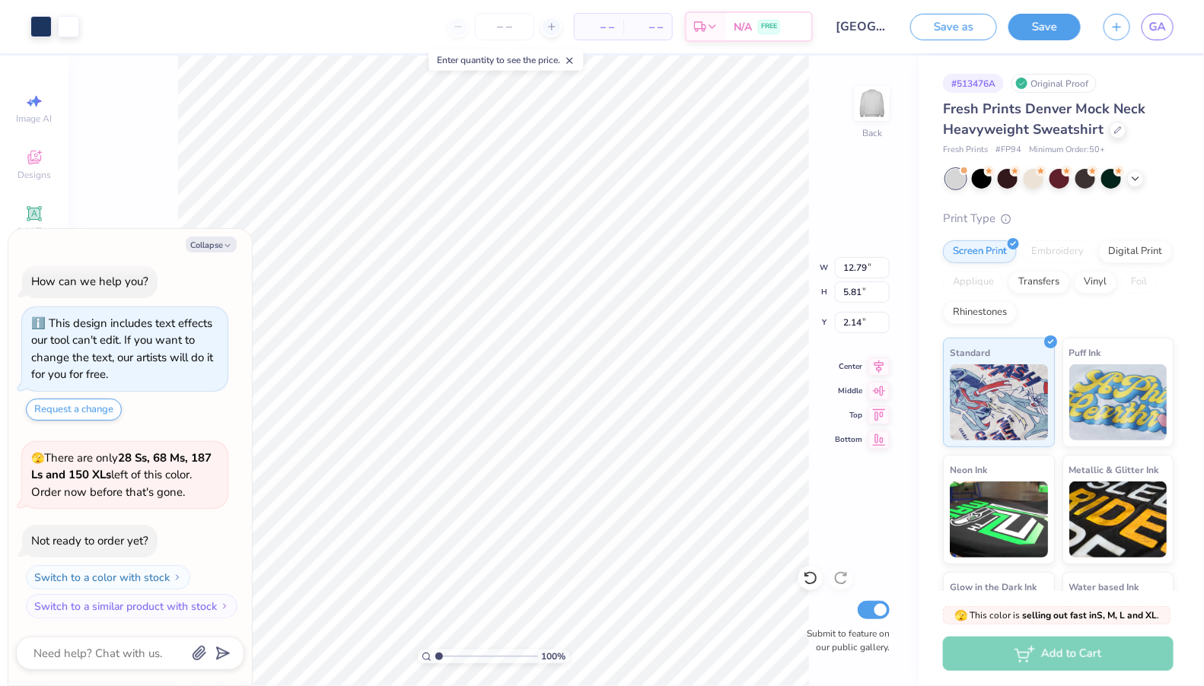
type input "11.94"
type input "5.42"
type textarea "x"
type input "2.28"
click at [1036, 177] on div at bounding box center [1034, 177] width 20 height 20
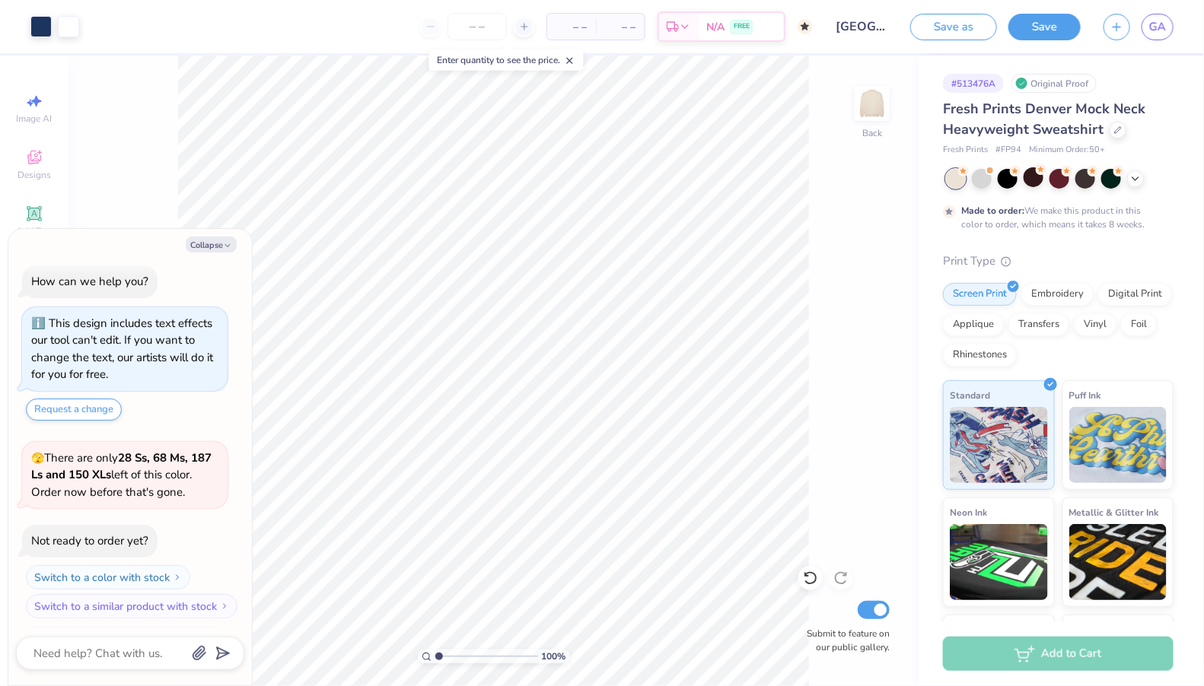
scroll to position [132, 0]
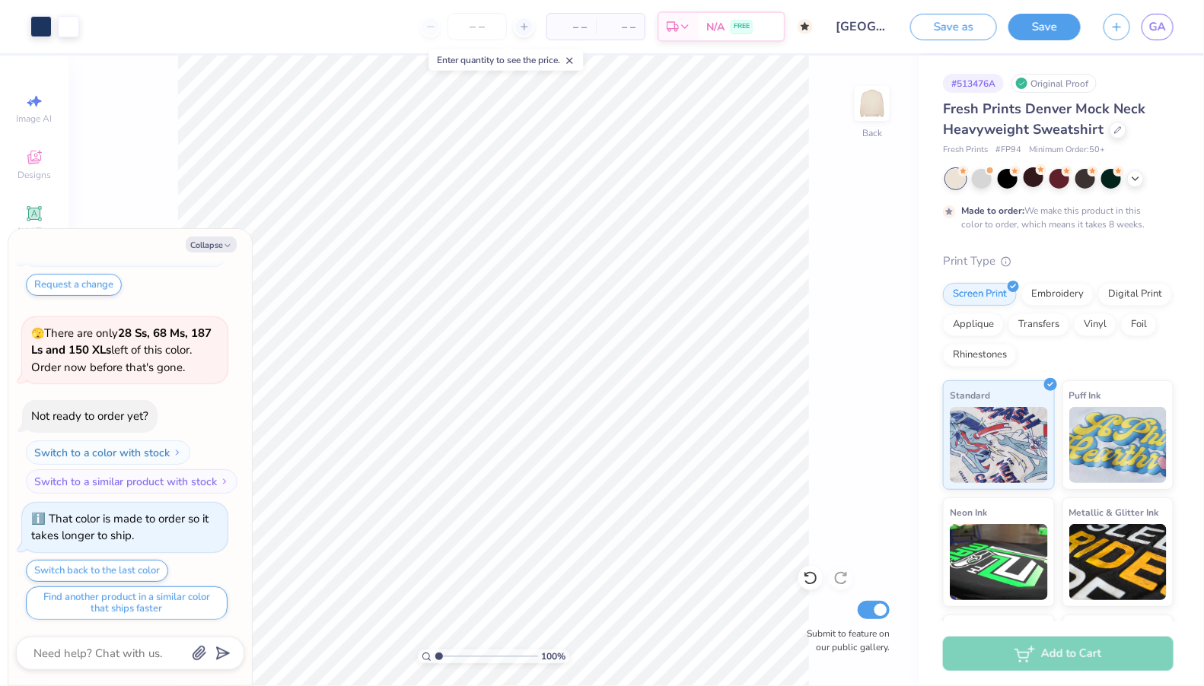
click at [1134, 186] on div at bounding box center [1060, 179] width 228 height 20
click at [1132, 176] on polyline at bounding box center [1135, 177] width 6 height 3
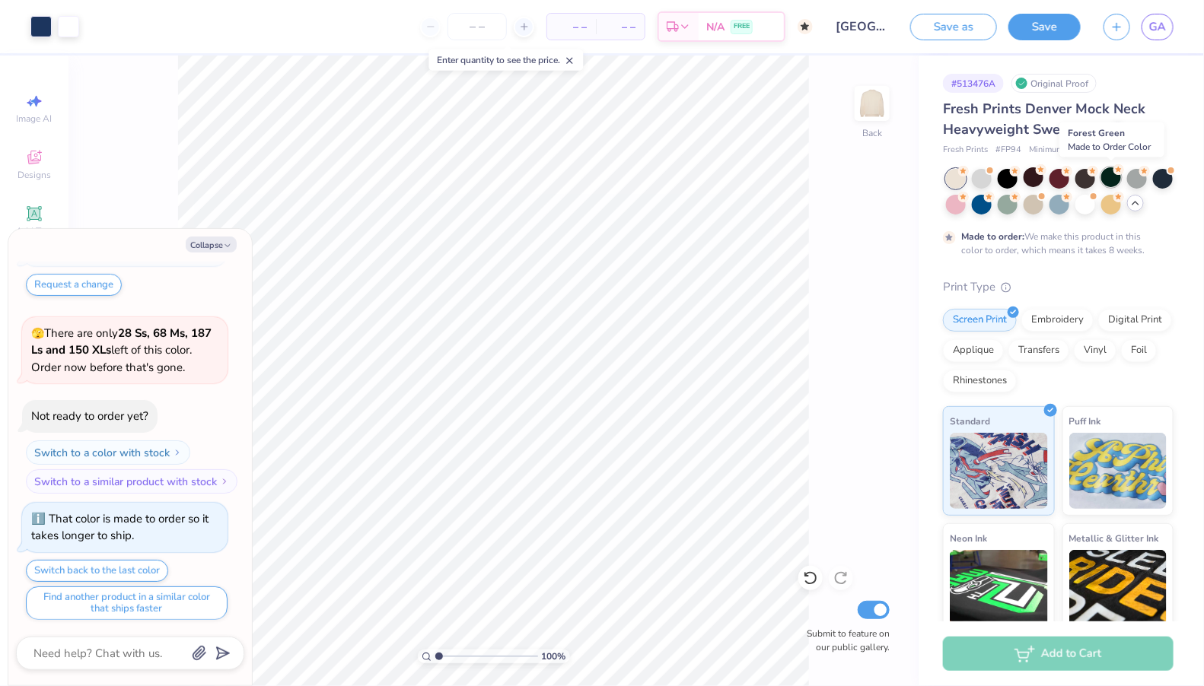
click at [1116, 174] on icon at bounding box center [1118, 169] width 11 height 11
click at [1111, 212] on div at bounding box center [1111, 203] width 20 height 20
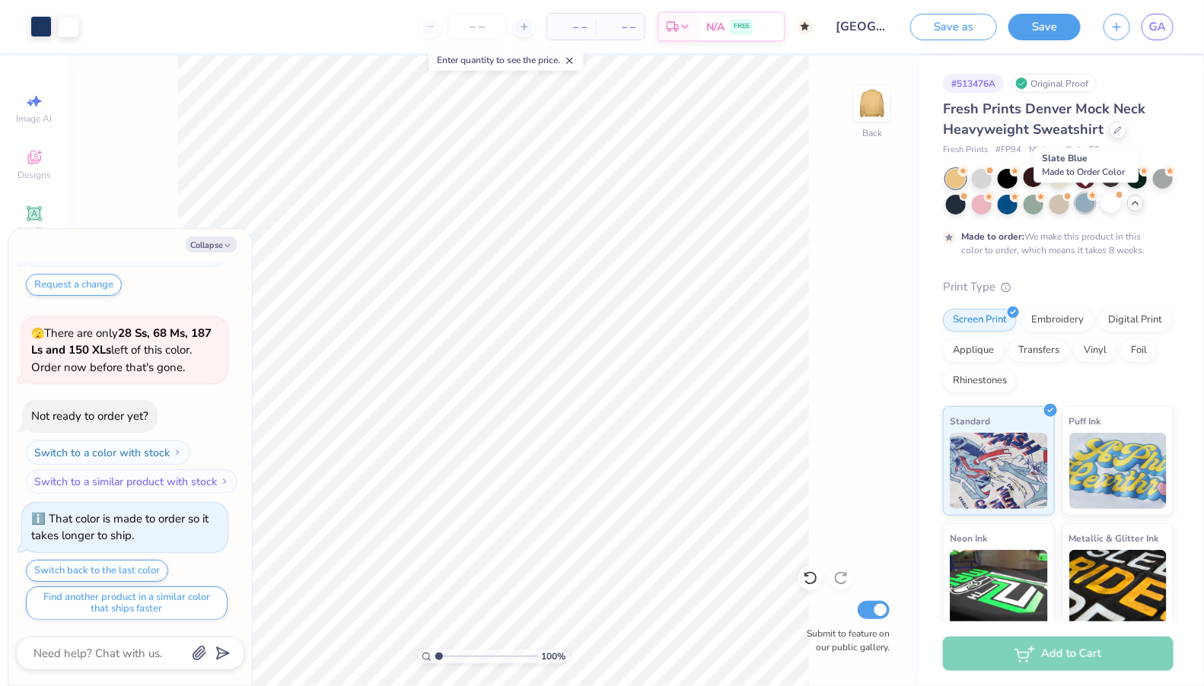
click at [1080, 210] on div at bounding box center [1085, 203] width 20 height 20
click at [1057, 201] on div at bounding box center [1059, 203] width 20 height 20
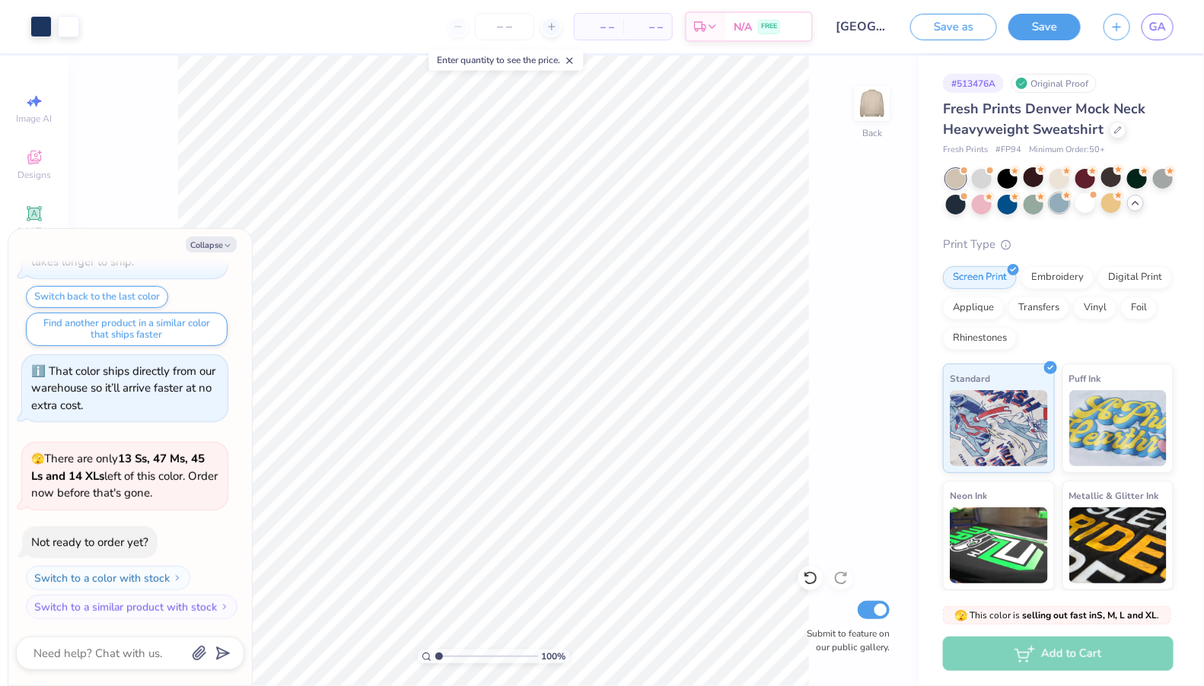
click at [1064, 210] on div at bounding box center [1059, 203] width 20 height 20
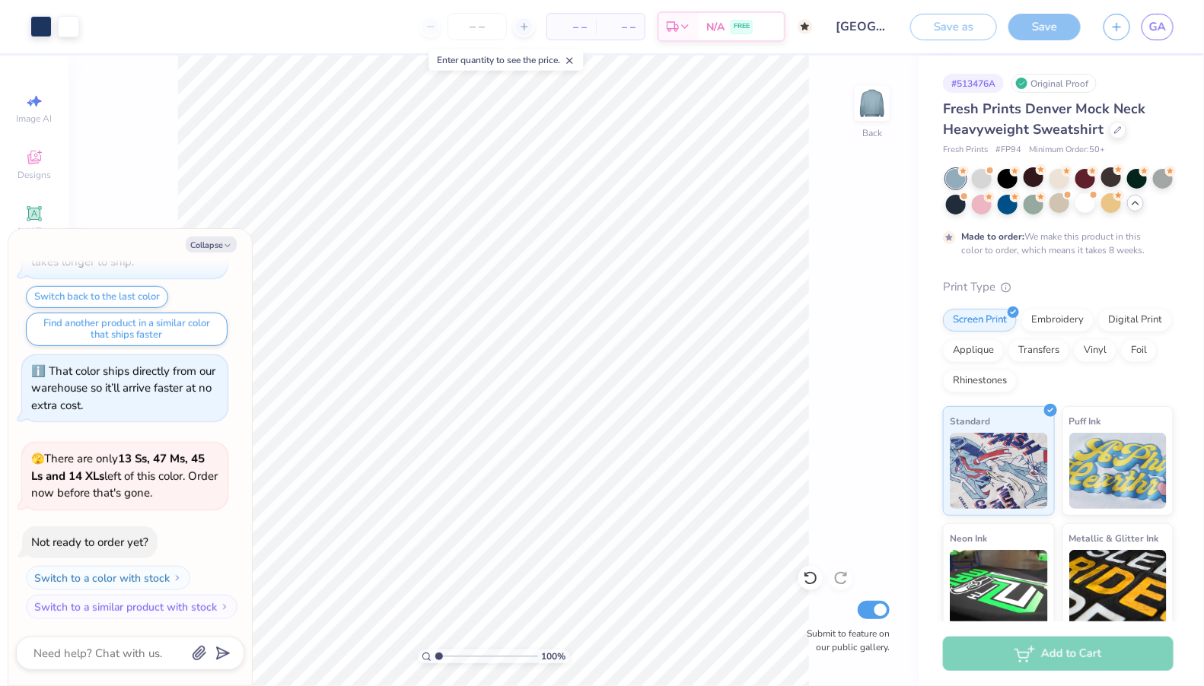
scroll to position [530, 0]
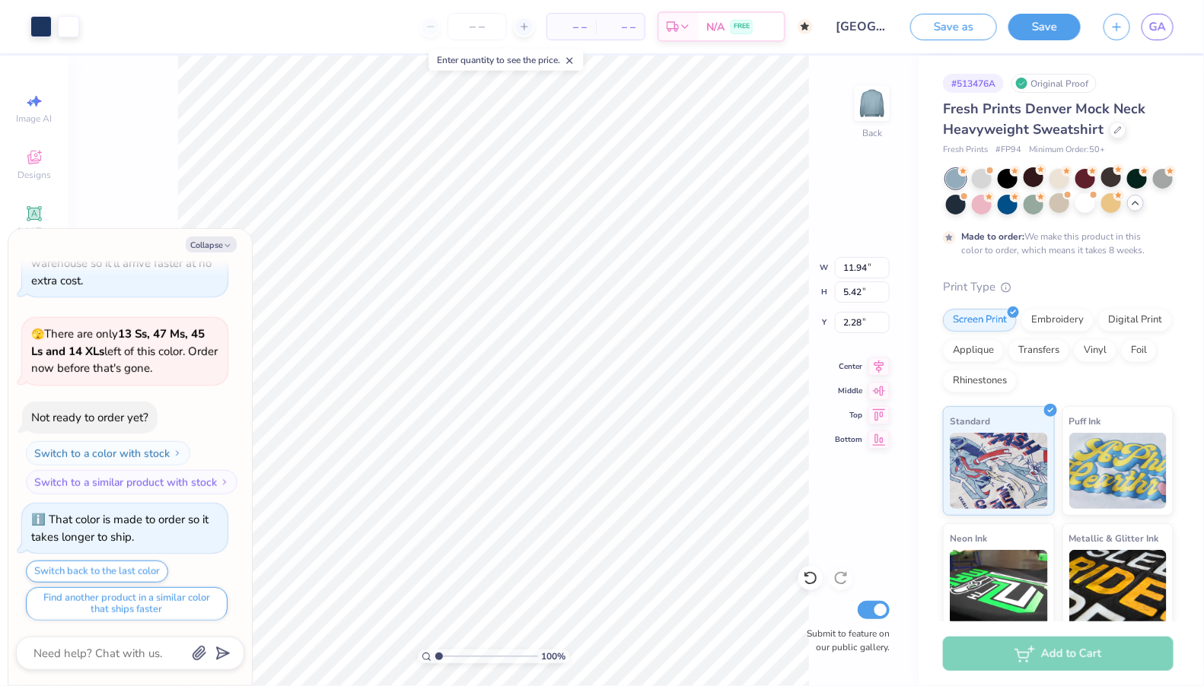
type textarea "x"
type input "11.20"
type input "5.09"
click at [205, 239] on button "Collapse" at bounding box center [211, 245] width 51 height 16
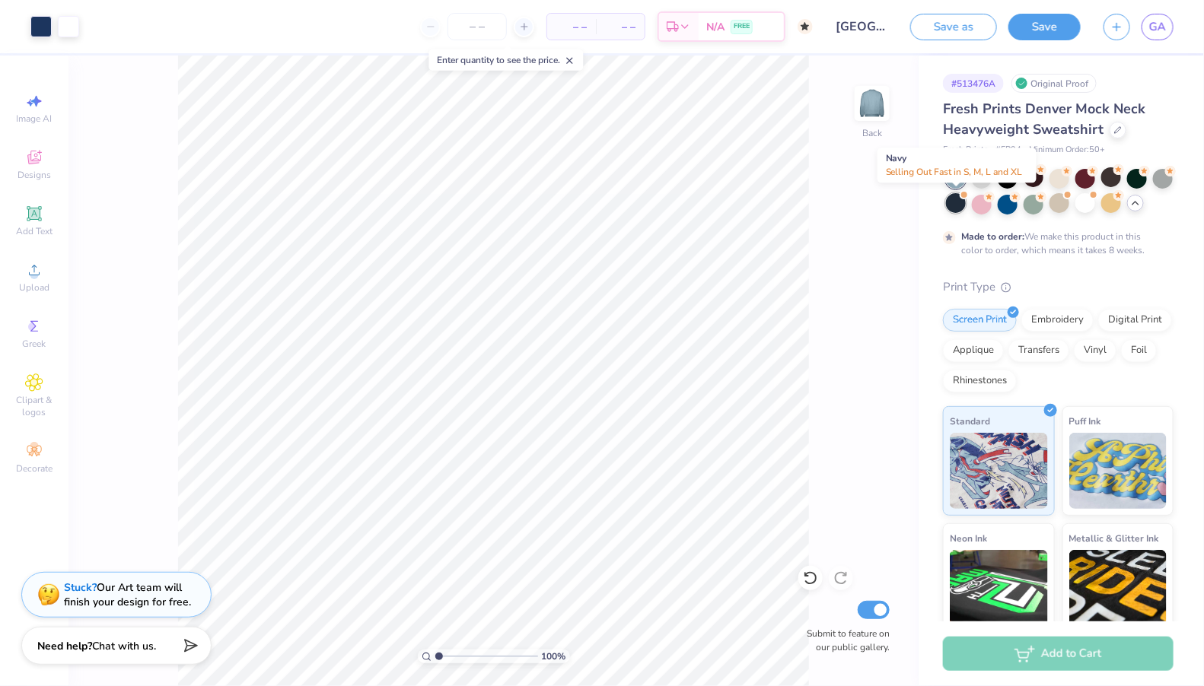
click at [956, 203] on div at bounding box center [956, 203] width 20 height 20
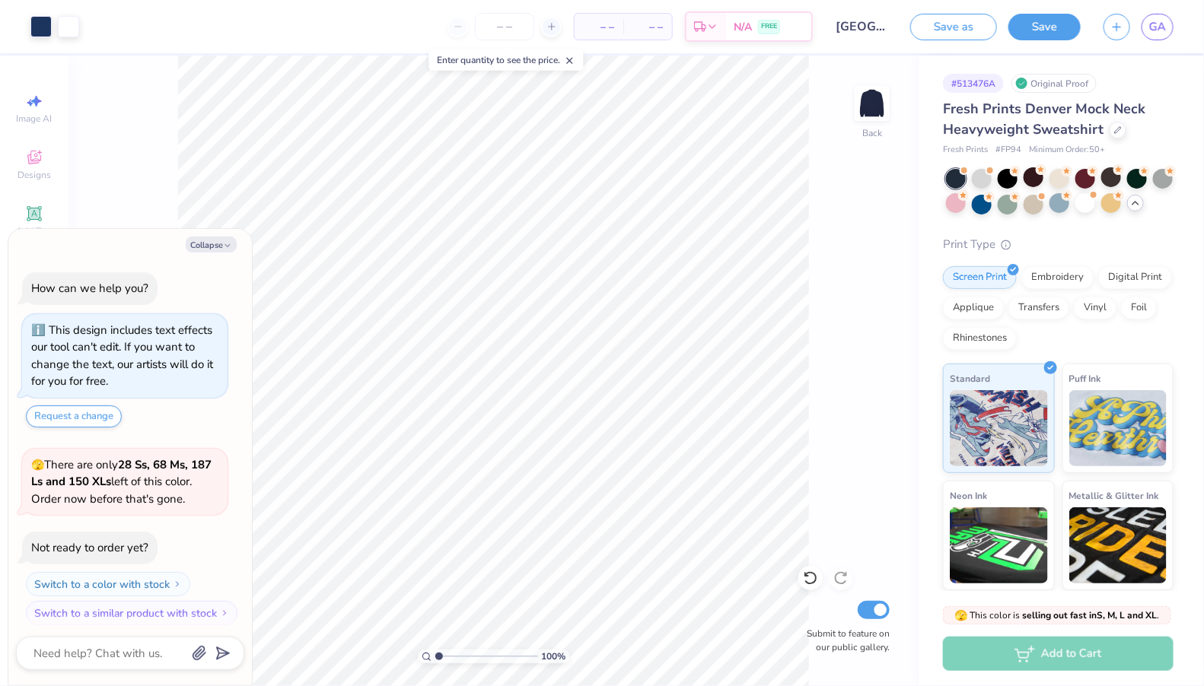
scroll to position [804, 0]
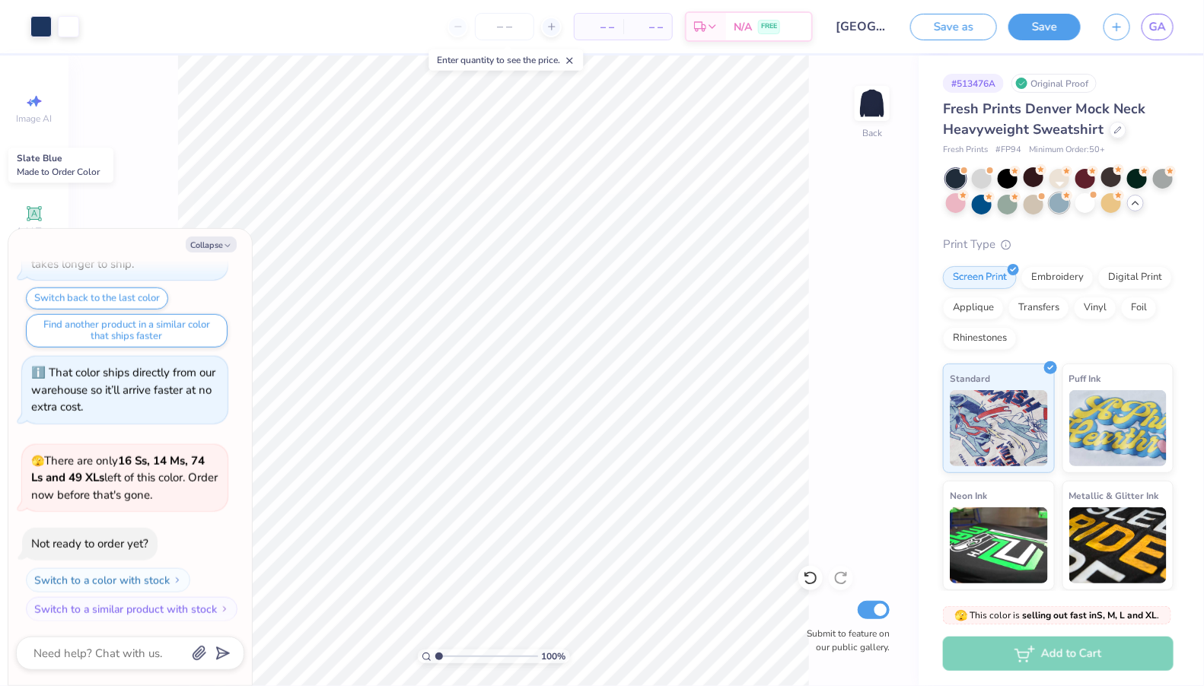
click at [1053, 194] on div at bounding box center [1059, 203] width 20 height 20
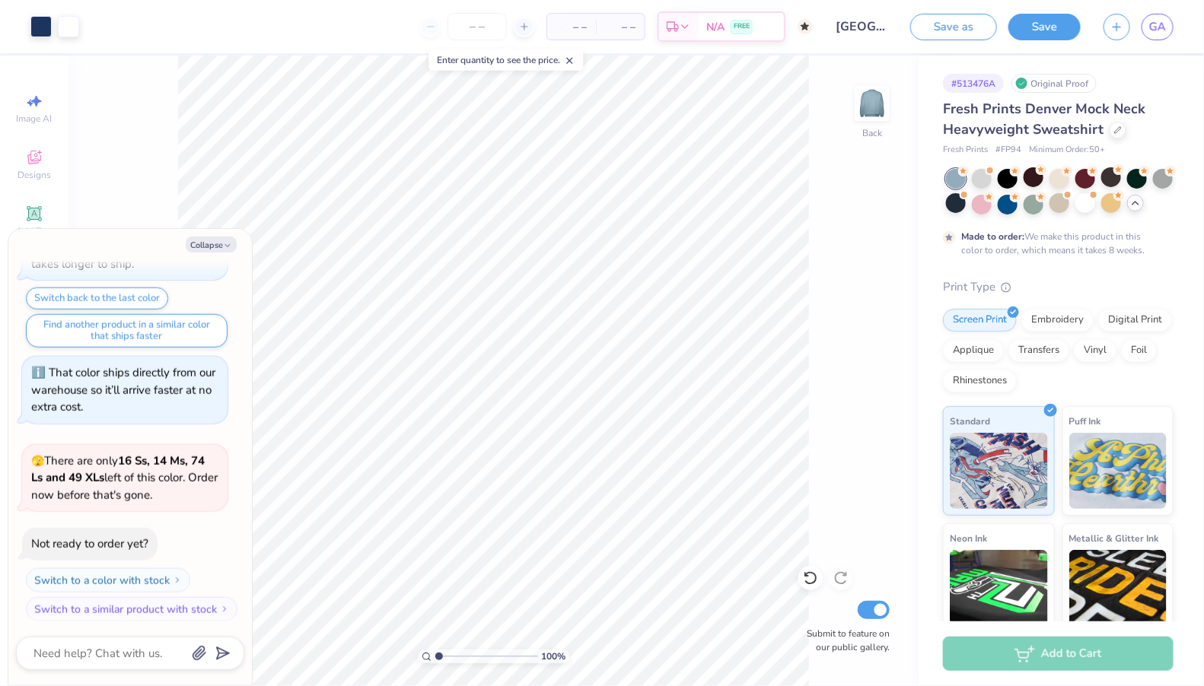
scroll to position [929, 0]
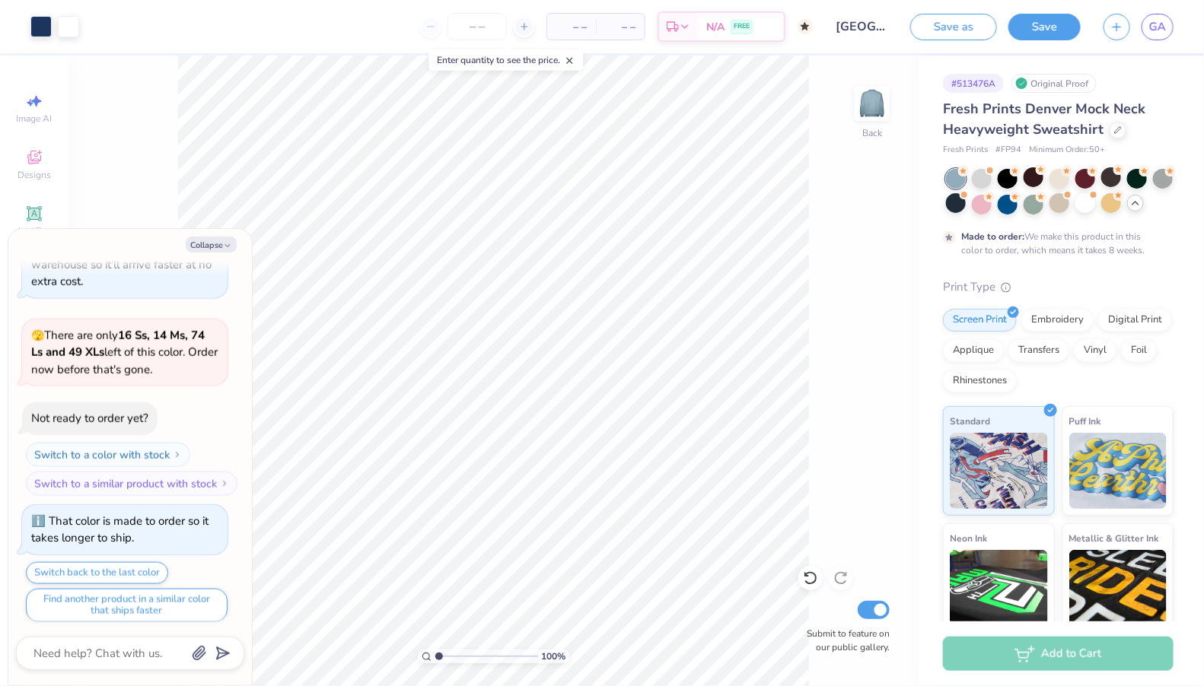
click at [980, 161] on div "Fresh Prints Denver Mock Neck Heavyweight Sweatshirt Fresh Prints # FP94 Minimu…" at bounding box center [1058, 424] width 231 height 651
click at [979, 173] on div at bounding box center [982, 177] width 20 height 20
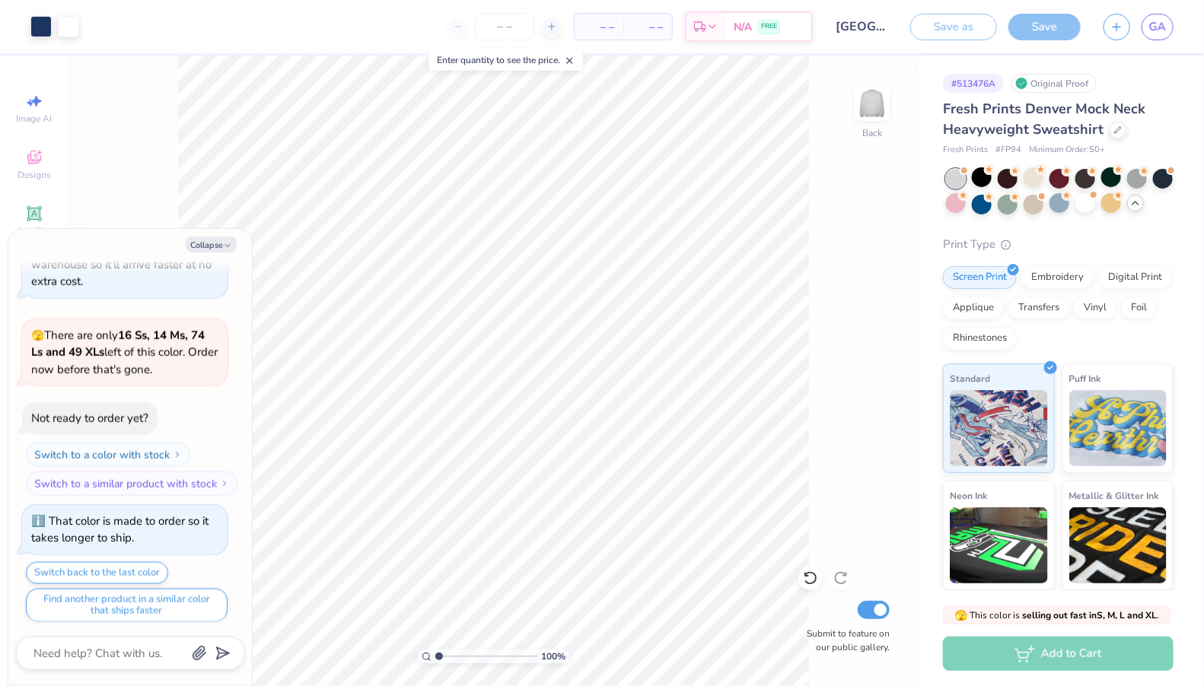
scroll to position [1202, 0]
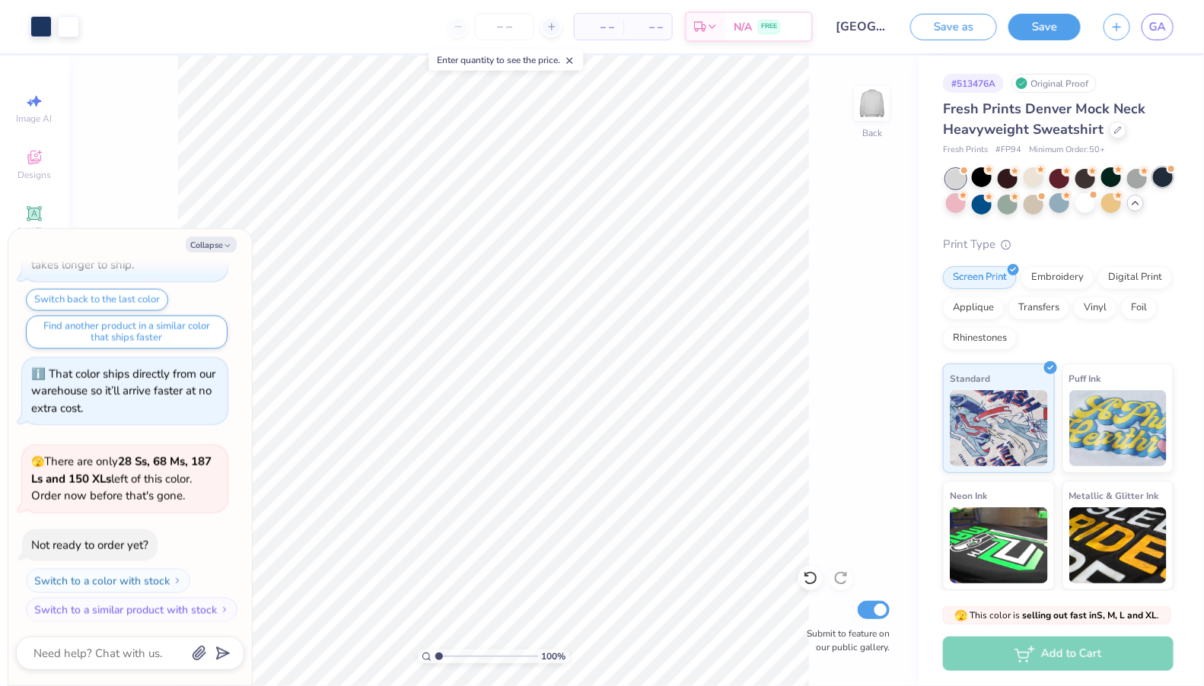
click at [1165, 172] on div at bounding box center [1163, 177] width 20 height 20
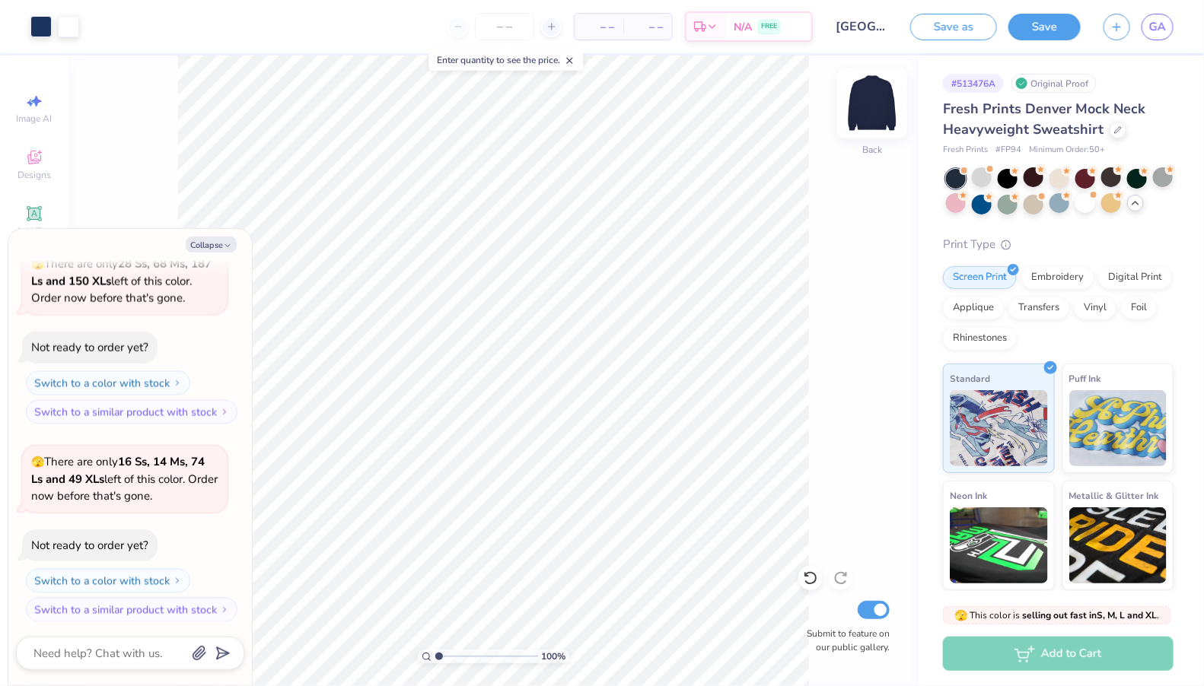
click at [885, 112] on img at bounding box center [872, 103] width 61 height 61
click at [885, 112] on img at bounding box center [872, 103] width 30 height 30
click at [205, 247] on button "Collapse" at bounding box center [211, 245] width 51 height 16
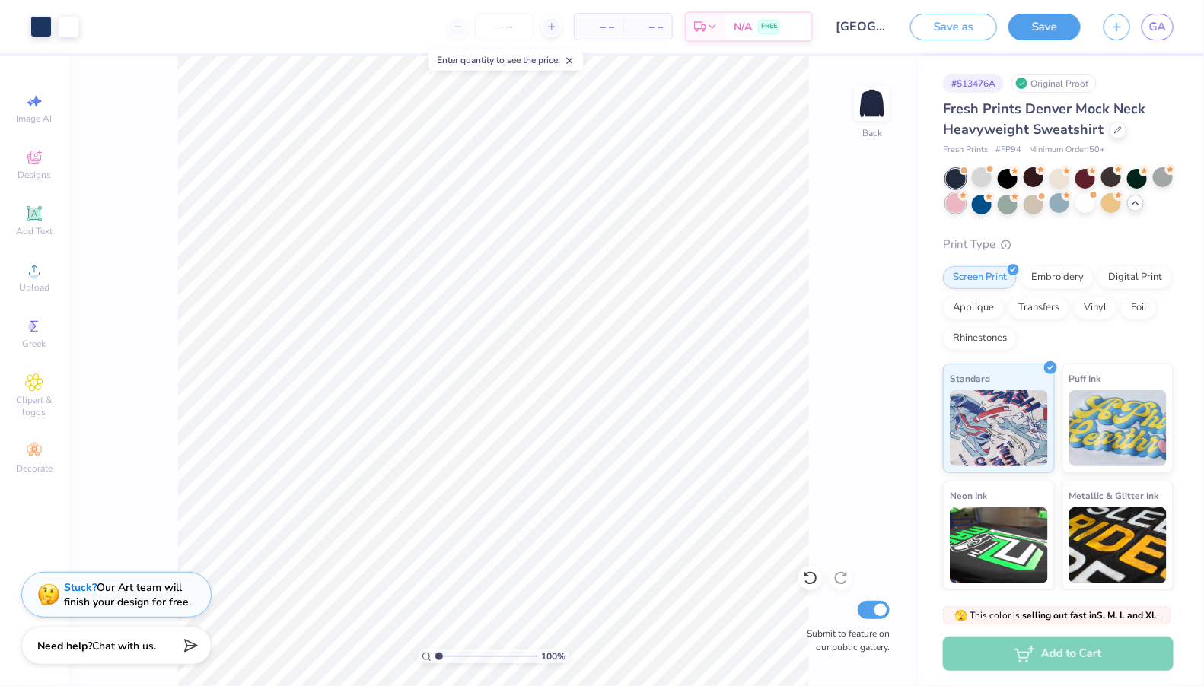
click at [951, 207] on div at bounding box center [956, 203] width 20 height 20
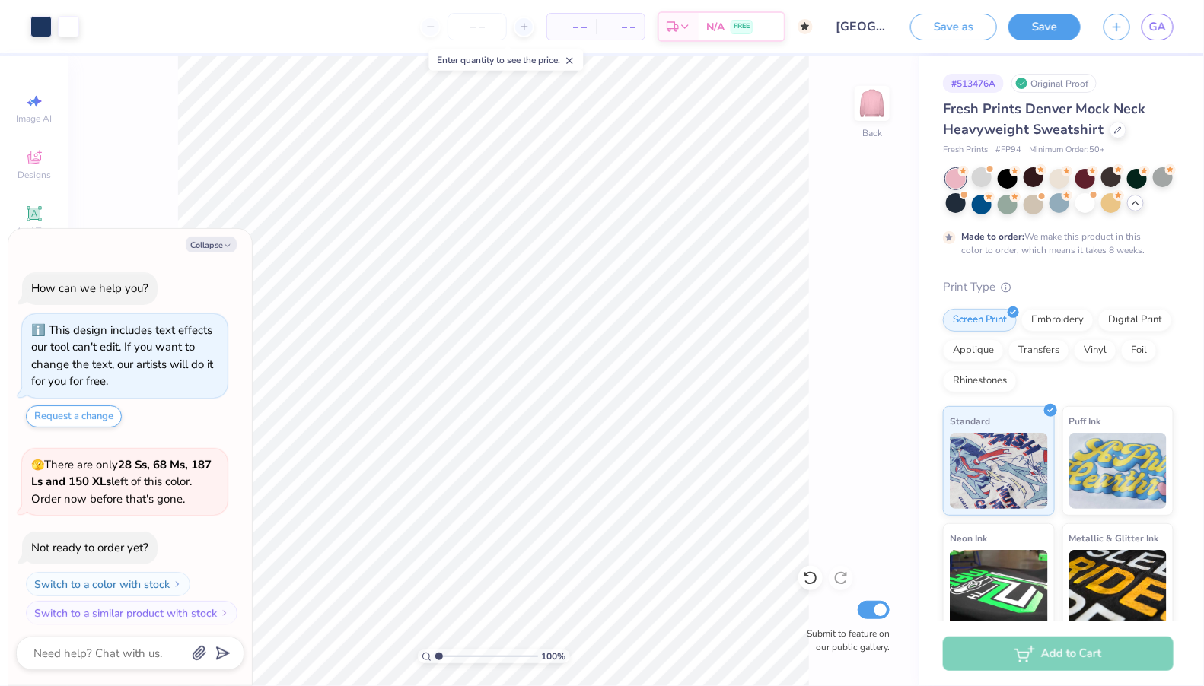
scroll to position [1526, 0]
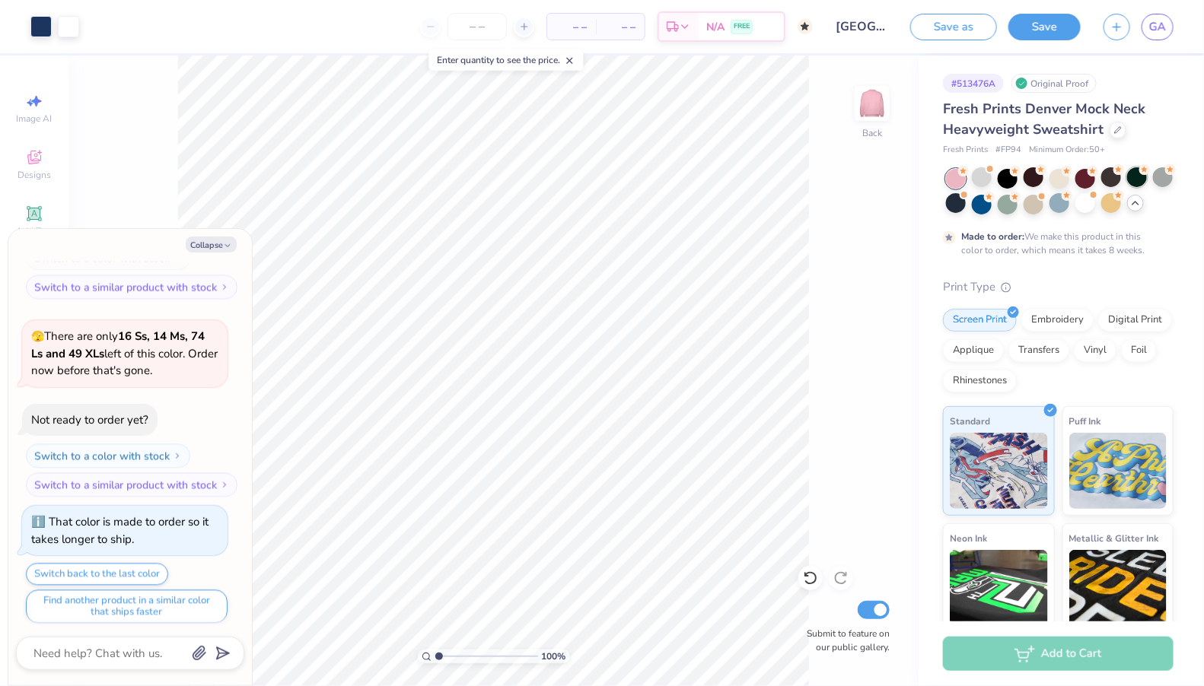
click at [1127, 175] on div at bounding box center [1137, 177] width 20 height 20
click at [1136, 205] on icon at bounding box center [1135, 203] width 12 height 12
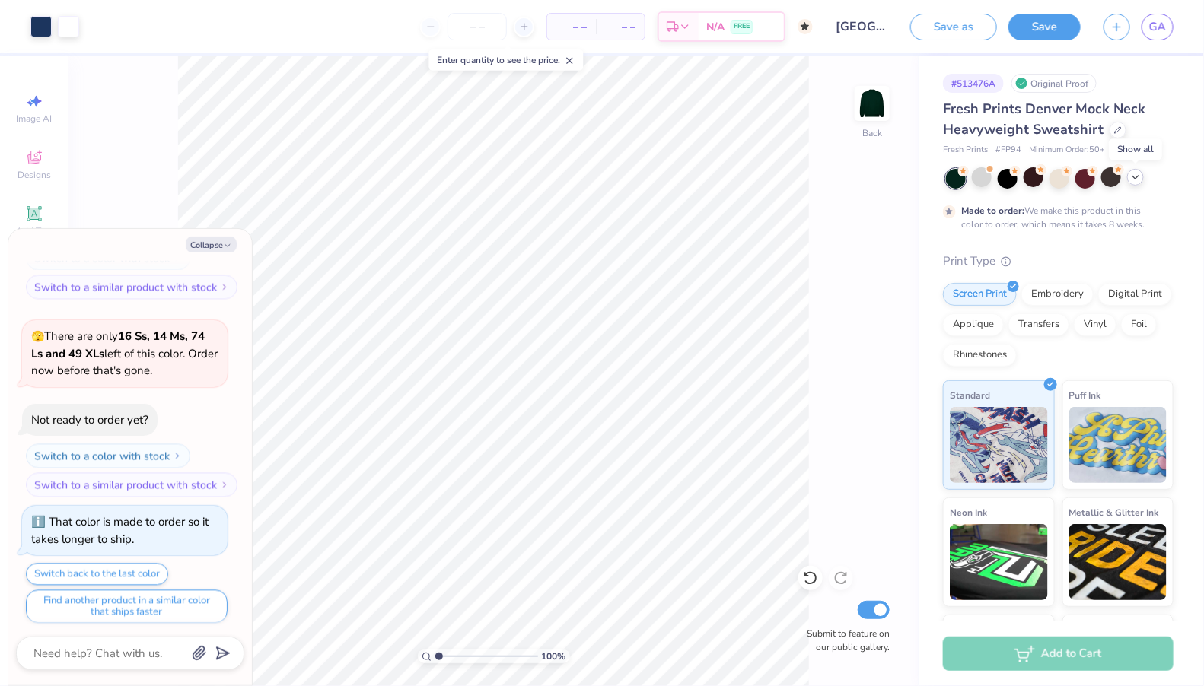
click at [1142, 183] on div at bounding box center [1060, 179] width 228 height 20
click at [1134, 183] on div at bounding box center [1135, 177] width 17 height 17
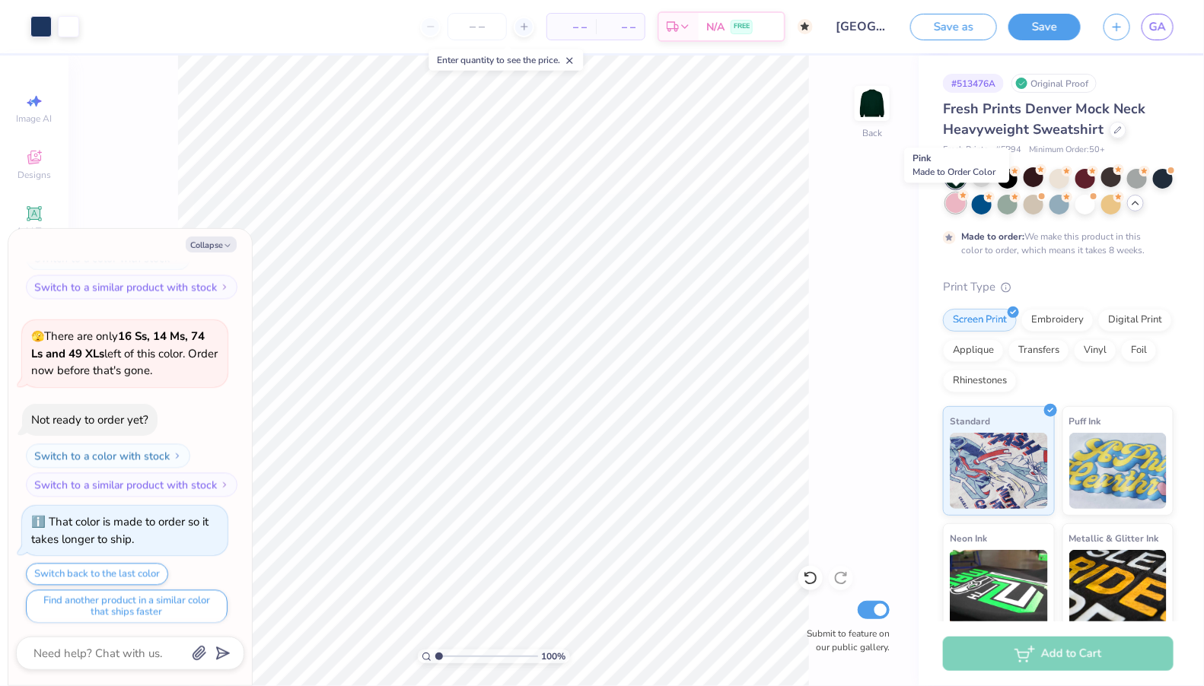
click at [960, 204] on div at bounding box center [956, 203] width 20 height 20
click at [1031, 180] on div at bounding box center [1034, 177] width 20 height 20
click at [1002, 176] on div at bounding box center [1008, 177] width 20 height 20
click at [1007, 174] on div at bounding box center [1008, 177] width 20 height 20
click at [1084, 177] on div at bounding box center [1085, 177] width 20 height 20
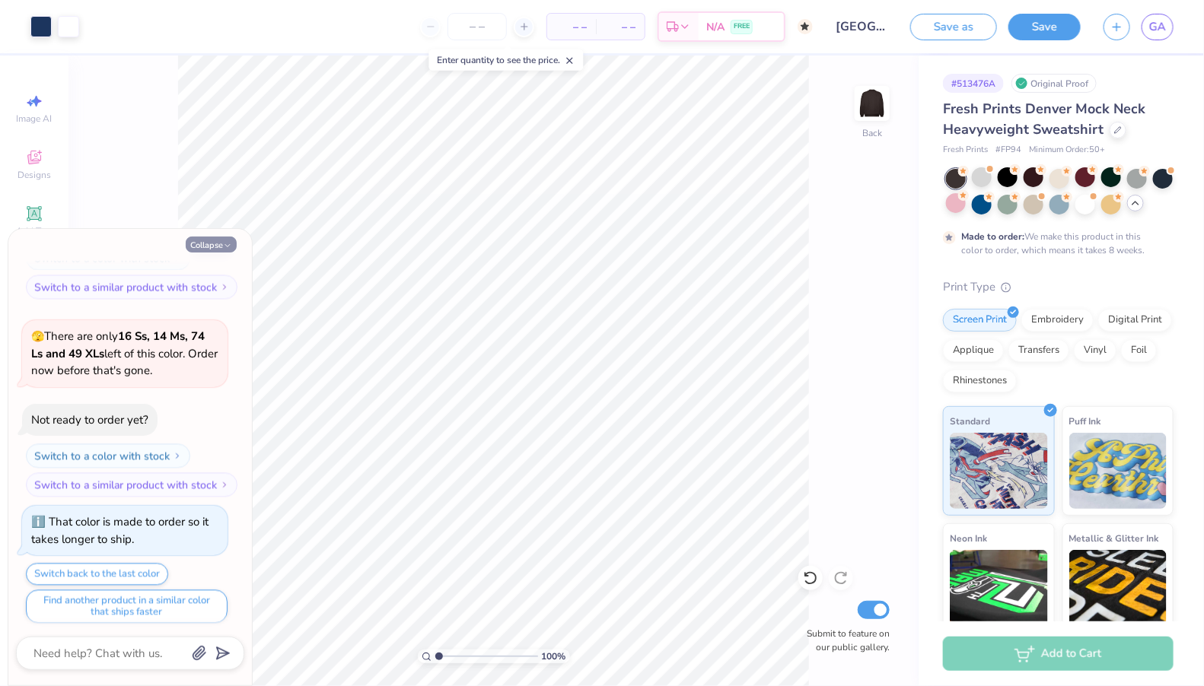
click at [196, 249] on button "Collapse" at bounding box center [211, 245] width 51 height 16
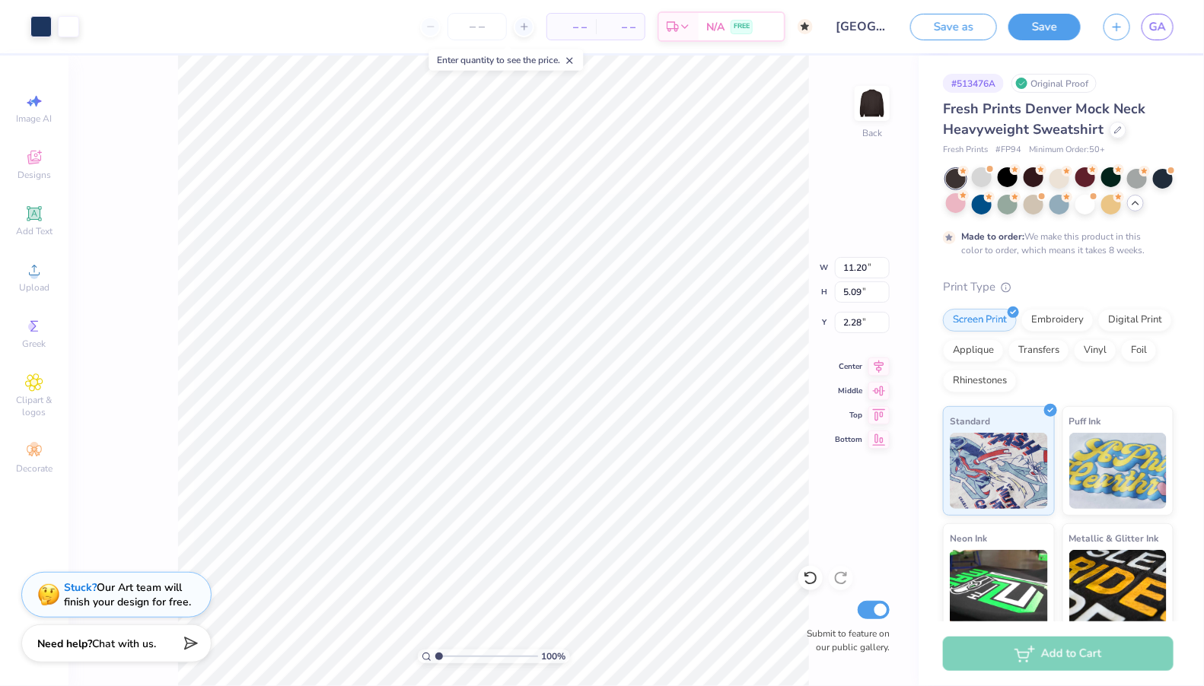
click at [99, 638] on span "Chat with us." at bounding box center [124, 644] width 64 height 14
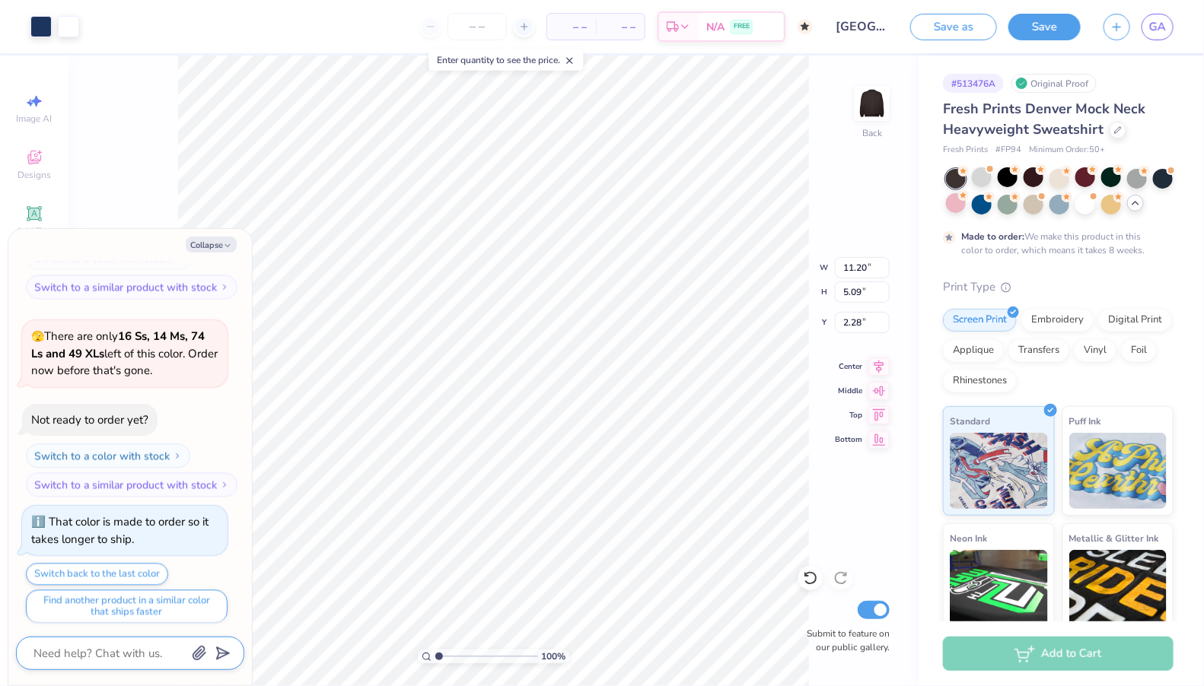
click at [97, 646] on textarea at bounding box center [109, 654] width 154 height 20
type textarea "x"
type textarea "c"
type textarea "x"
click at [105, 662] on textarea at bounding box center [109, 654] width 154 height 20
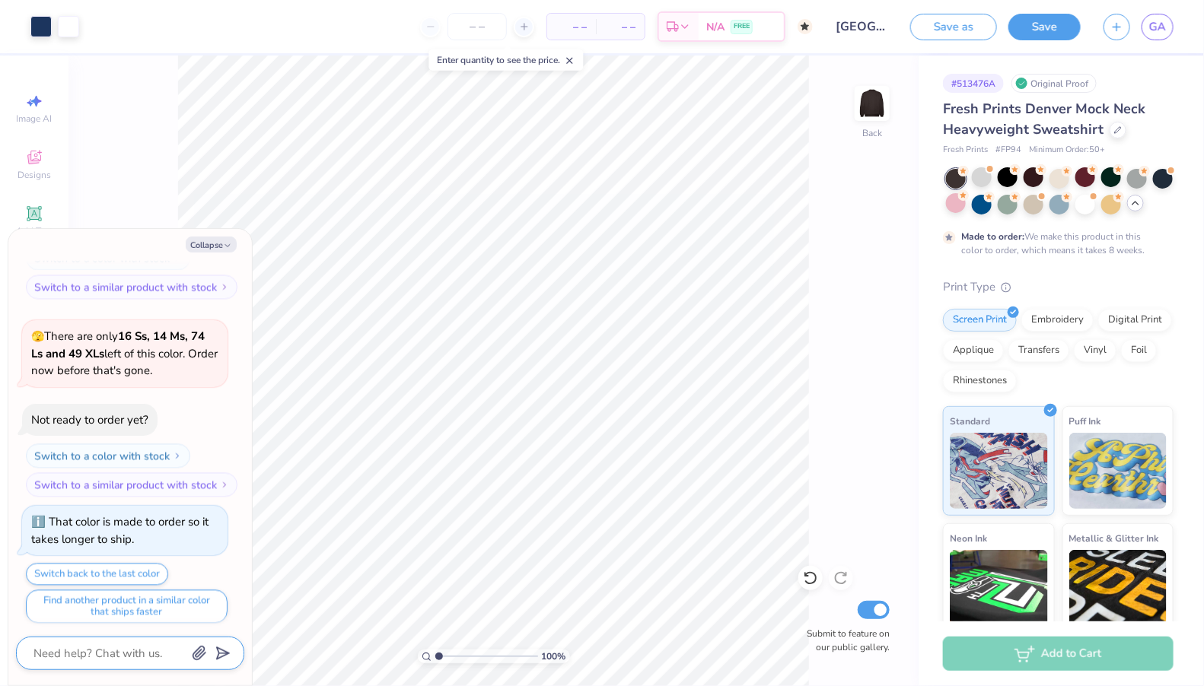
type textarea "x"
type textarea "c"
type textarea "x"
type textarea "ca"
type textarea "x"
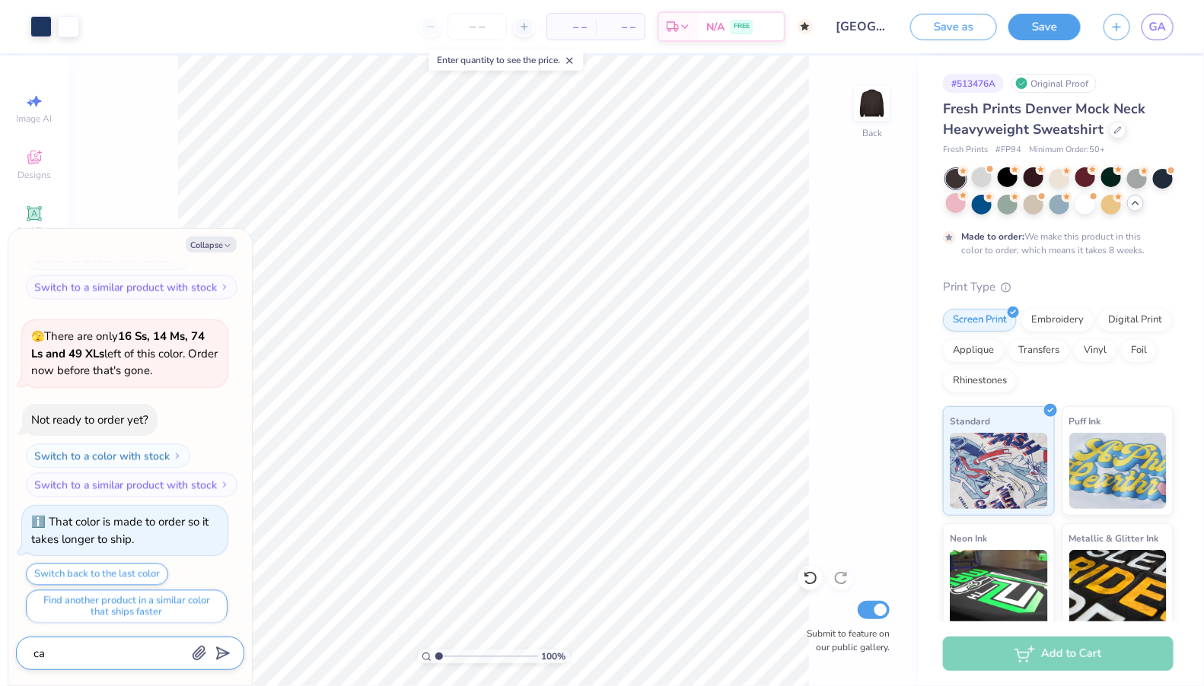
type textarea "can"
type textarea "x"
type textarea "can"
type textarea "x"
type textarea "can y"
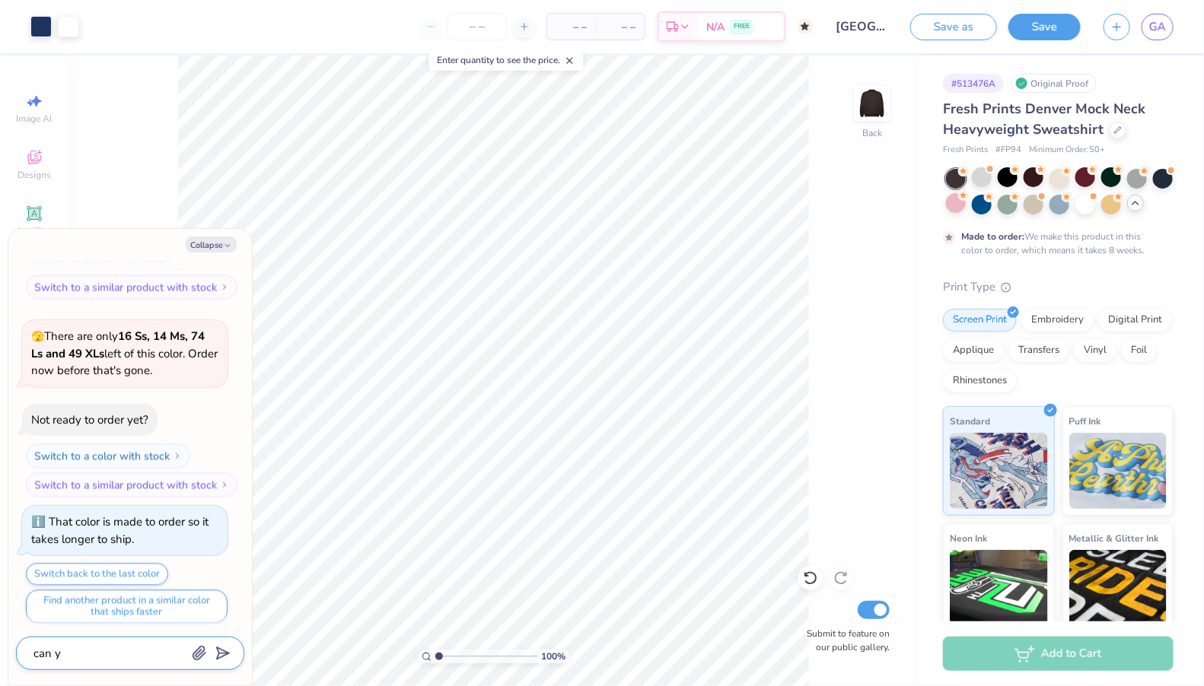
type textarea "x"
type textarea "can you"
type textarea "x"
type textarea "can you"
type textarea "x"
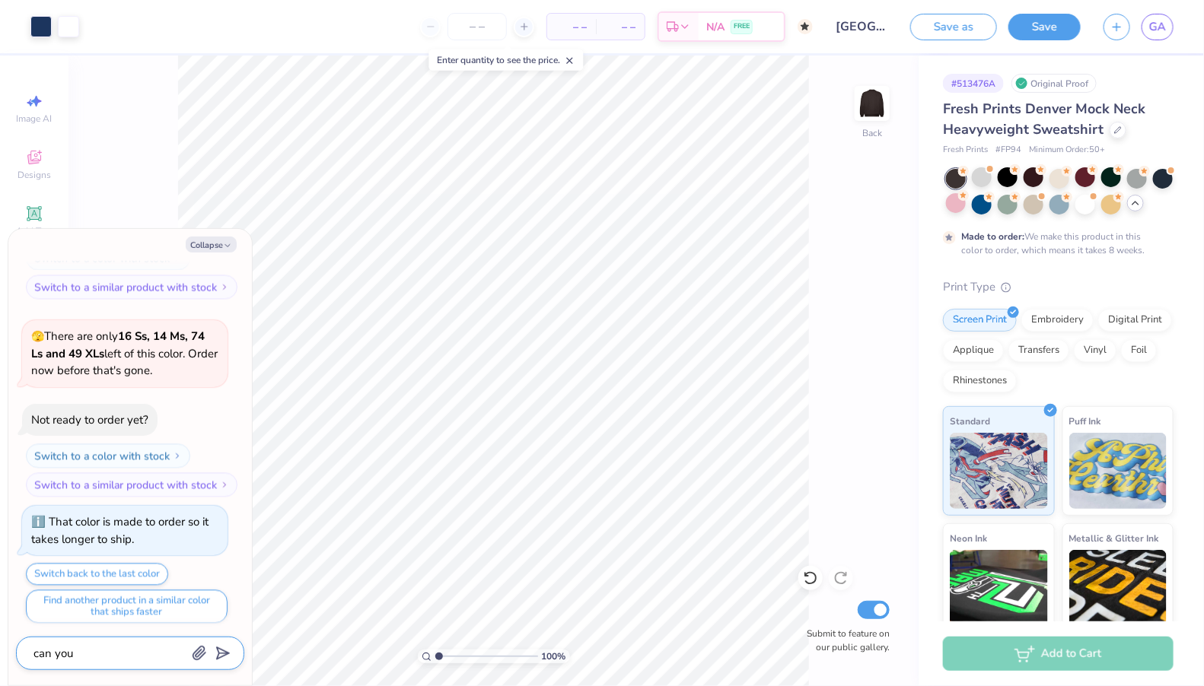
type textarea "can you c"
type textarea "x"
type textarea "can you ch"
type textarea "x"
type textarea "can you cha"
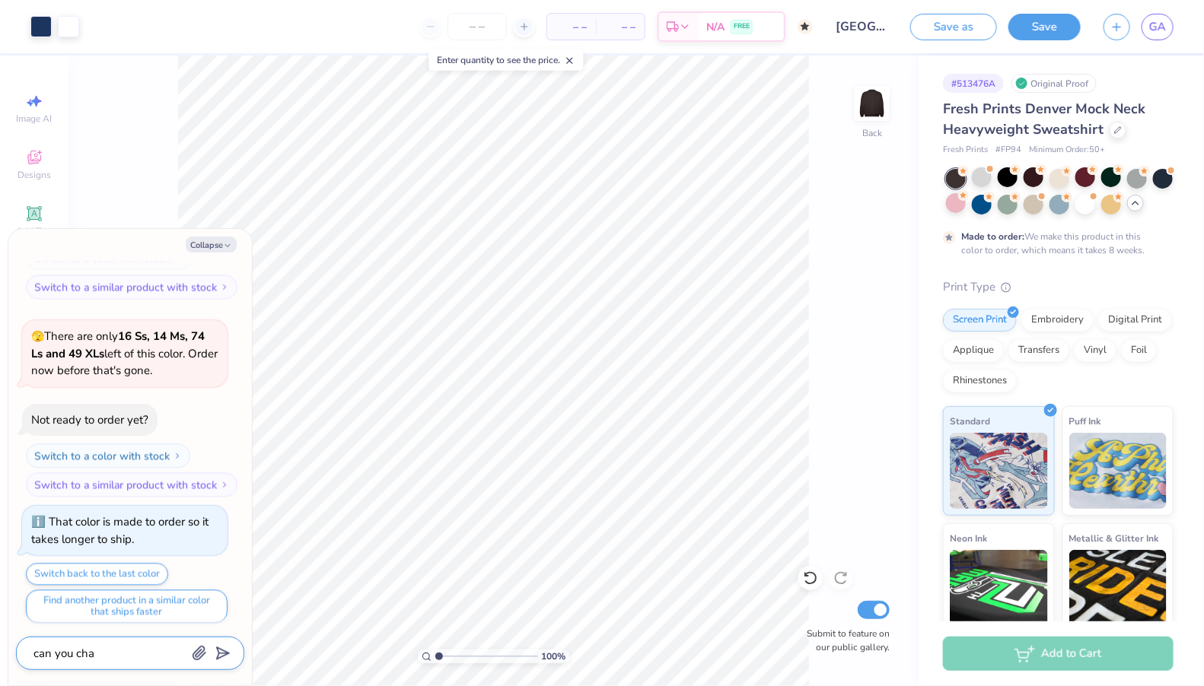
type textarea "x"
type textarea "can you [PERSON_NAME]"
type textarea "x"
type textarea "can you [PERSON_NAME]"
type textarea "x"
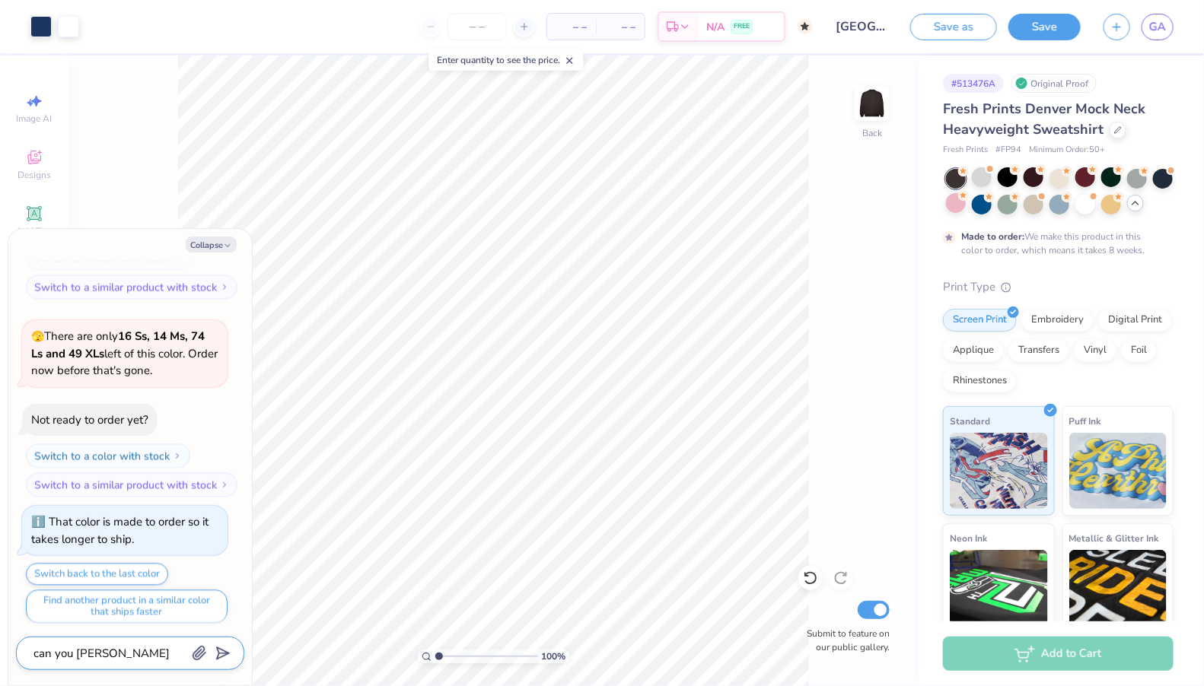
type textarea "can you change"
type textarea "x"
type textarea "can you change"
type textarea "x"
type textarea "can you change t"
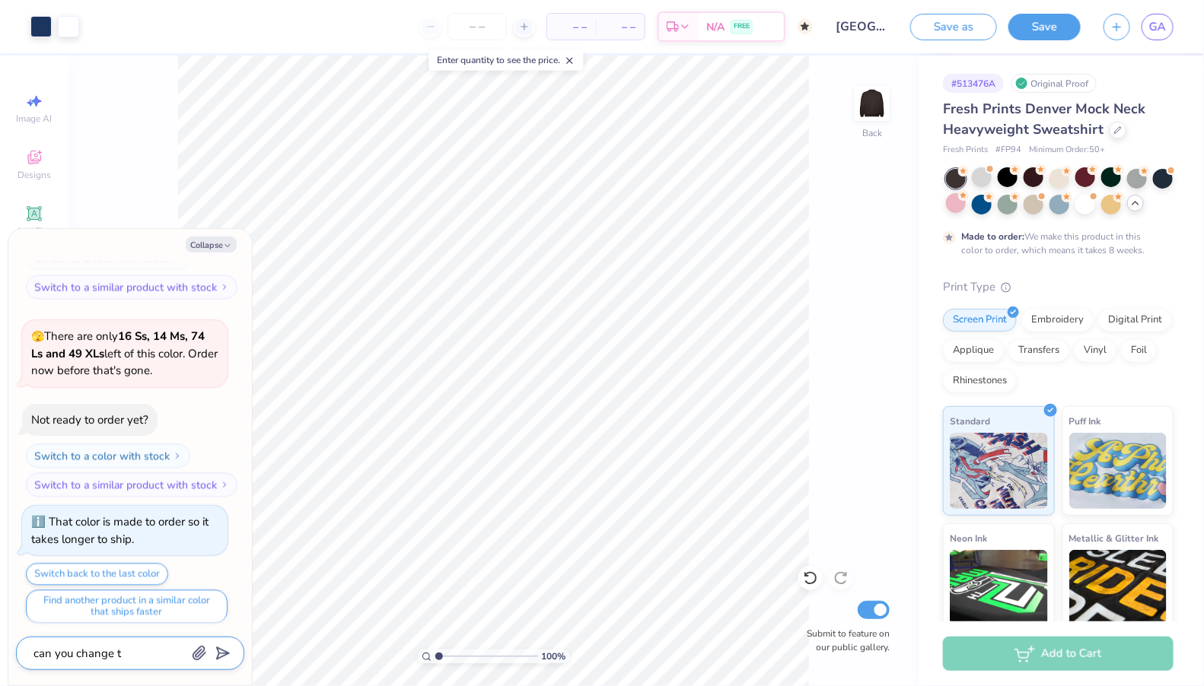
type textarea "x"
type textarea "can you change th"
type textarea "x"
type textarea "can you change the"
type textarea "x"
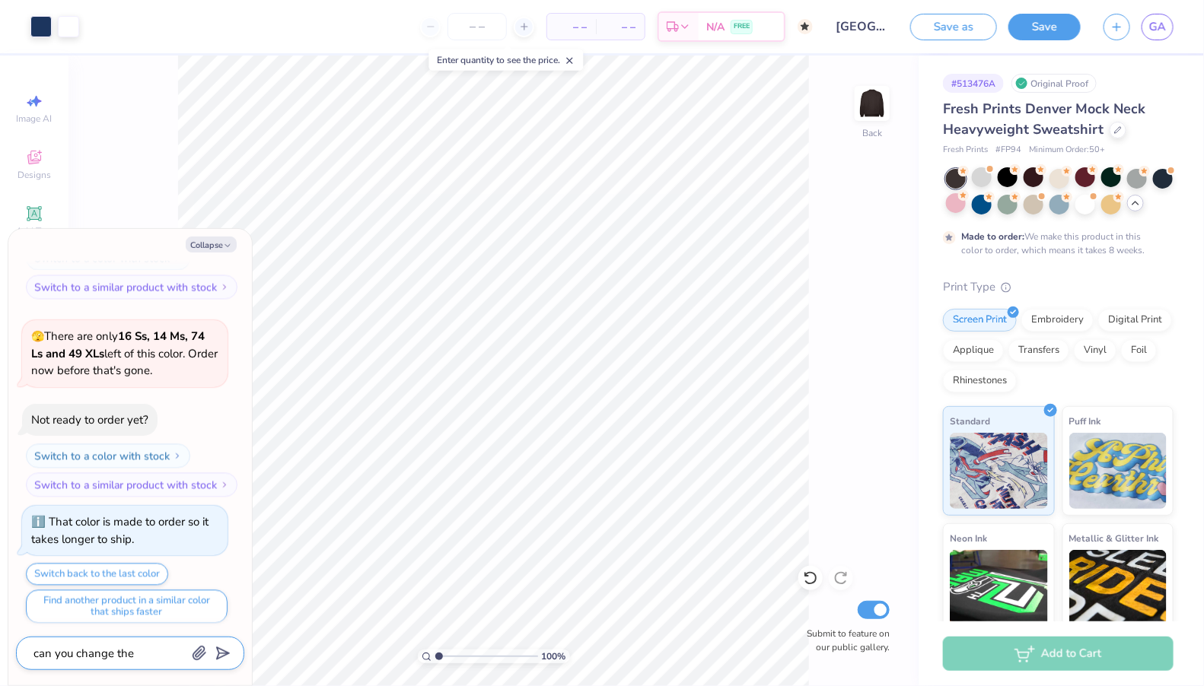
type textarea "can you change the"
type textarea "x"
type textarea "can you change the w"
type textarea "x"
type textarea "can you change the wo"
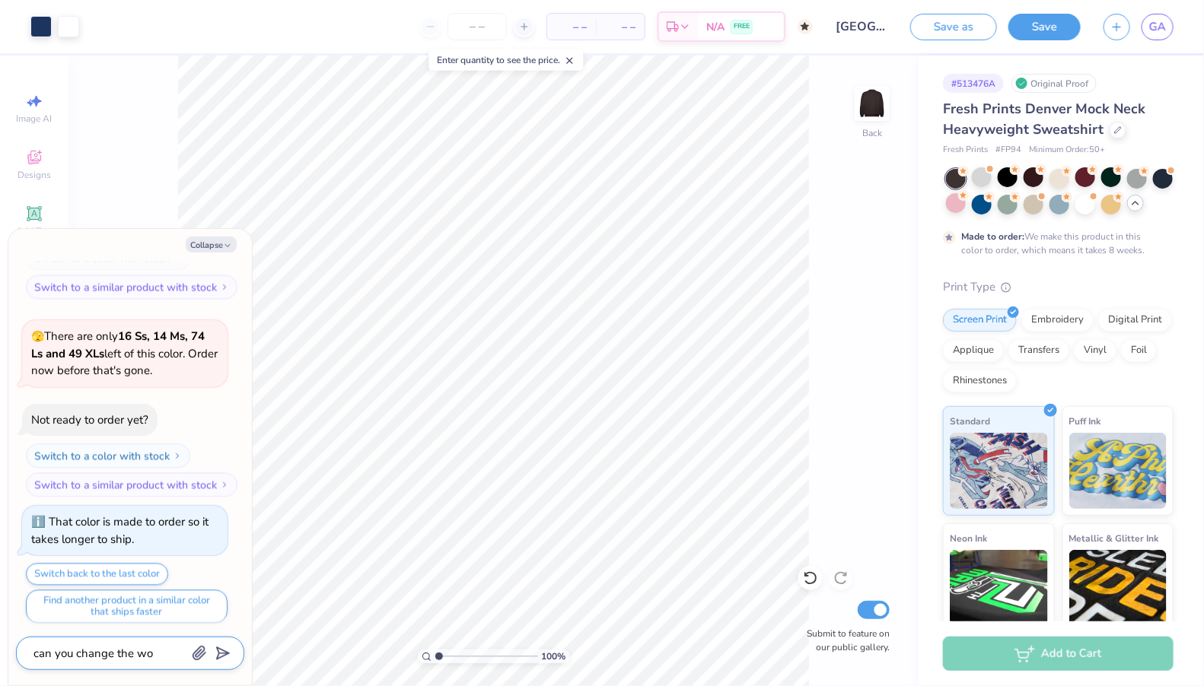
type textarea "x"
type textarea "can you change the wor"
type textarea "x"
type textarea "can you change the word"
type textarea "x"
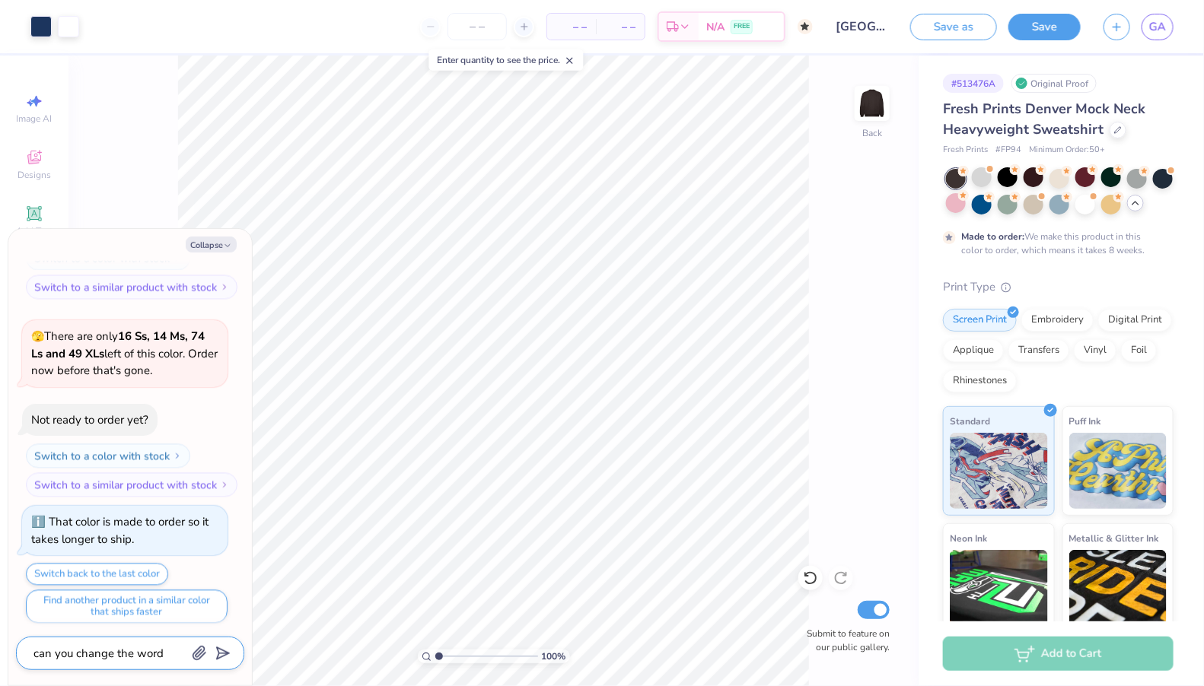
type textarea "can you change the word"
type textarea "x"
type textarea "can you change the word t"
type textarea "x"
type textarea "can you change the word t"
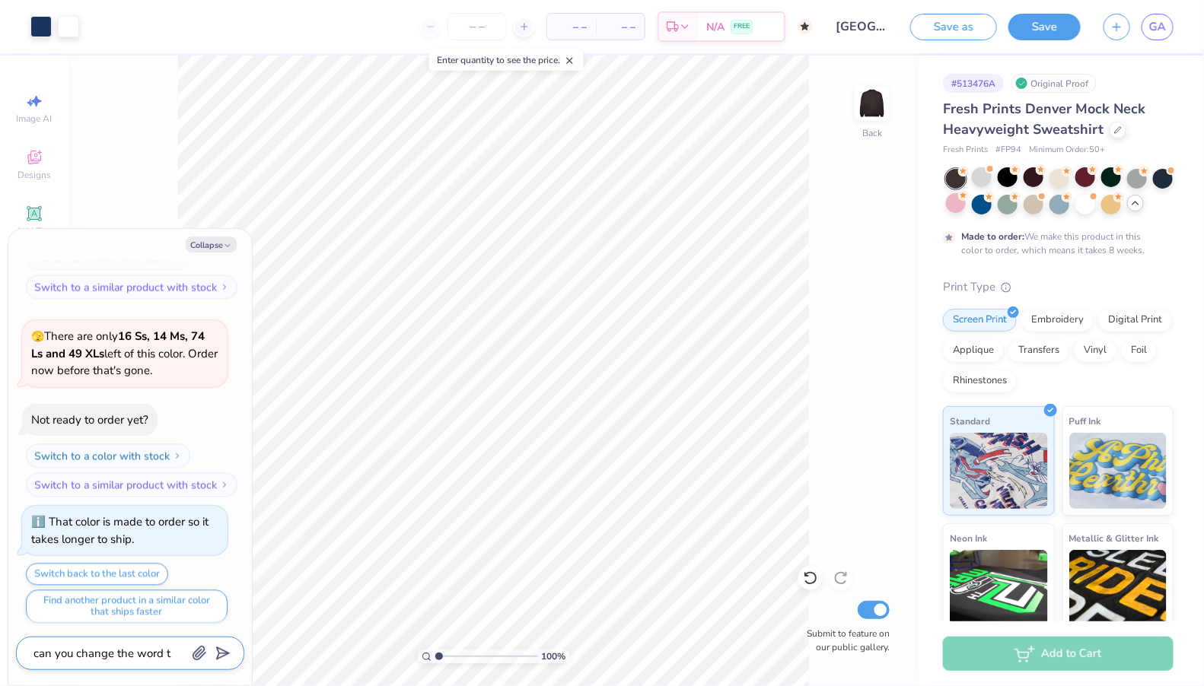
type textarea "x"
type textarea "can you change the word t"
type textarea "x"
type textarea "can you change the word"
type textarea "x"
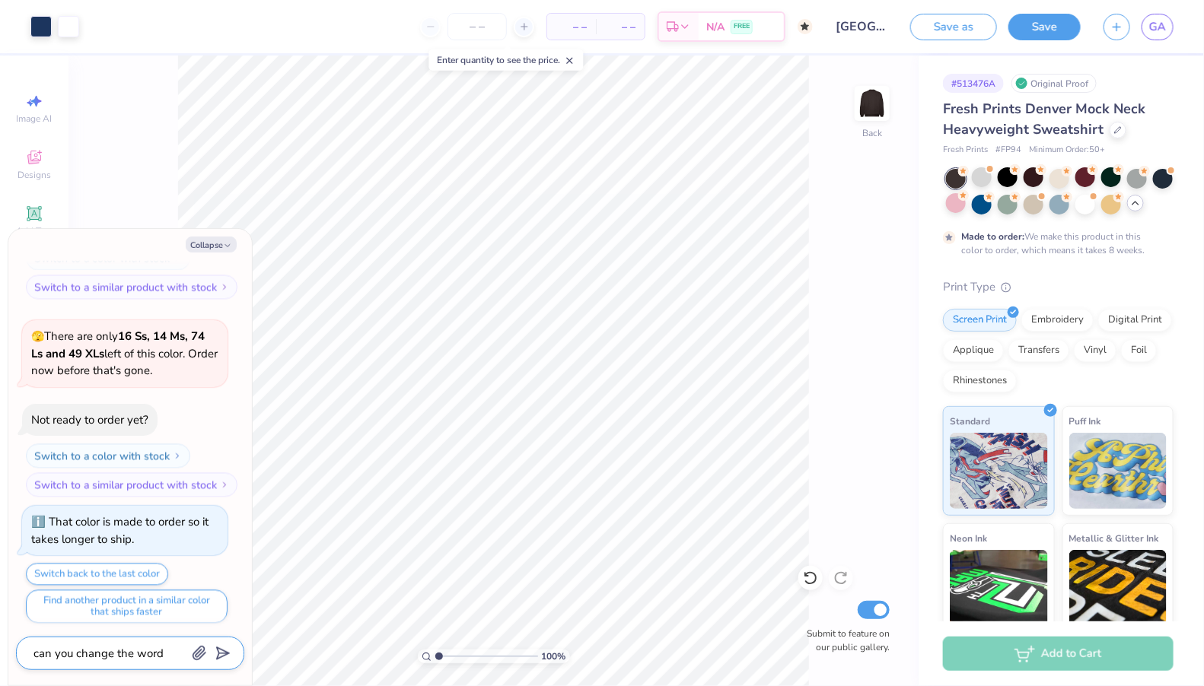
type textarea "can you change the word l"
type textarea "x"
type textarea "can you change the word le"
type textarea "x"
type textarea "can you change the word let"
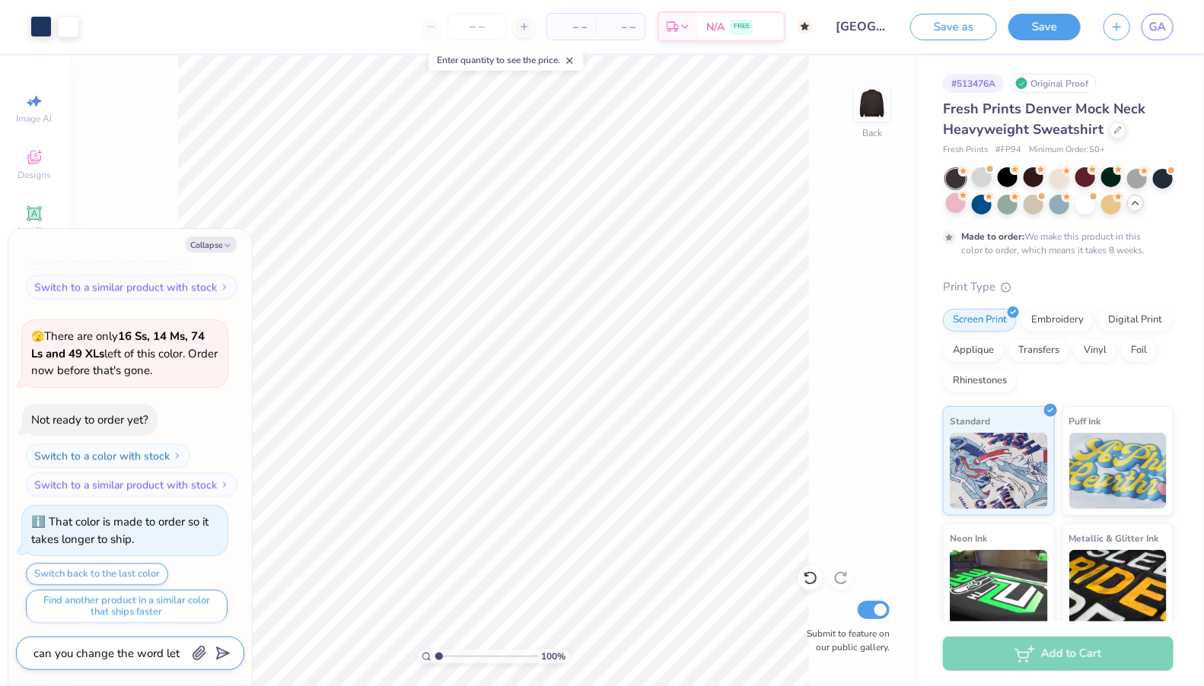
type textarea "x"
type textarea "can you change the word lett"
type textarea "x"
type textarea "can you change the word lette"
type textarea "x"
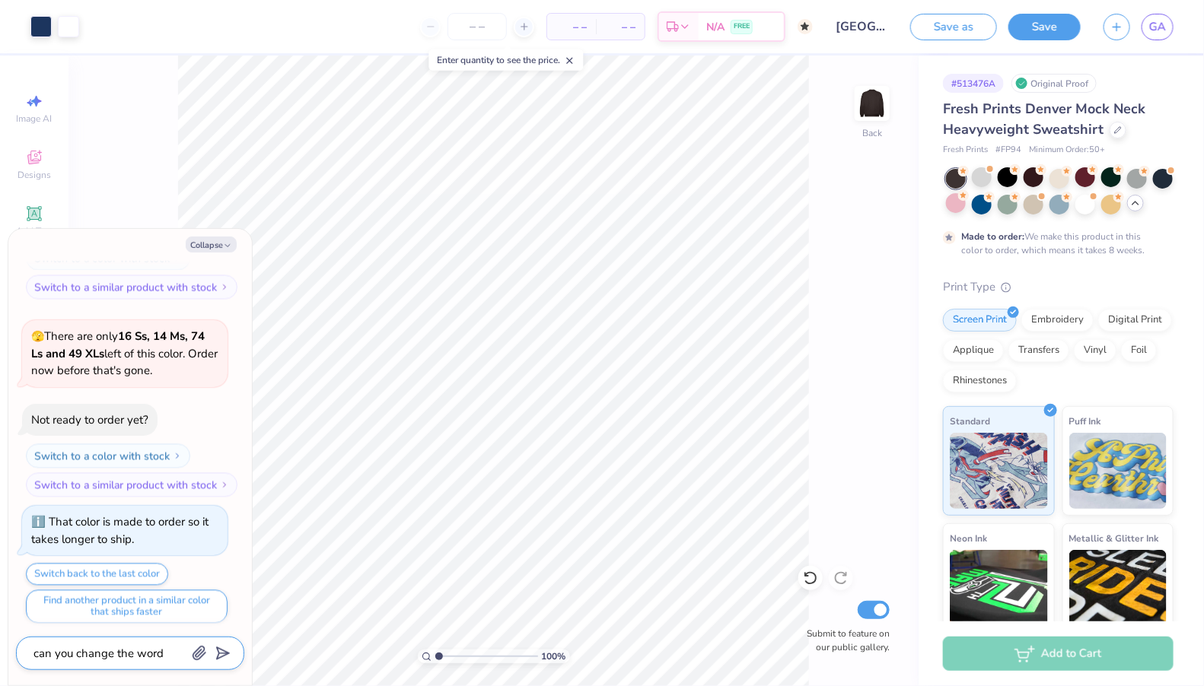
type textarea "can you change the word letter"
type textarea "x"
type textarea "can you change the word letters"
type textarea "x"
type textarea "can you change the word letters t"
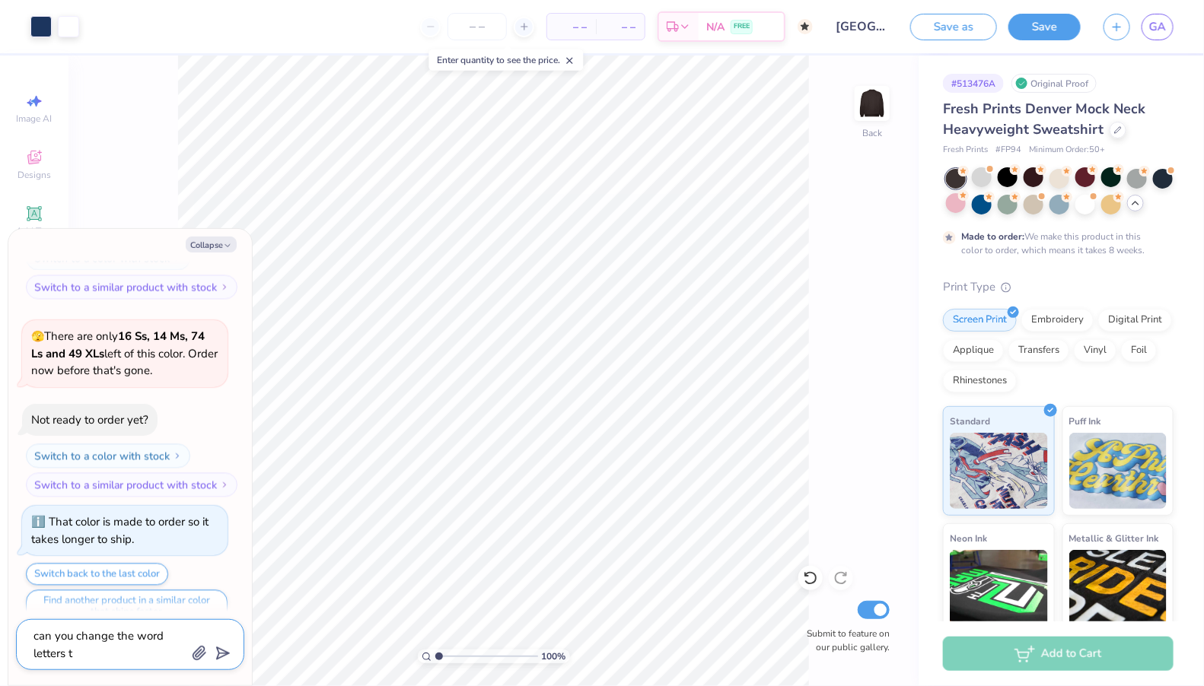
type textarea "x"
type textarea "can you change the word letters to"
type textarea "x"
type textarea "can you change the word letters to"
type textarea "x"
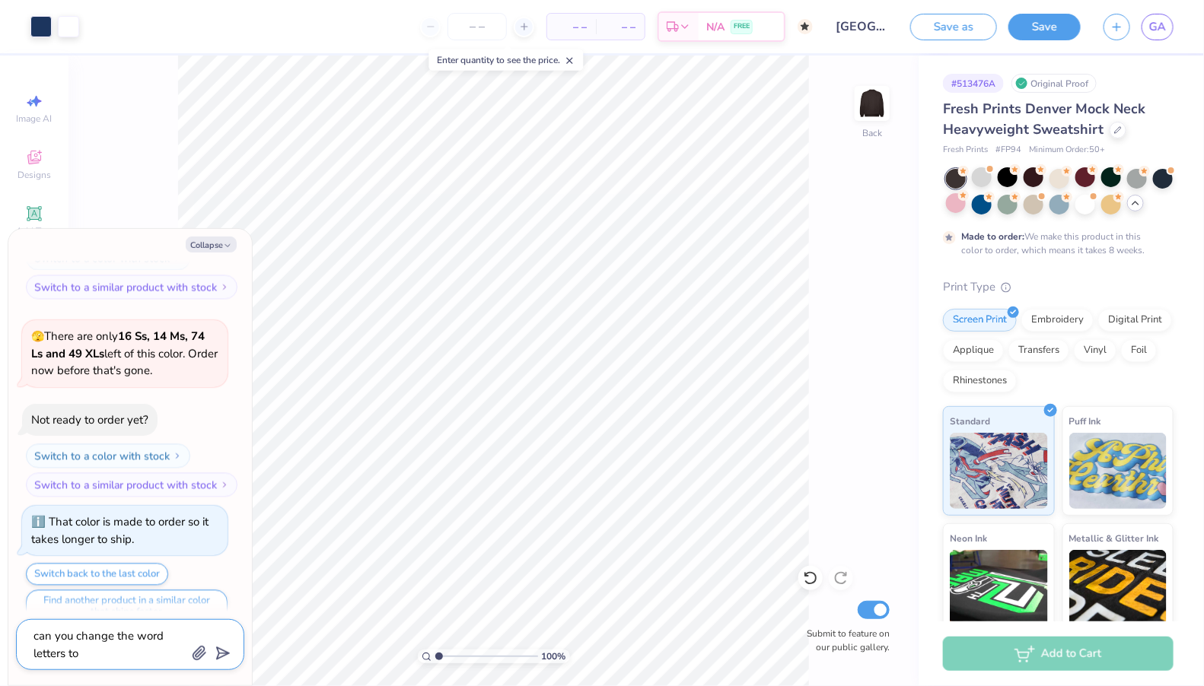
type textarea "can you change the word letters to p"
type textarea "x"
type textarea "can you change the word letters to"
type textarea "x"
type textarea "can you change the word letters to p"
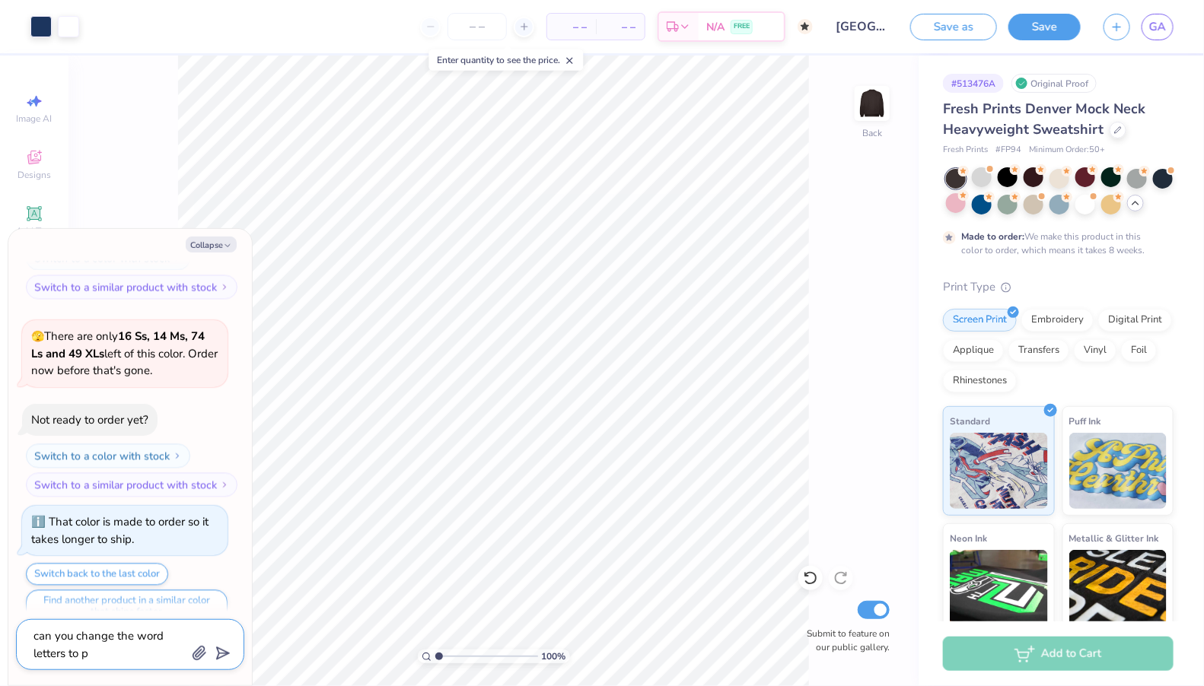
type textarea "x"
type textarea "can you change the word letters to pi"
type textarea "x"
type textarea "can you change the word letters to pin"
type textarea "x"
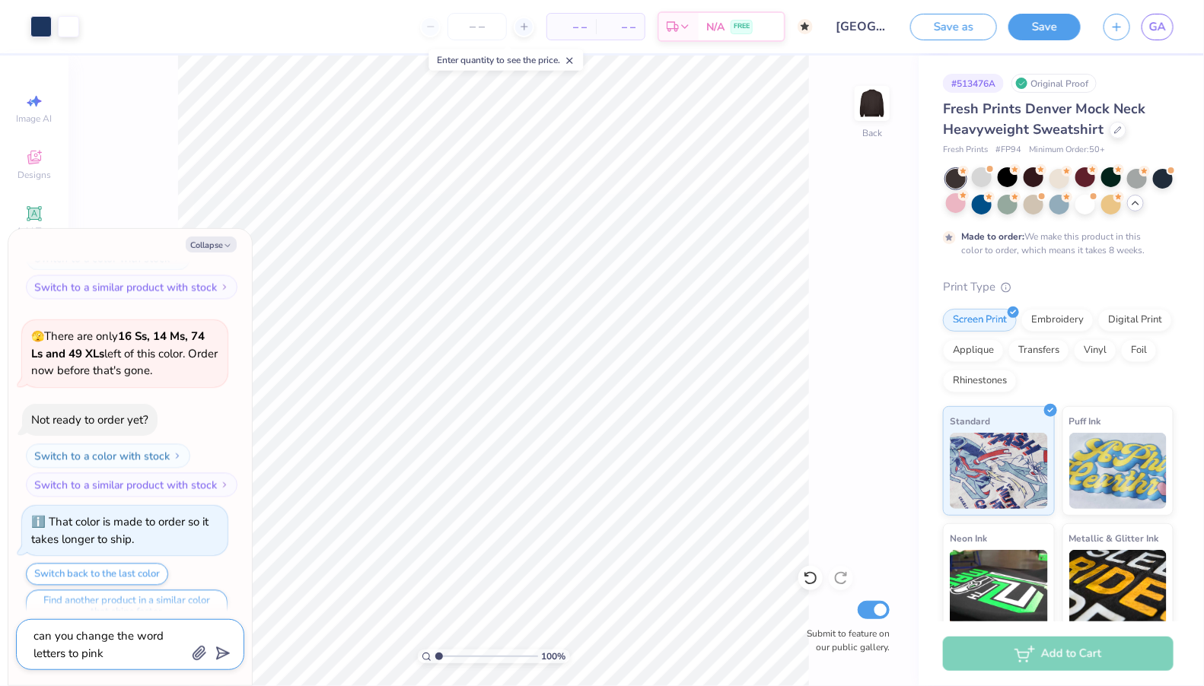
type textarea "can you change the word letters to pink"
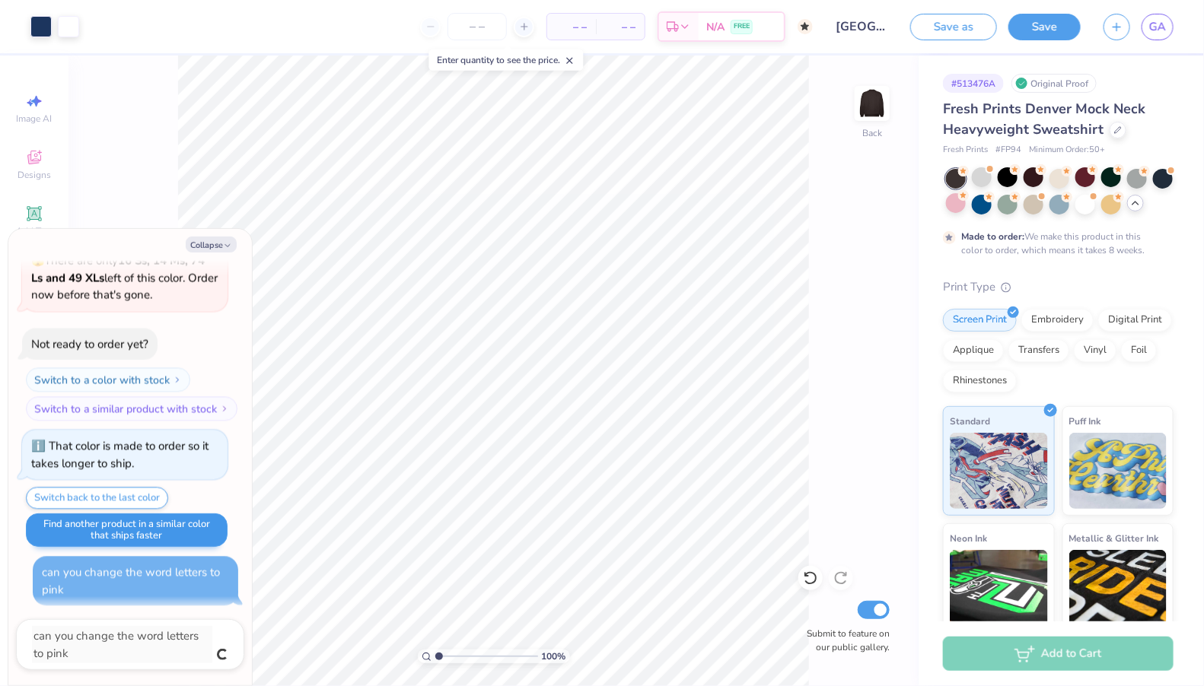
type textarea "x"
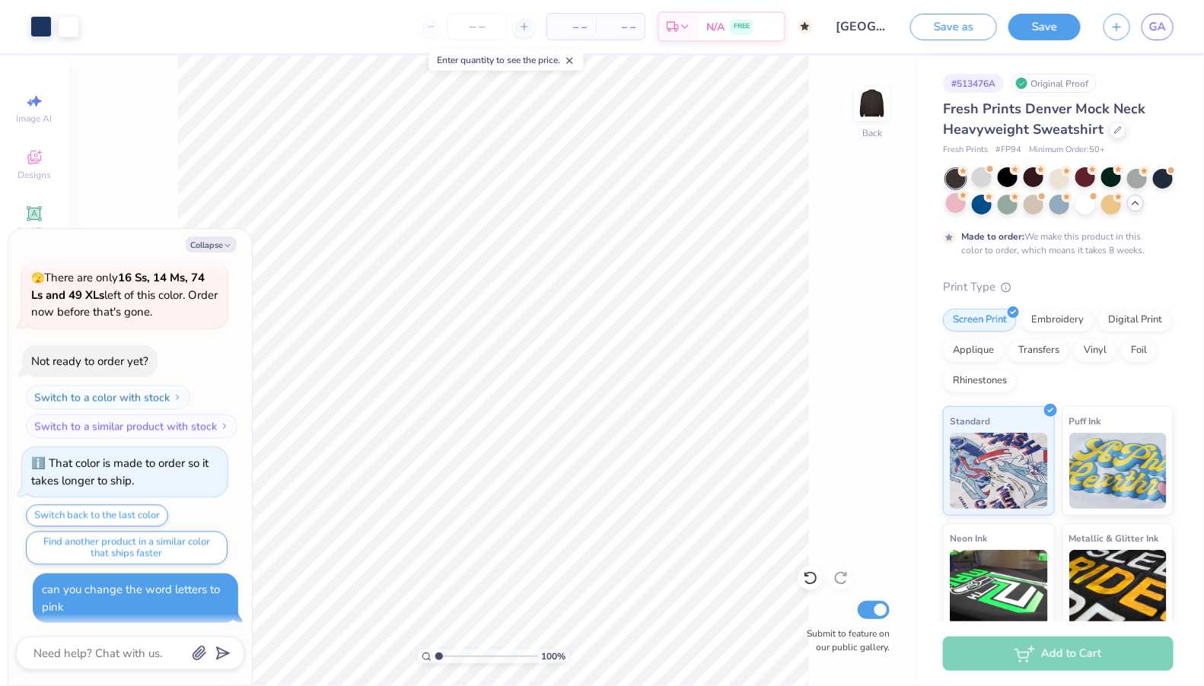
scroll to position [1584, 0]
click at [199, 248] on button "Collapse" at bounding box center [211, 245] width 51 height 16
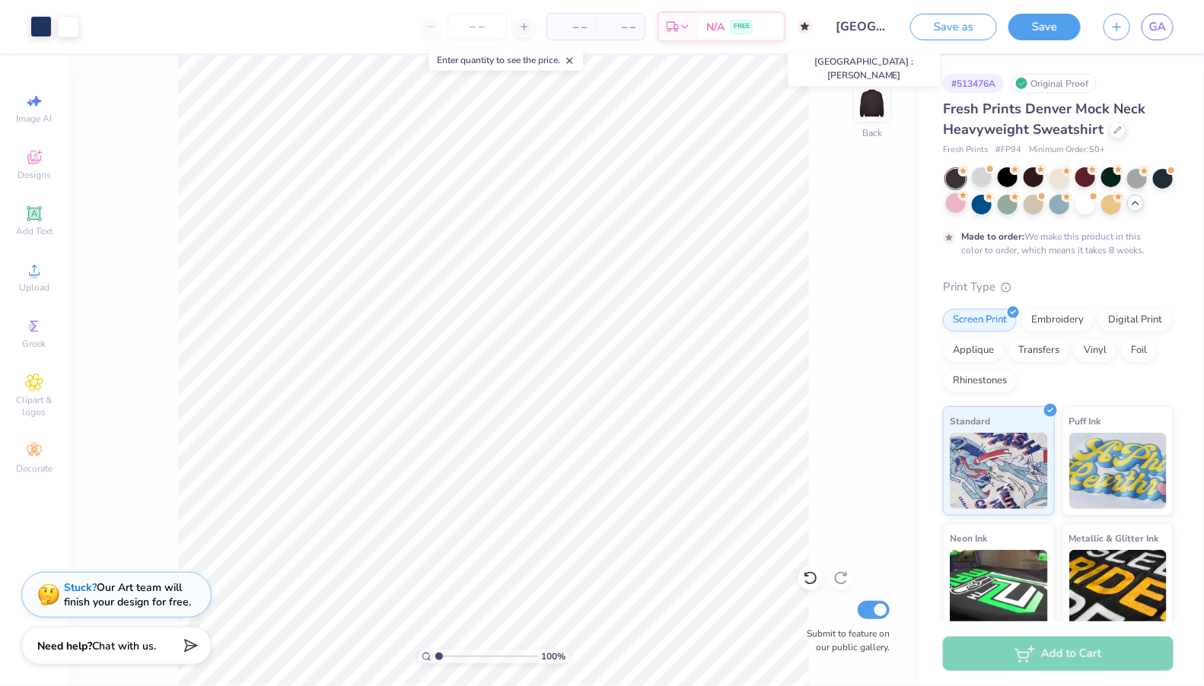
click at [871, 26] on input "[GEOGRAPHIC_DATA] : [PERSON_NAME]" at bounding box center [861, 26] width 75 height 30
click at [1088, 201] on div at bounding box center [1085, 203] width 20 height 20
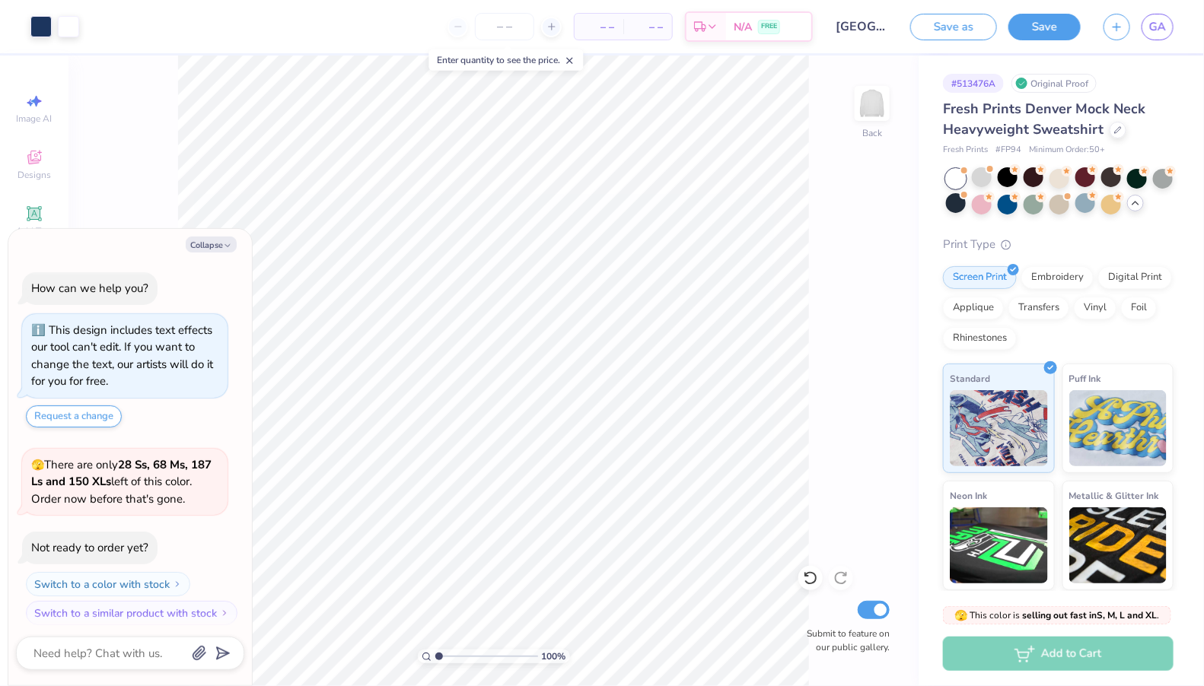
scroll to position [1858, 0]
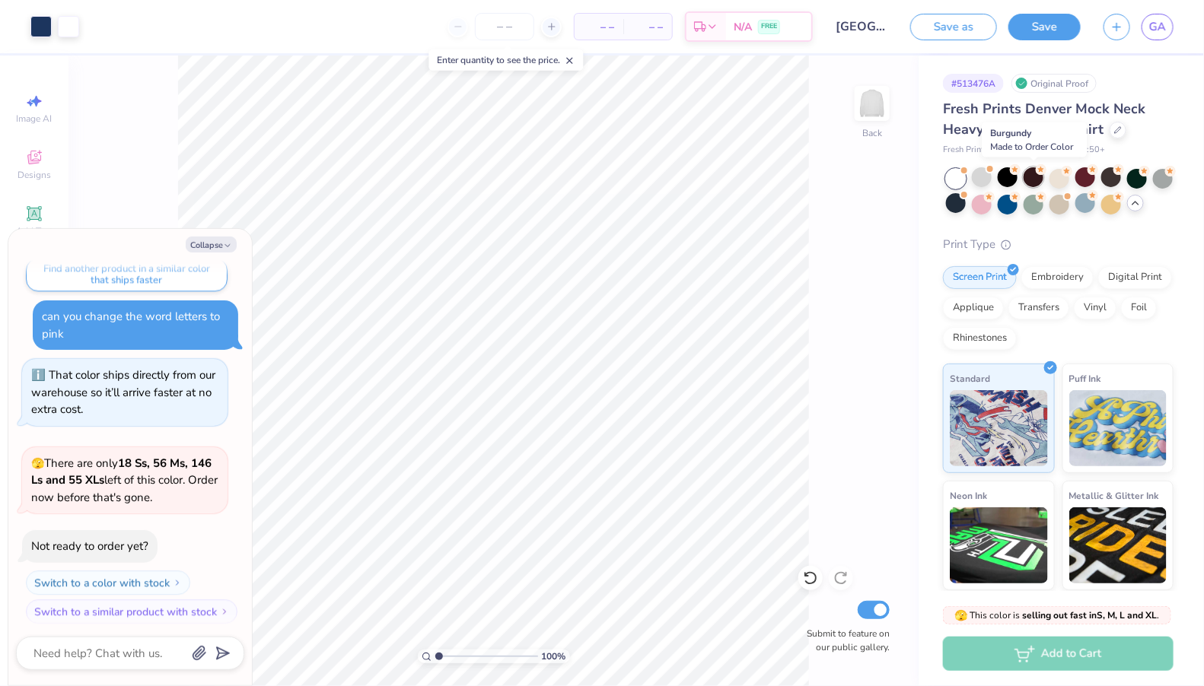
click at [1031, 176] on div at bounding box center [1034, 177] width 20 height 20
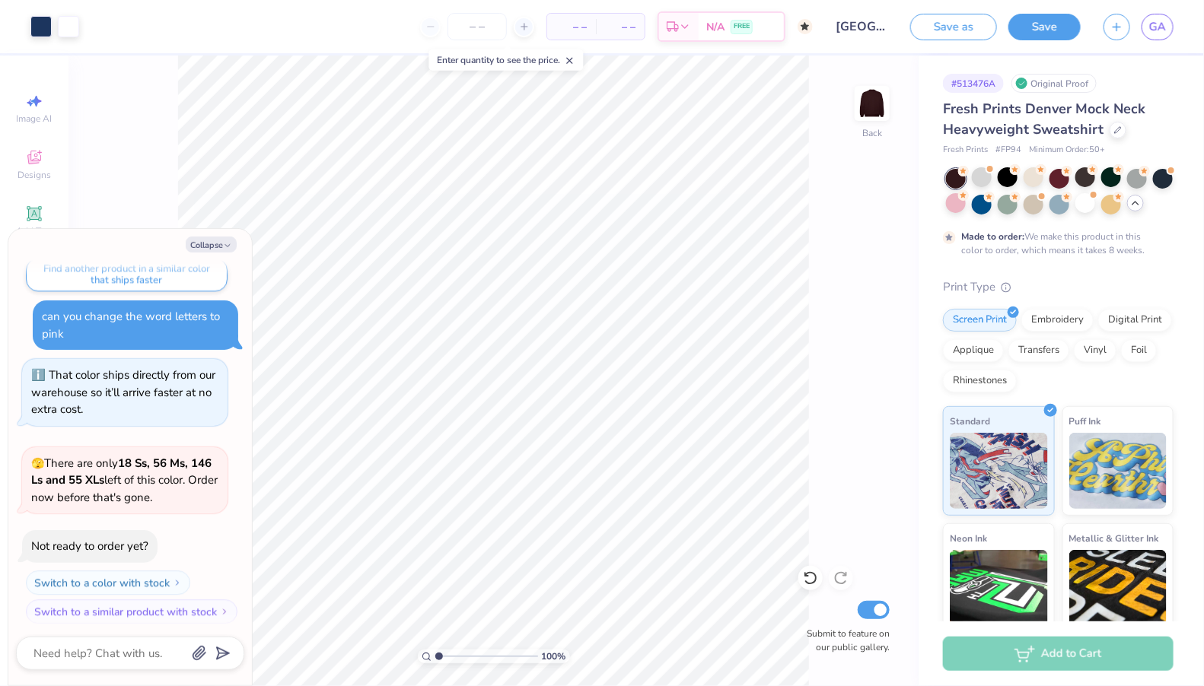
scroll to position [1983, 0]
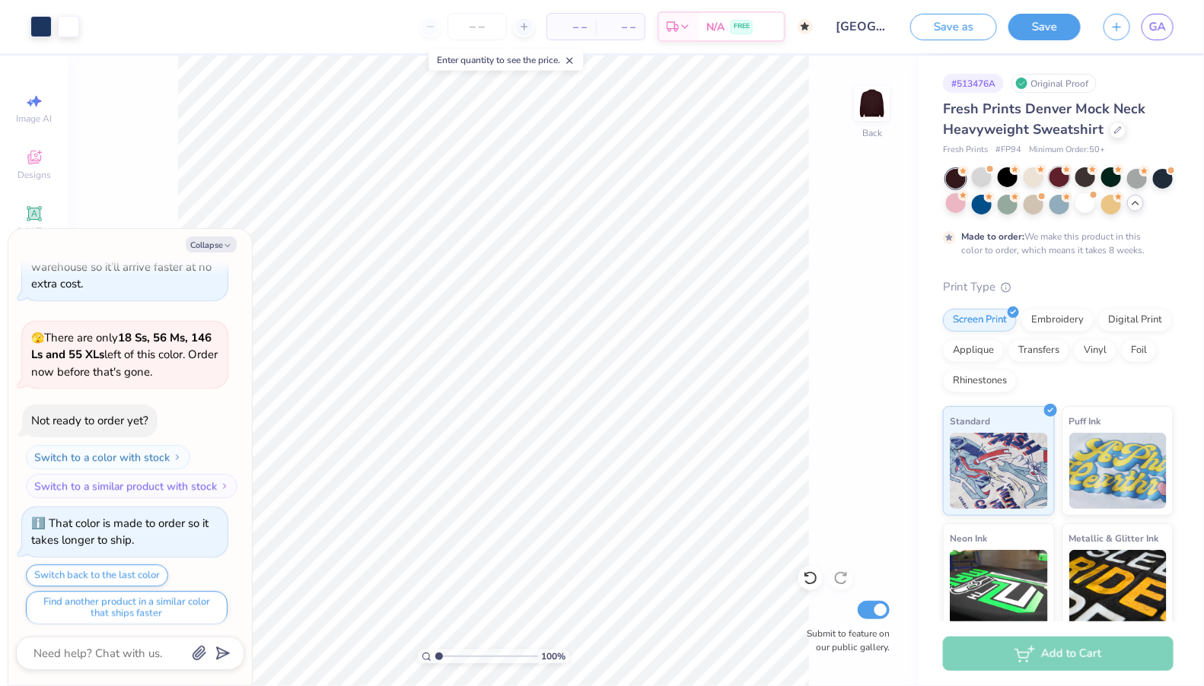
click at [1059, 181] on div at bounding box center [1059, 177] width 20 height 20
click at [1114, 207] on div at bounding box center [1111, 203] width 20 height 20
click at [1135, 206] on icon at bounding box center [1135, 203] width 12 height 12
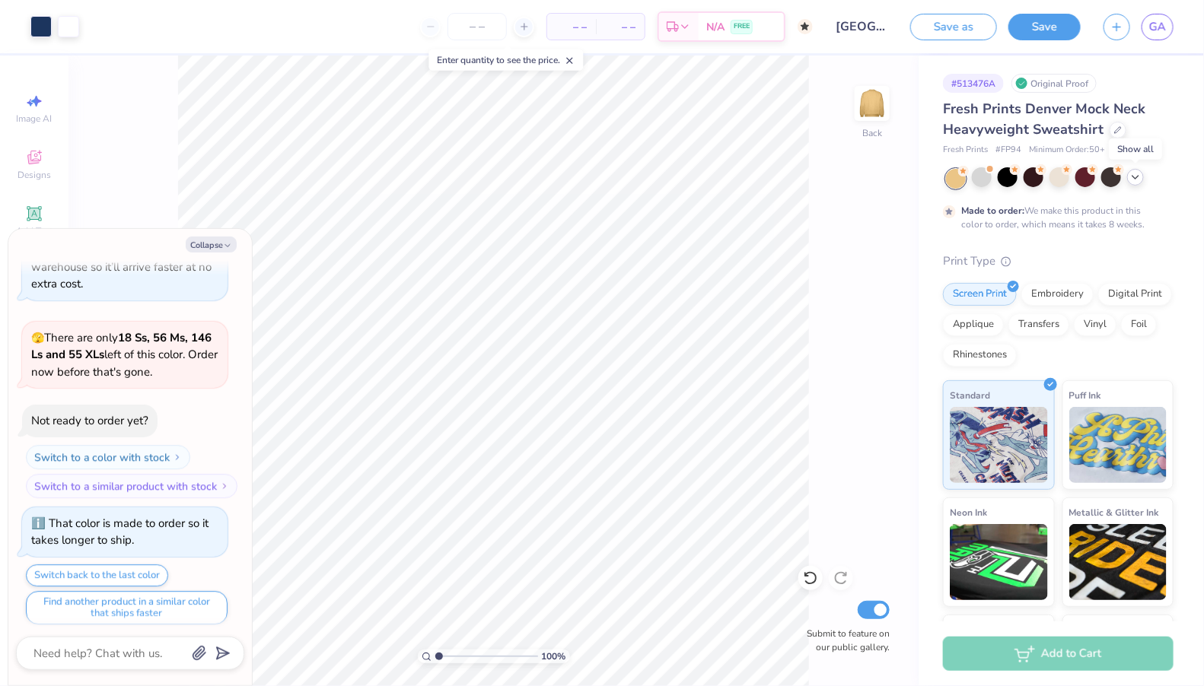
click at [1132, 177] on icon at bounding box center [1135, 177] width 12 height 12
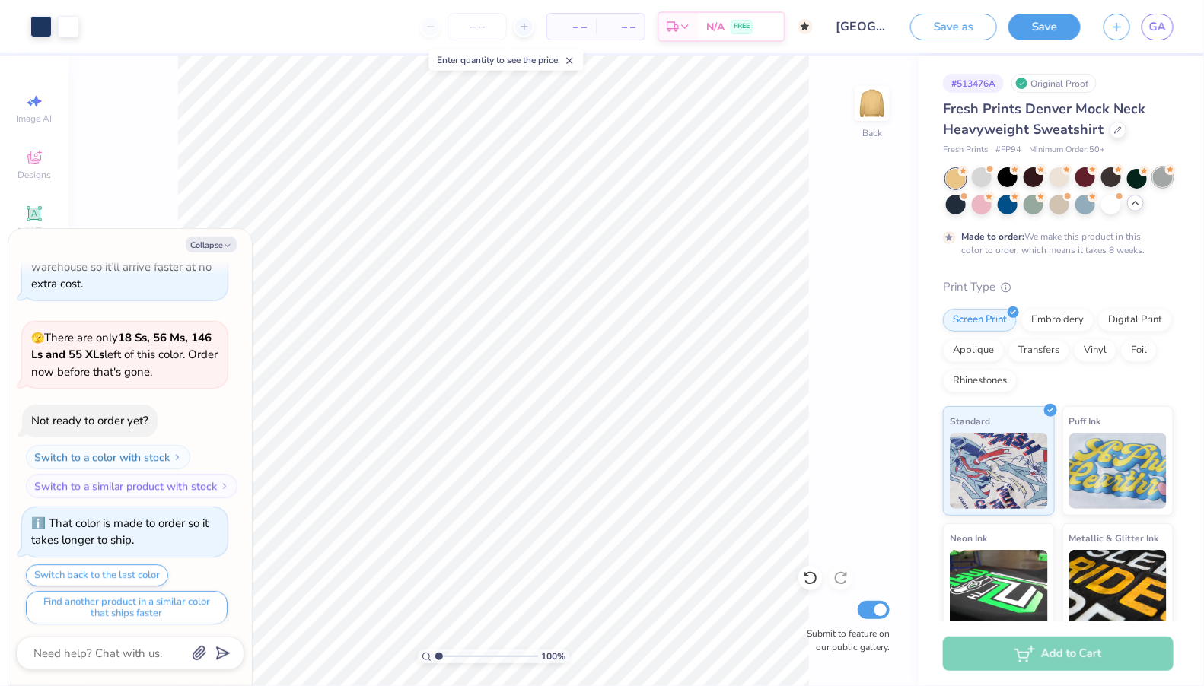
click at [1164, 180] on div at bounding box center [1163, 177] width 20 height 20
click at [977, 175] on div at bounding box center [982, 177] width 20 height 20
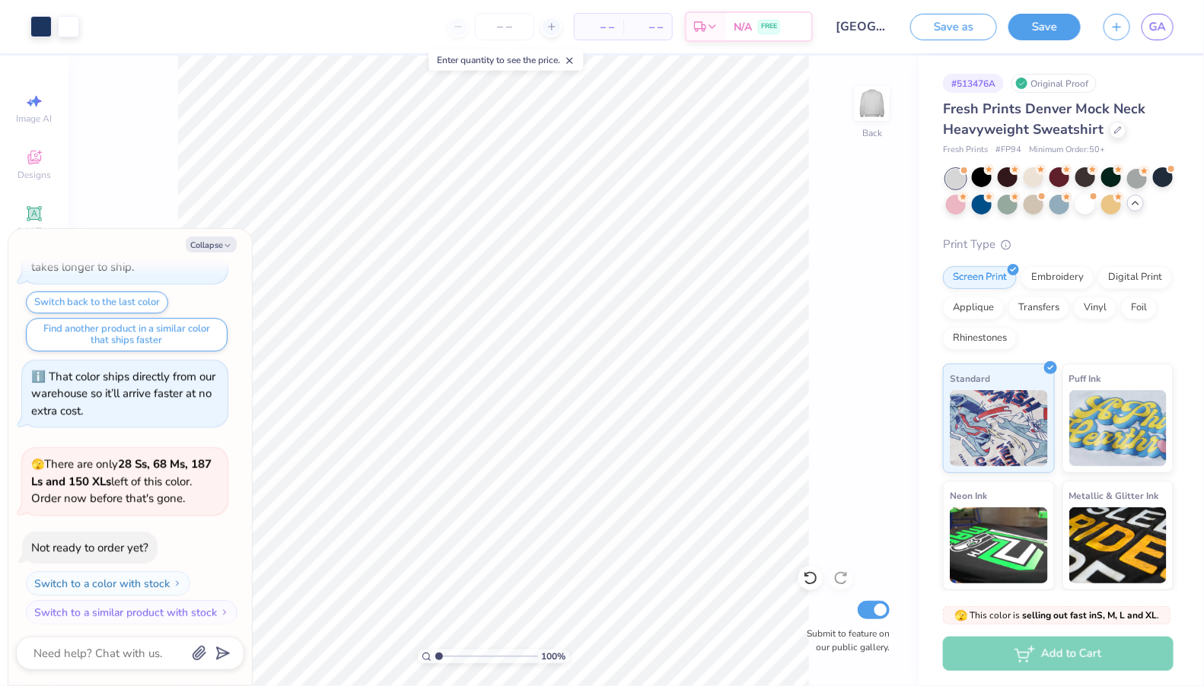
scroll to position [2345, 0]
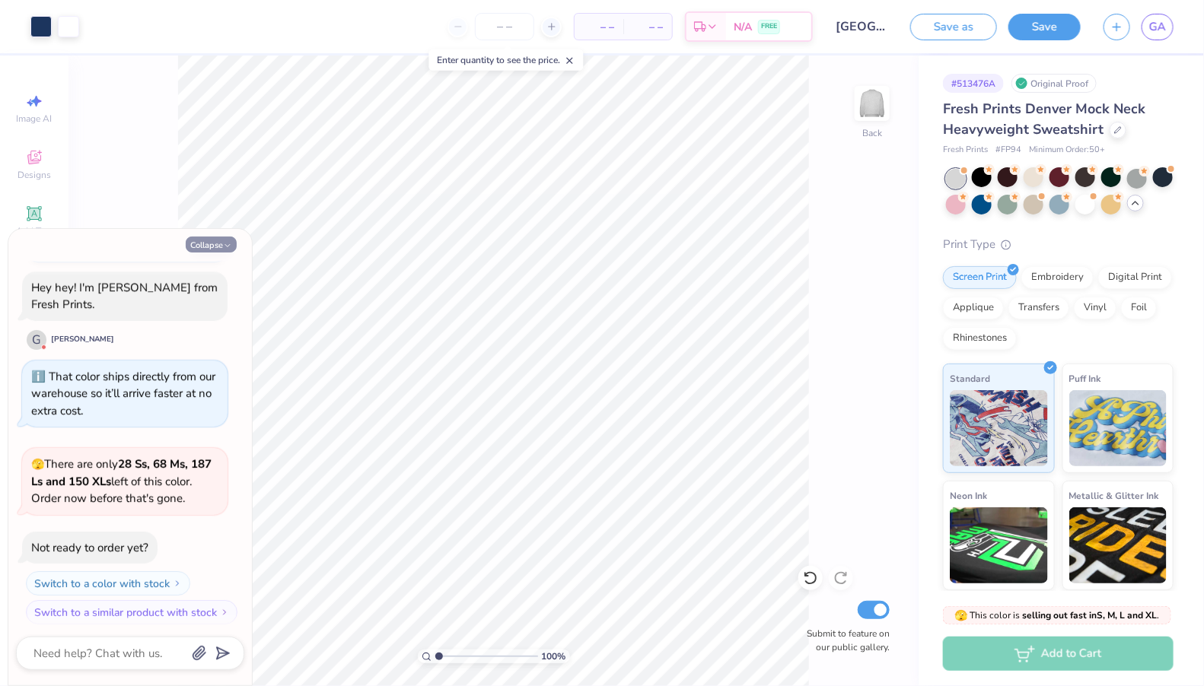
click at [212, 250] on button "Collapse" at bounding box center [211, 245] width 51 height 16
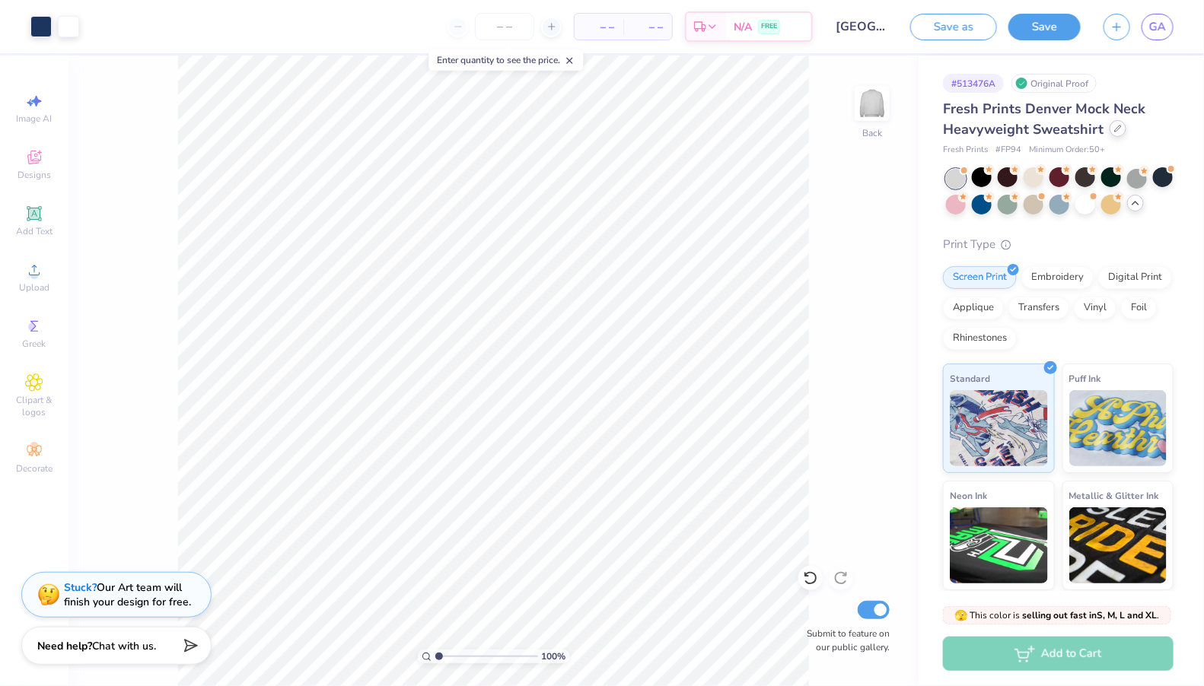
click at [1114, 129] on icon at bounding box center [1118, 129] width 8 height 8
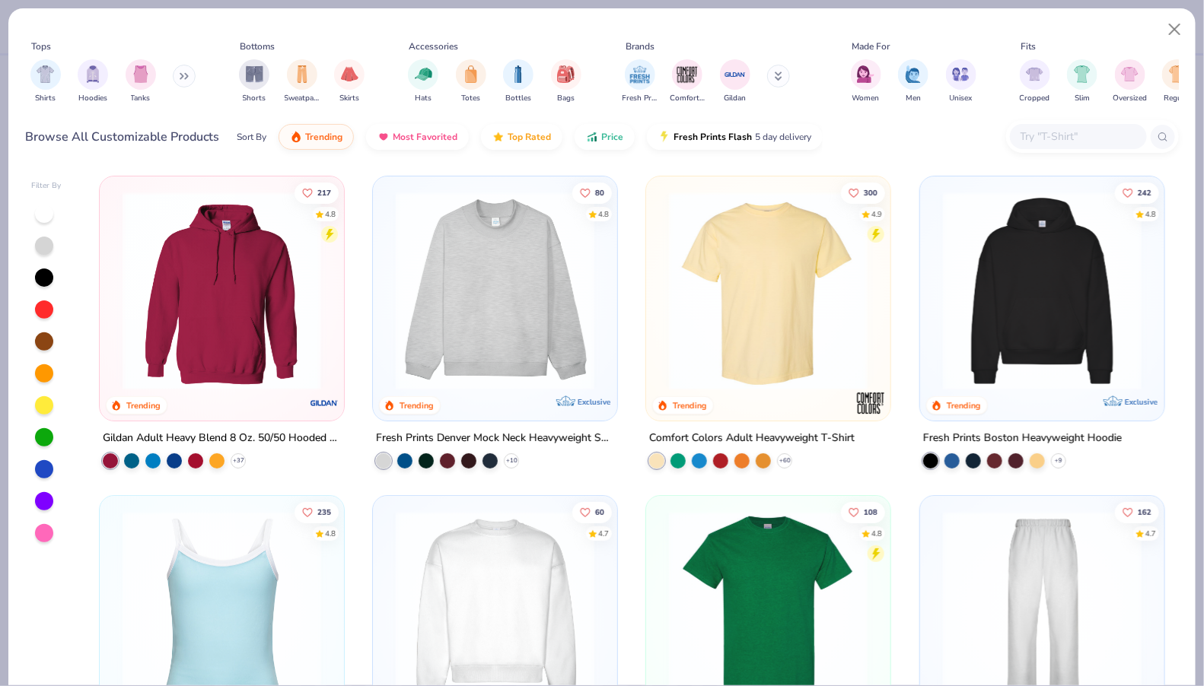
click at [554, 304] on img at bounding box center [495, 291] width 214 height 199
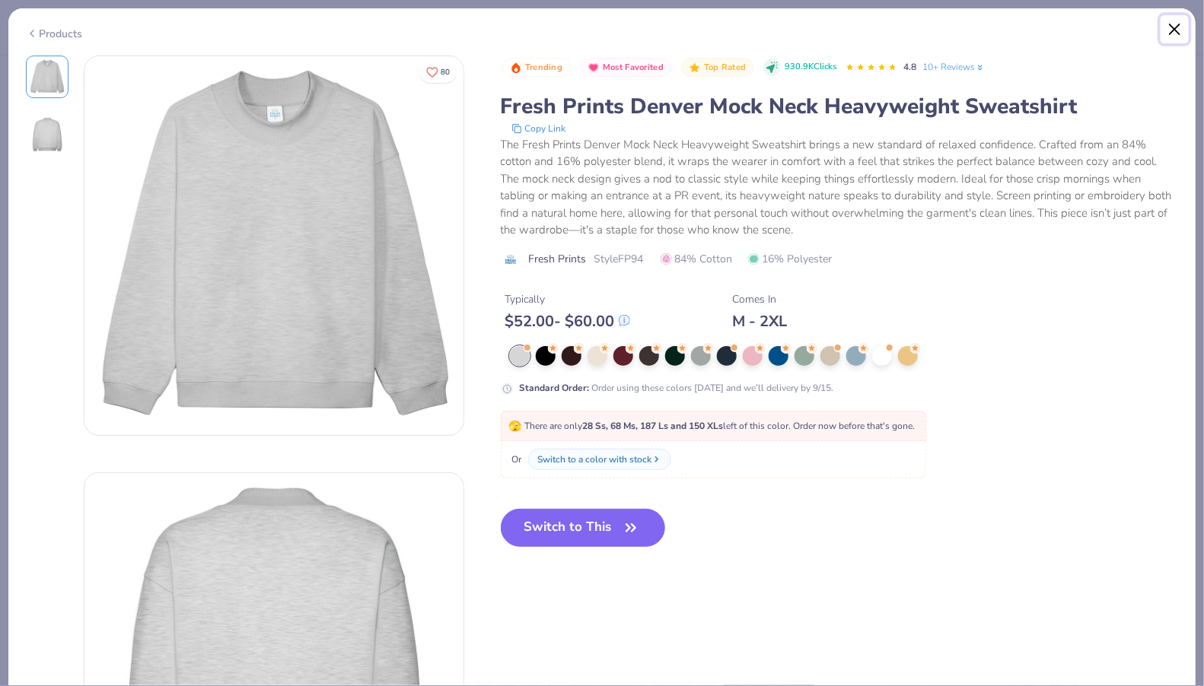
click at [1173, 26] on button "Close" at bounding box center [1175, 29] width 29 height 29
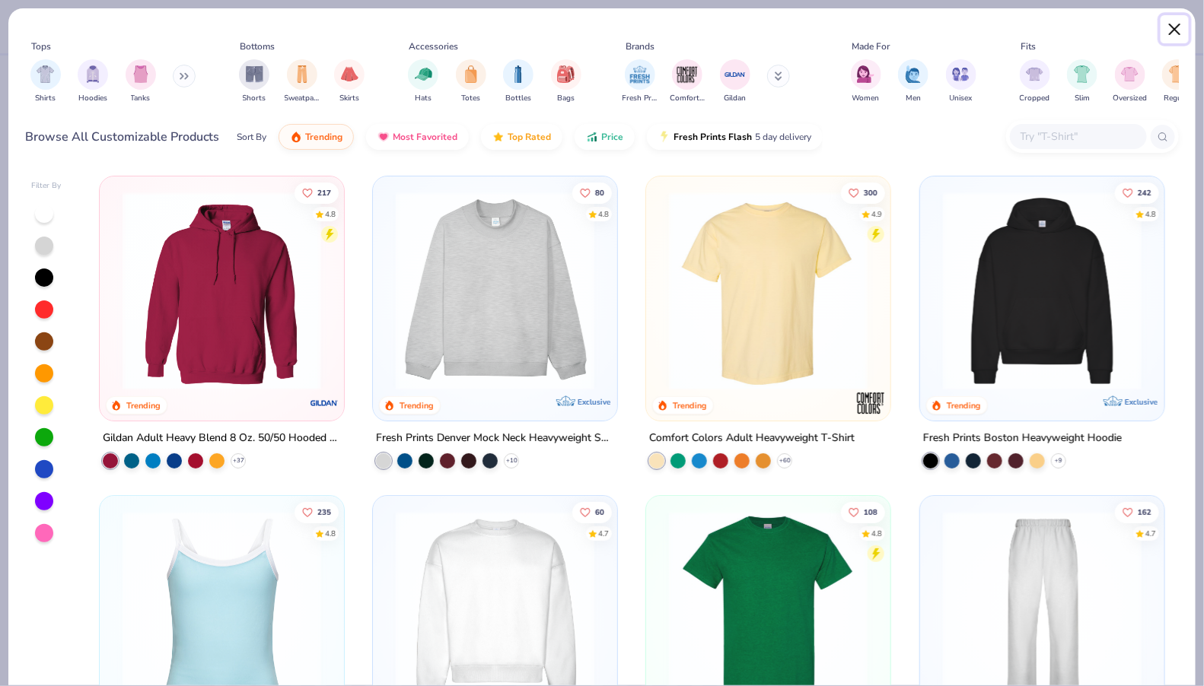
click at [1177, 18] on button "Close" at bounding box center [1175, 29] width 29 height 29
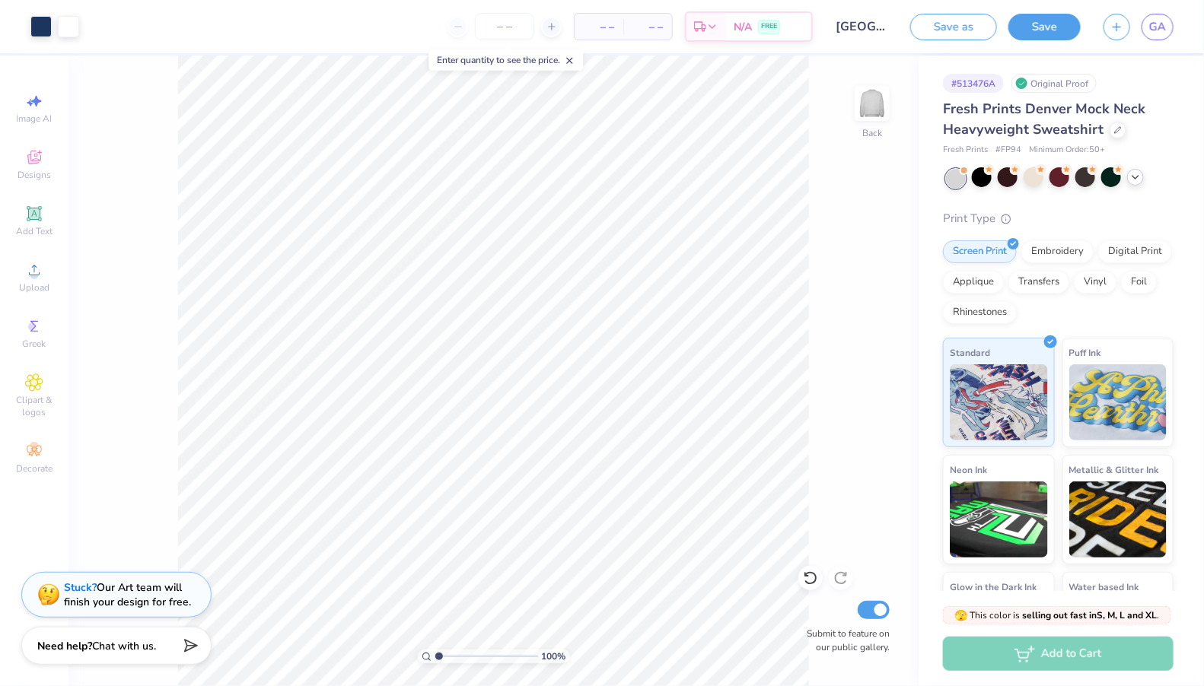
click at [844, 249] on div "100 % Back Submit to feature on our public gallery." at bounding box center [493, 371] width 850 height 631
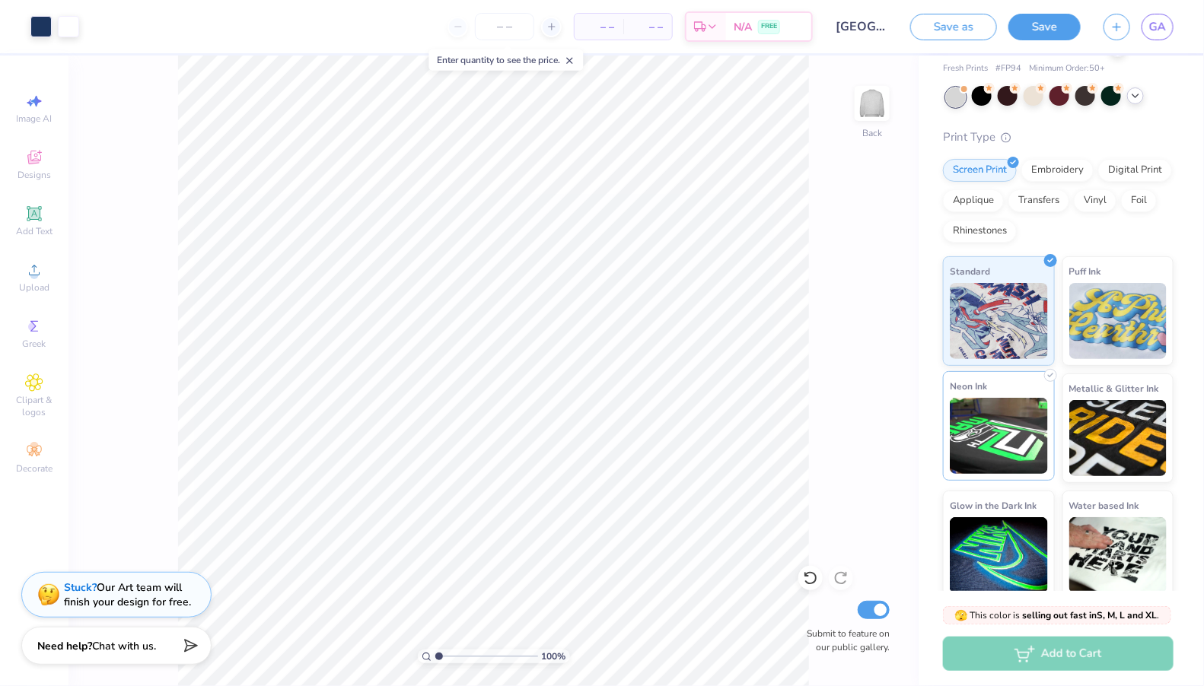
scroll to position [90, 0]
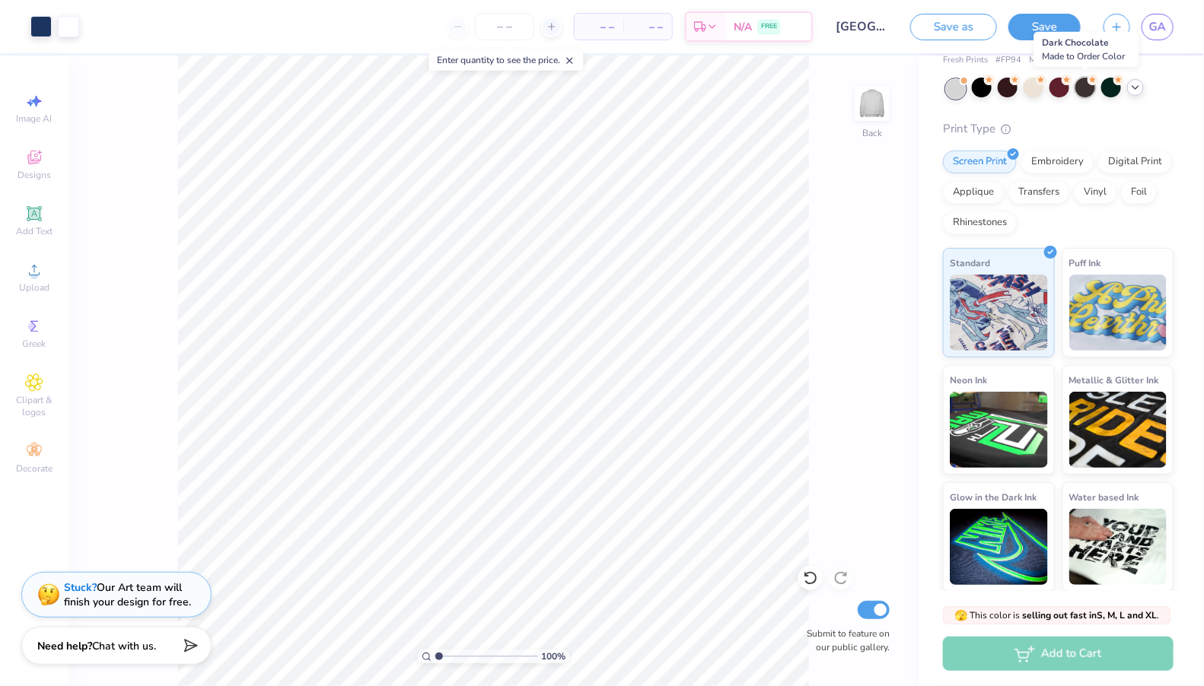
click at [1092, 88] on div at bounding box center [1085, 88] width 20 height 20
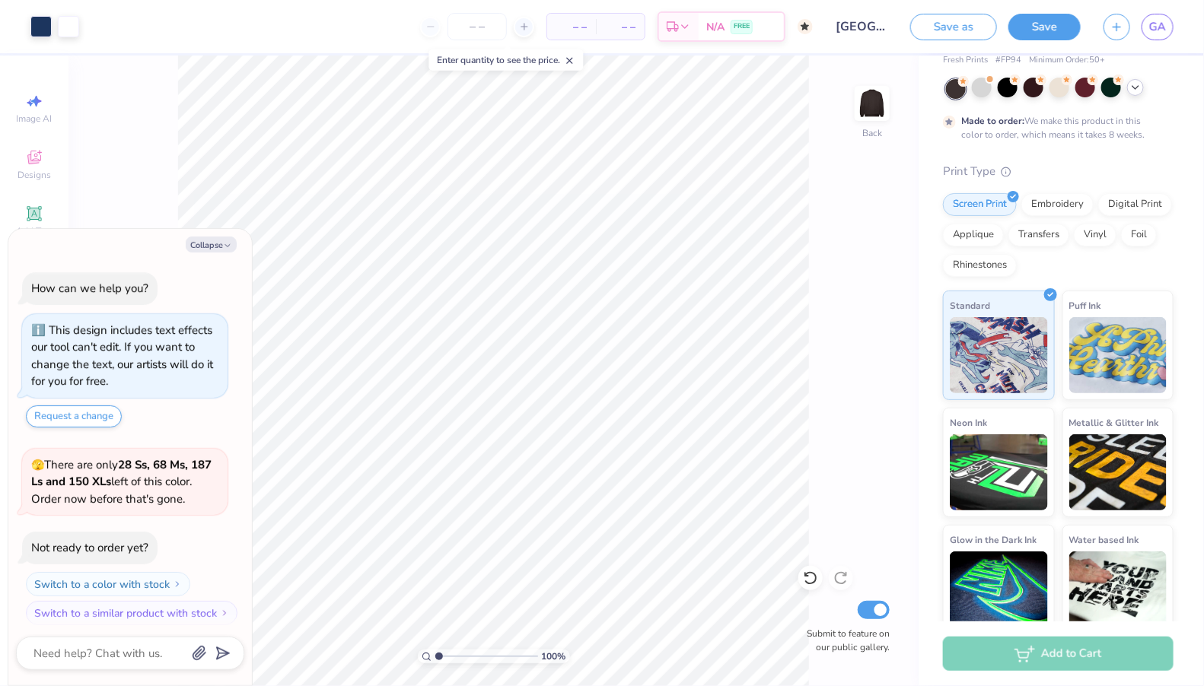
scroll to position [2470, 0]
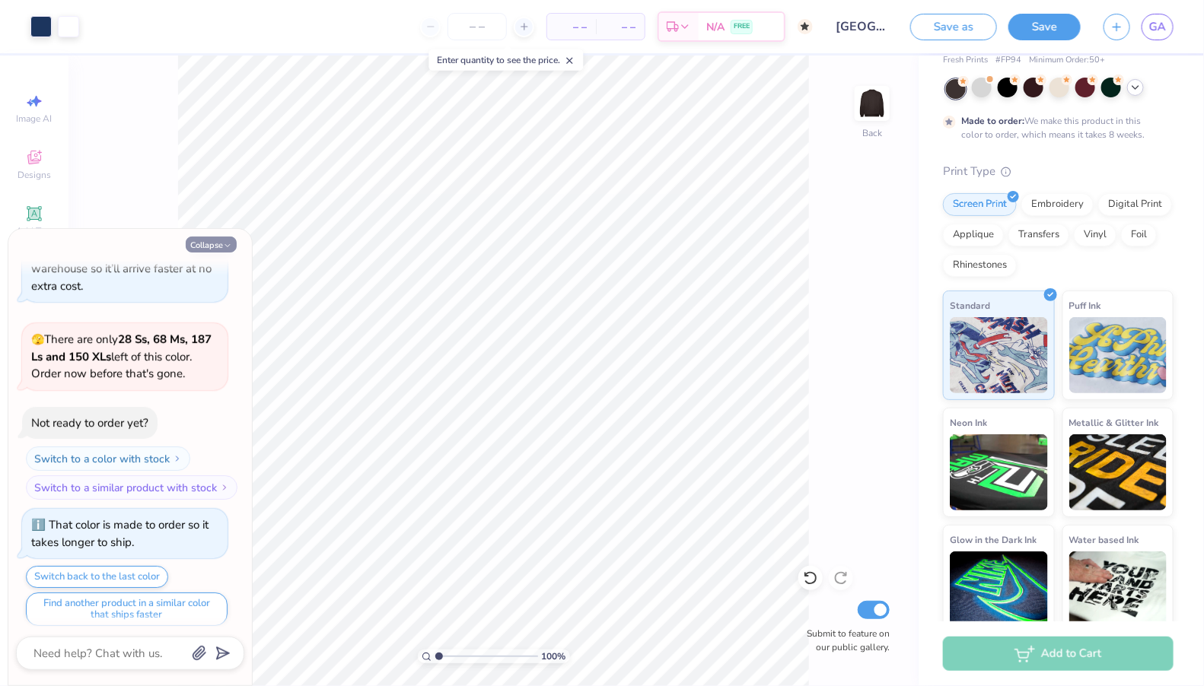
click at [229, 247] on icon "button" at bounding box center [227, 245] width 9 height 9
type textarea "x"
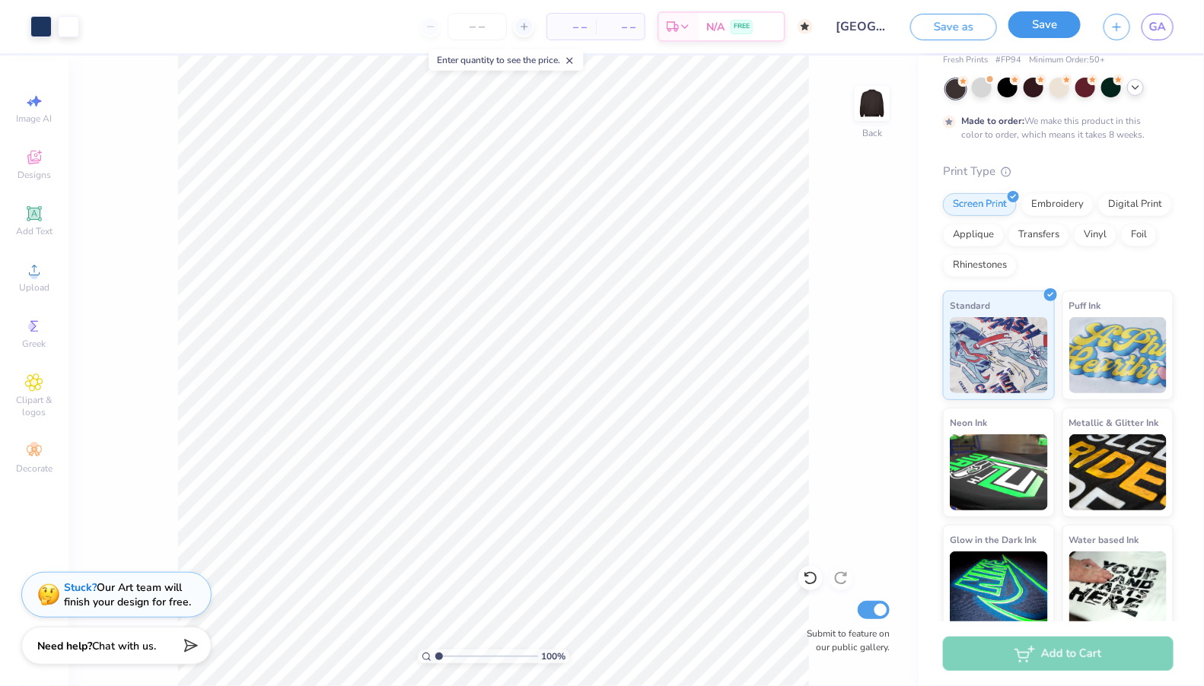
click at [1062, 27] on button "Save" at bounding box center [1044, 24] width 72 height 27
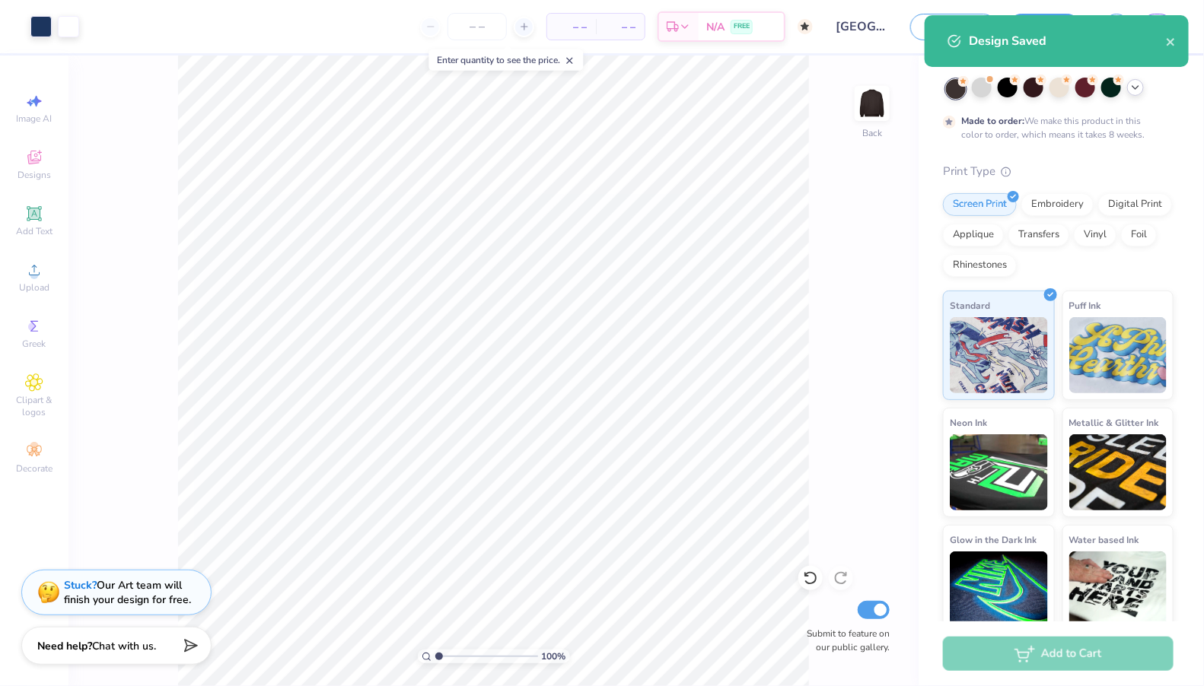
click at [151, 591] on div "Stuck? Our Art team will finish your design for free." at bounding box center [127, 592] width 127 height 29
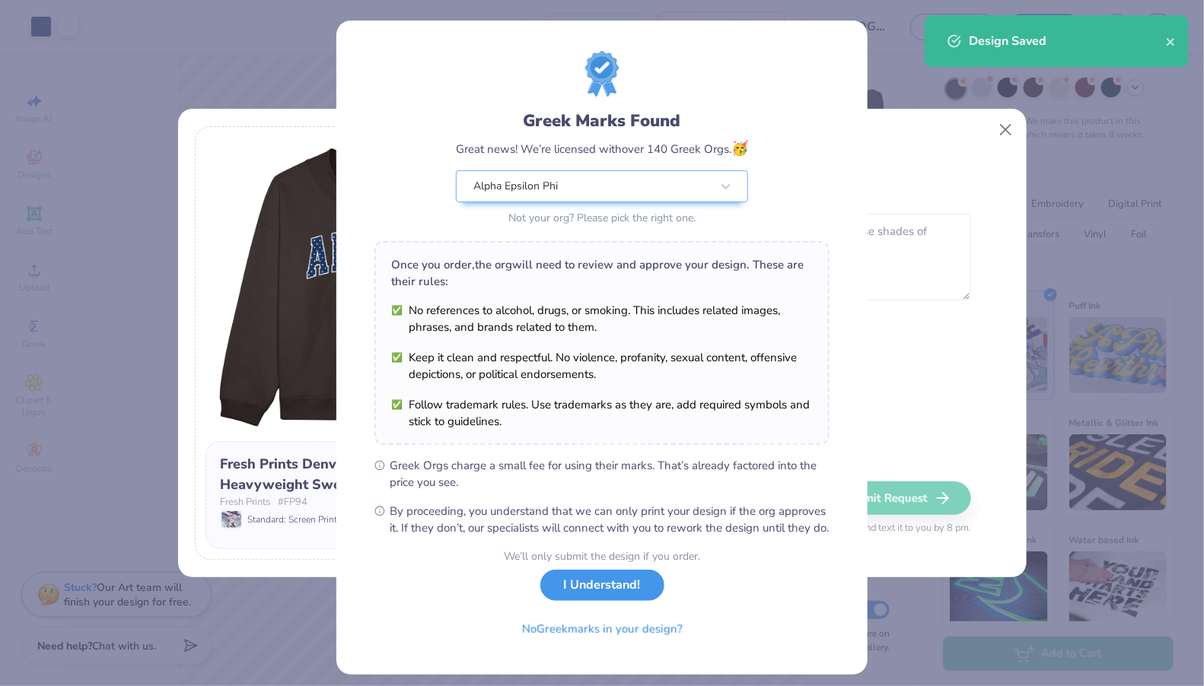
click at [582, 601] on button "I Understand!" at bounding box center [602, 585] width 124 height 31
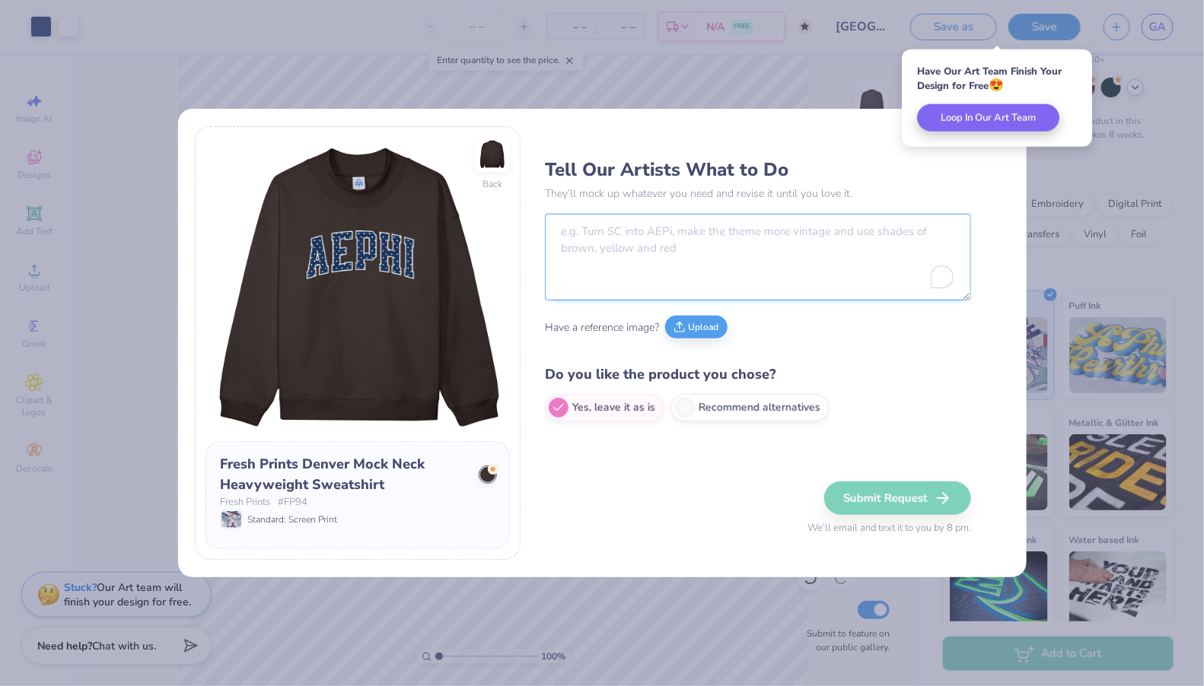
click at [603, 244] on textarea "To enrich screen reader interactions, please activate Accessibility in Grammarl…" at bounding box center [758, 257] width 426 height 87
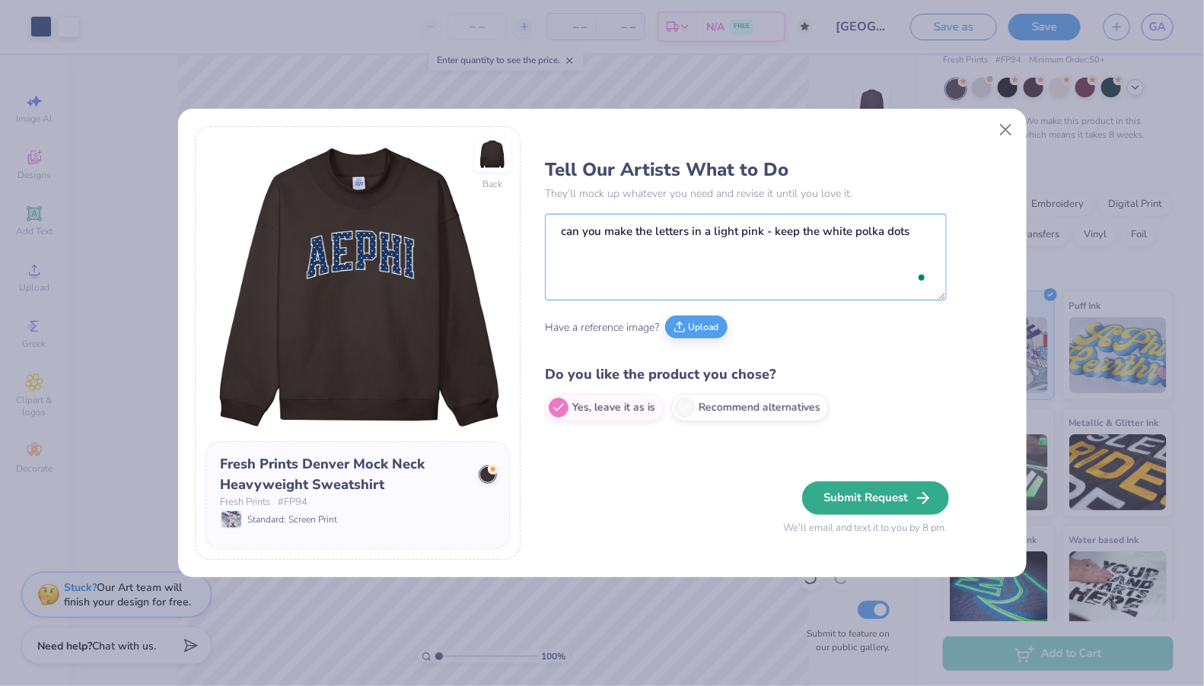
type textarea "can you make the letters in a light pink - keep the white polka dots"
click at [828, 493] on button "Submit Request" at bounding box center [875, 498] width 147 height 33
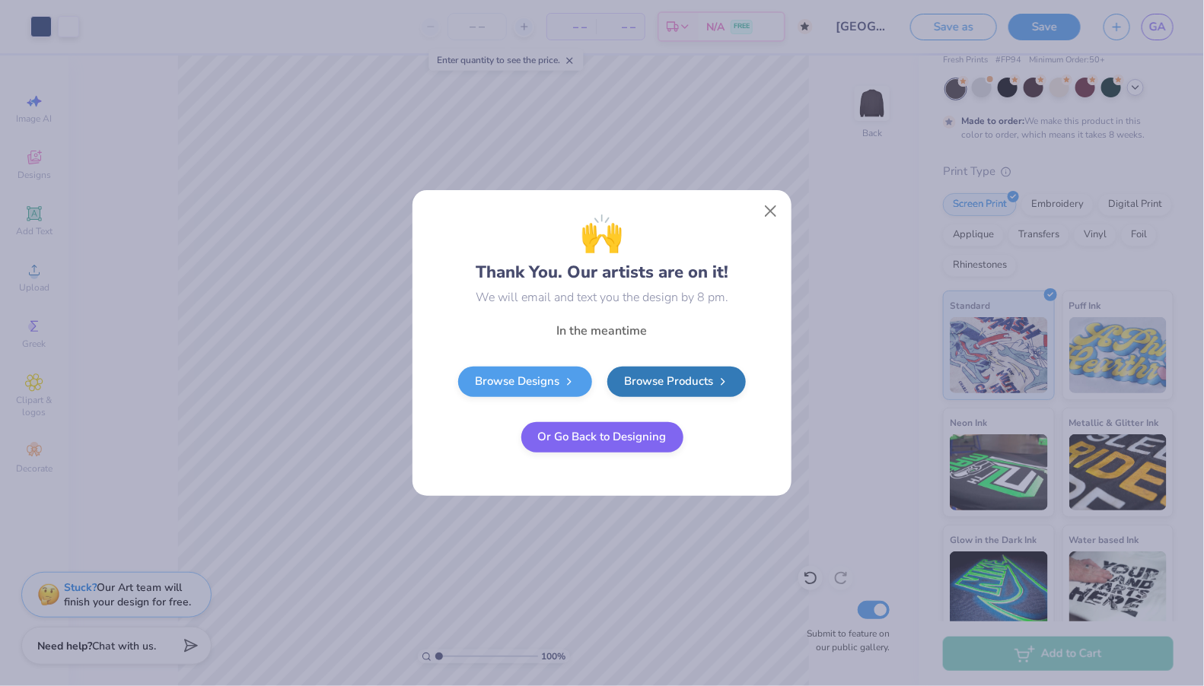
click at [756, 218] on div "🙌 Thank You. Our artists are on it! We will email and text you the design by 8 …" at bounding box center [601, 257] width 365 height 99
click at [775, 214] on button "Close" at bounding box center [770, 211] width 29 height 29
